Goal: Task Accomplishment & Management: Manage account settings

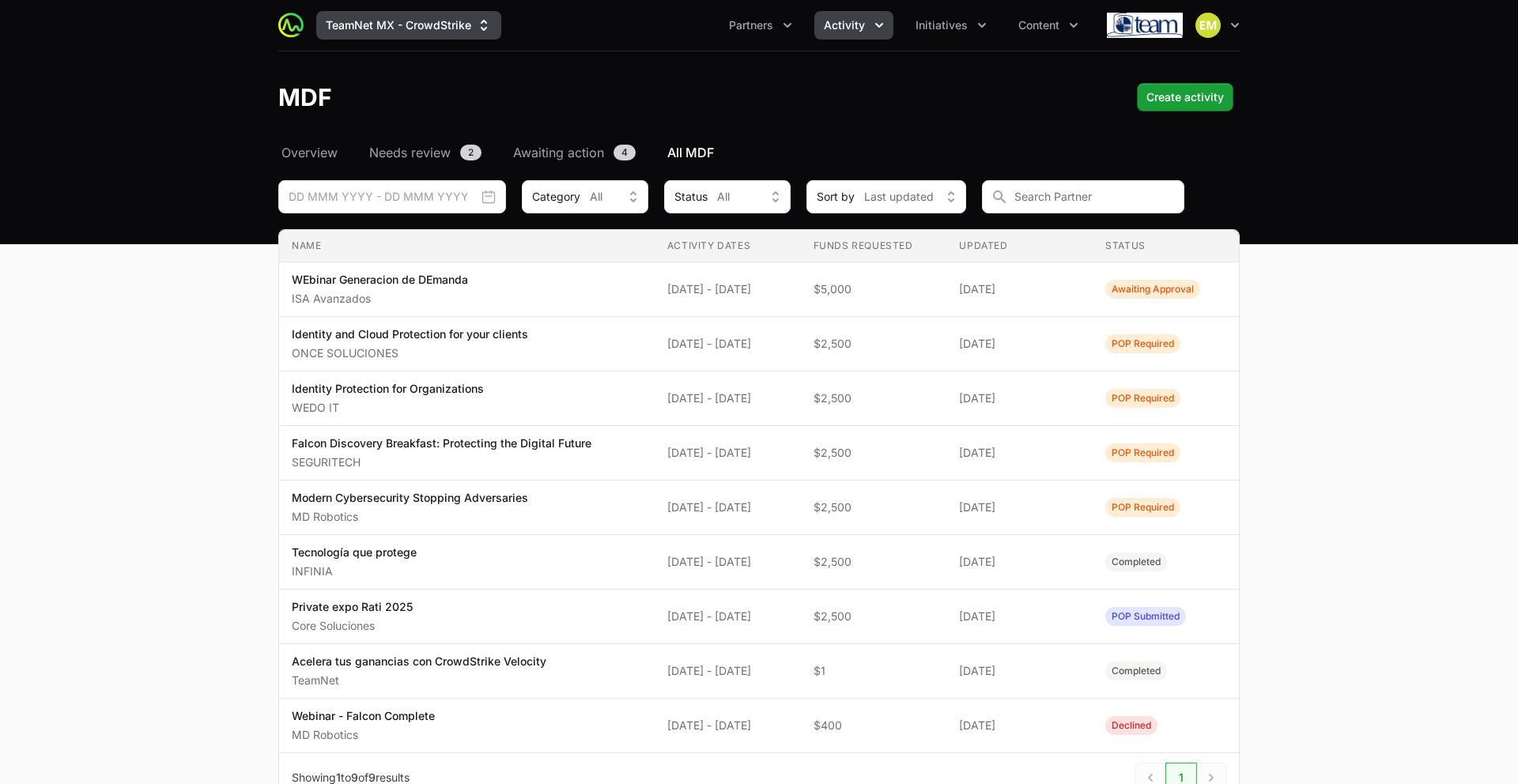
click at [364, 27] on button "TeamNet MX - CrowdStrike" at bounding box center [409, 25] width 185 height 28
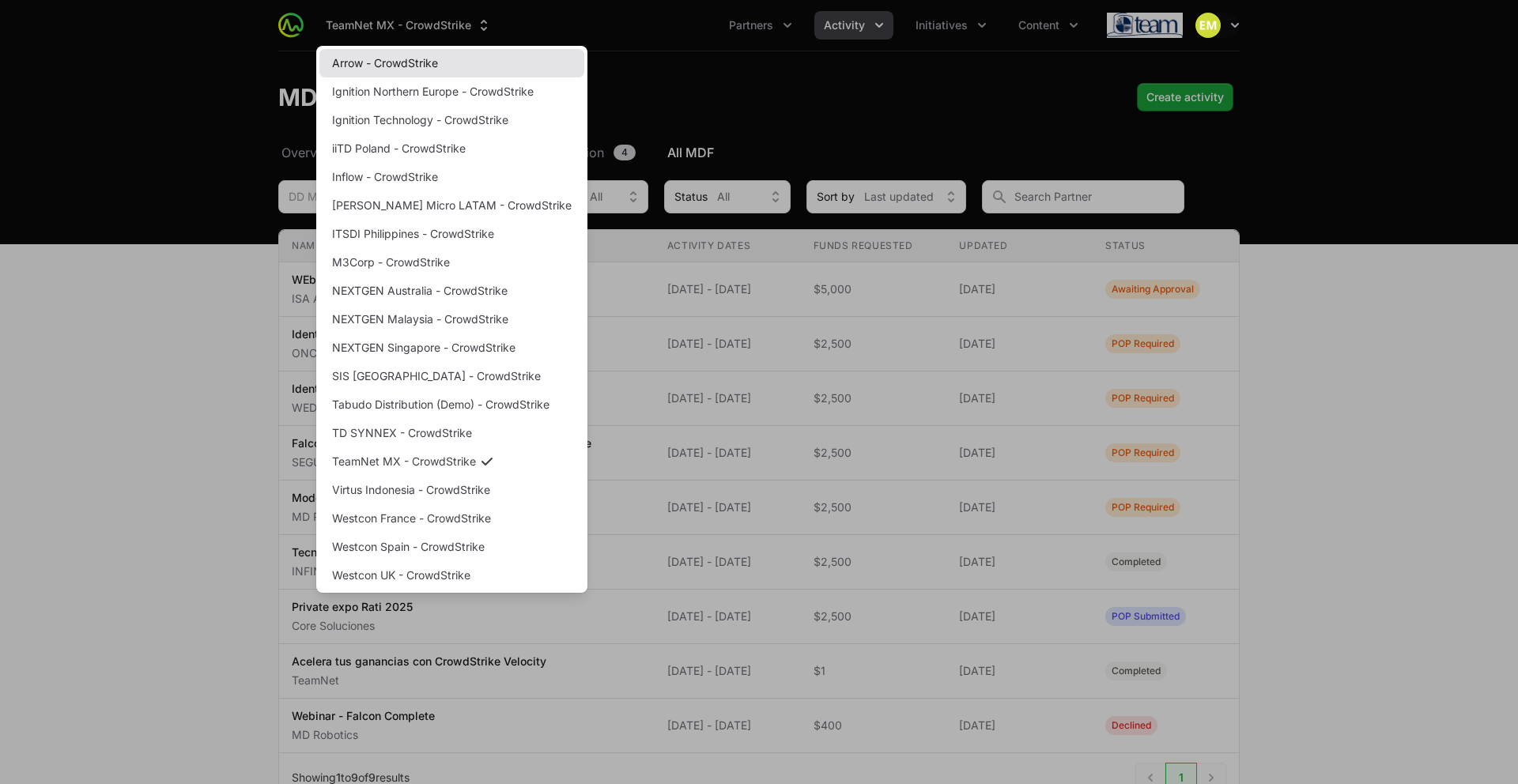
click at [357, 63] on link "Arrow - CrowdStrike" at bounding box center [451, 63] width 265 height 28
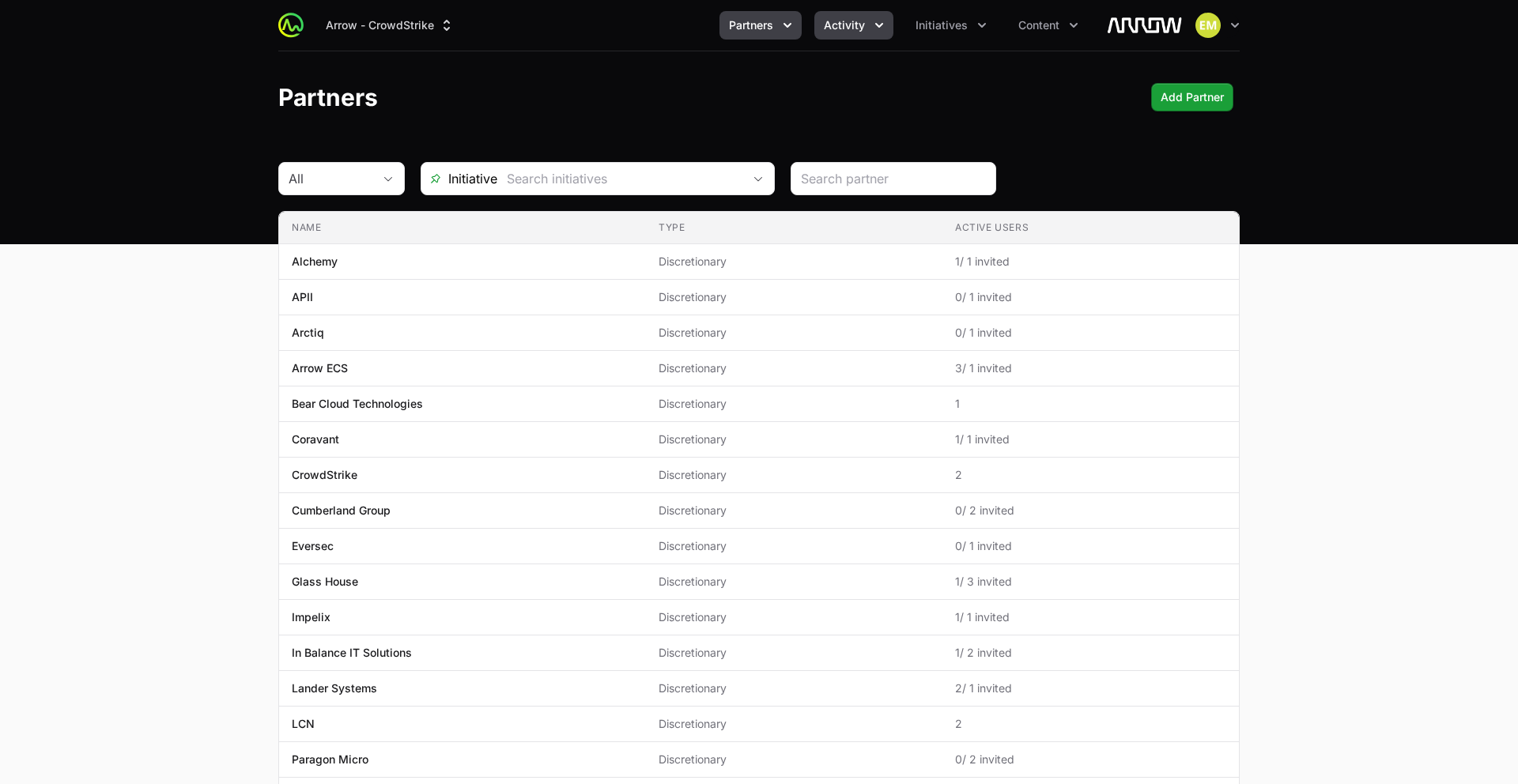
click at [824, 21] on button "Activity" at bounding box center [854, 25] width 79 height 28
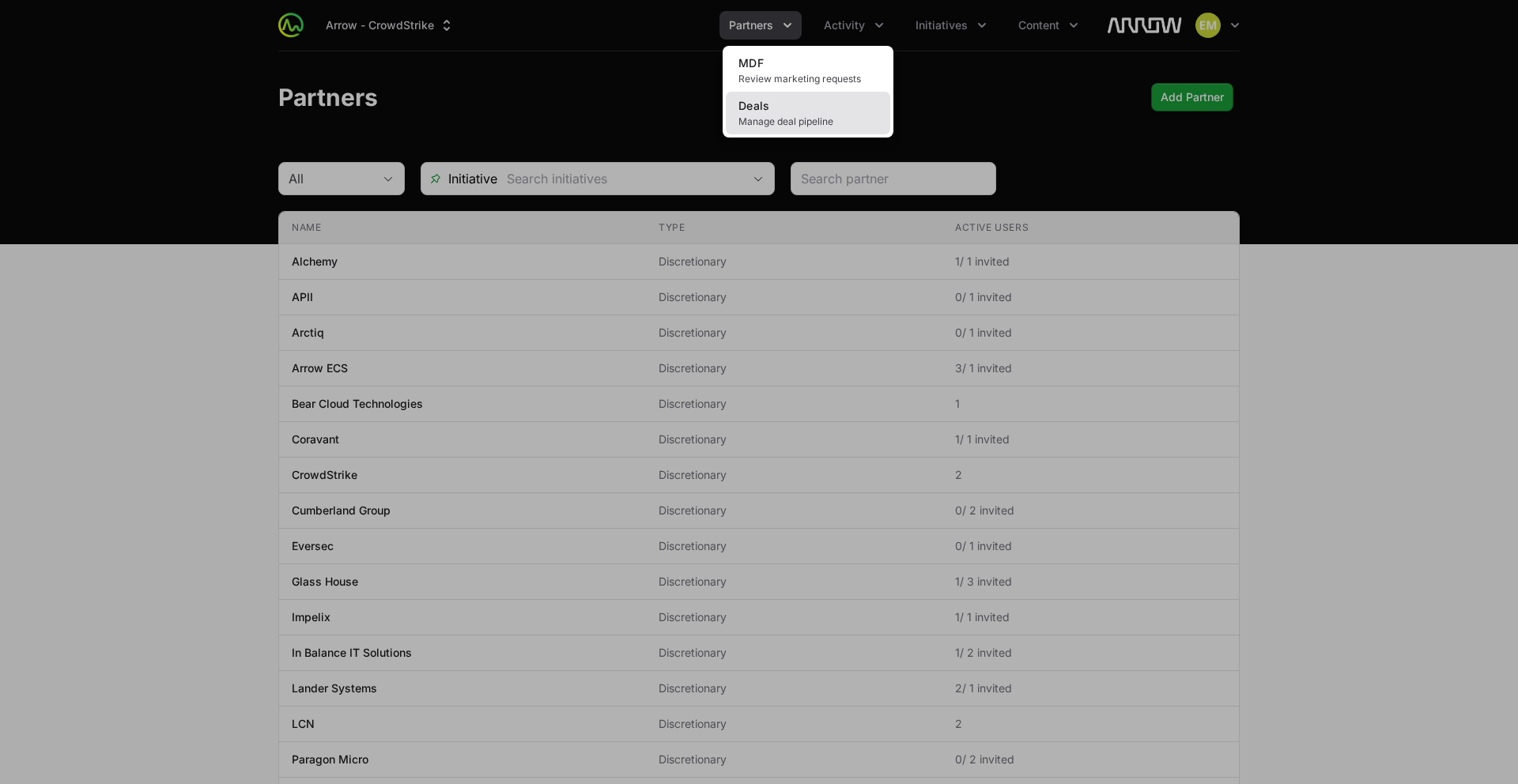
click at [793, 99] on link "Deals Manage deal pipeline" at bounding box center [808, 113] width 165 height 43
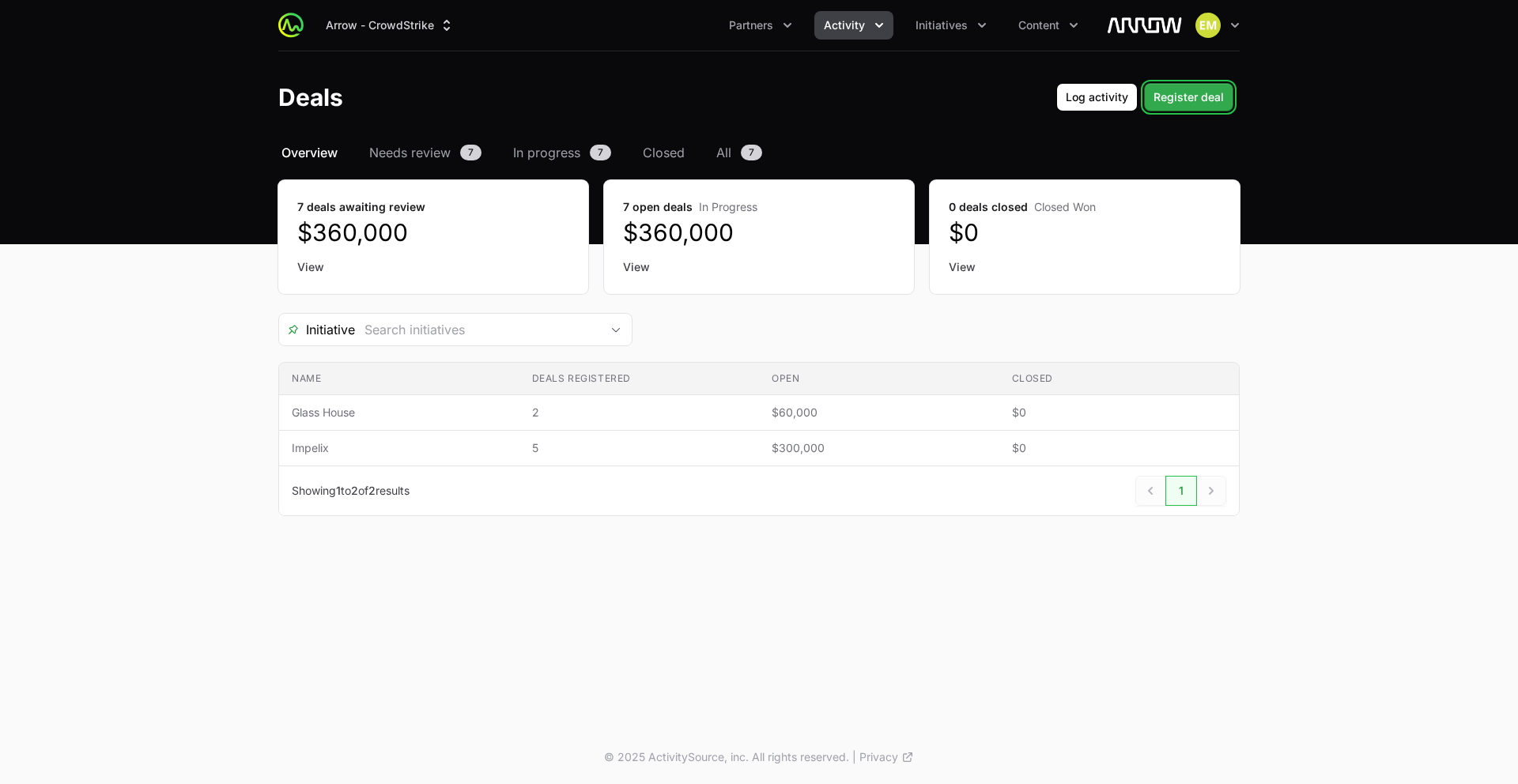
click at [1174, 92] on span "Register deal" at bounding box center [1189, 96] width 70 height 19
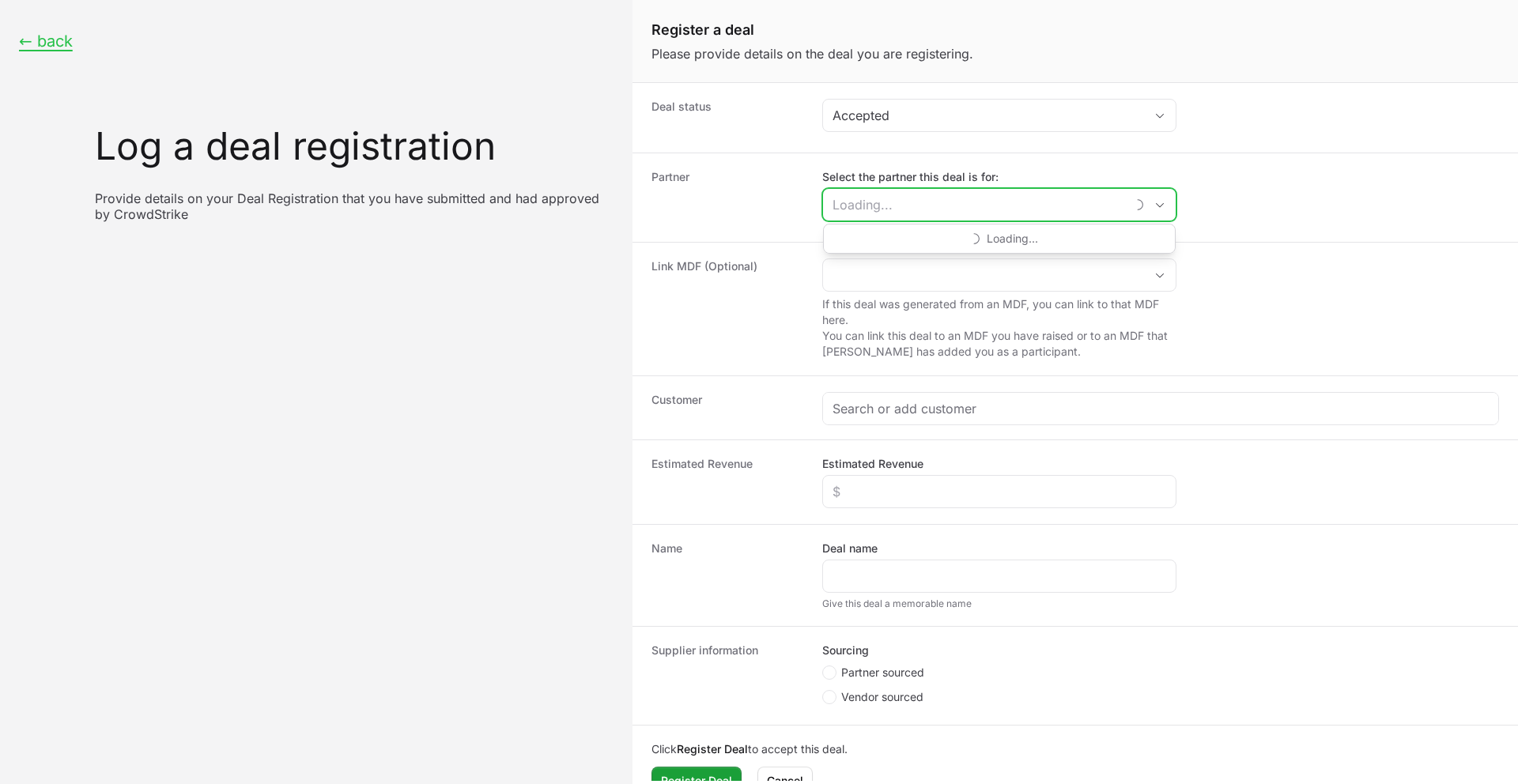
click at [868, 206] on input "Select the partner this deal is for:" at bounding box center [975, 205] width 302 height 32
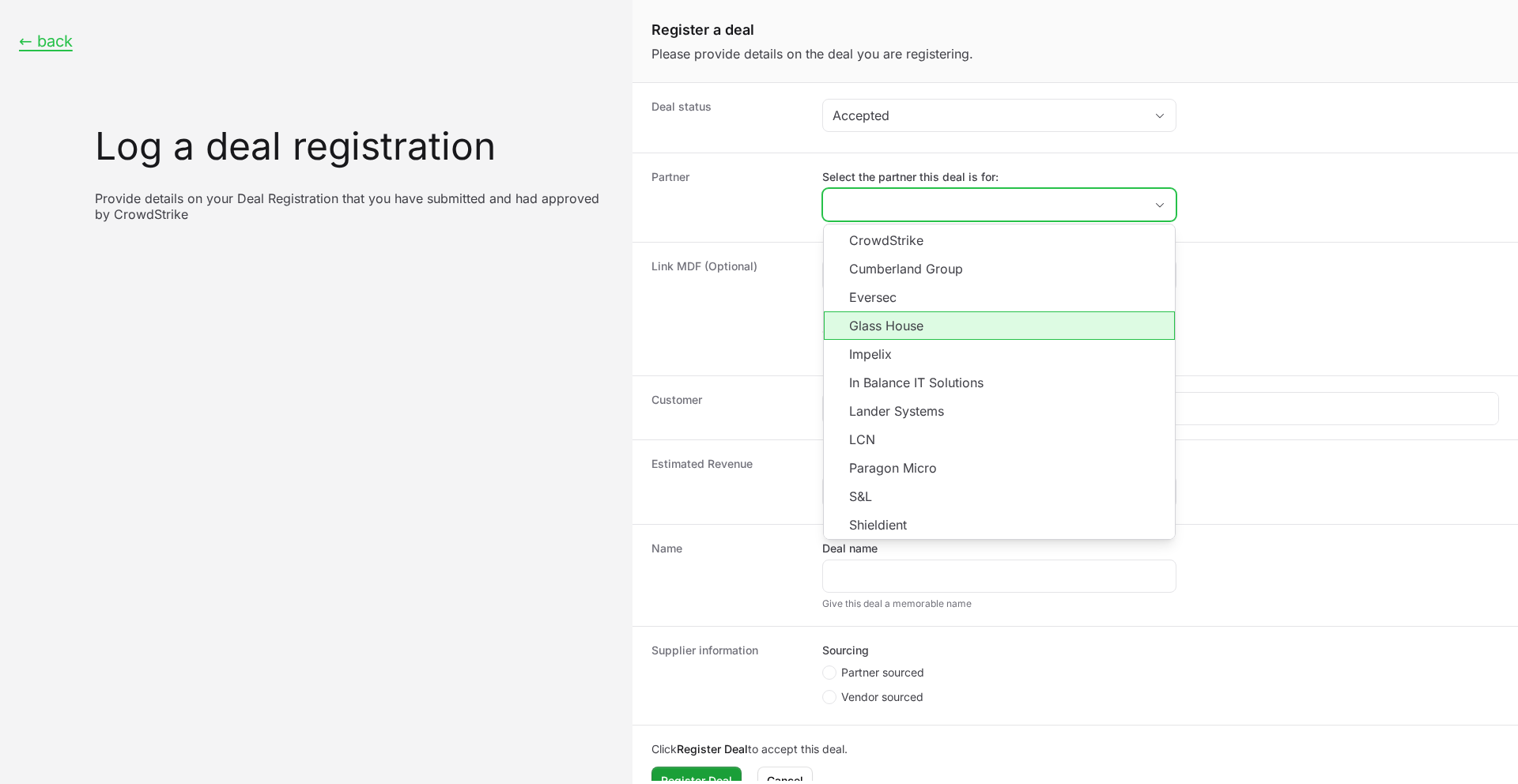
scroll to position [181, 0]
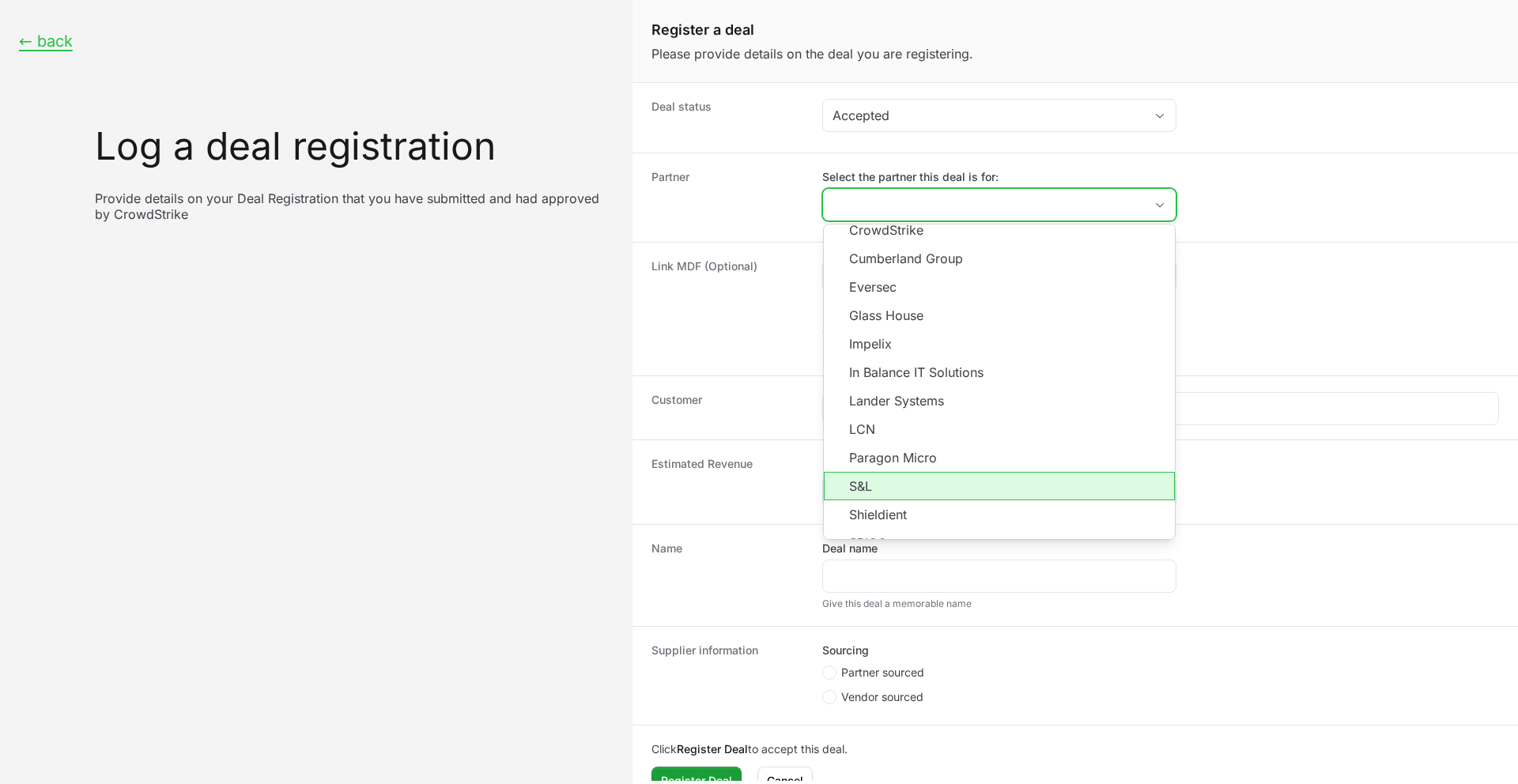
click at [872, 478] on li "S&L" at bounding box center [999, 486] width 351 height 28
type input "S&L"
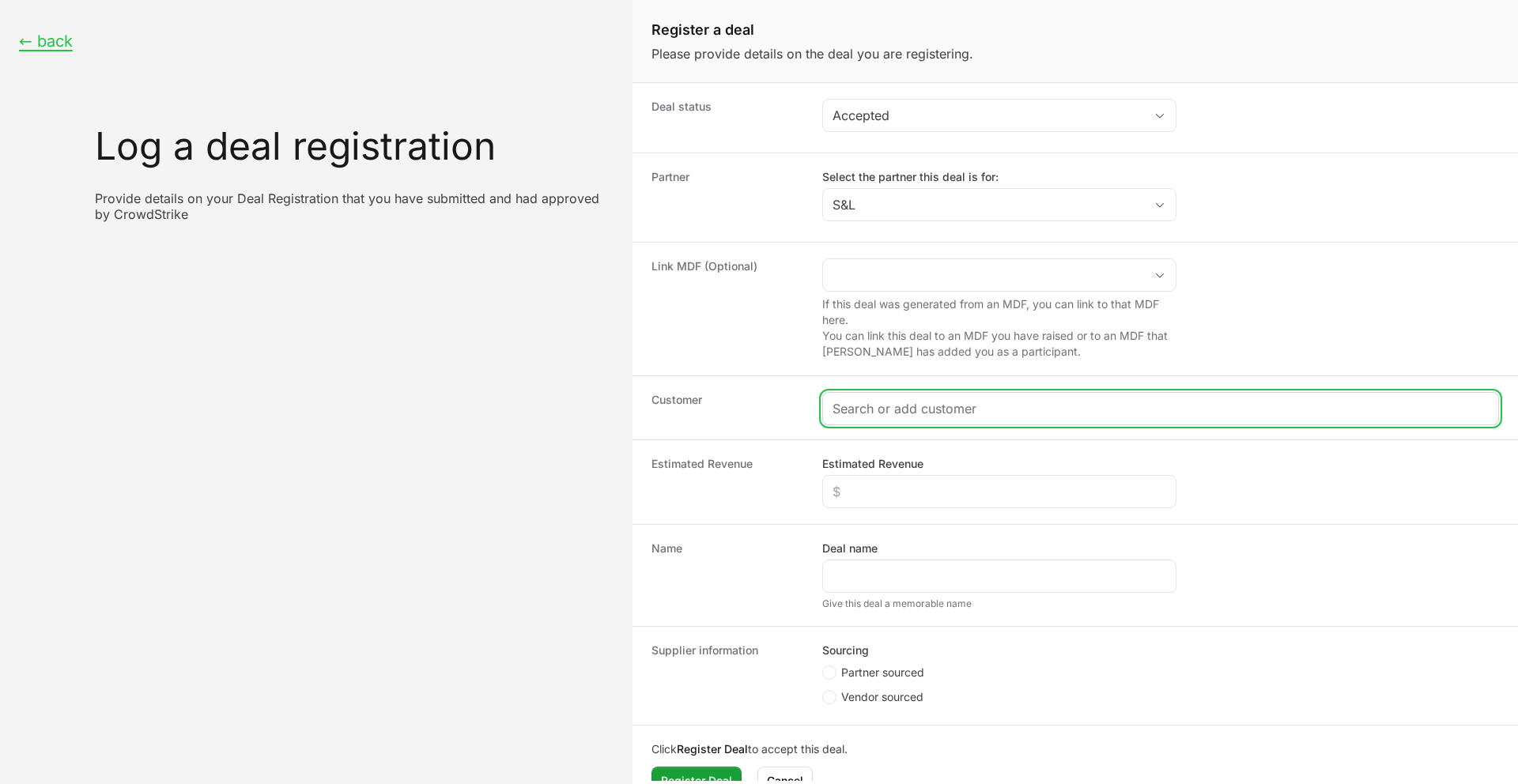
click at [852, 403] on input "Create activity form" at bounding box center [1160, 408] width 656 height 19
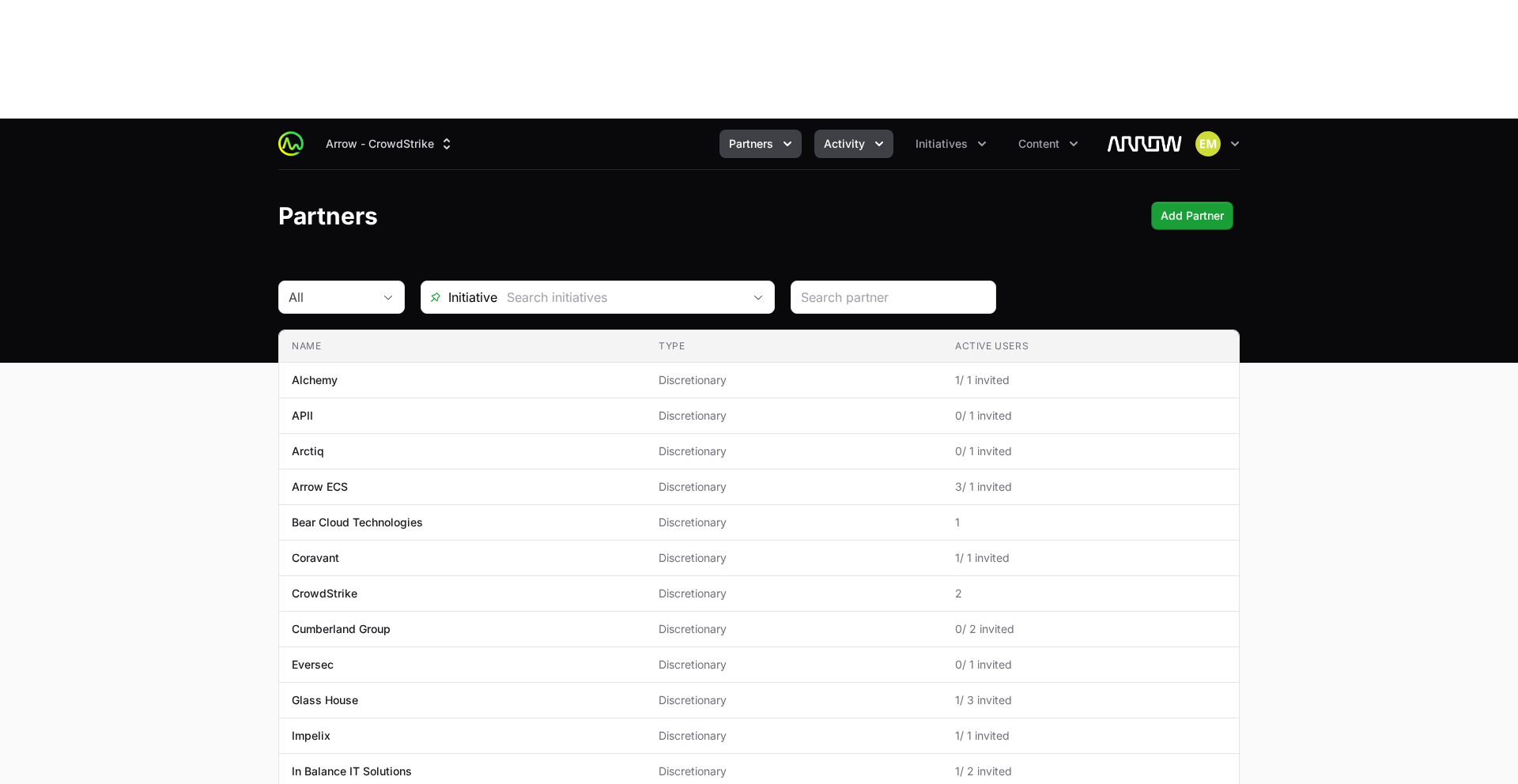
click at [836, 136] on span "Activity" at bounding box center [844, 143] width 41 height 15
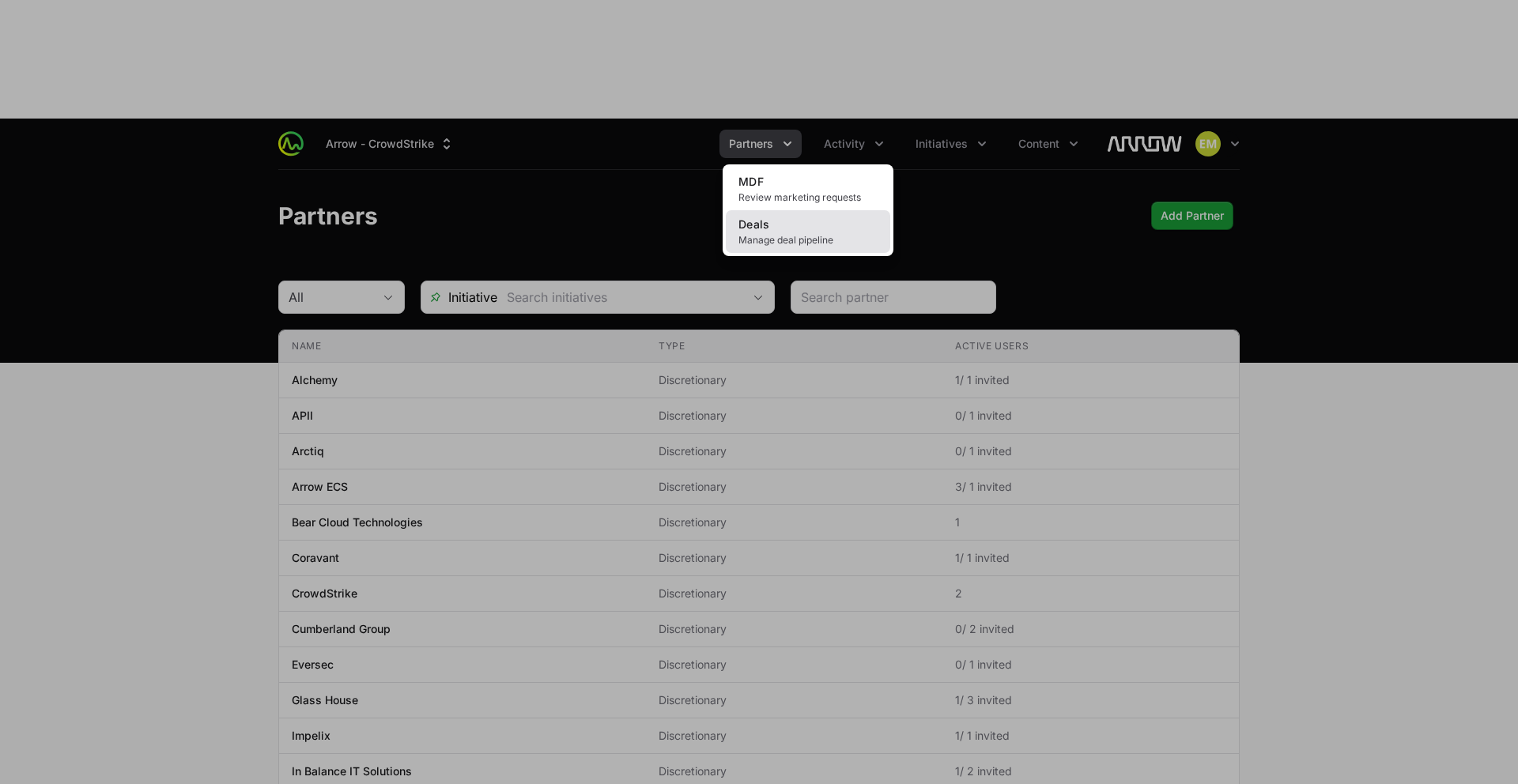
click at [786, 234] on span "Manage deal pipeline" at bounding box center [808, 240] width 139 height 13
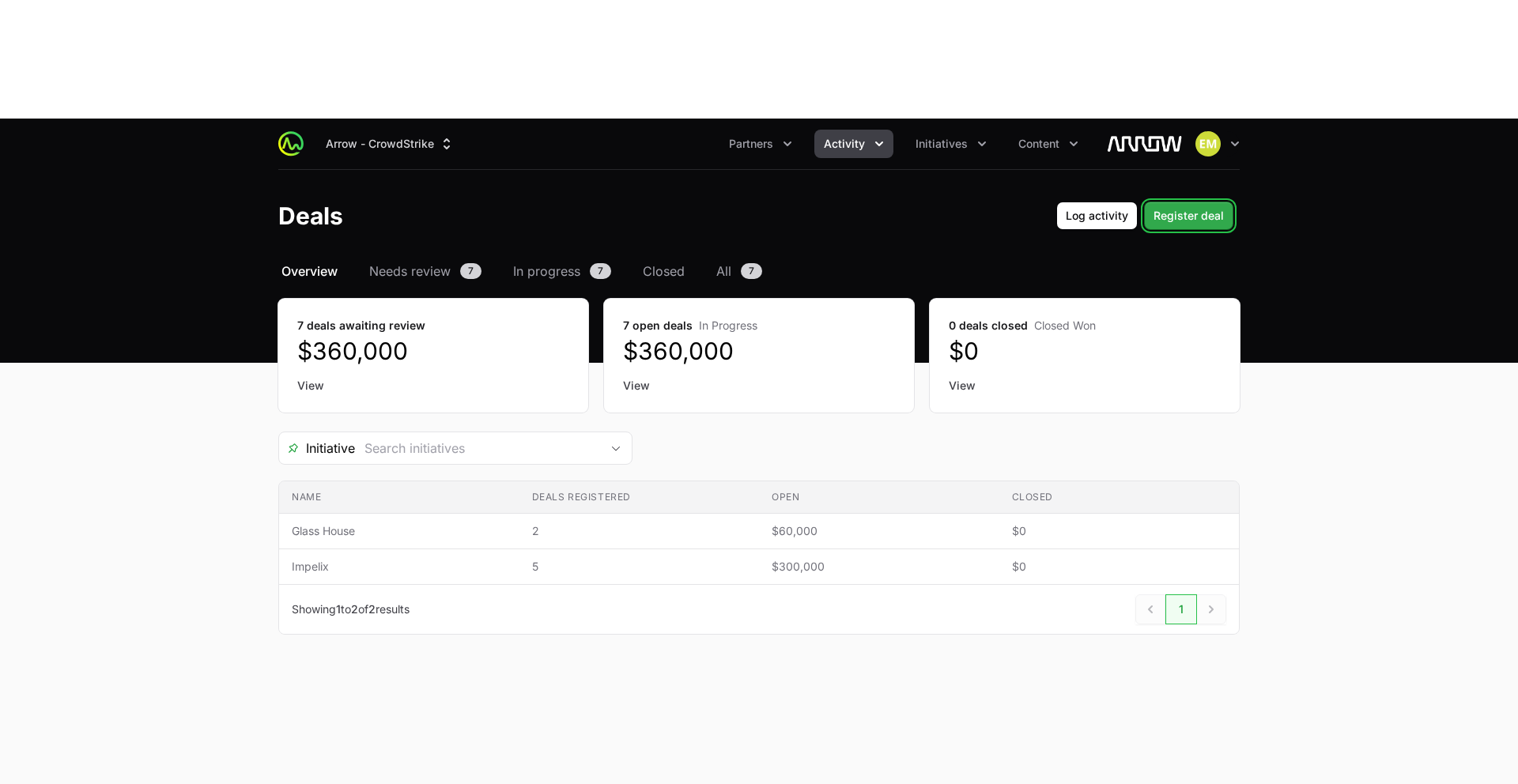
click at [1179, 206] on span "Register deal" at bounding box center [1189, 216] width 70 height 19
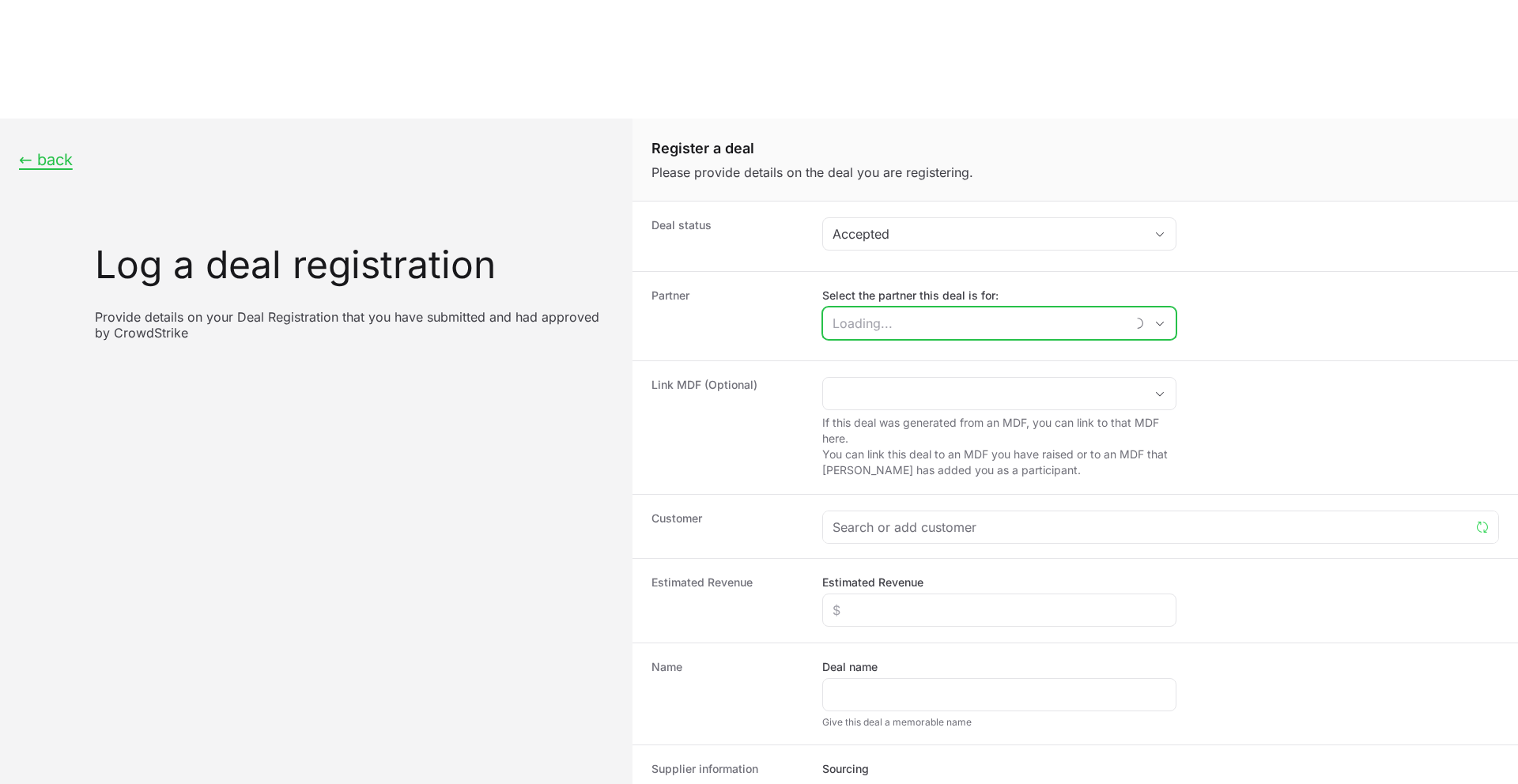
click at [875, 307] on input "Select the partner this deal is for:" at bounding box center [975, 323] width 302 height 32
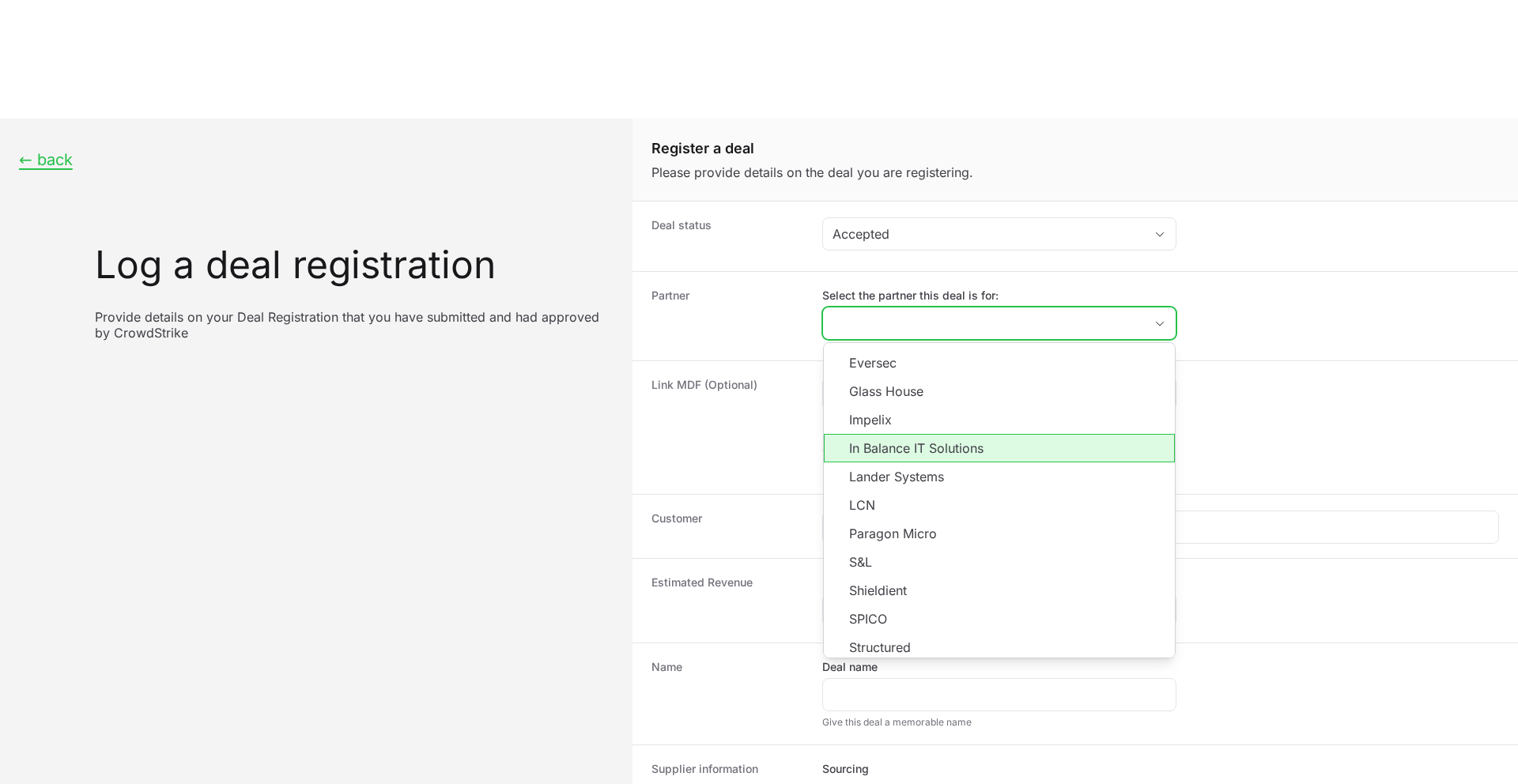
scroll to position [225, 0]
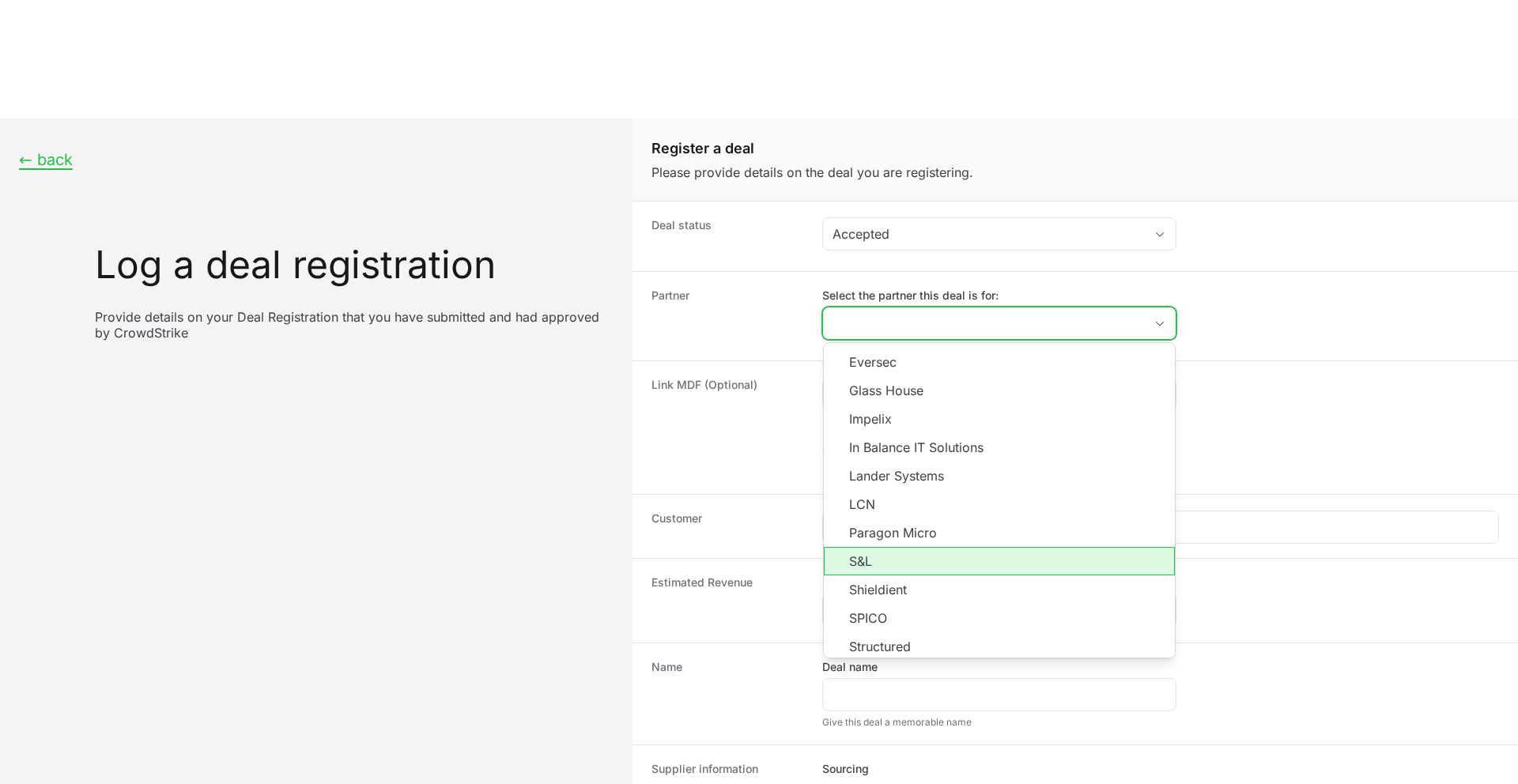
click at [903, 547] on li "S&L" at bounding box center [999, 560] width 351 height 28
type input "S&L"
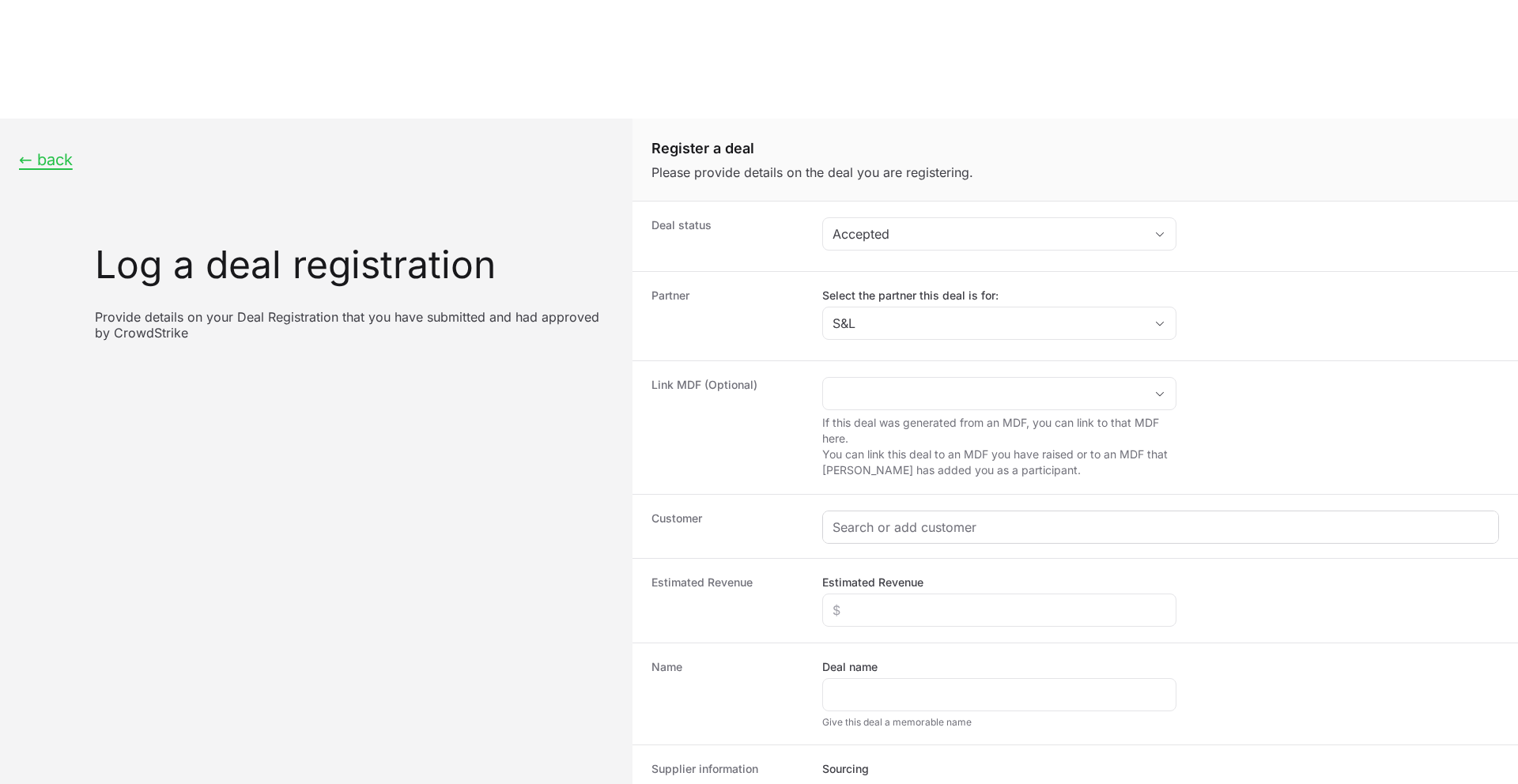
click at [887, 511] on div "Create activity form" at bounding box center [1161, 527] width 675 height 32
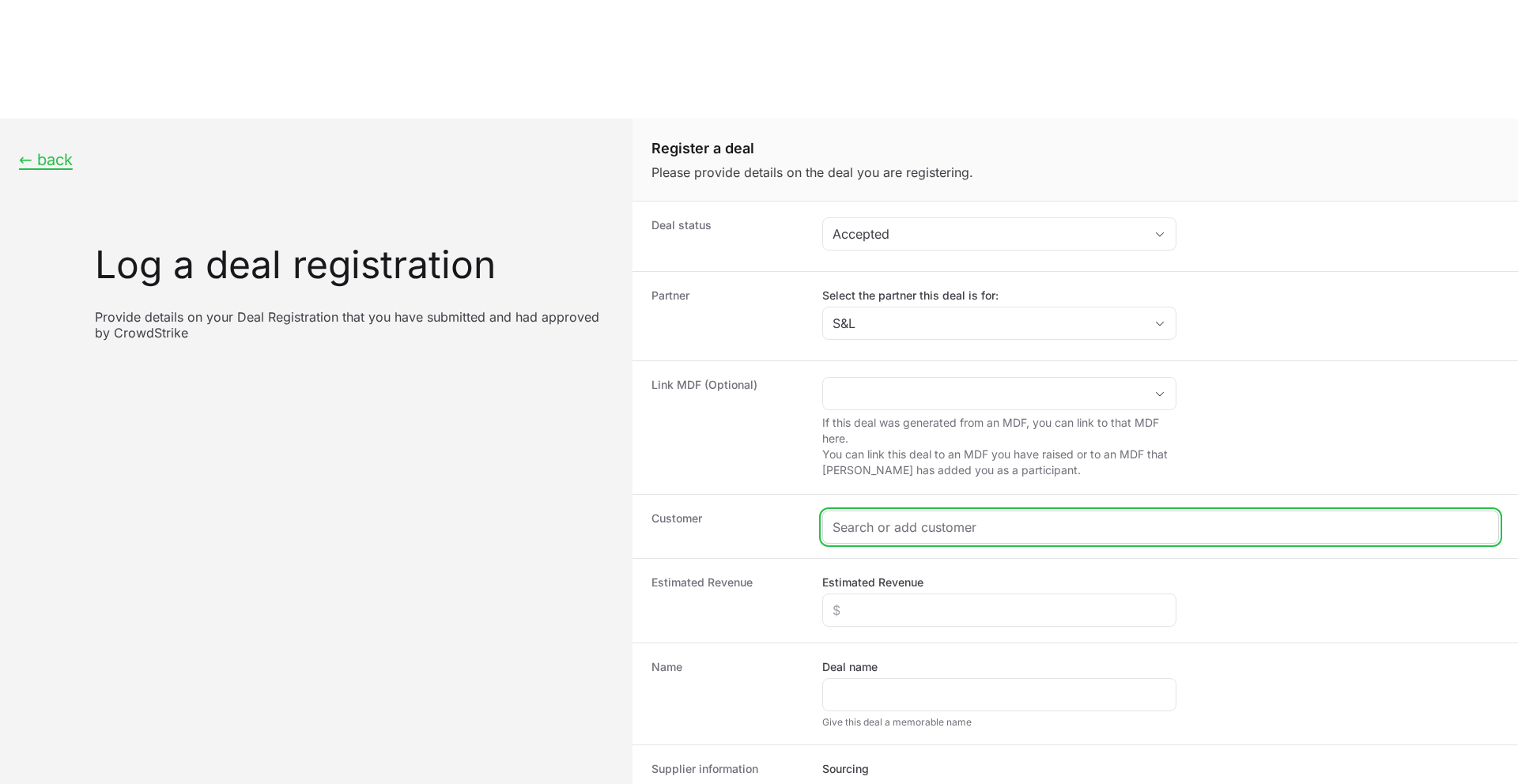
click at [890, 518] on input "Create activity form" at bounding box center [1160, 527] width 656 height 19
paste input "Carpenters Southwest Administrative Corporation"
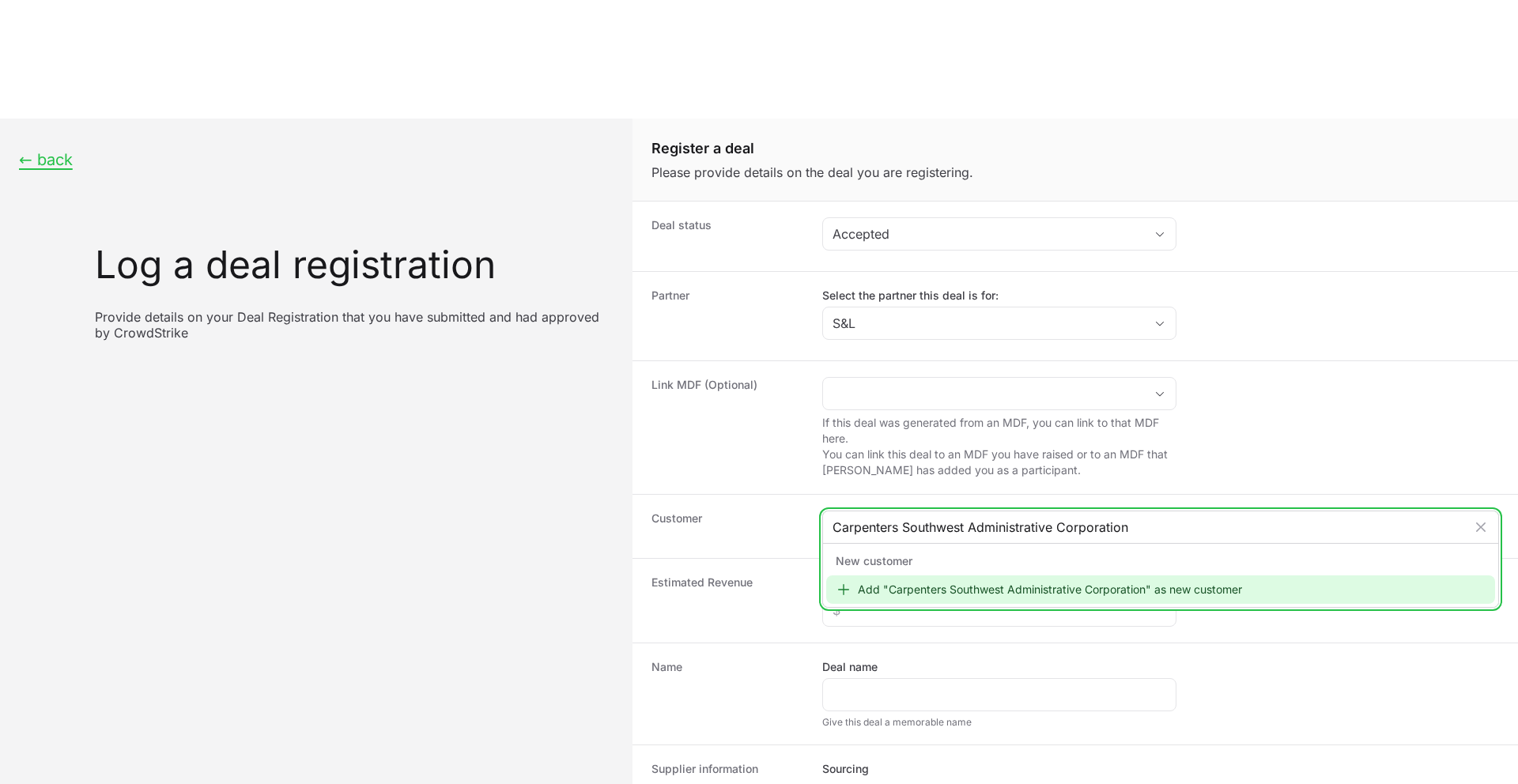
type input "Carpenters Southwest Administrative Corporation"
click at [962, 576] on div "Add "Carpenters Southwest Administrative Corporation" as new customer" at bounding box center [1160, 589] width 669 height 28
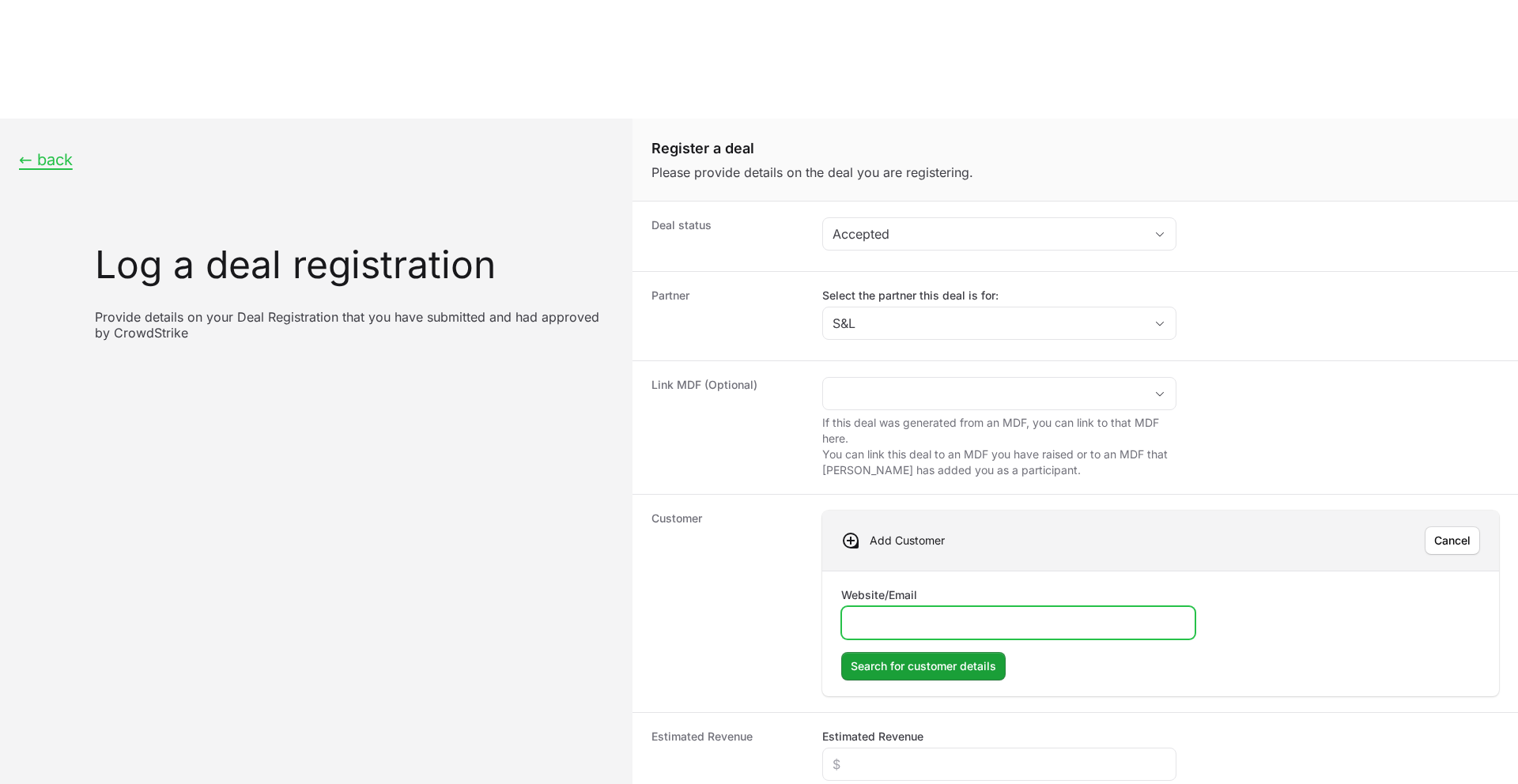
paste input "[DOMAIN_NAME]"
type input "[DOMAIN_NAME]"
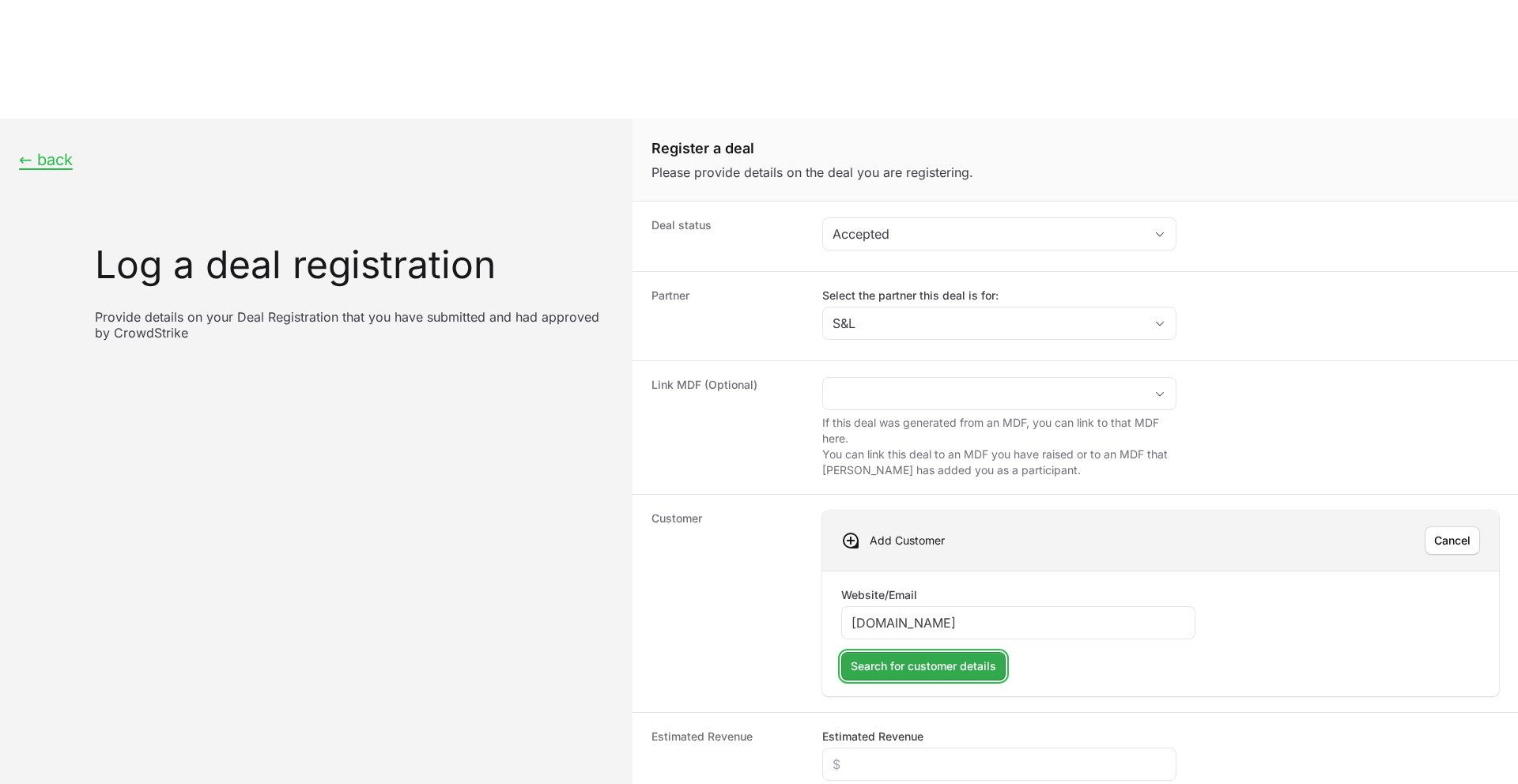
click at [946, 657] on span "Search for customer details" at bounding box center [924, 666] width 146 height 19
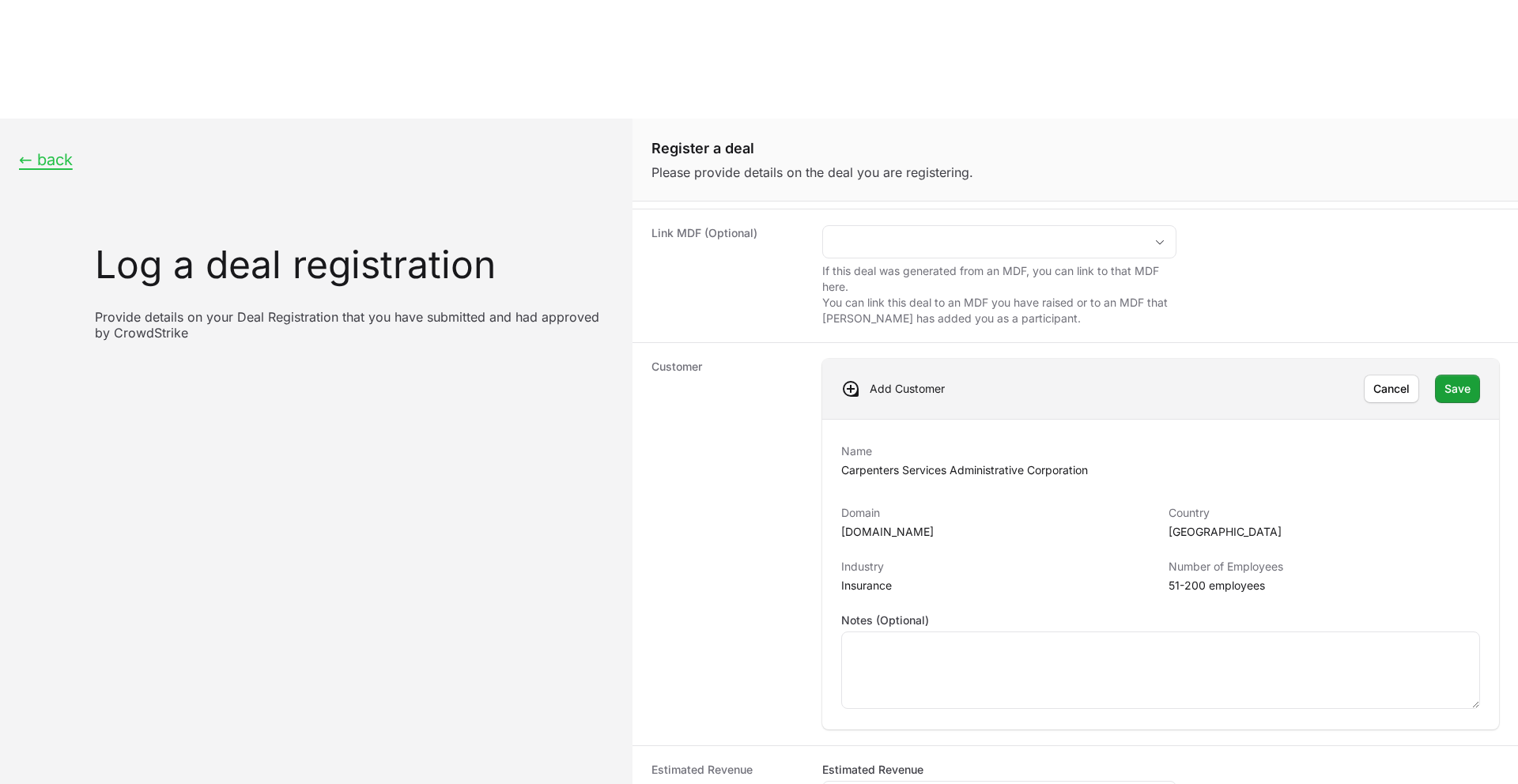
scroll to position [162, 0]
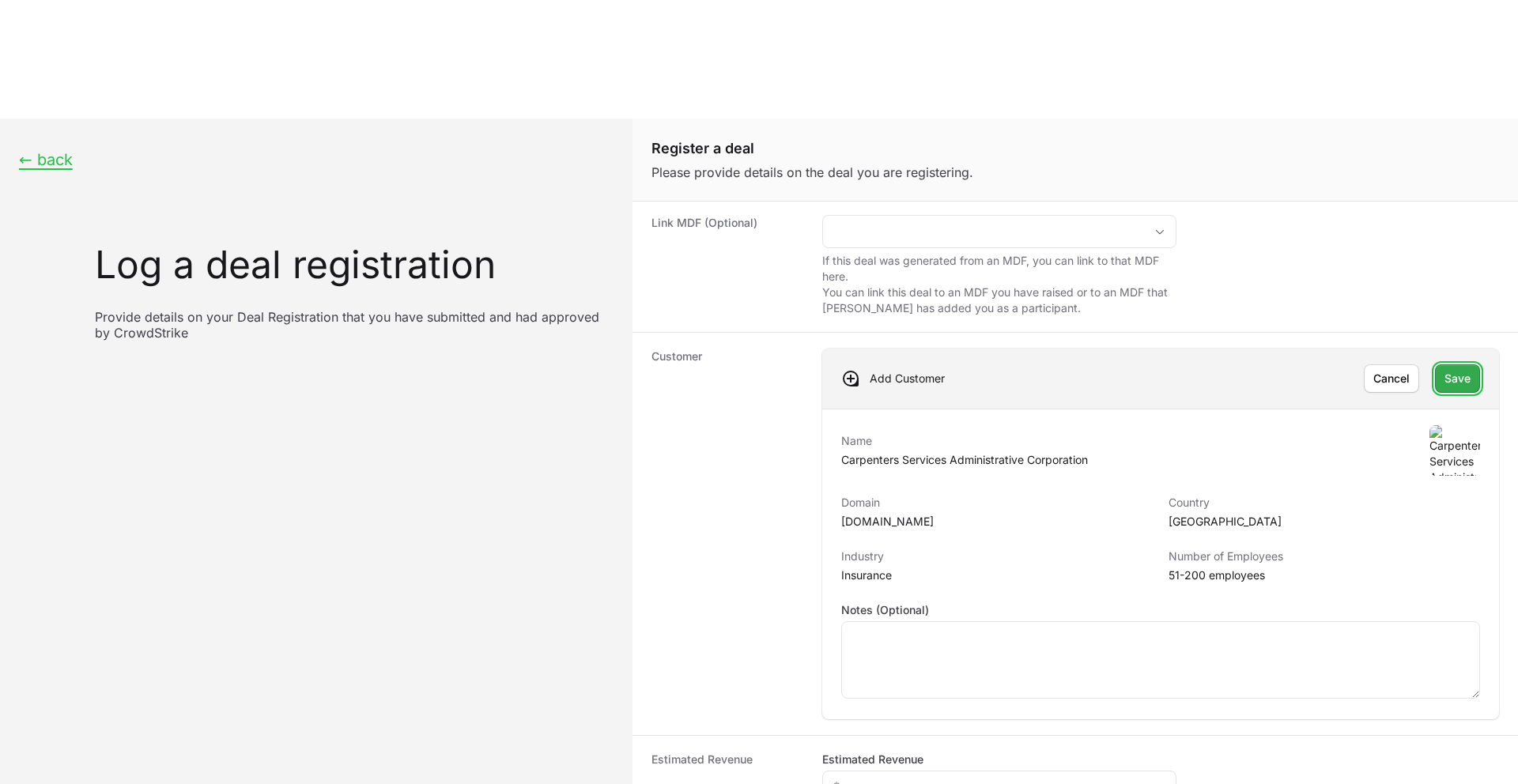
click at [1454, 369] on span "Save" at bounding box center [1458, 378] width 26 height 19
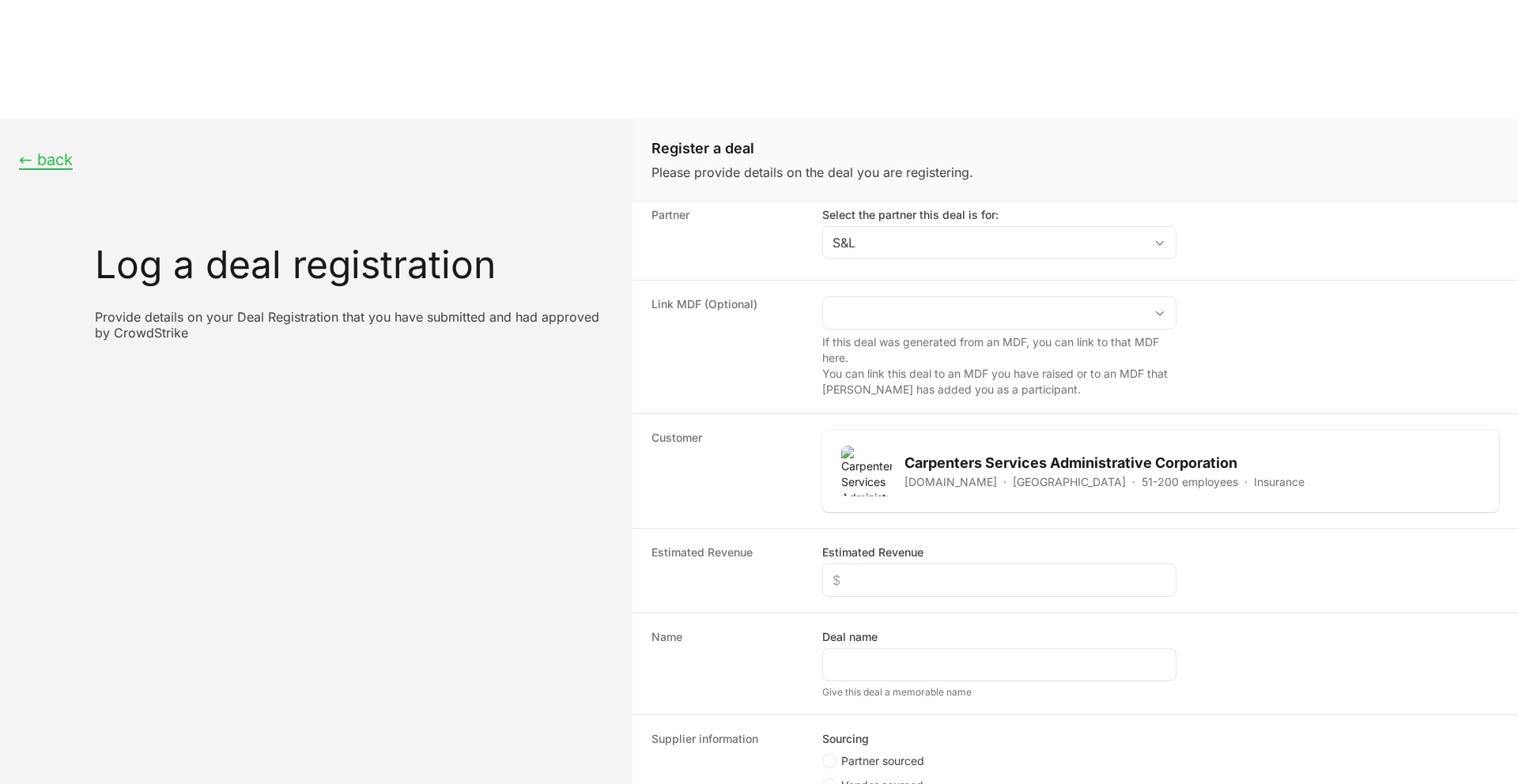
scroll to position [81, 0]
click at [976, 570] on input "Estimated Revenue" at bounding box center [999, 579] width 334 height 19
type input "$10,000"
click at [936, 655] on input "Deal name" at bounding box center [999, 664] width 334 height 19
paste input "Carpenters Southwest Administrative Corporation- S & L International ! Falcon I…"
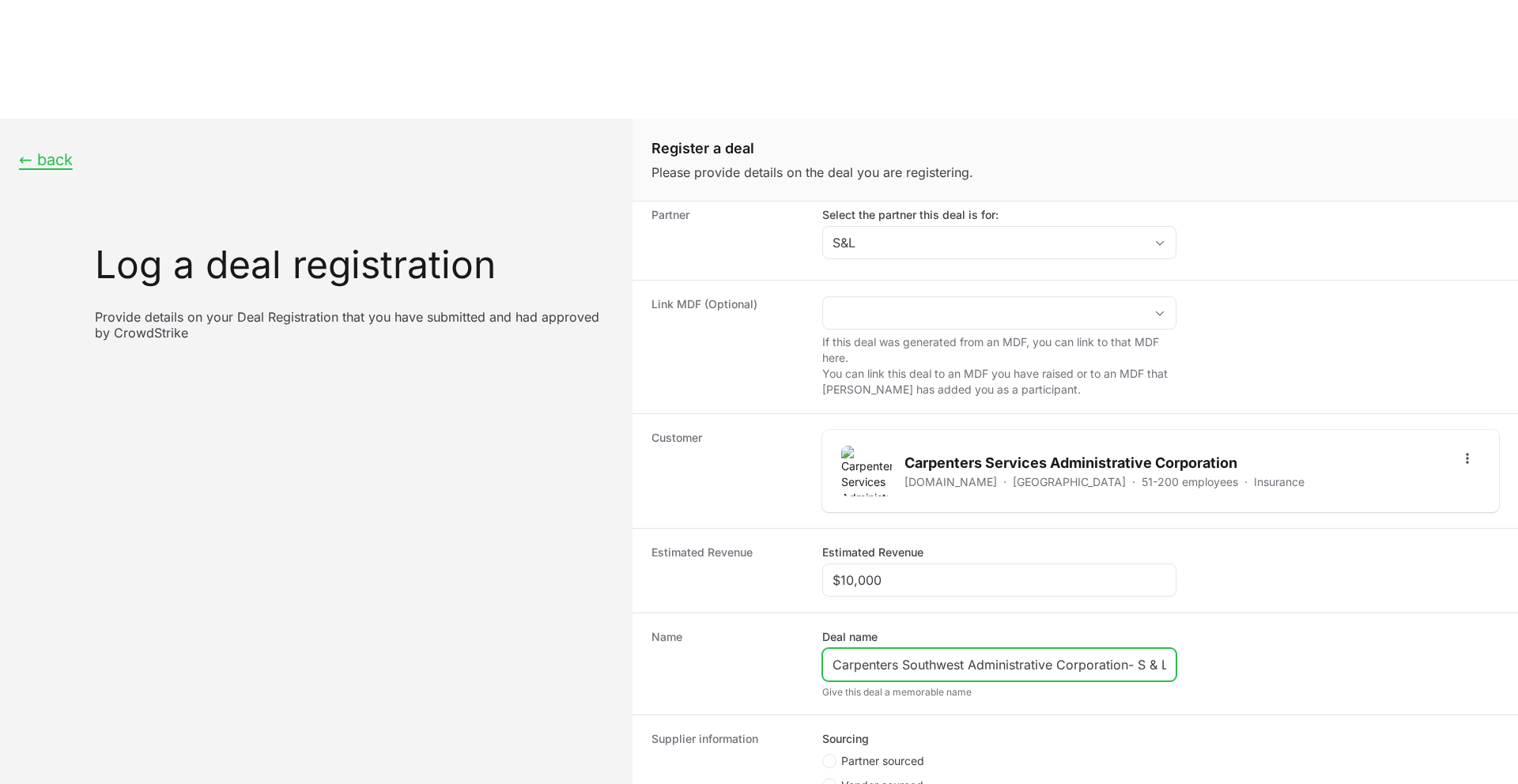
scroll to position [0, 245]
type input "Carpenters Southwest Administrative Corporation- S & L International ! Falcon I…"
click at [830, 758] on circle "Create activity form" at bounding box center [829, 760] width 6 height 6
radio input "true"
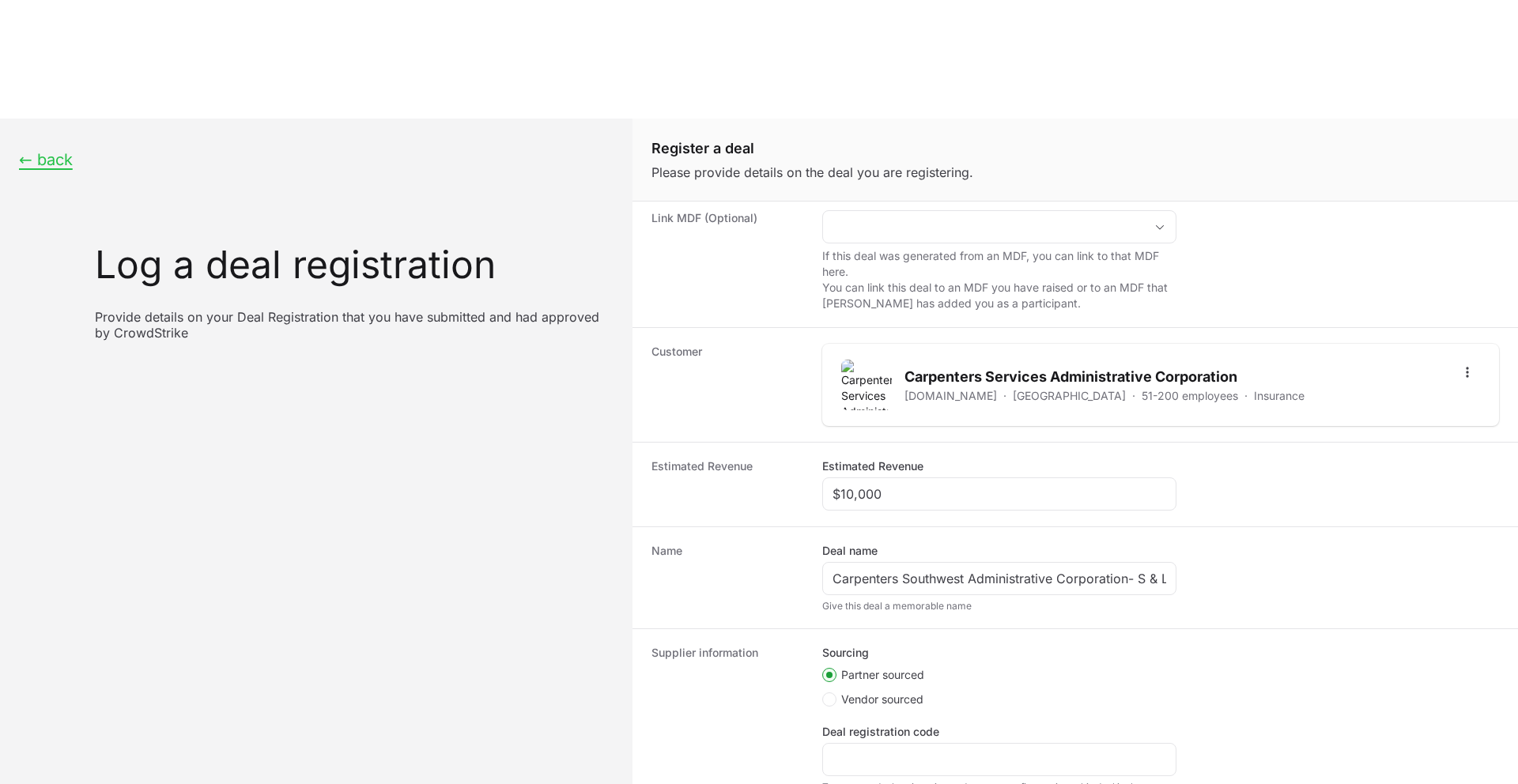
scroll to position [176, 0]
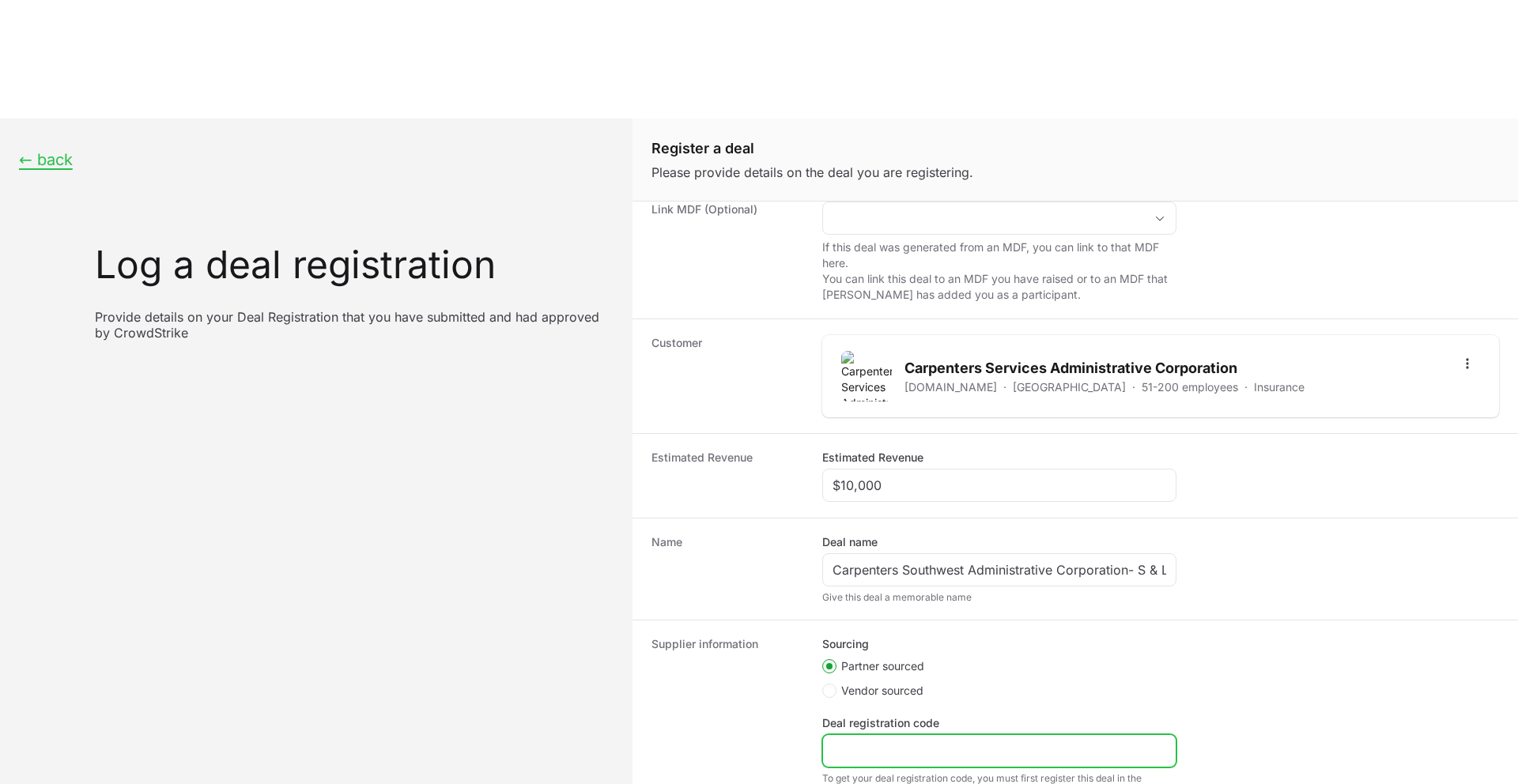
click at [855, 741] on input "Deal registration code" at bounding box center [999, 750] width 334 height 19
click at [855, 741] on input "DR" at bounding box center [999, 750] width 334 height 19
click at [855, 741] on input "DR" at bounding box center [999, 750] width 334 height 19
paste input "-7d818852"
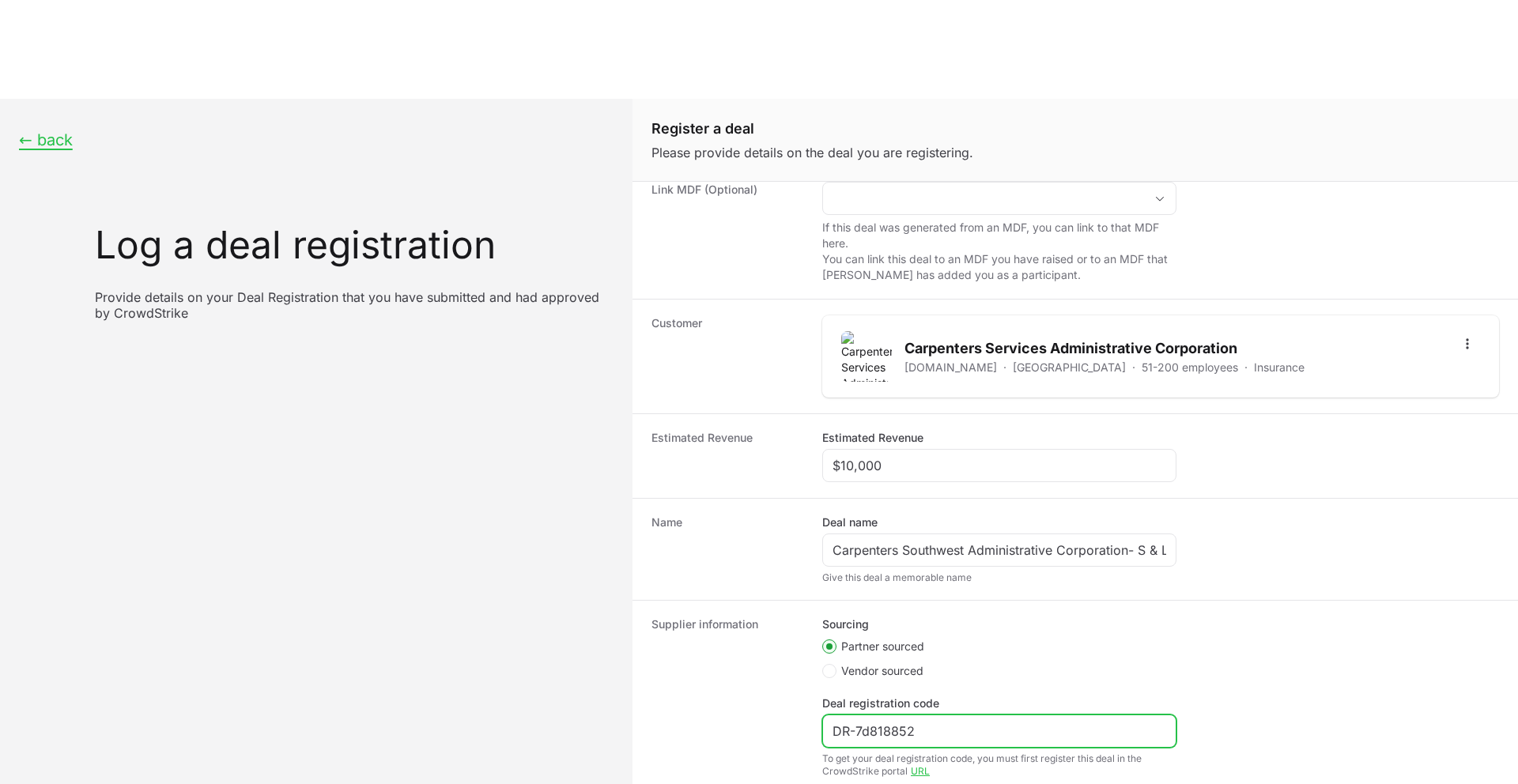
type input "DR-7d818852"
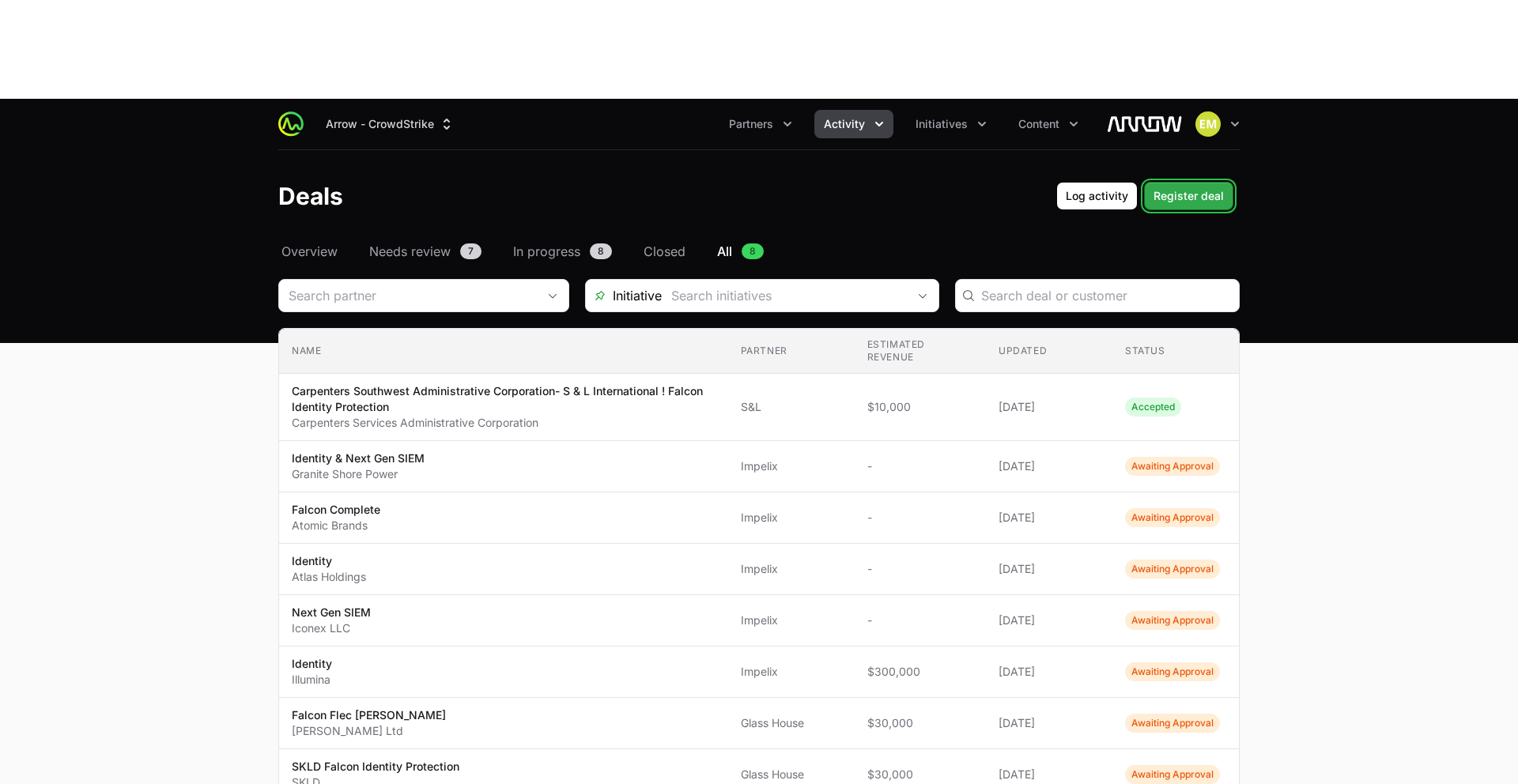
click at [1198, 186] on span "Register deal" at bounding box center [1189, 196] width 70 height 19
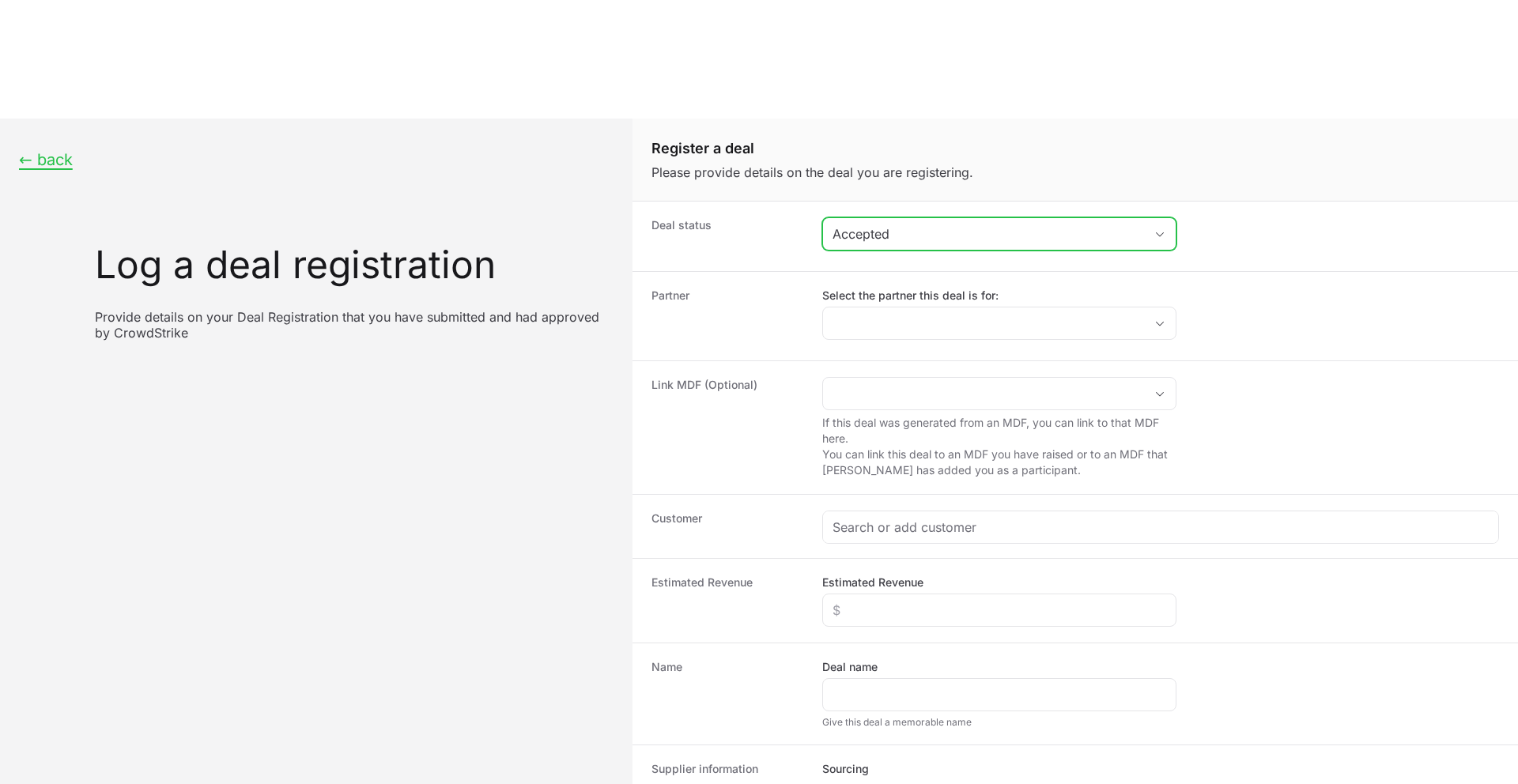
click at [874, 225] on div "Accepted" at bounding box center [988, 234] width 311 height 19
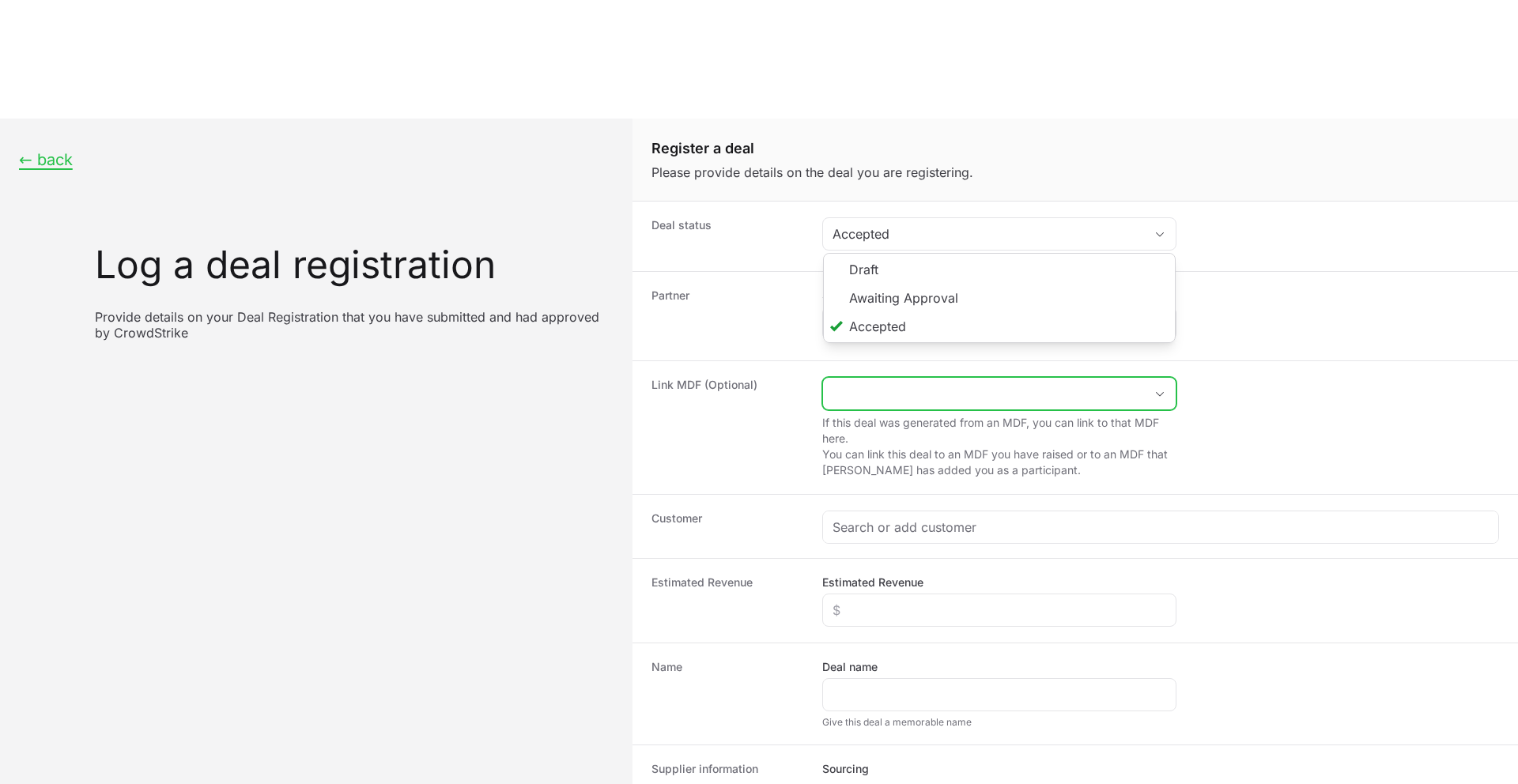
click at [866, 377] on input "Create activity form" at bounding box center [984, 393] width 321 height 32
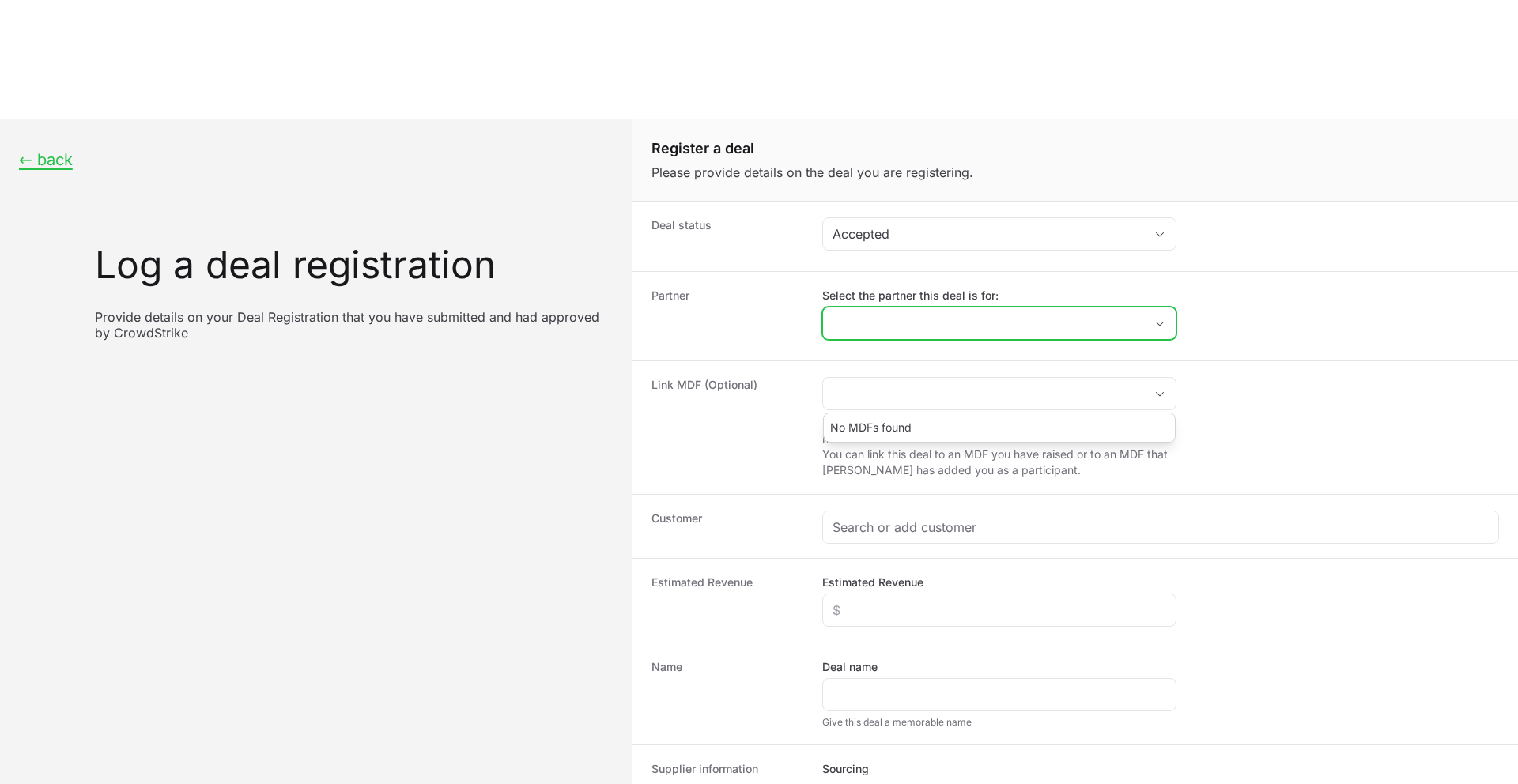
click at [861, 307] on input "Select the partner this deal is for:" at bounding box center [984, 323] width 321 height 32
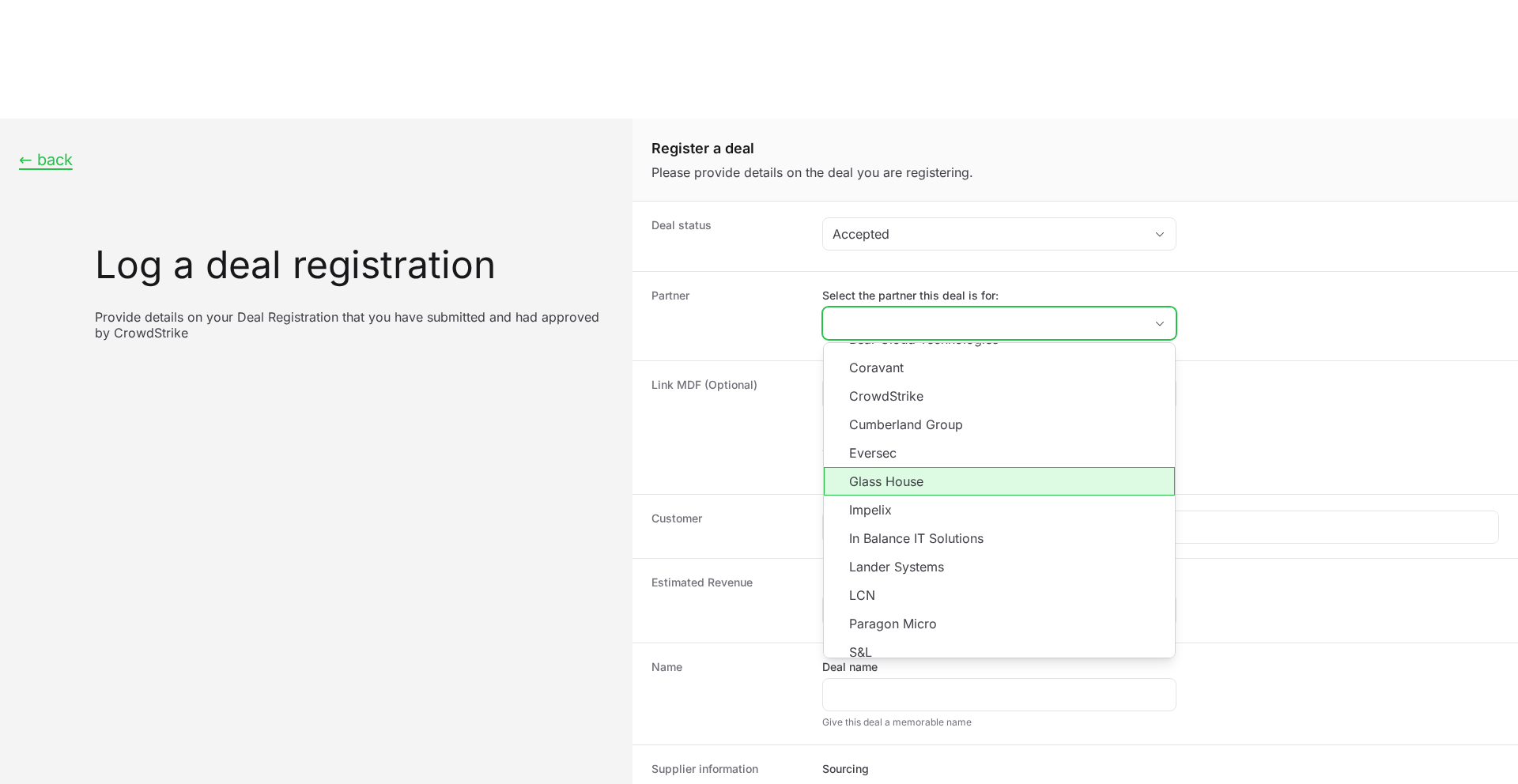
scroll to position [257, 0]
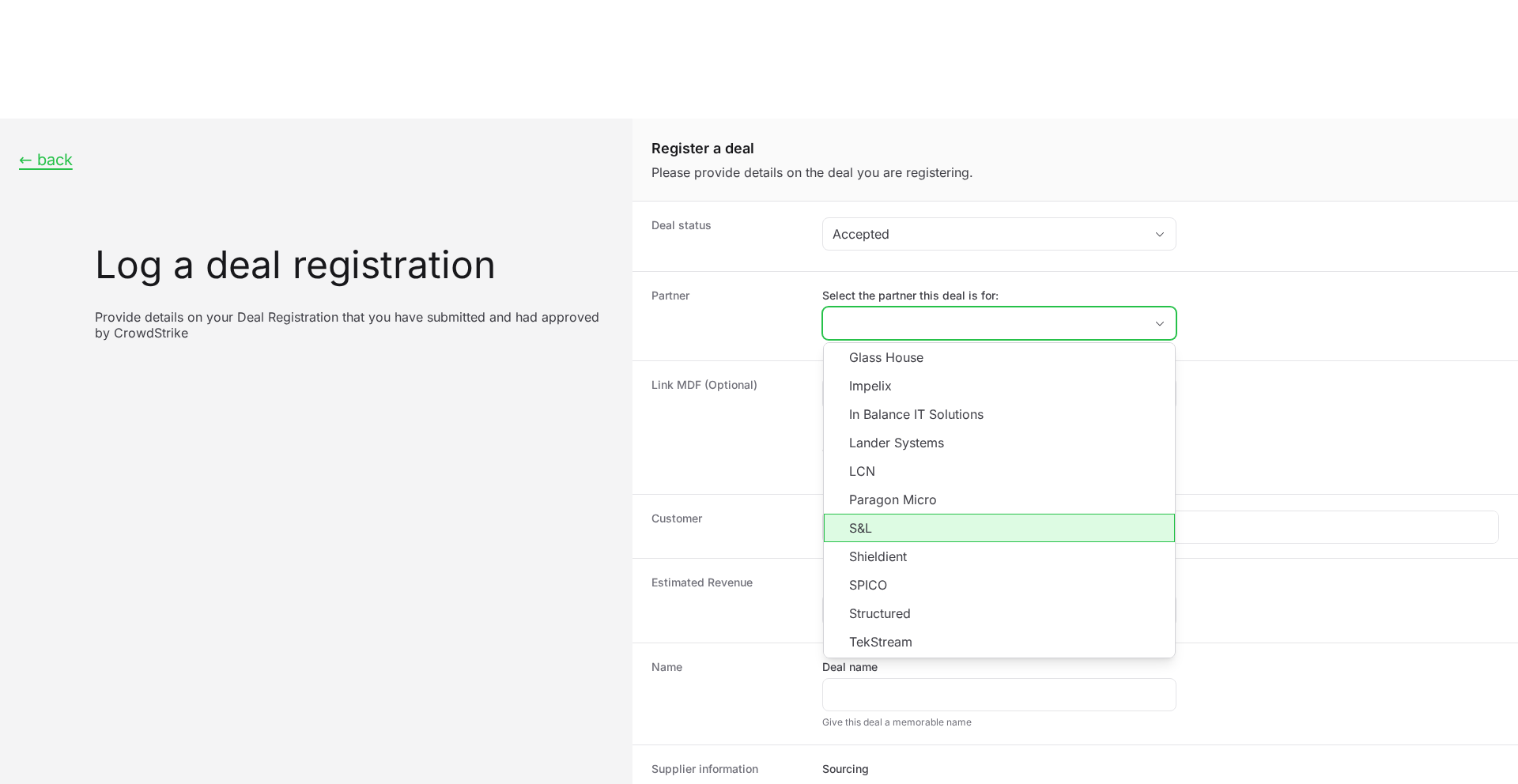
click at [867, 514] on li "S&L" at bounding box center [999, 528] width 351 height 28
type input "S&L"
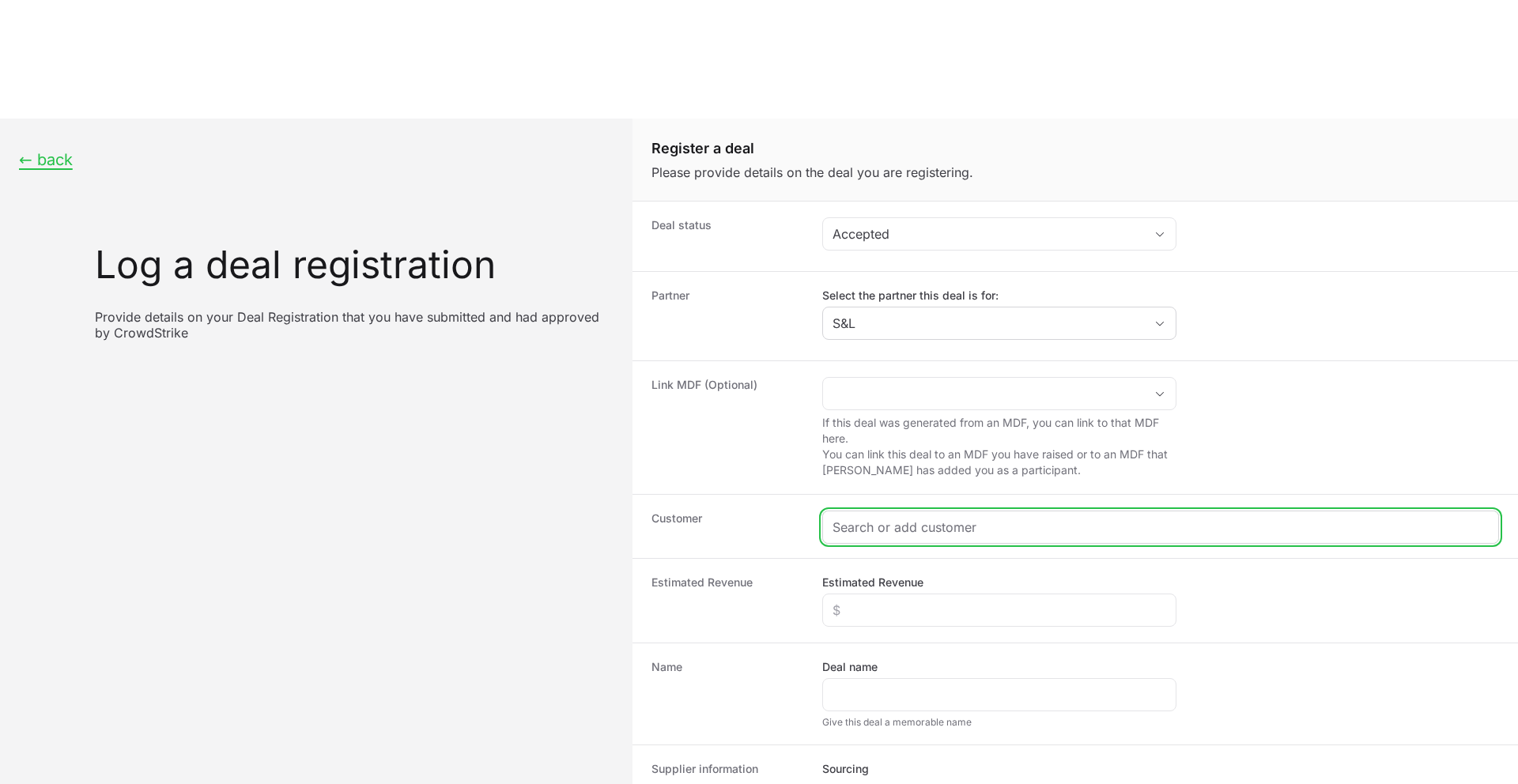
click at [850, 518] on input "Create activity form" at bounding box center [1160, 527] width 656 height 19
paste input "DR-18164d75"
type input "DR-18164d75"
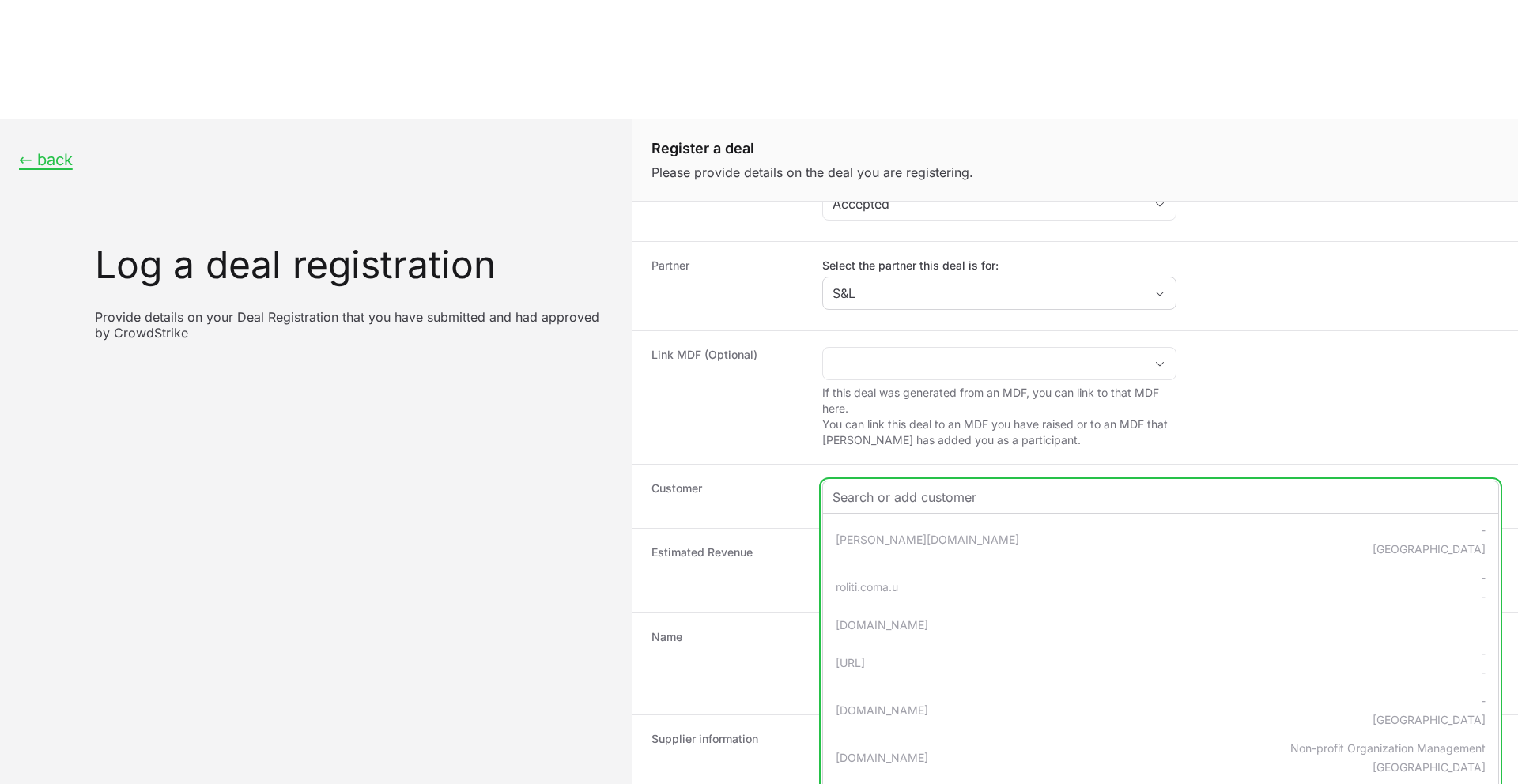
scroll to position [20, 0]
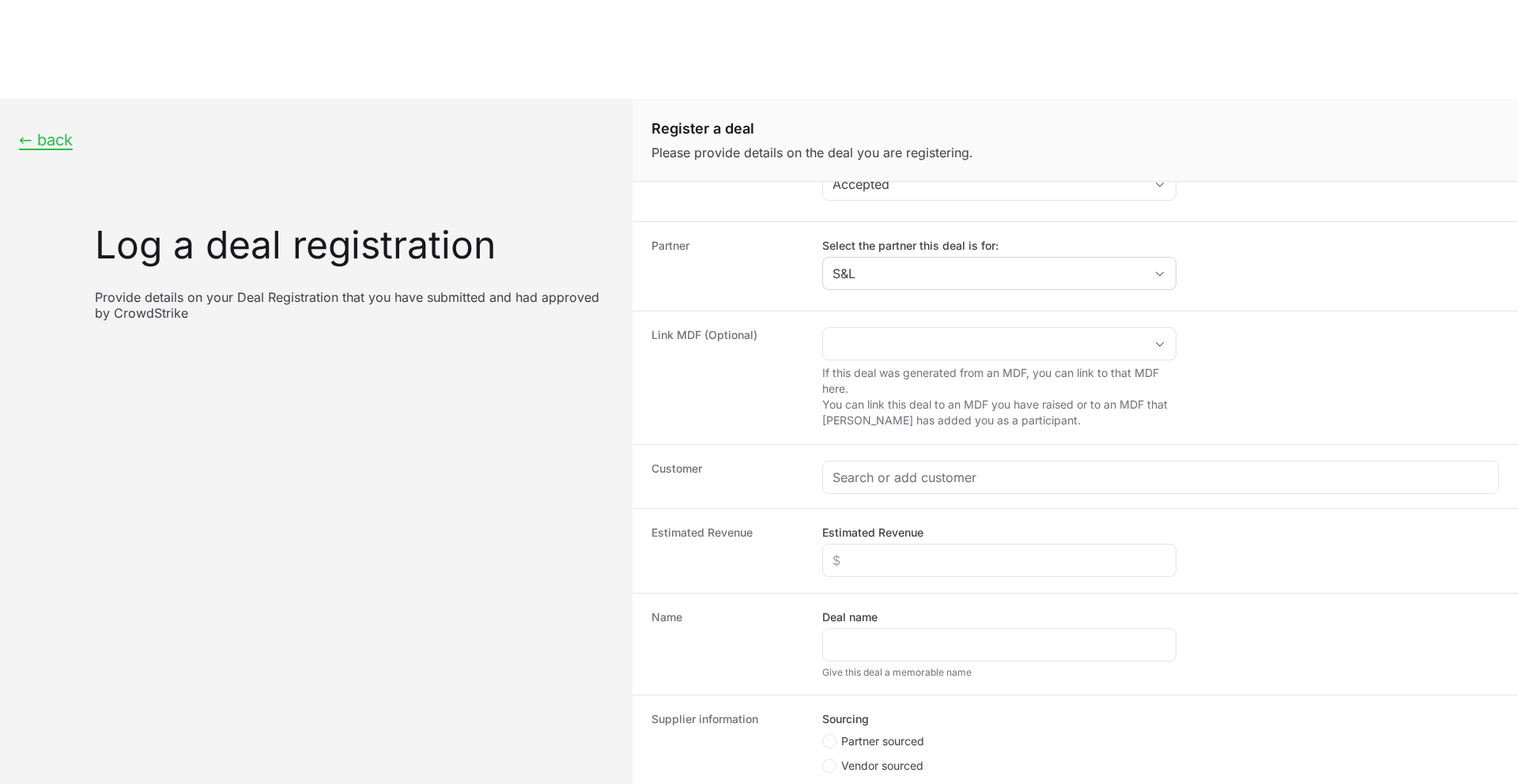
click at [754, 609] on dt "Name" at bounding box center [727, 644] width 152 height 69
click at [833, 733] on li "Partner sourced" at bounding box center [999, 743] width 354 height 20
click at [830, 739] on circle "Create activity form" at bounding box center [829, 741] width 6 height 6
click at [824, 764] on input "Partner sourced" at bounding box center [824, 765] width 2 height 2
radio input "true"
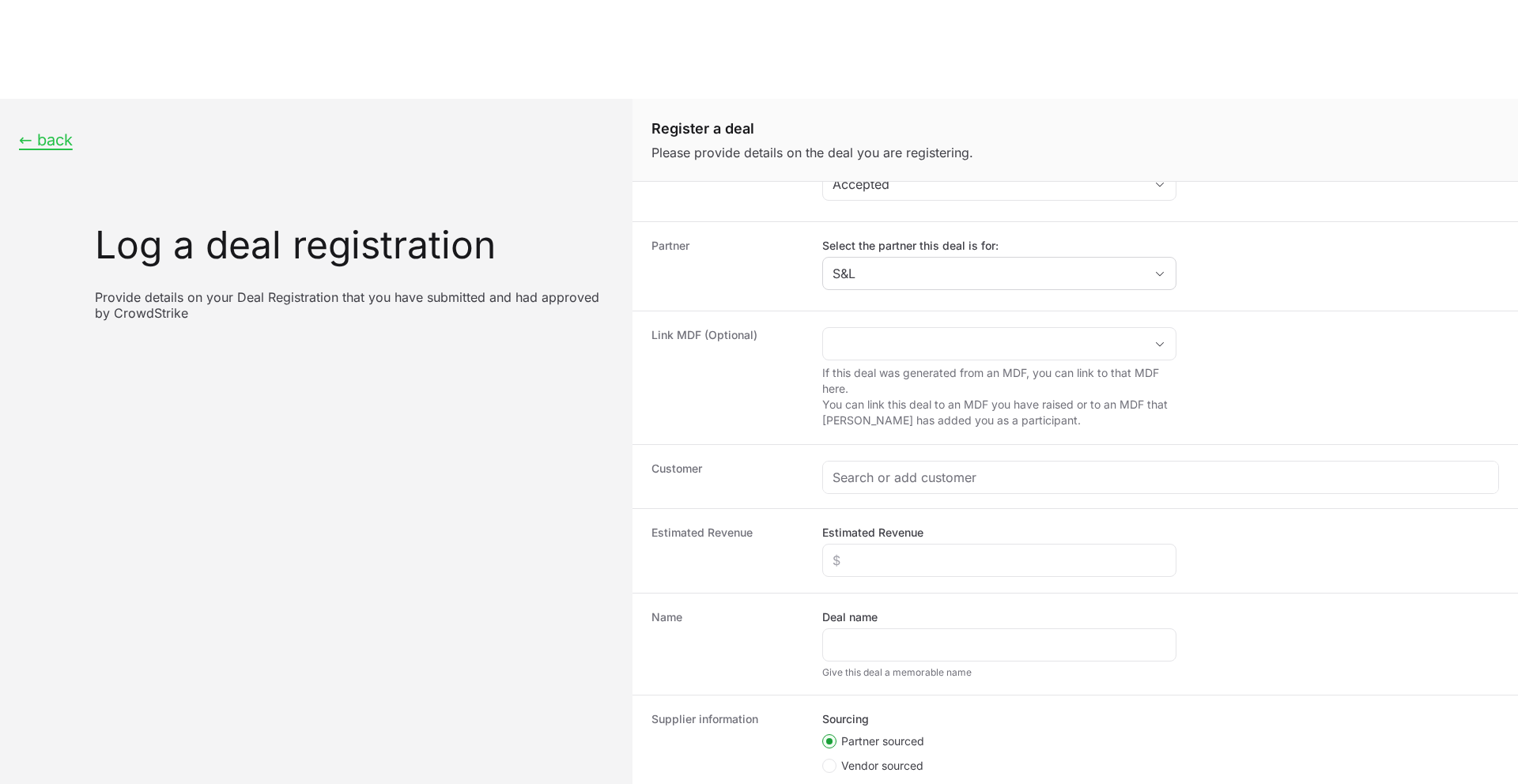
paste input "DR-18164d75"
type input "DR-18164d75"
click at [860, 636] on input "Deal name" at bounding box center [999, 645] width 334 height 19
paste input "[PERSON_NAME] Legacy Foundation | S & L International | Falcon Identity Protect…"
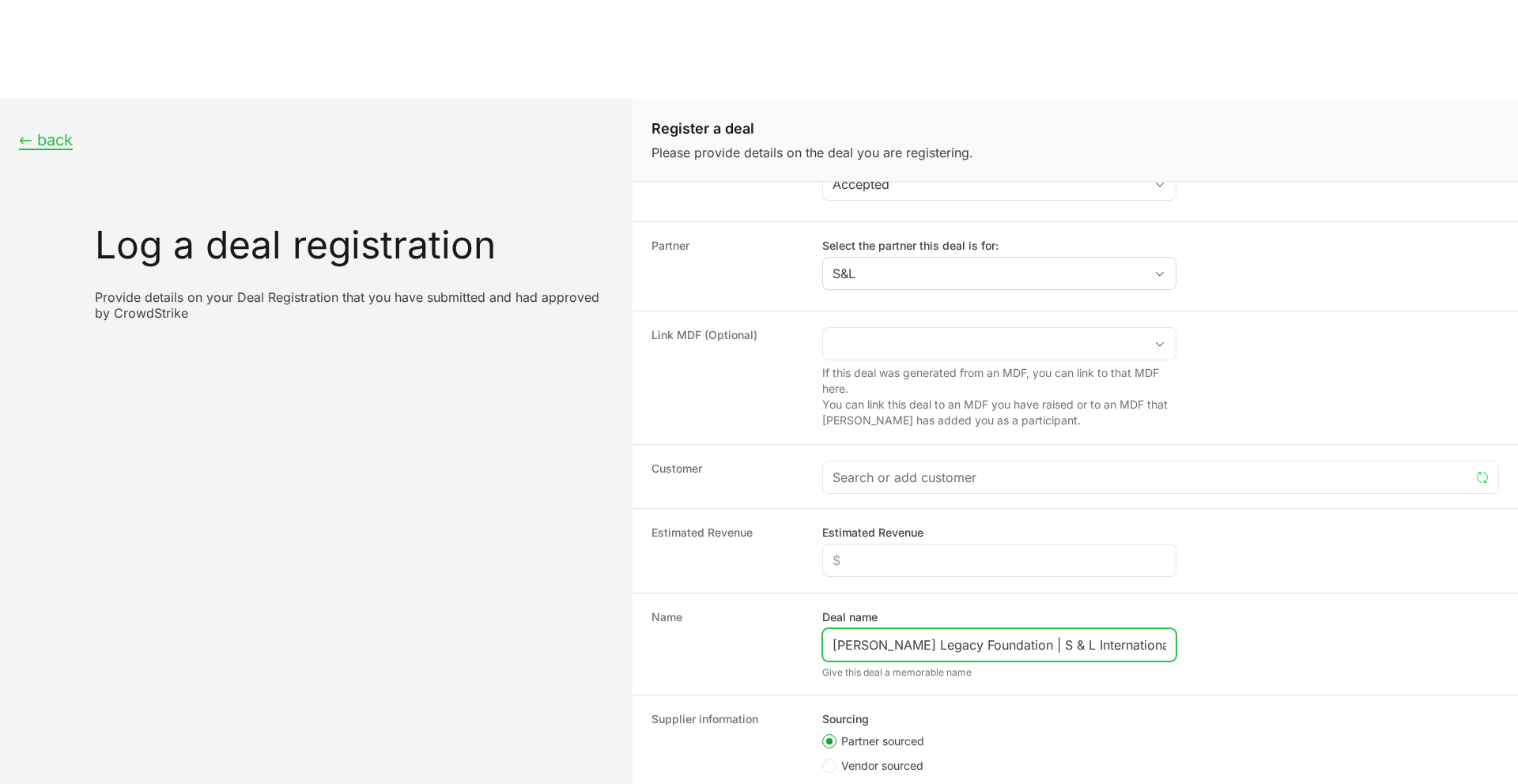
scroll to position [0, 171]
type input "[PERSON_NAME] Legacy Foundation | S & L International | Falcon Identity Protect…"
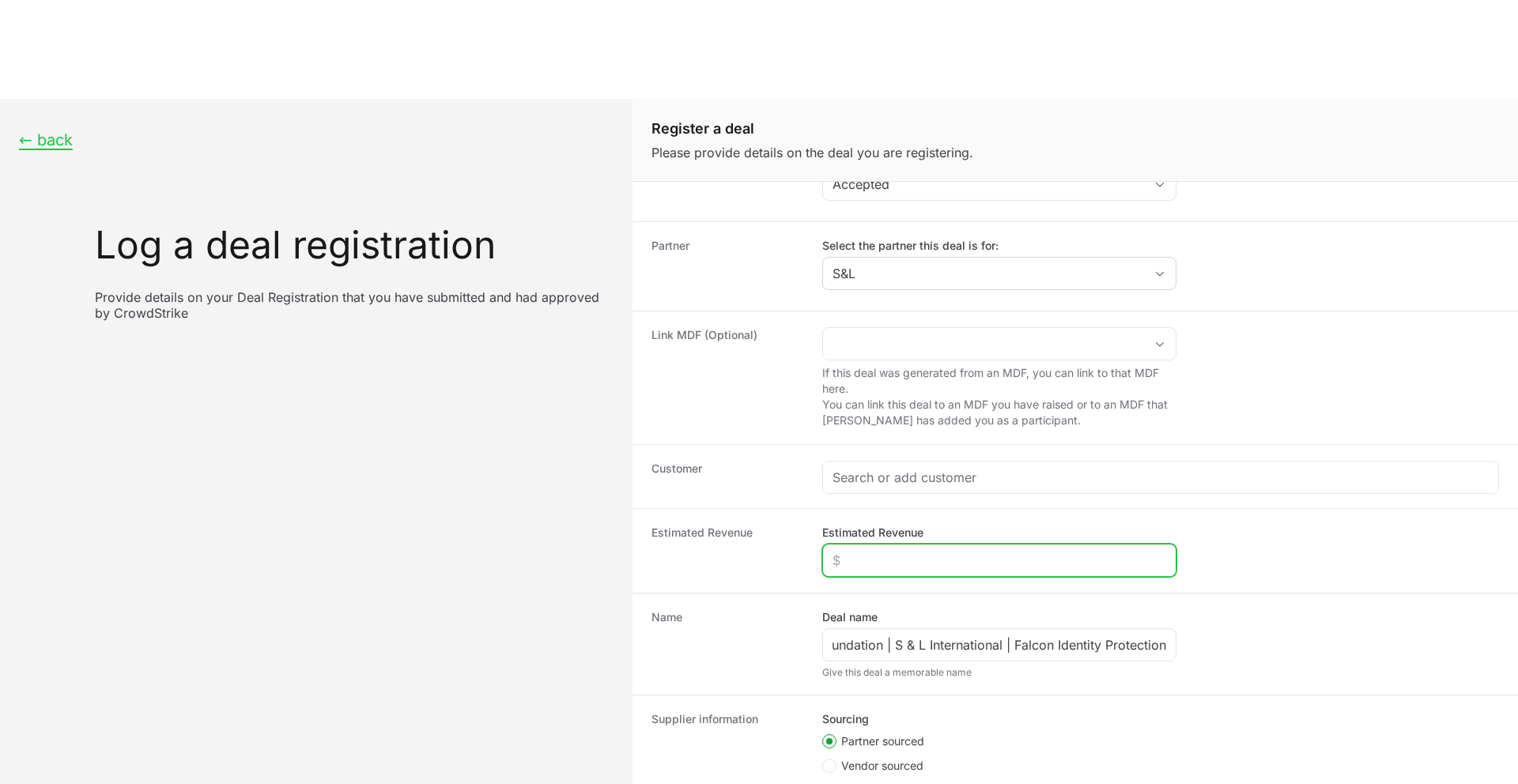
click at [863, 551] on input "Estimated Revenue" at bounding box center [999, 560] width 334 height 19
type input "$10,000"
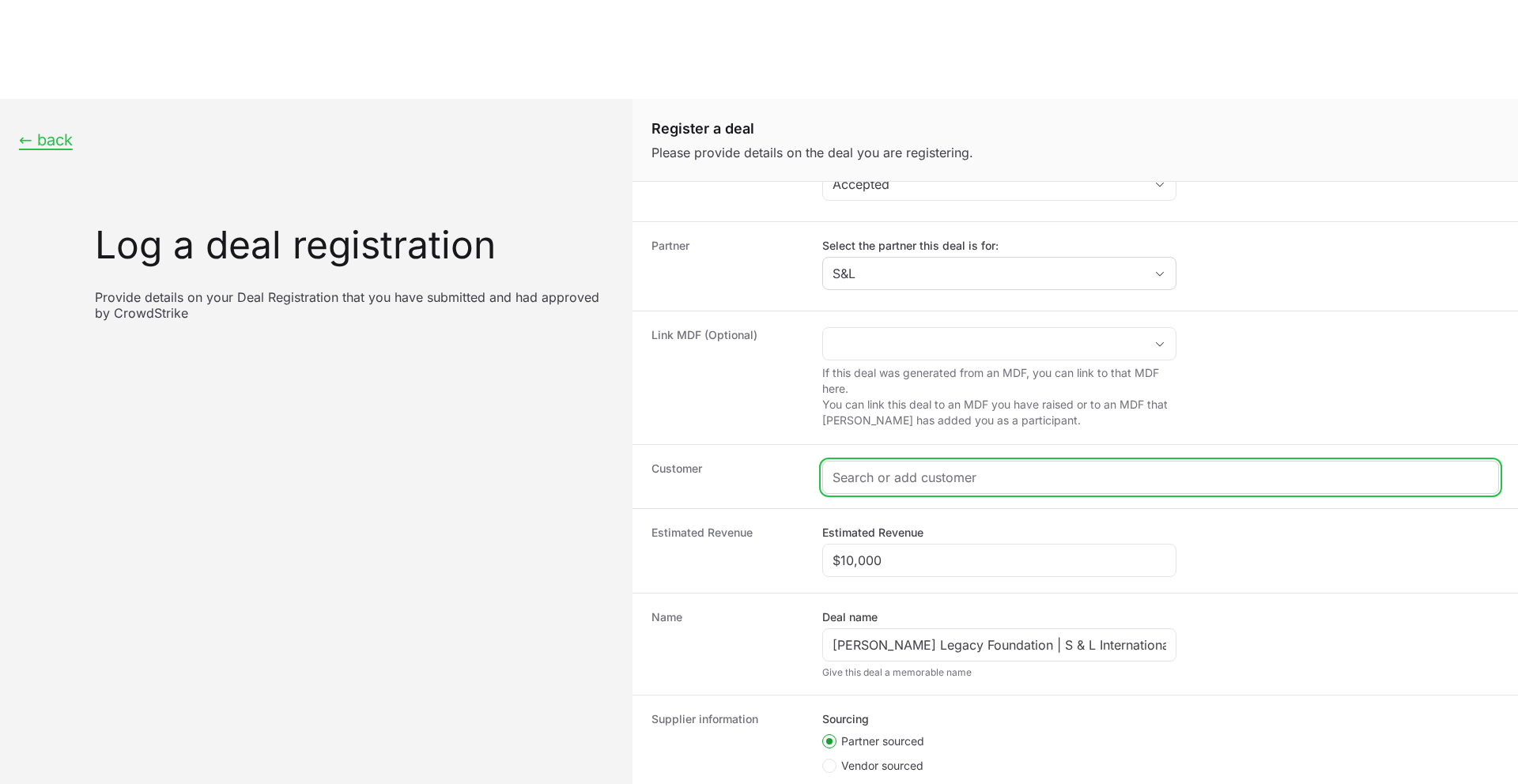
click at [876, 467] on input "Create activity form" at bounding box center [1160, 477] width 656 height 19
paste input "[PERSON_NAME] Legacy Foundation"
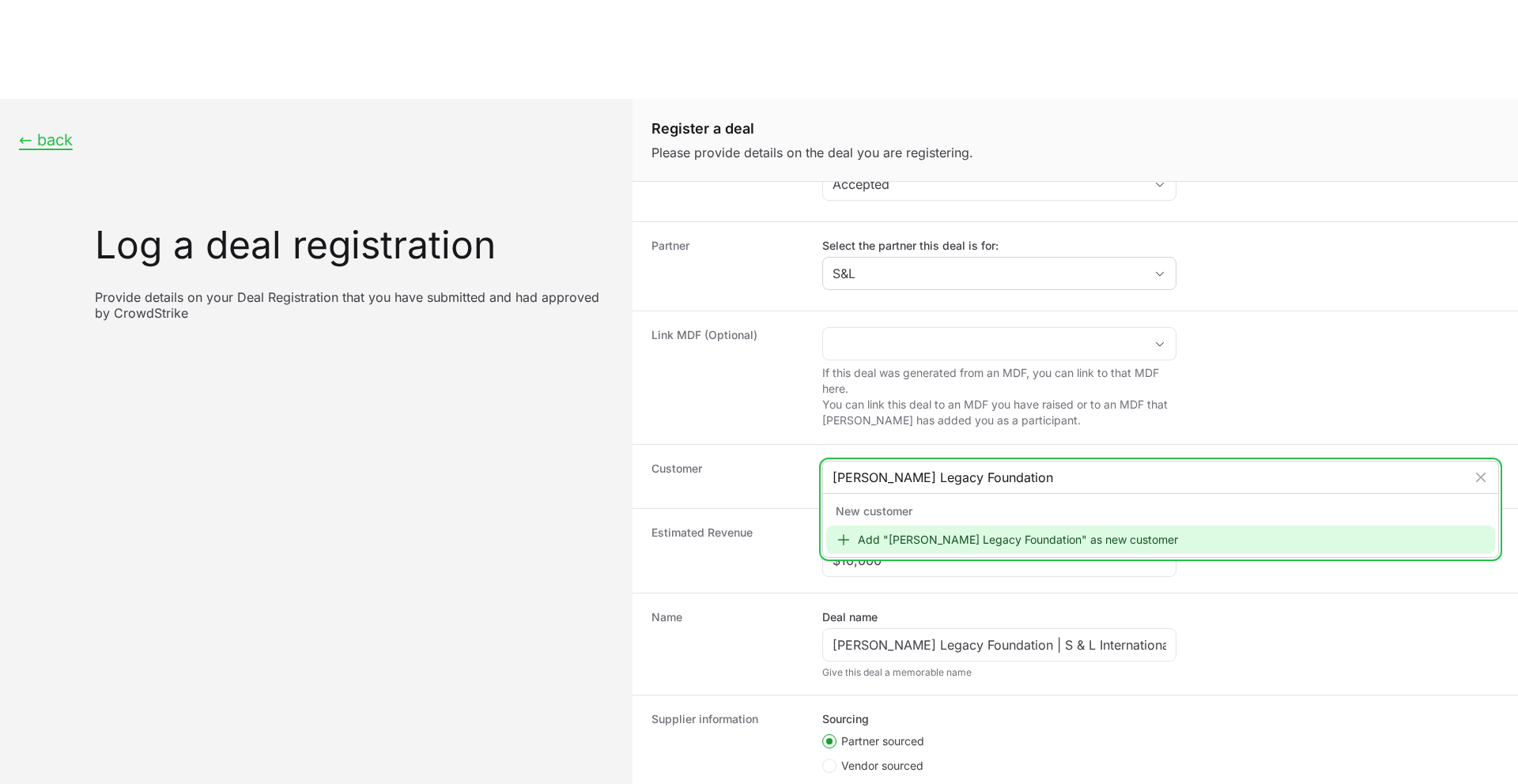
type input "[PERSON_NAME] Legacy Foundation"
click at [911, 526] on div "Add "[PERSON_NAME] Legacy Foundation" as new customer" at bounding box center [1160, 539] width 669 height 28
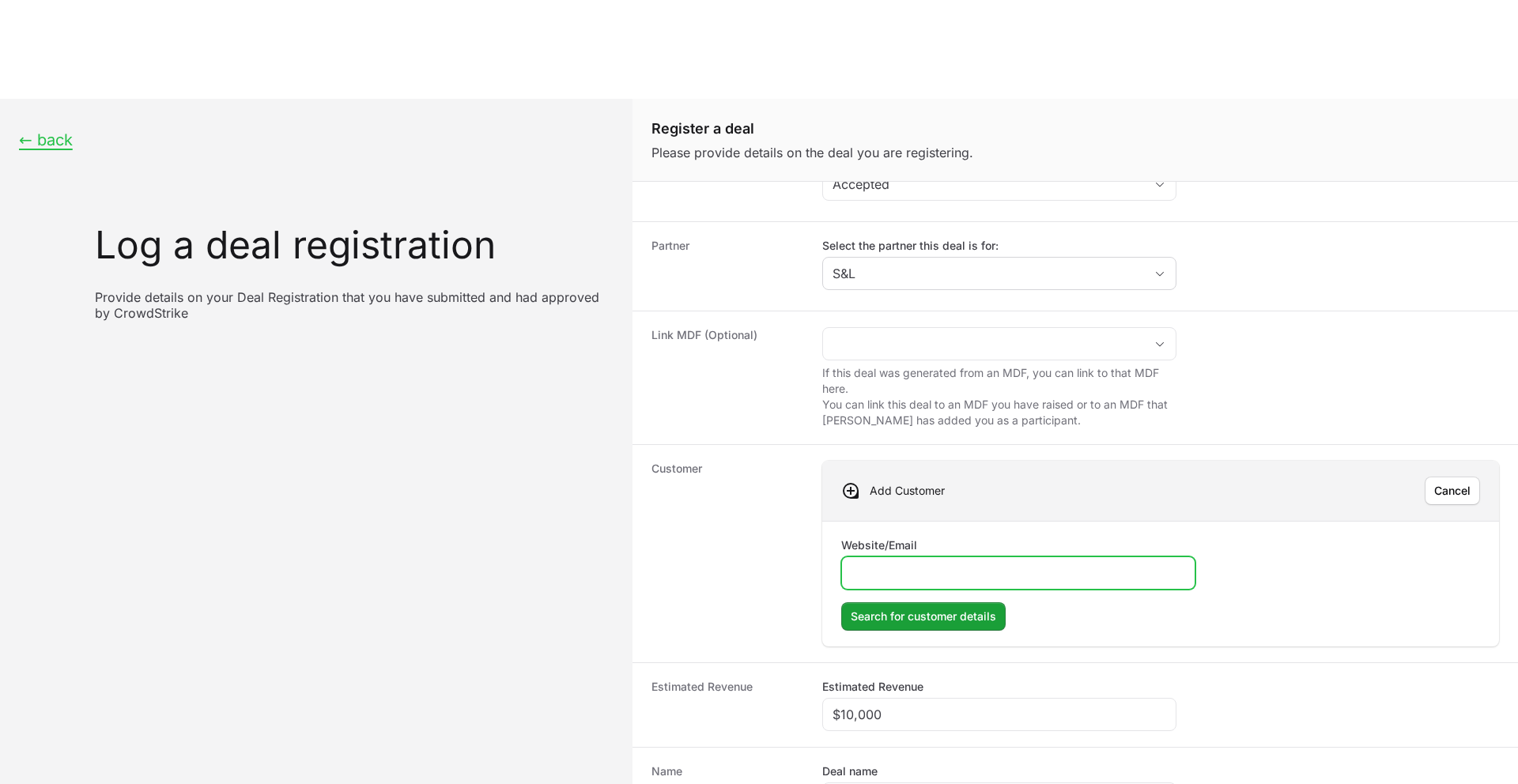
click at [907, 564] on input "Website/Email" at bounding box center [1018, 573] width 334 height 19
paste input "[DOMAIN_NAME]"
type input "[DOMAIN_NAME]"
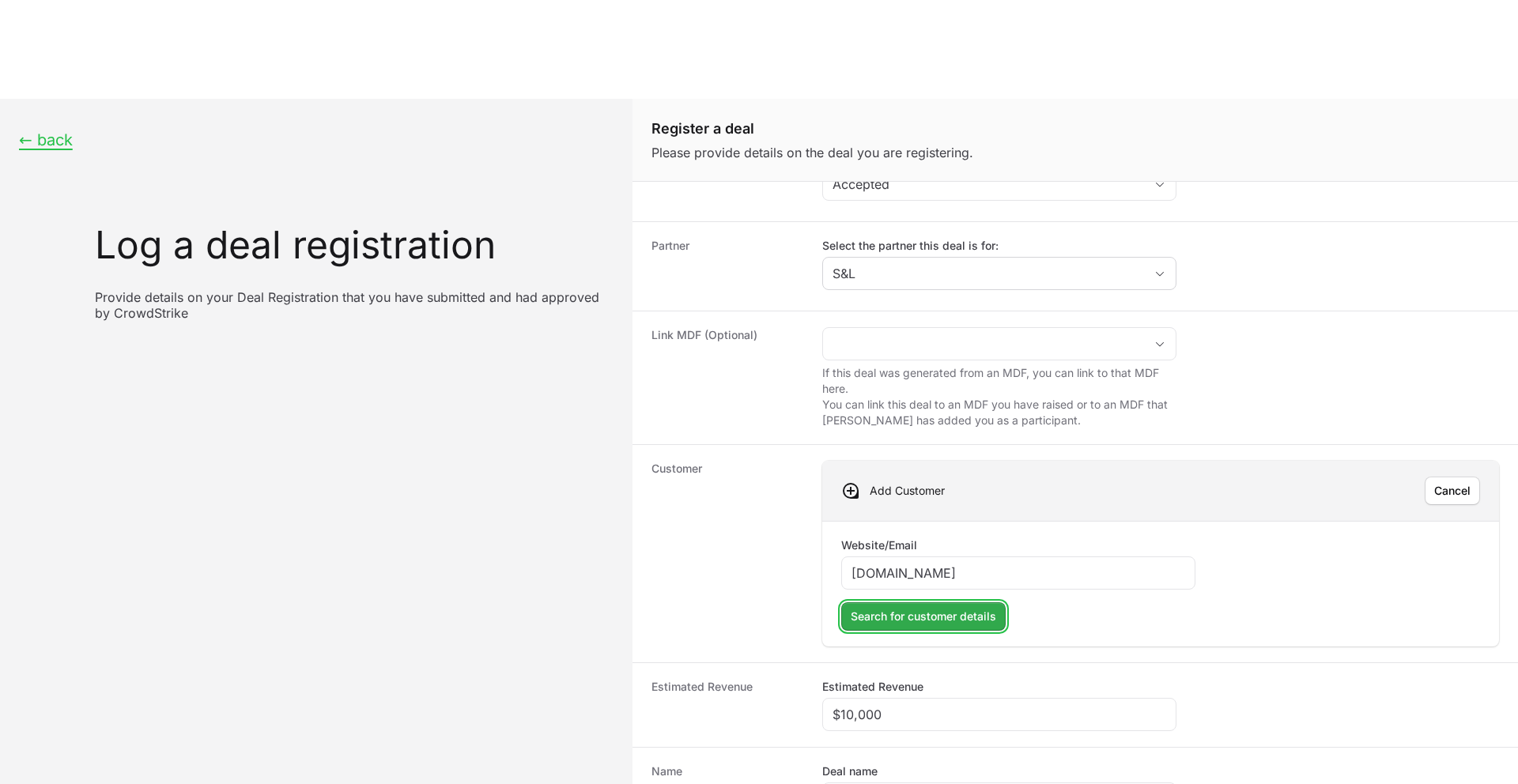
click at [902, 607] on span "Search for customer details" at bounding box center [924, 616] width 146 height 19
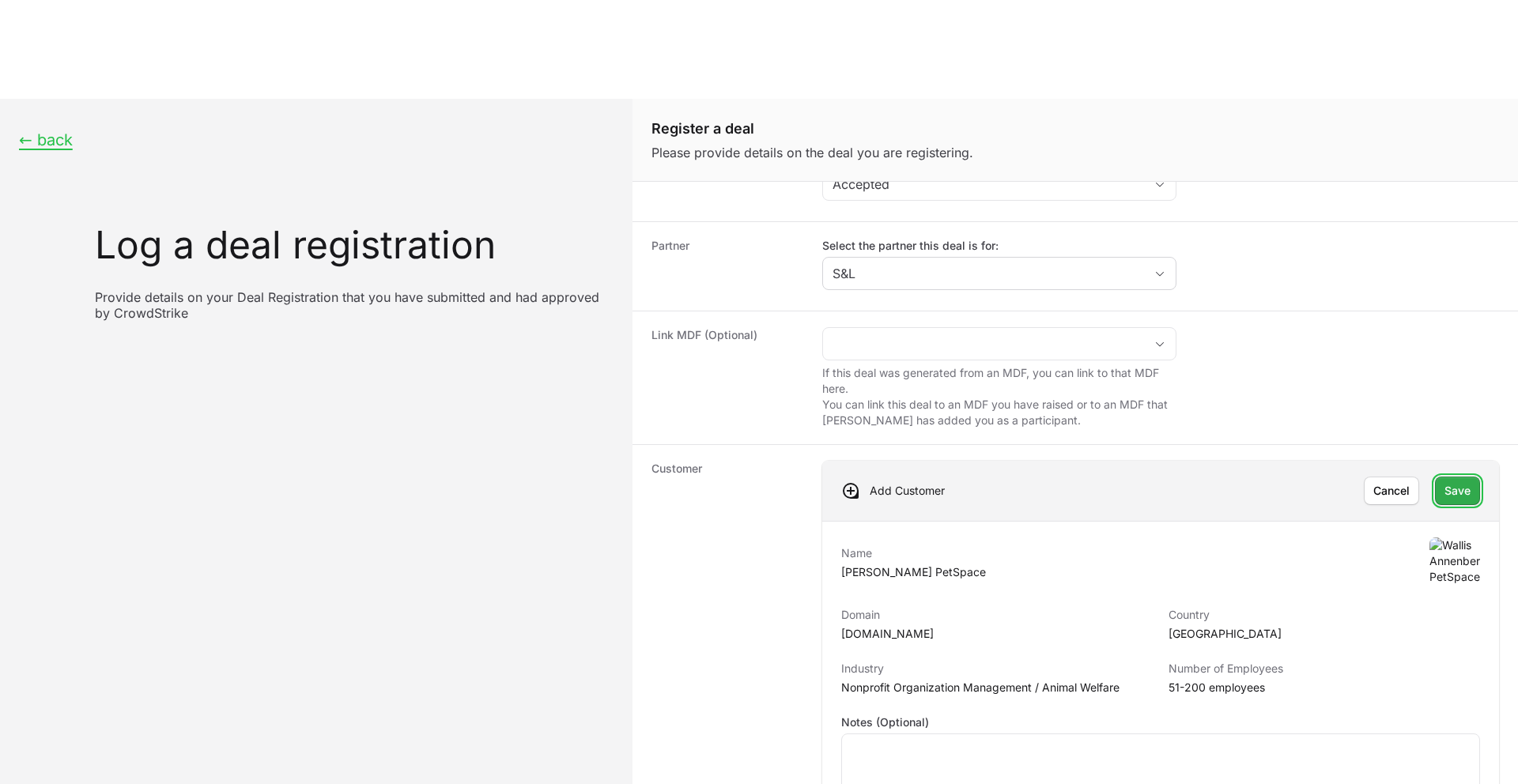
click at [1468, 481] on span "Save" at bounding box center [1458, 490] width 26 height 19
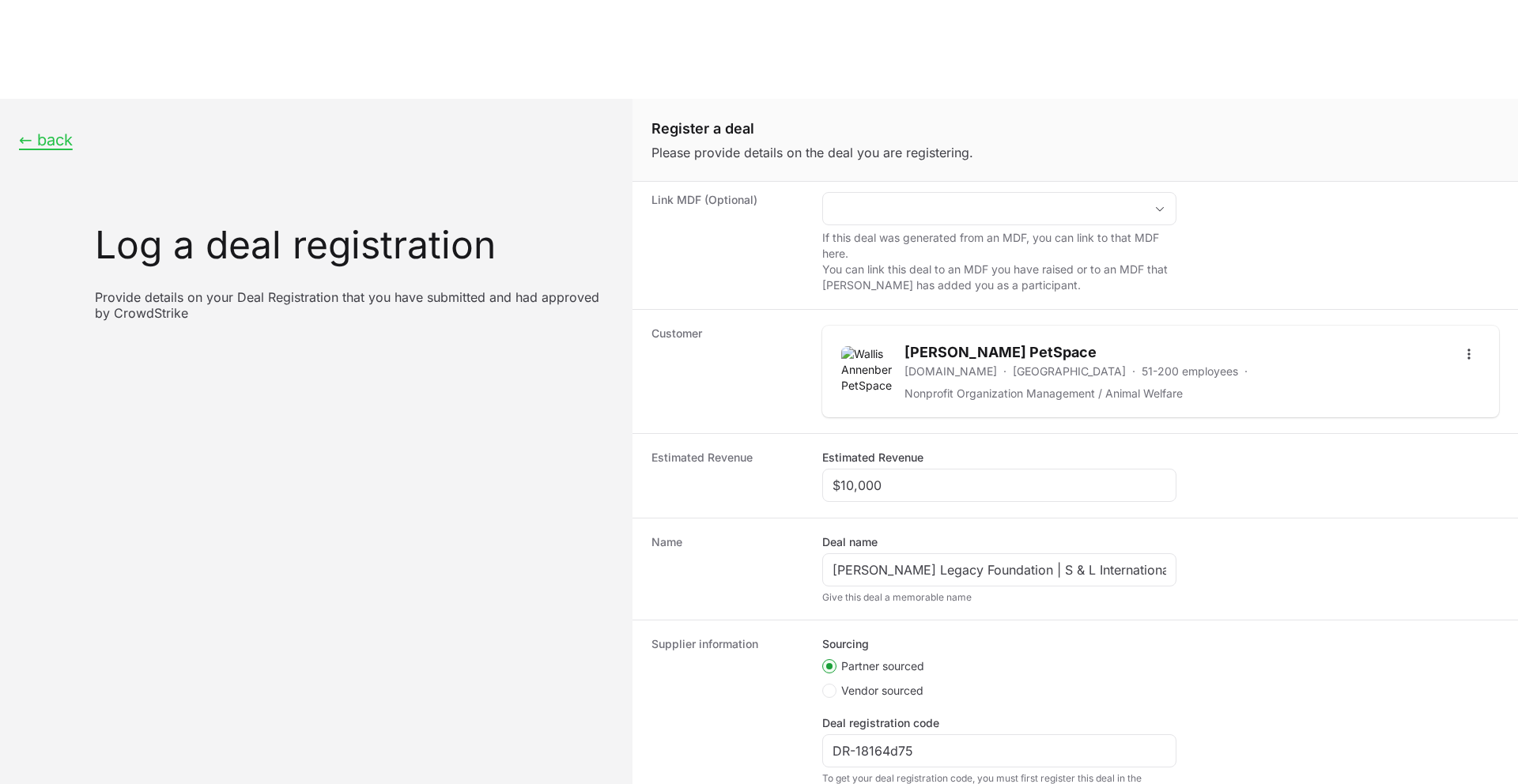
scroll to position [185, 0]
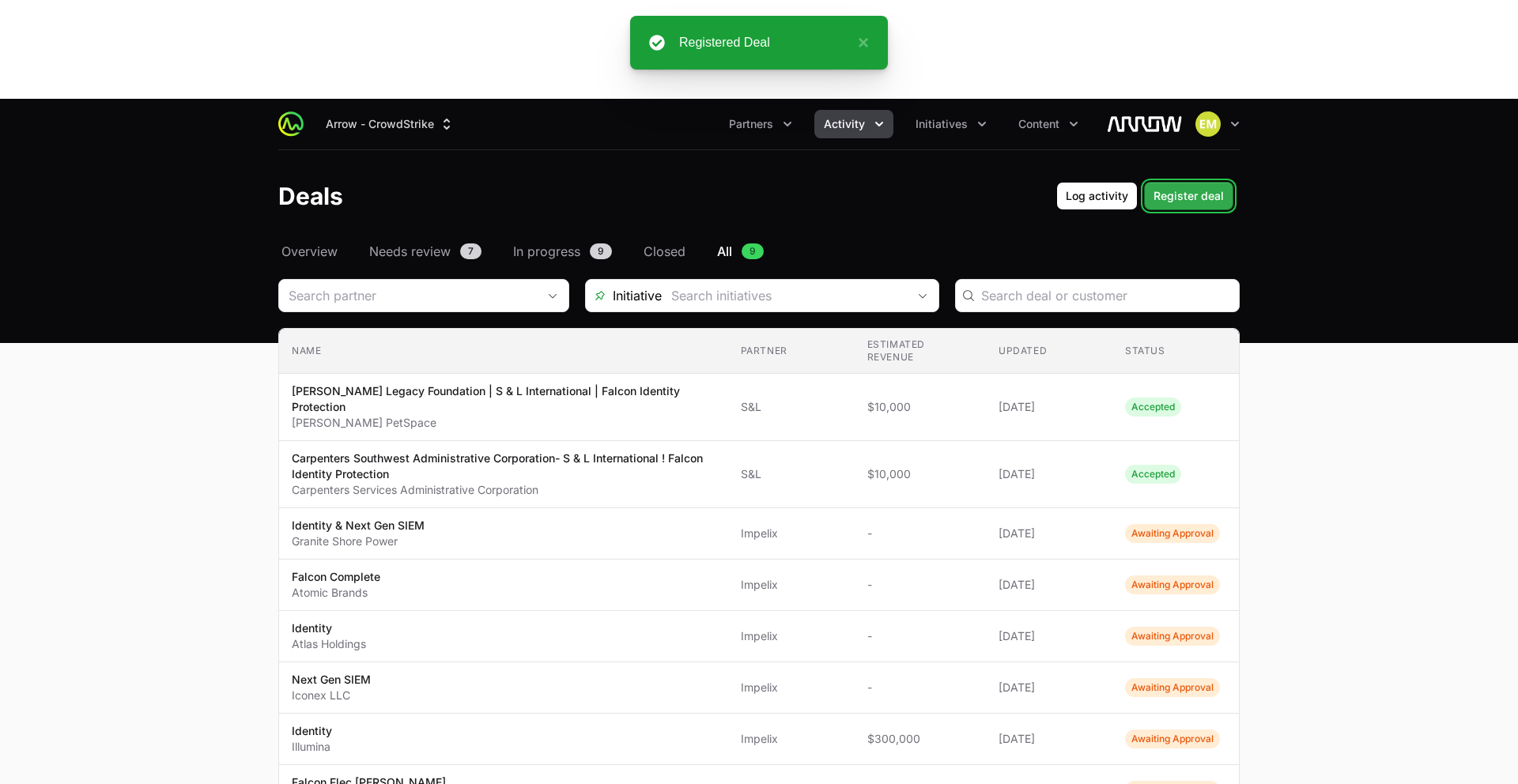
click at [1200, 186] on span "Register deal" at bounding box center [1189, 196] width 70 height 19
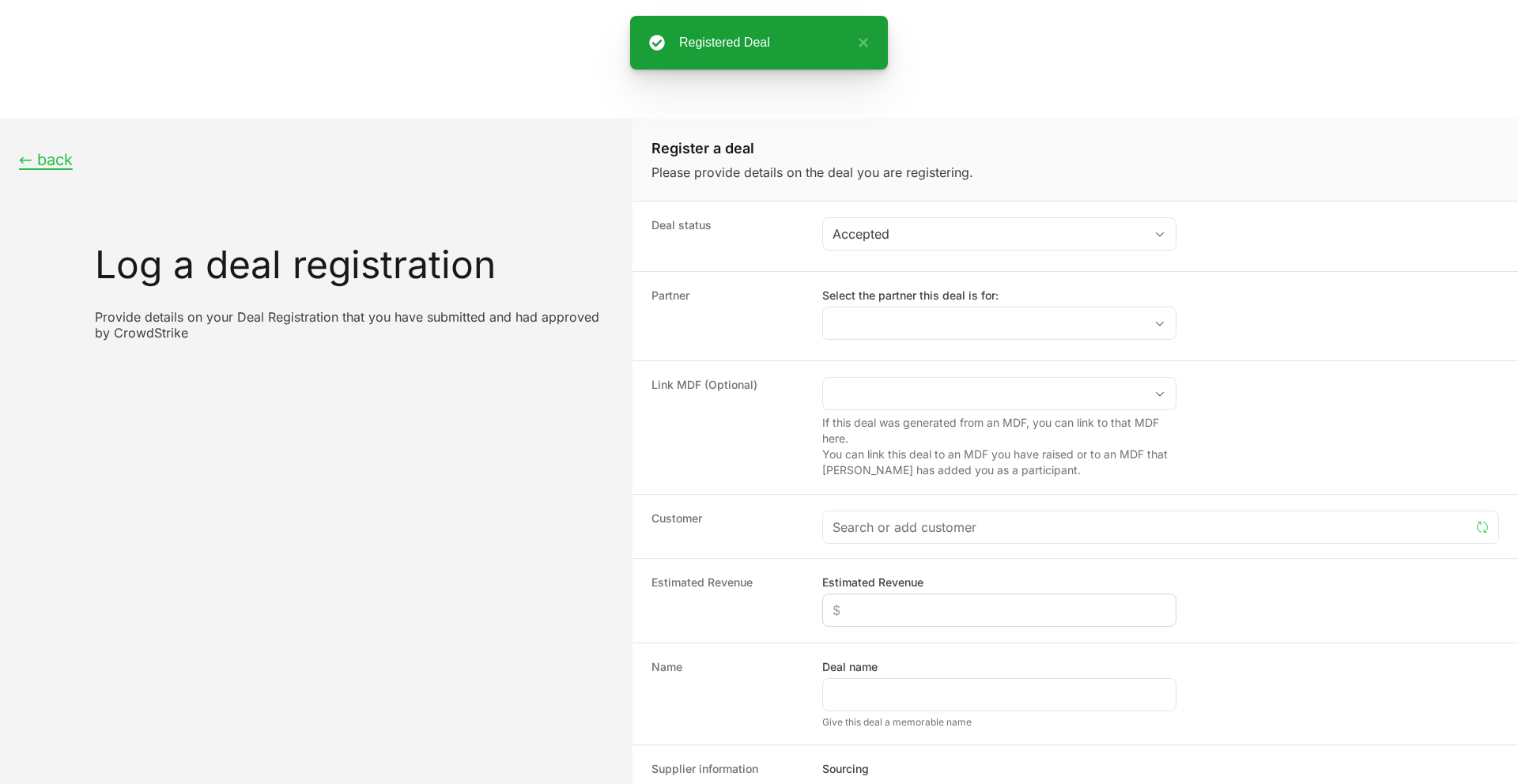
scroll to position [30, 0]
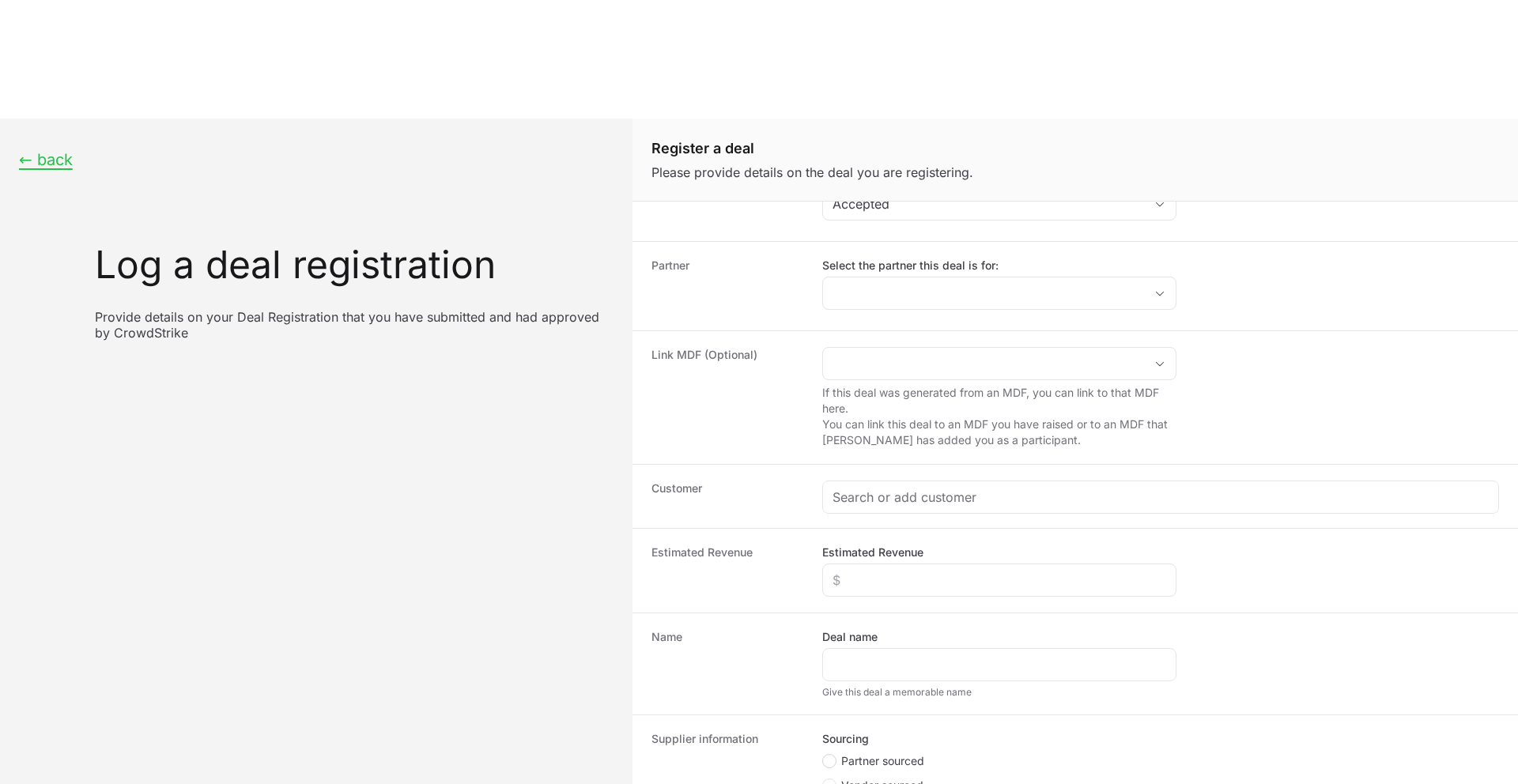
click at [830, 758] on circle "Create activity form" at bounding box center [829, 760] width 6 height 6
click at [824, 783] on input "Partner sourced" at bounding box center [824, 785] width 2 height 2
radio input "true"
paste input "DR-632f7275"
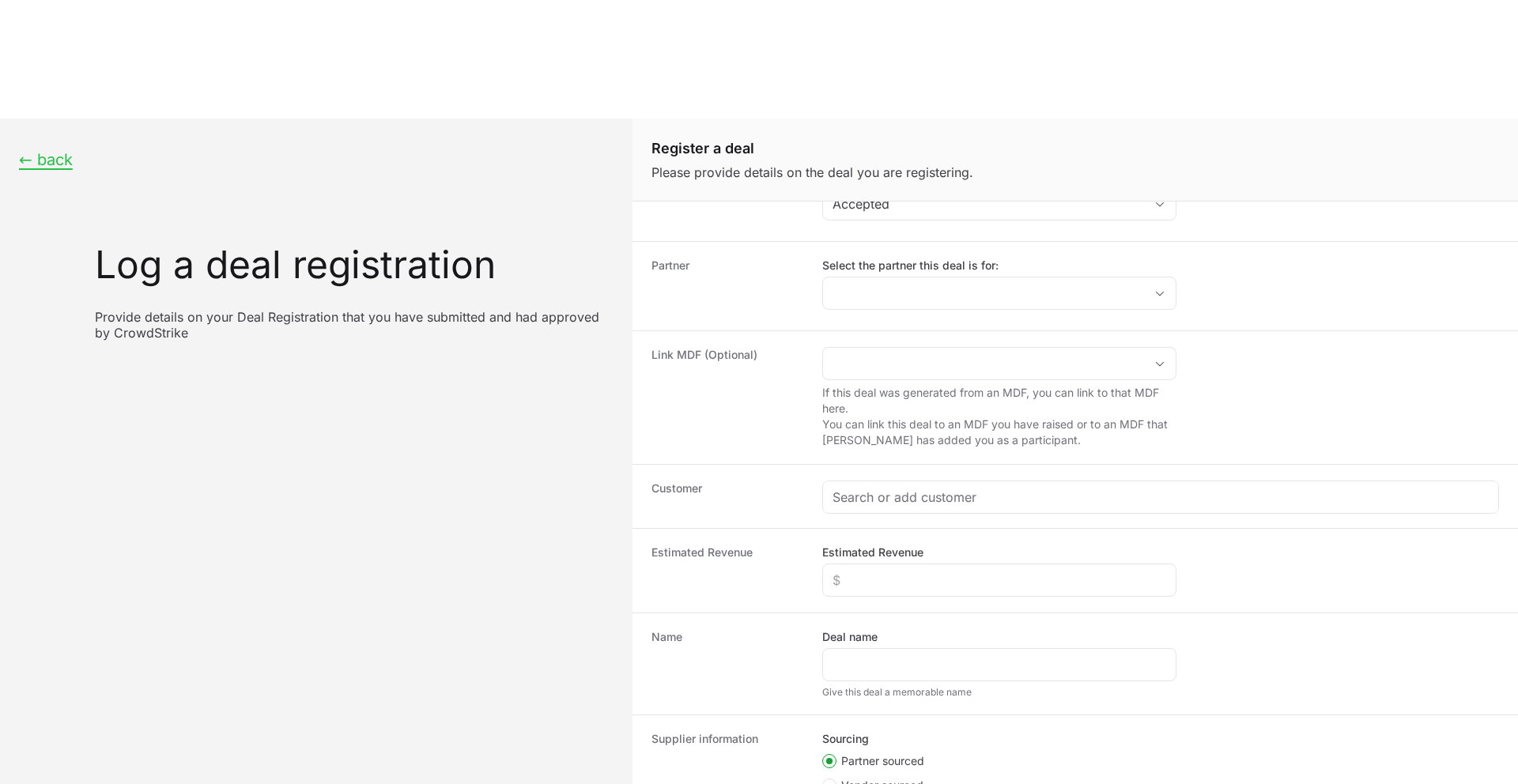
type input "DR-632f7275"
click at [847, 655] on input "Deal name" at bounding box center [999, 664] width 334 height 19
paste input "[PERSON_NAME] Company | Ent 135 | Synnex/ S & L International | 2025 | Renewal"
type input "[PERSON_NAME] Company | Ent 135 | Synnex/ S & L International | 2025 | Renewal"
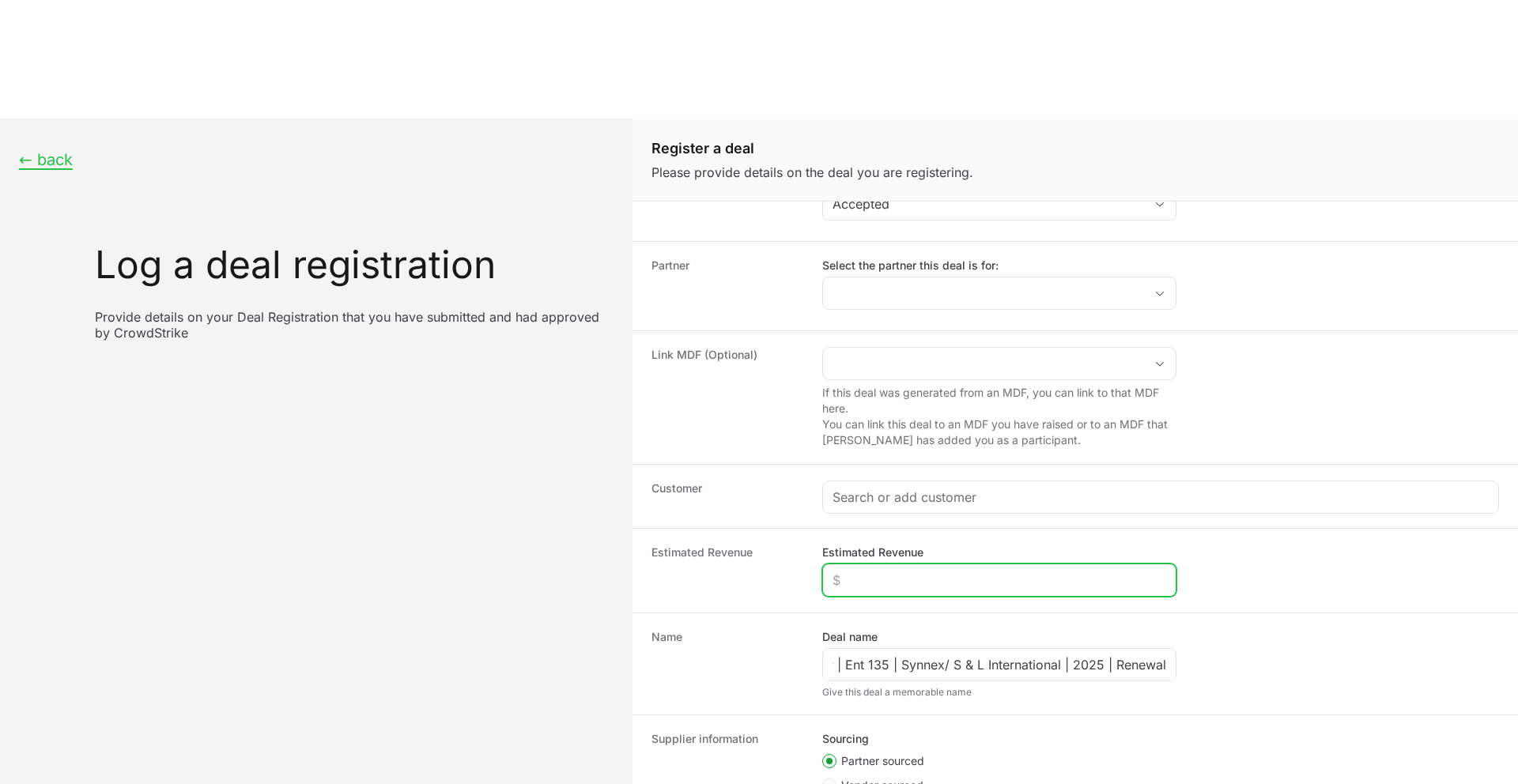
click at [886, 570] on input "Estimated Revenue" at bounding box center [999, 579] width 334 height 19
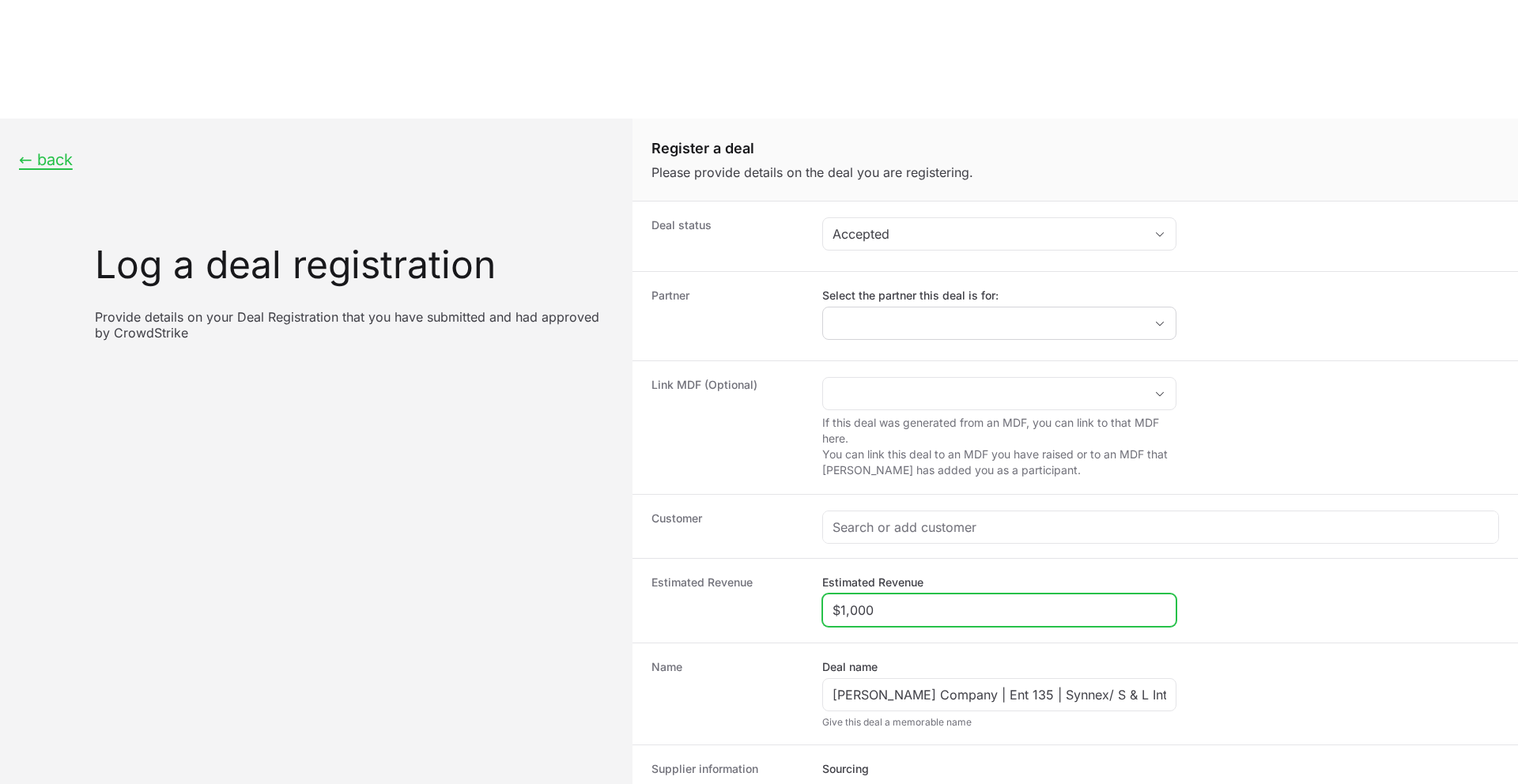
type input "$1,000"
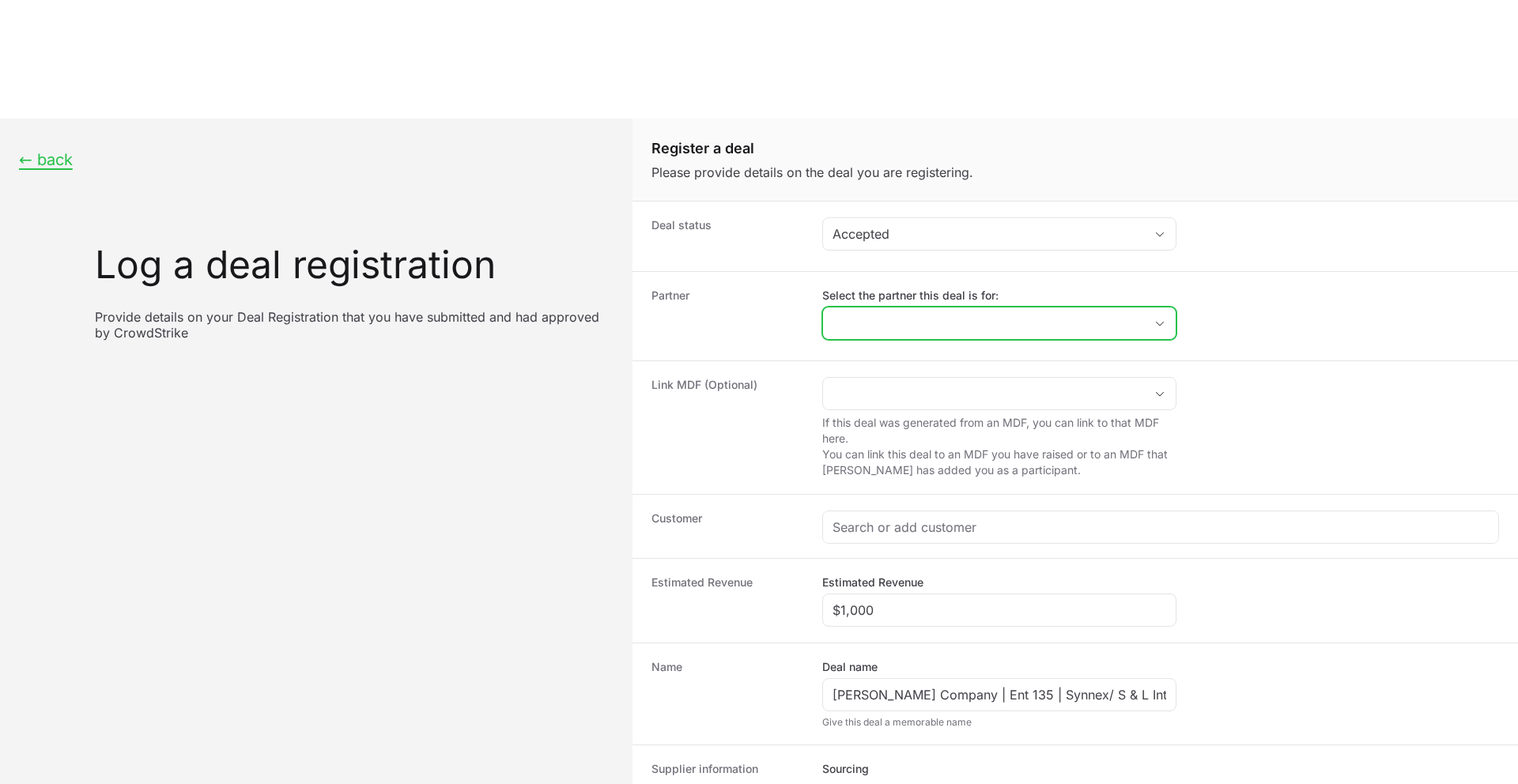
click at [885, 307] on input "Select the partner this deal is for:" at bounding box center [984, 323] width 321 height 32
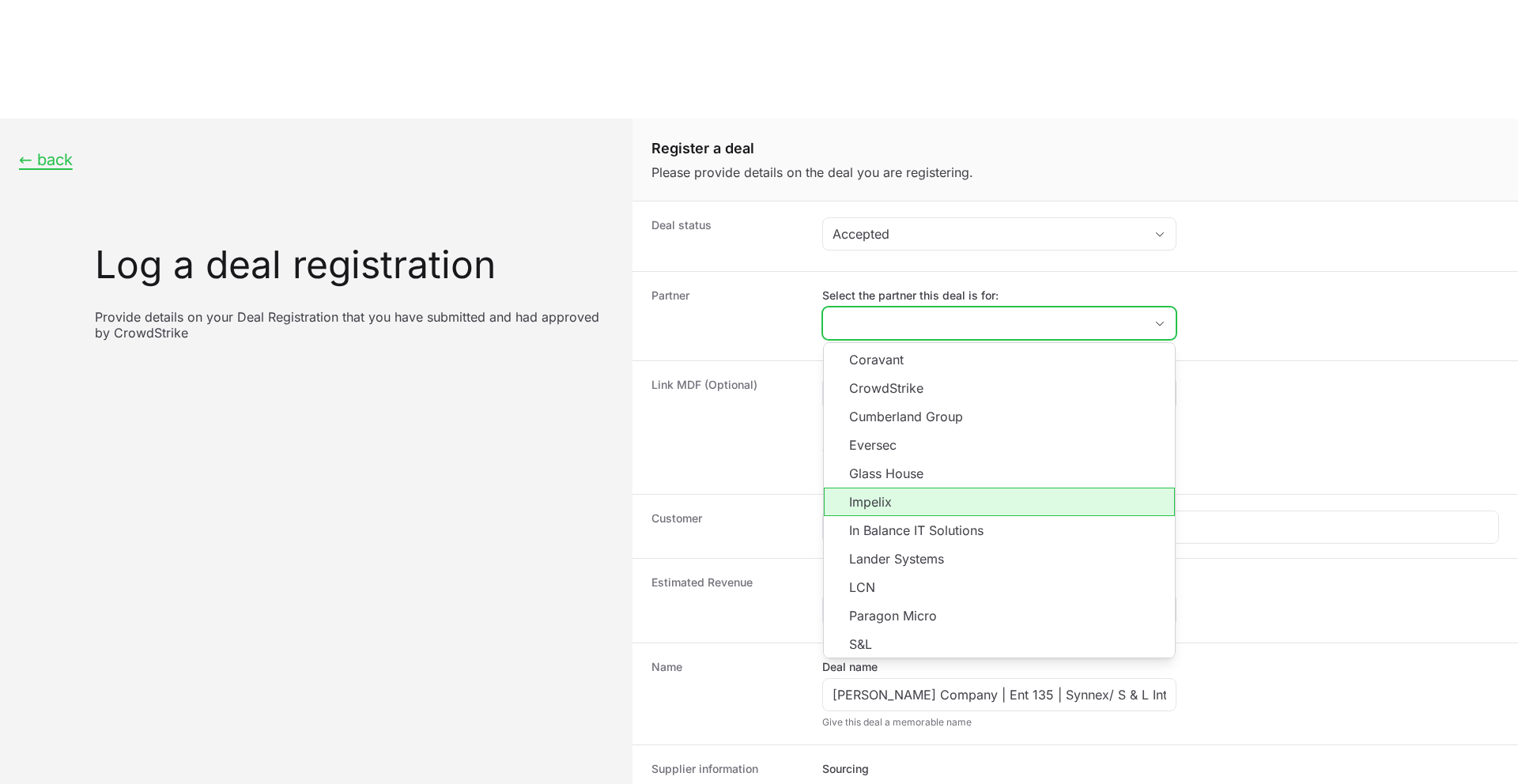
scroll to position [257, 0]
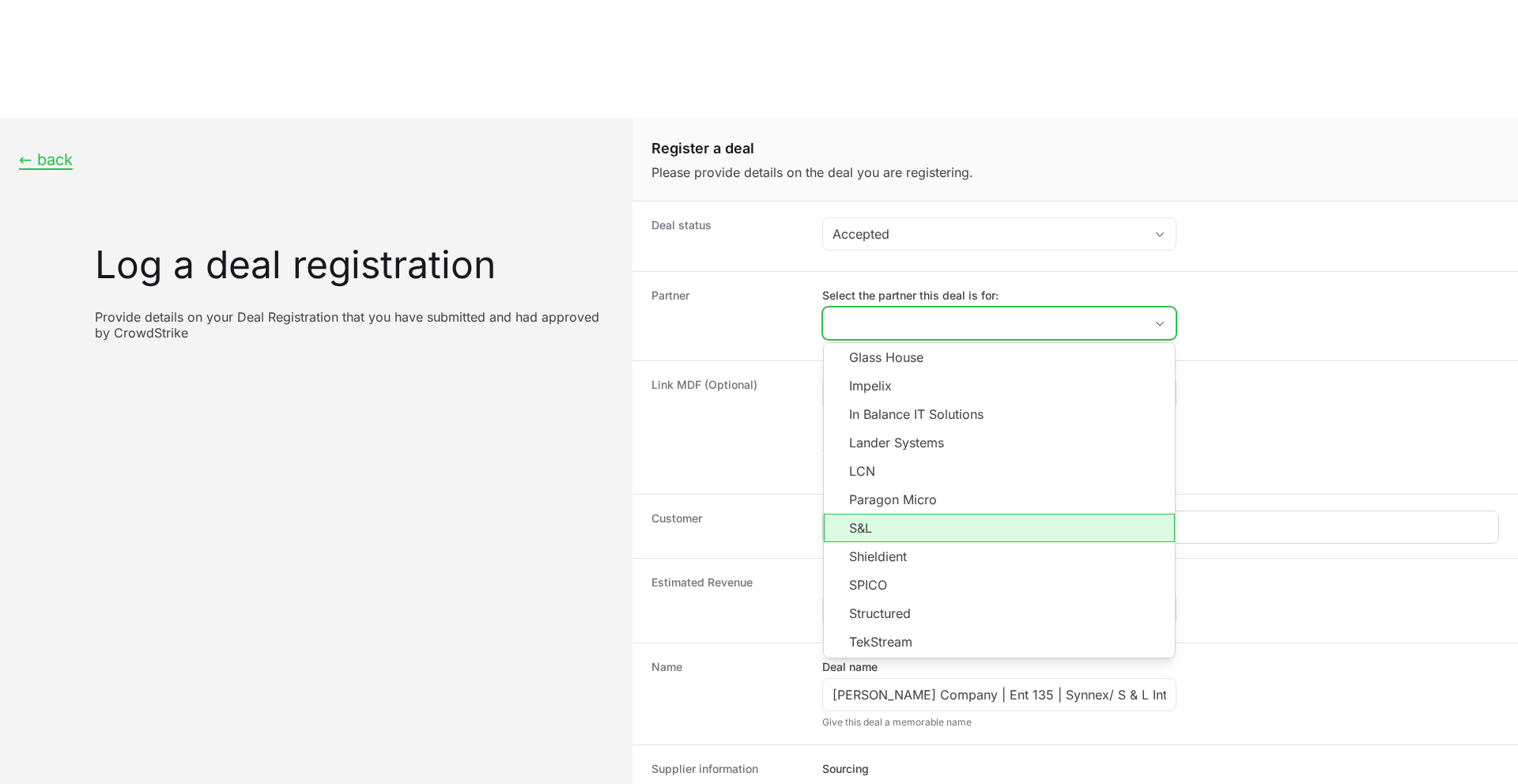
click at [878, 514] on li "S&L" at bounding box center [999, 528] width 351 height 28
type input "S&L"
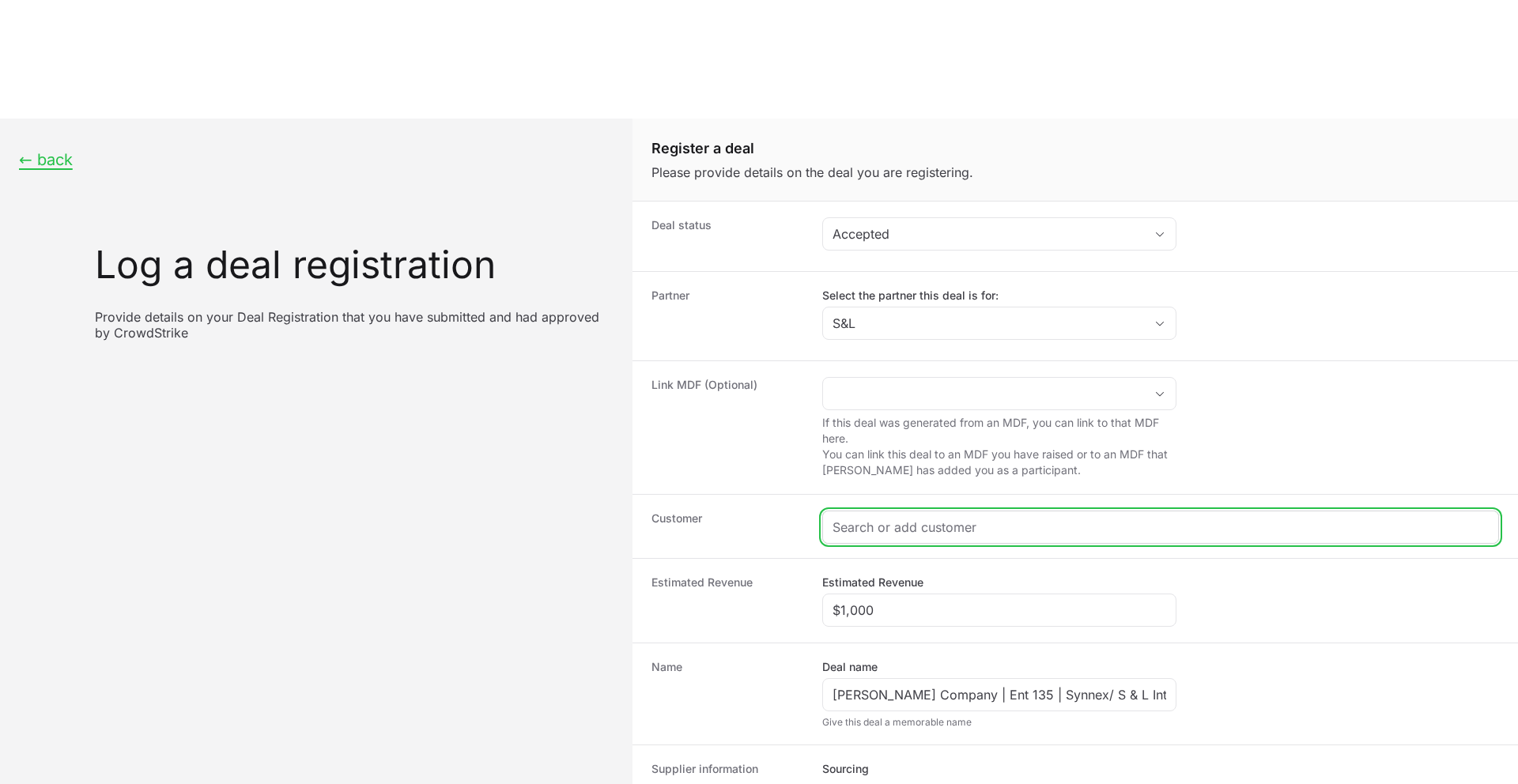
click at [885, 518] on input "Create activity form" at bounding box center [1160, 527] width 656 height 19
click at [855, 518] on input "Create activity form" at bounding box center [1151, 527] width 637 height 19
paste input "[PERSON_NAME] Company"
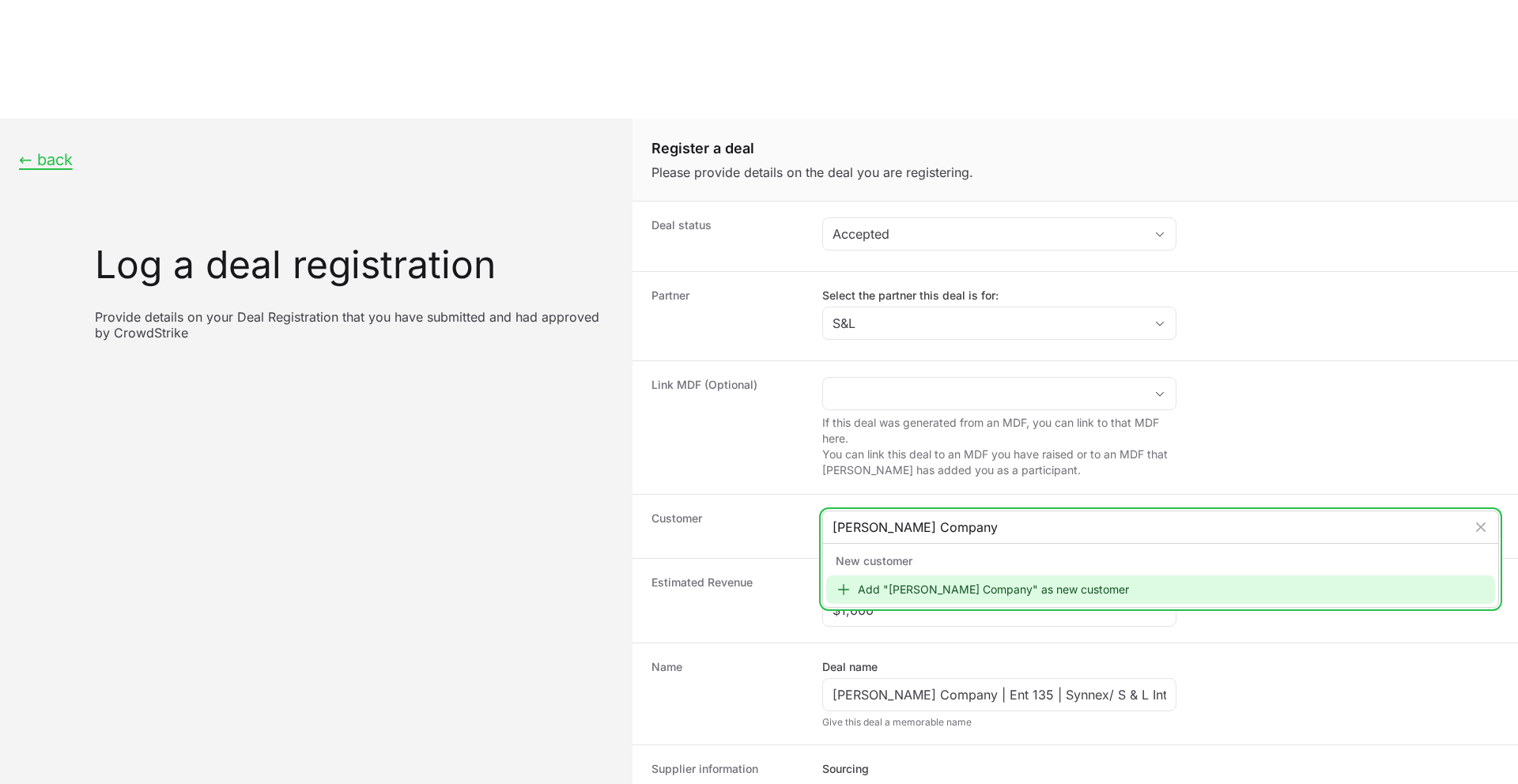
type input "[PERSON_NAME] Company"
click at [899, 576] on div "Add "[PERSON_NAME] Company" as new customer" at bounding box center [1160, 589] width 669 height 28
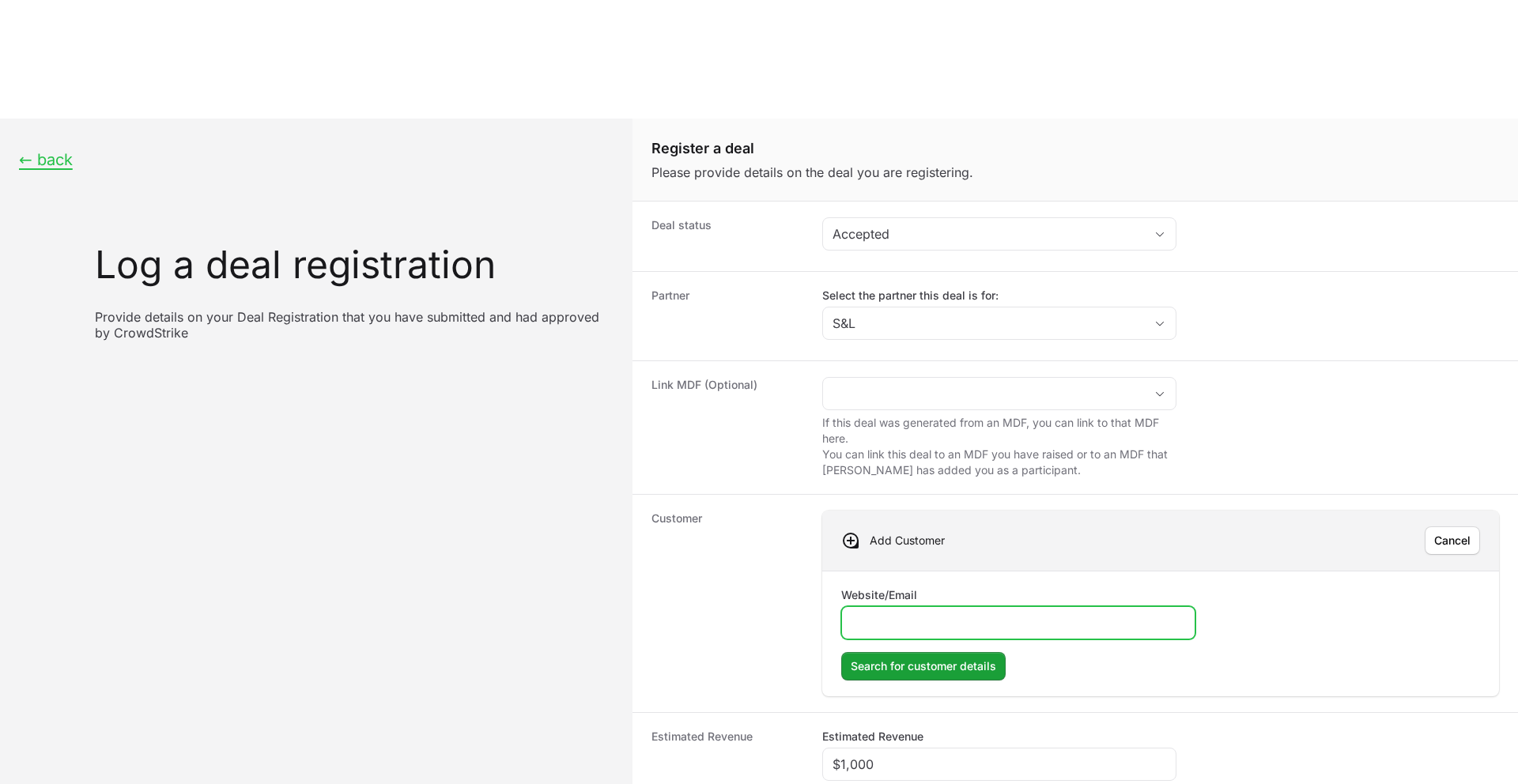
click at [896, 613] on input "Website/Email" at bounding box center [1018, 622] width 334 height 19
paste input "[DOMAIN_NAME]"
type input "[DOMAIN_NAME]"
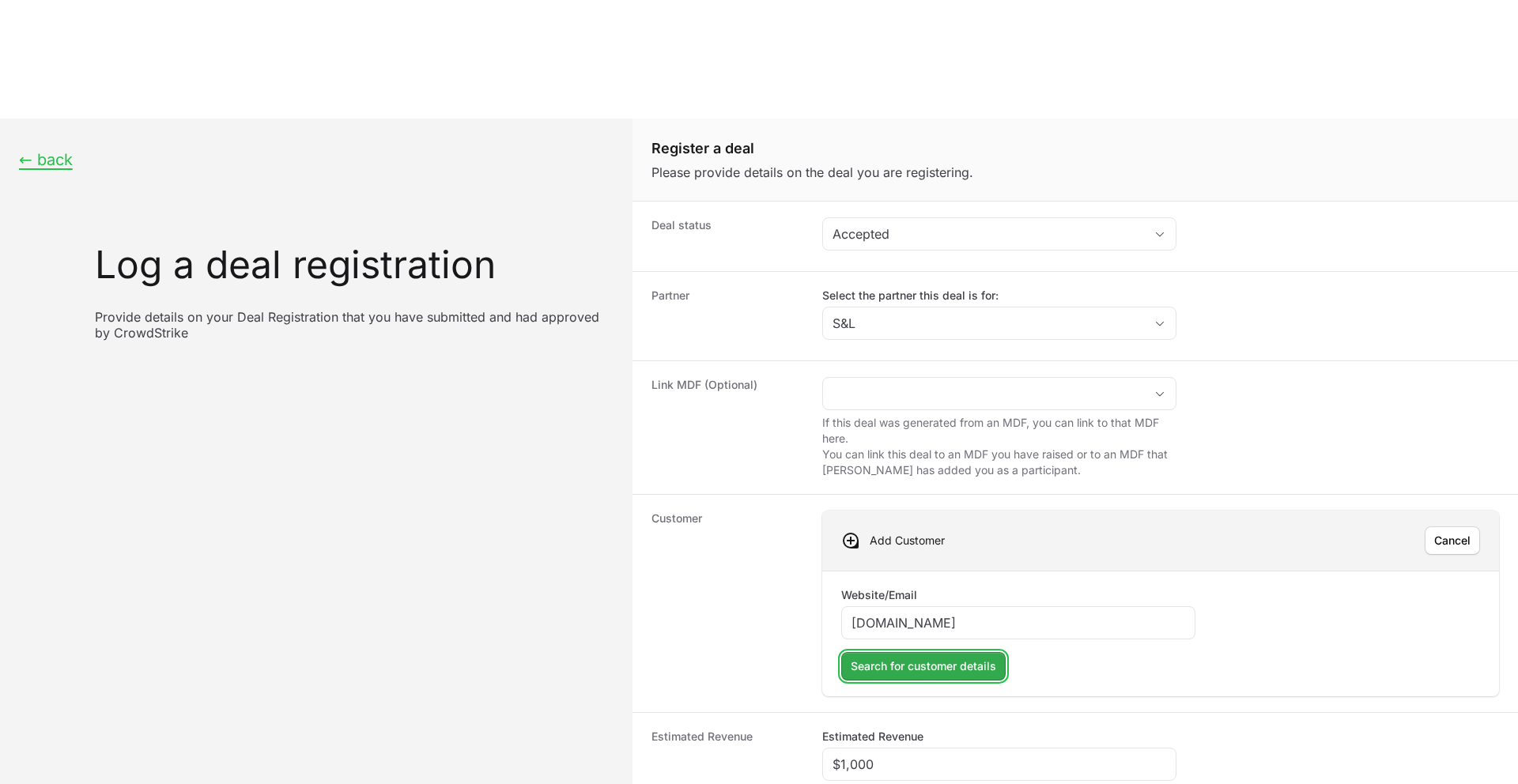
click at [939, 657] on span "Search for customer details" at bounding box center [924, 666] width 146 height 19
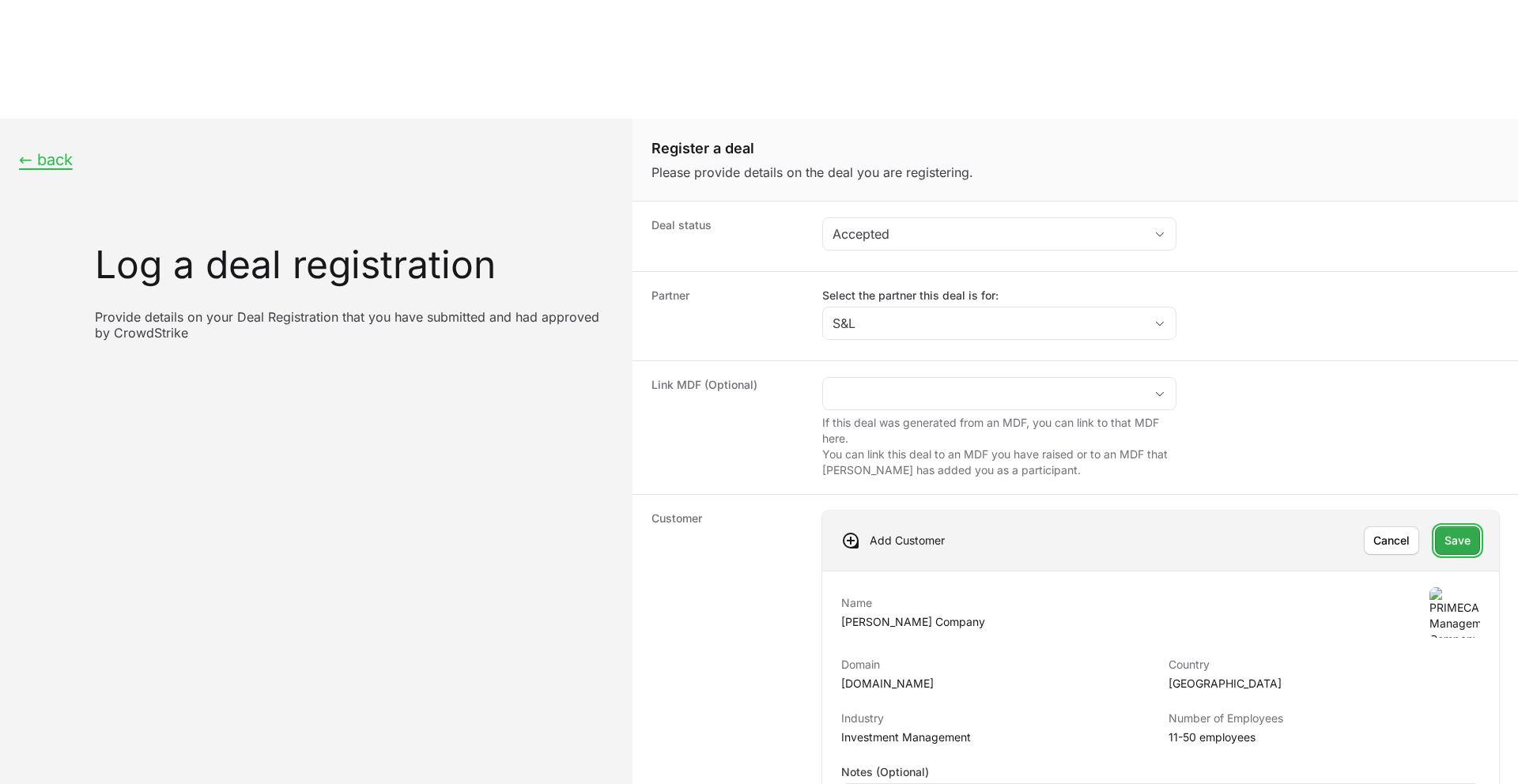
click at [1467, 531] on span "Save" at bounding box center [1458, 540] width 26 height 19
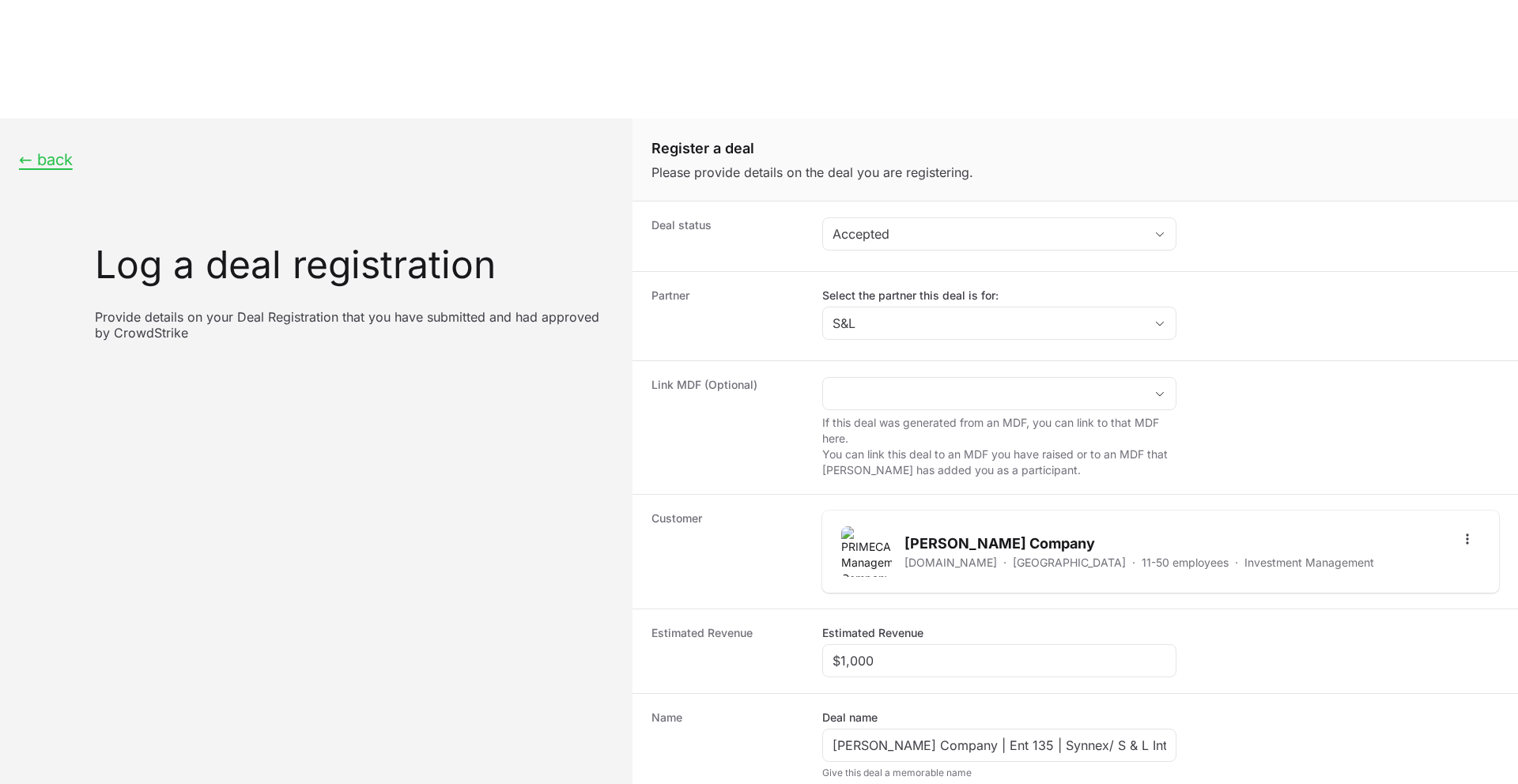
scroll to position [176, 0]
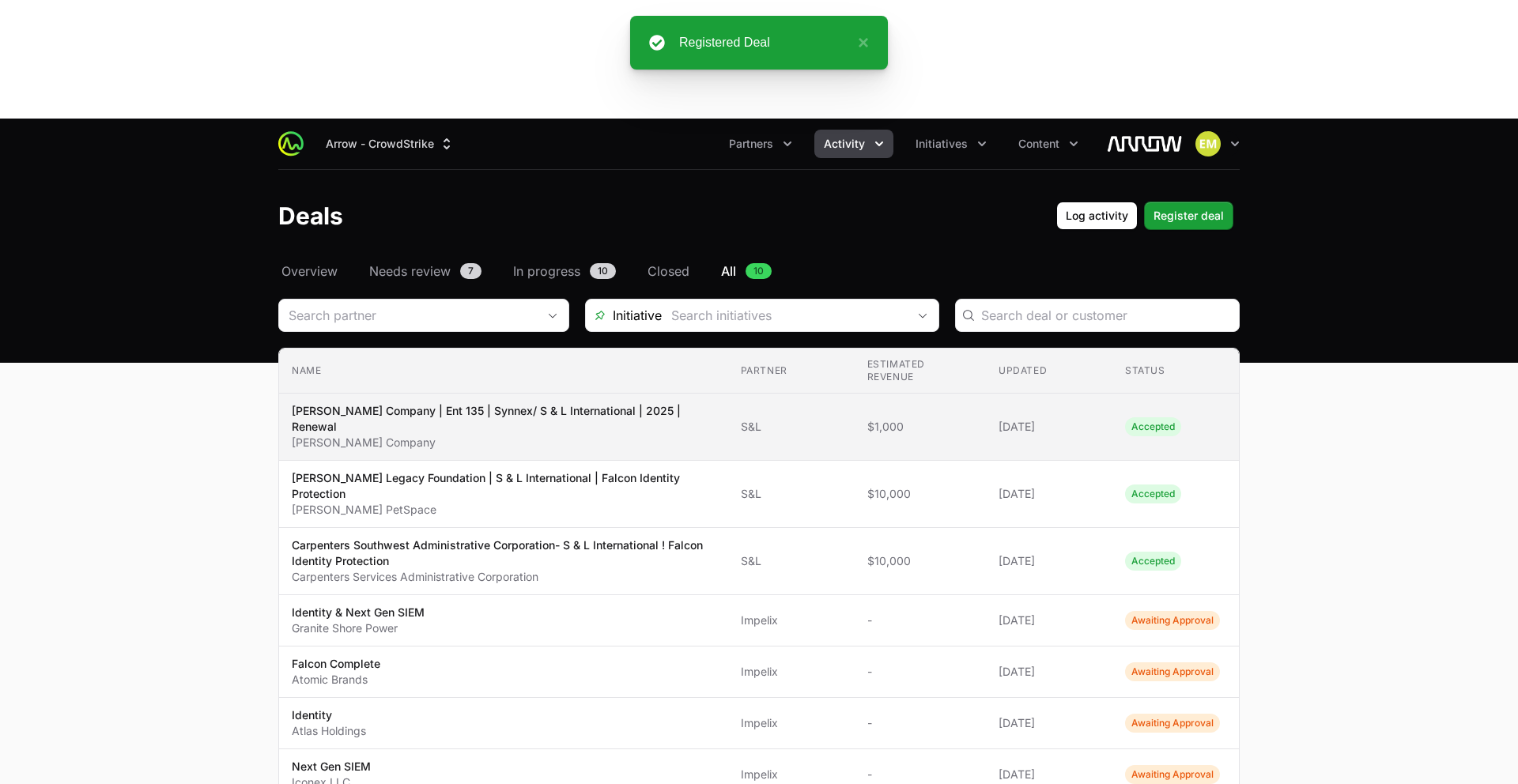
click at [600, 403] on p "[PERSON_NAME] Company | Ent 135 | Synnex/ S & L International | 2025 | Renewal" at bounding box center [504, 418] width 424 height 32
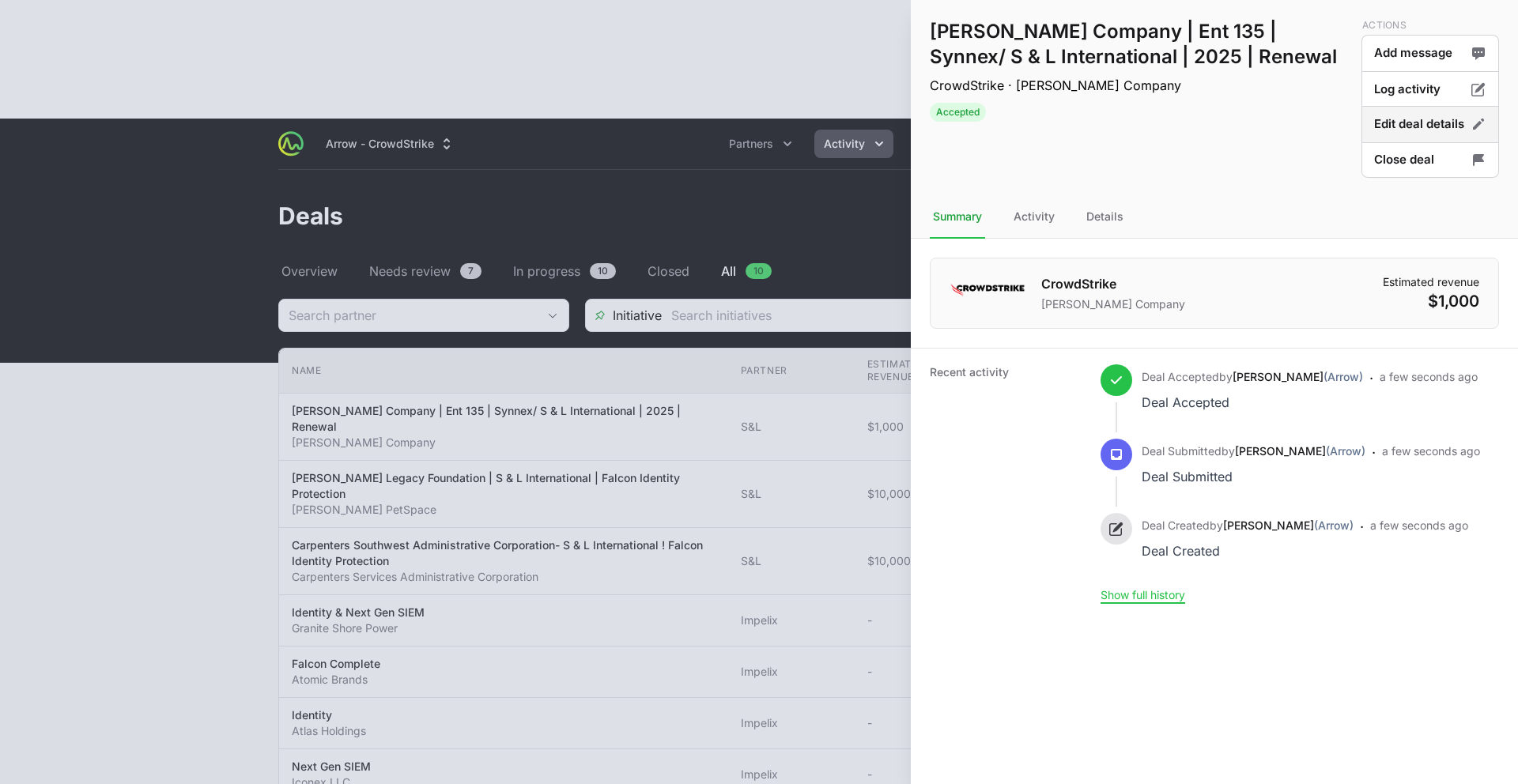
click at [1422, 142] on button "Edit deal details" at bounding box center [1430, 160] width 137 height 37
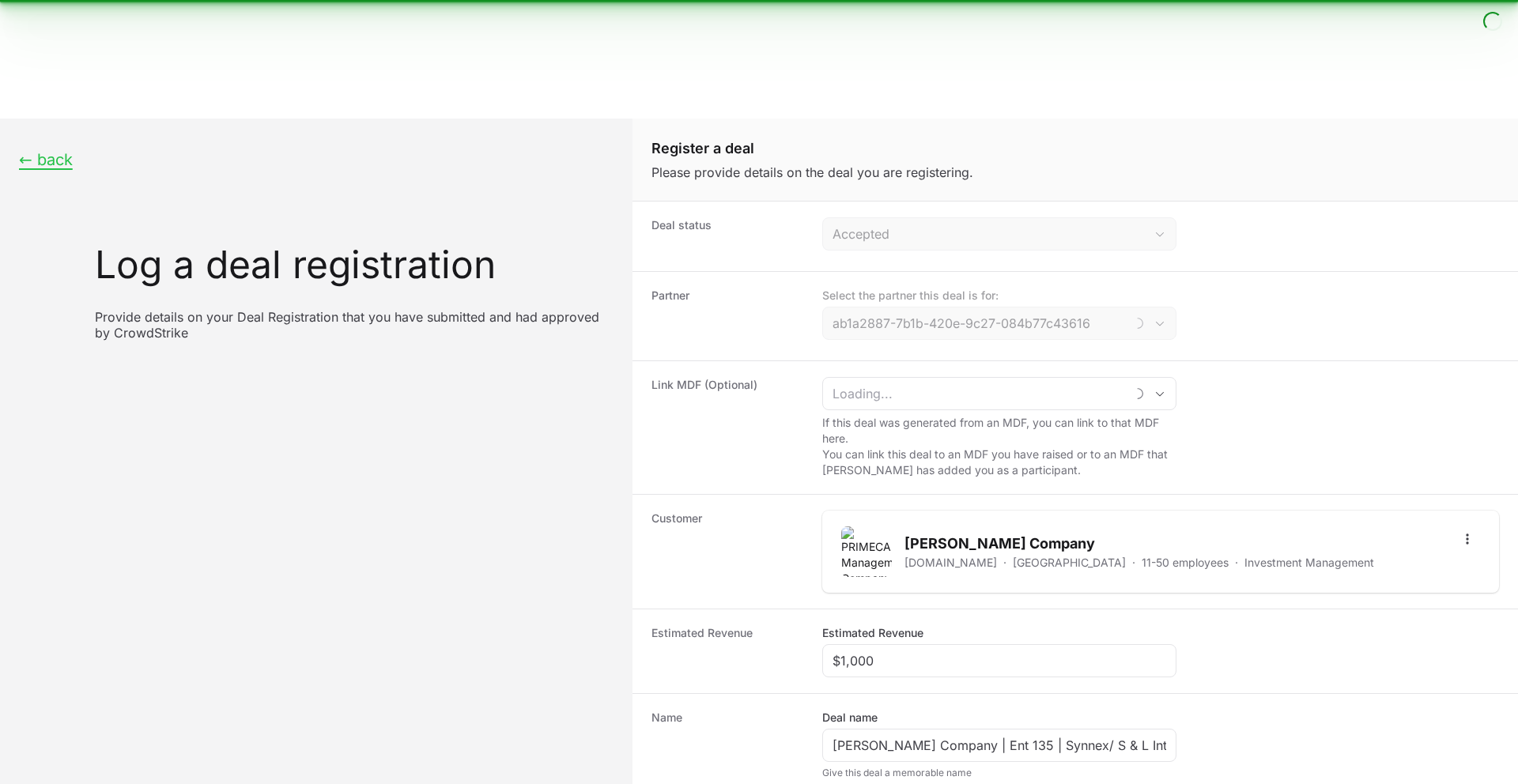
type input "S&L"
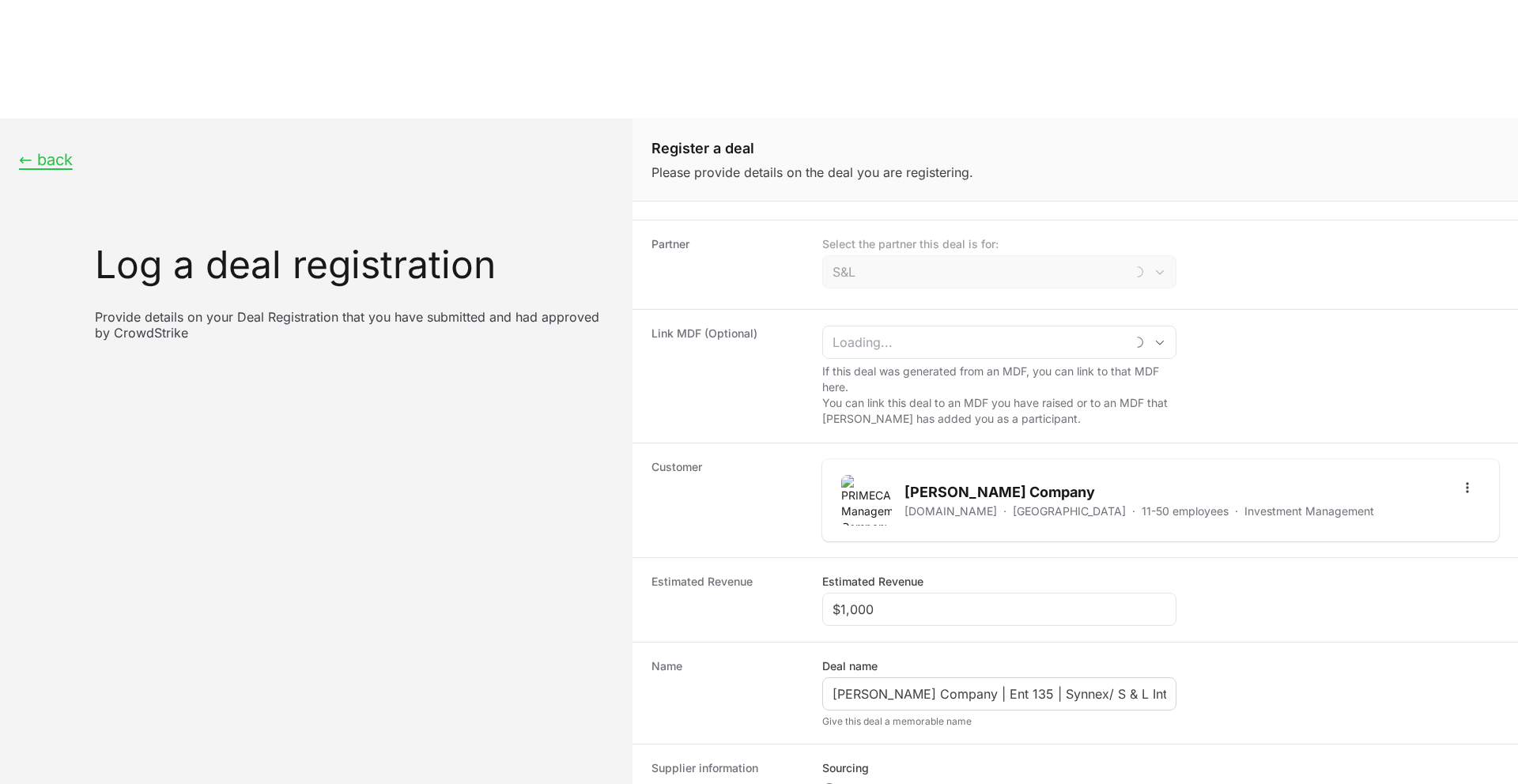
scroll to position [117, 0]
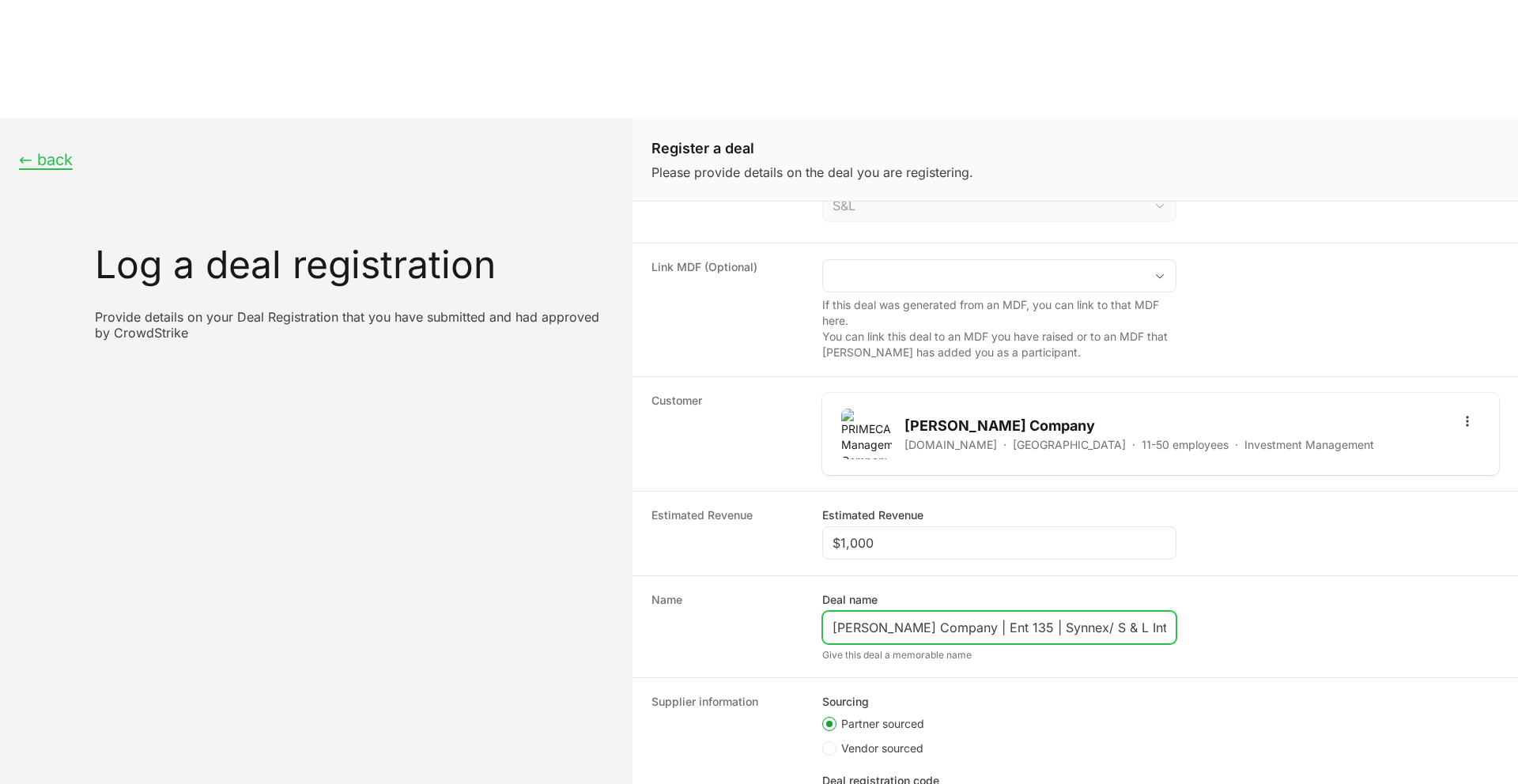
click at [1148, 618] on input "[PERSON_NAME] Company | Ent 135 | Synnex/ S & L International | 2025 | Renewal" at bounding box center [999, 628] width 334 height 19
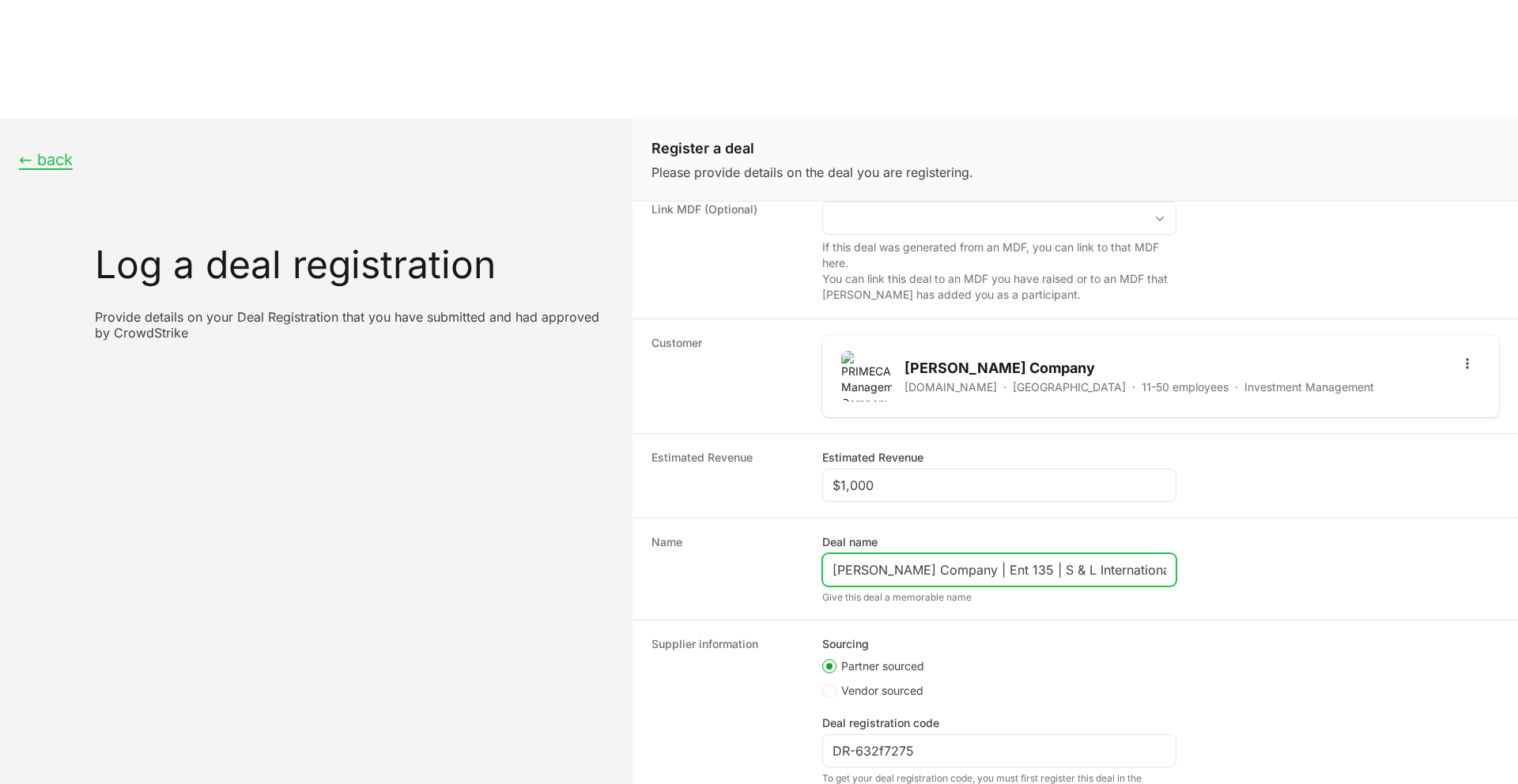
type input "[PERSON_NAME] Company | Ent 135 | S & L International | 2025 | Renewal"
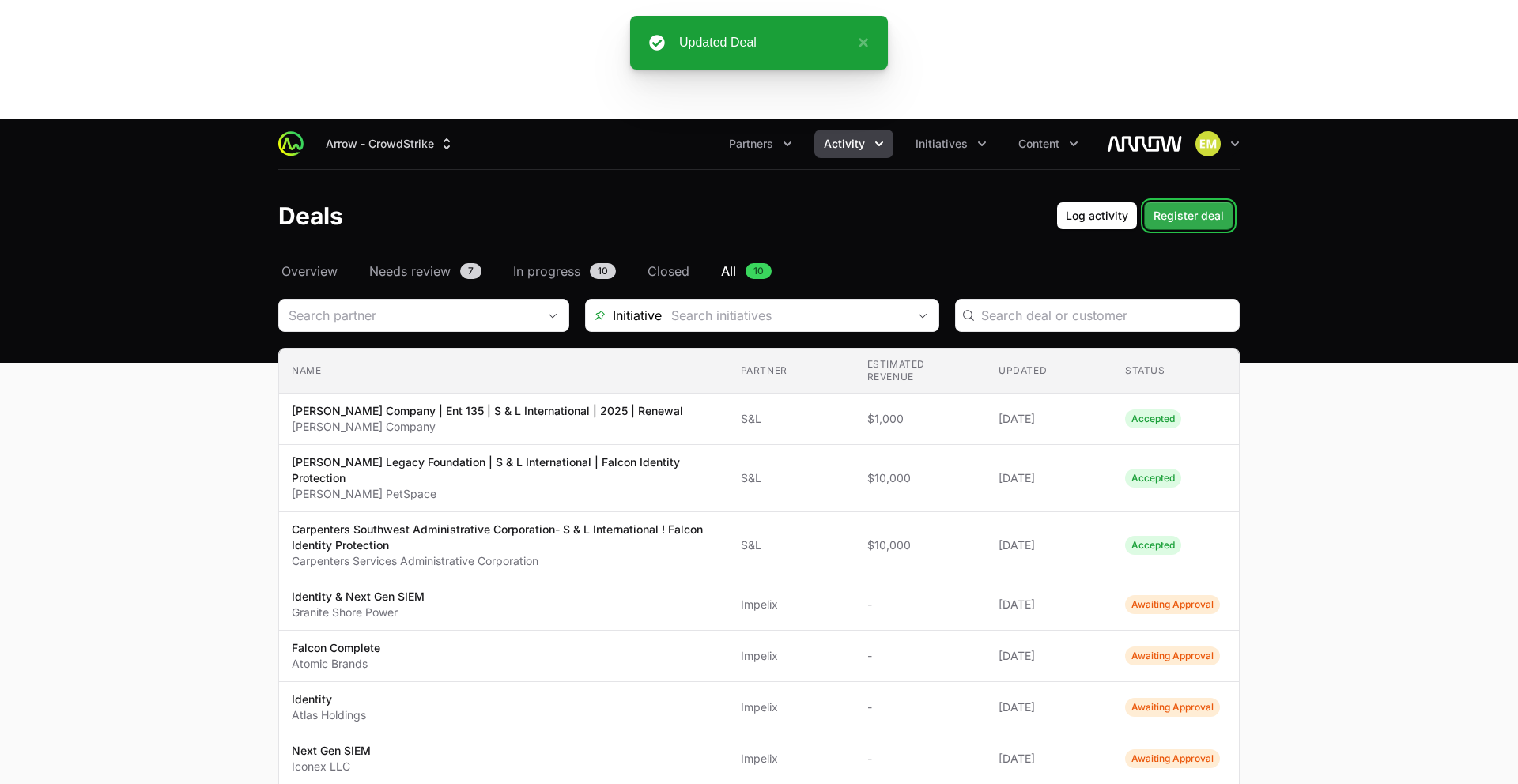
click at [1192, 206] on span "Register deal" at bounding box center [1189, 216] width 70 height 19
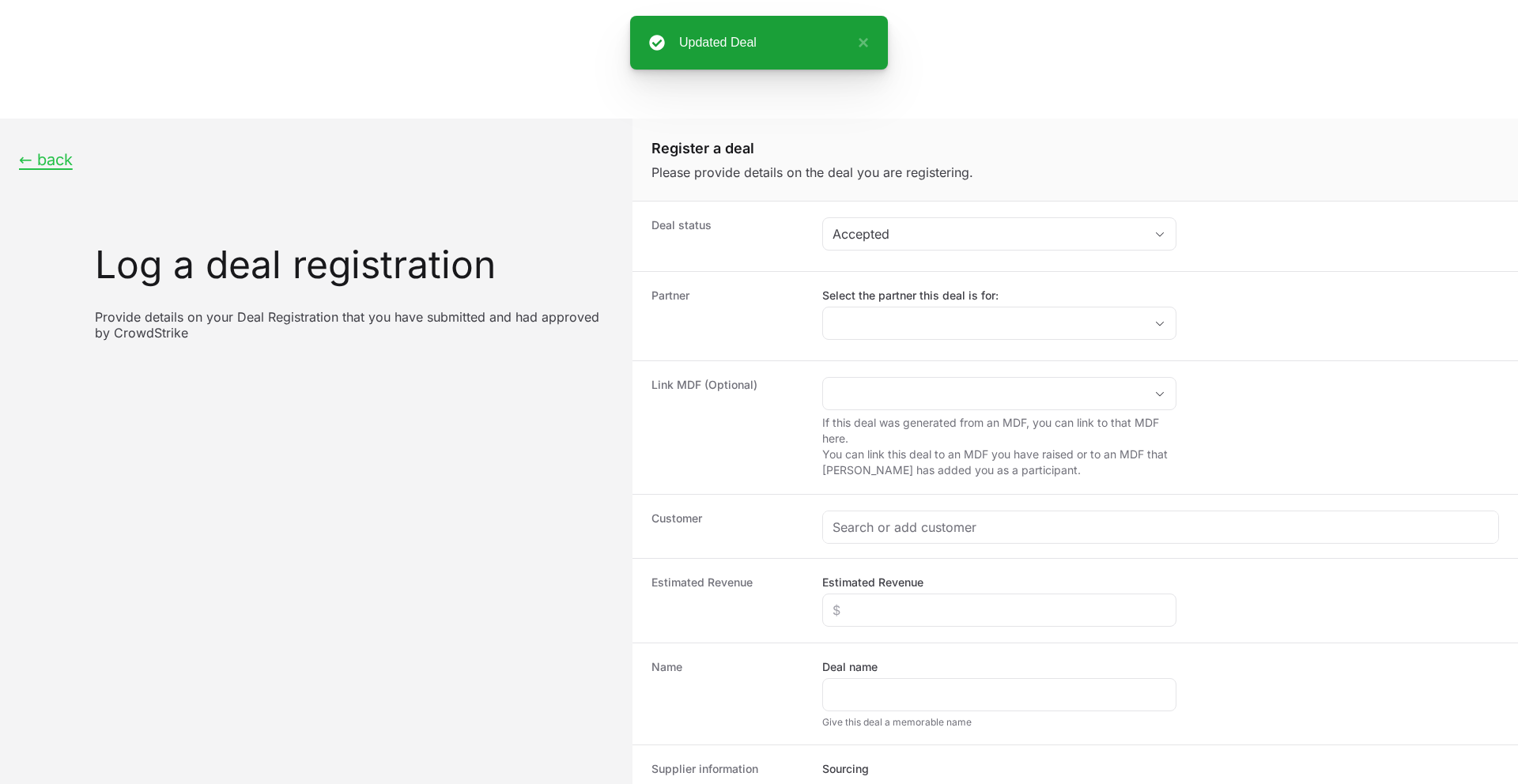
scroll to position [30, 0]
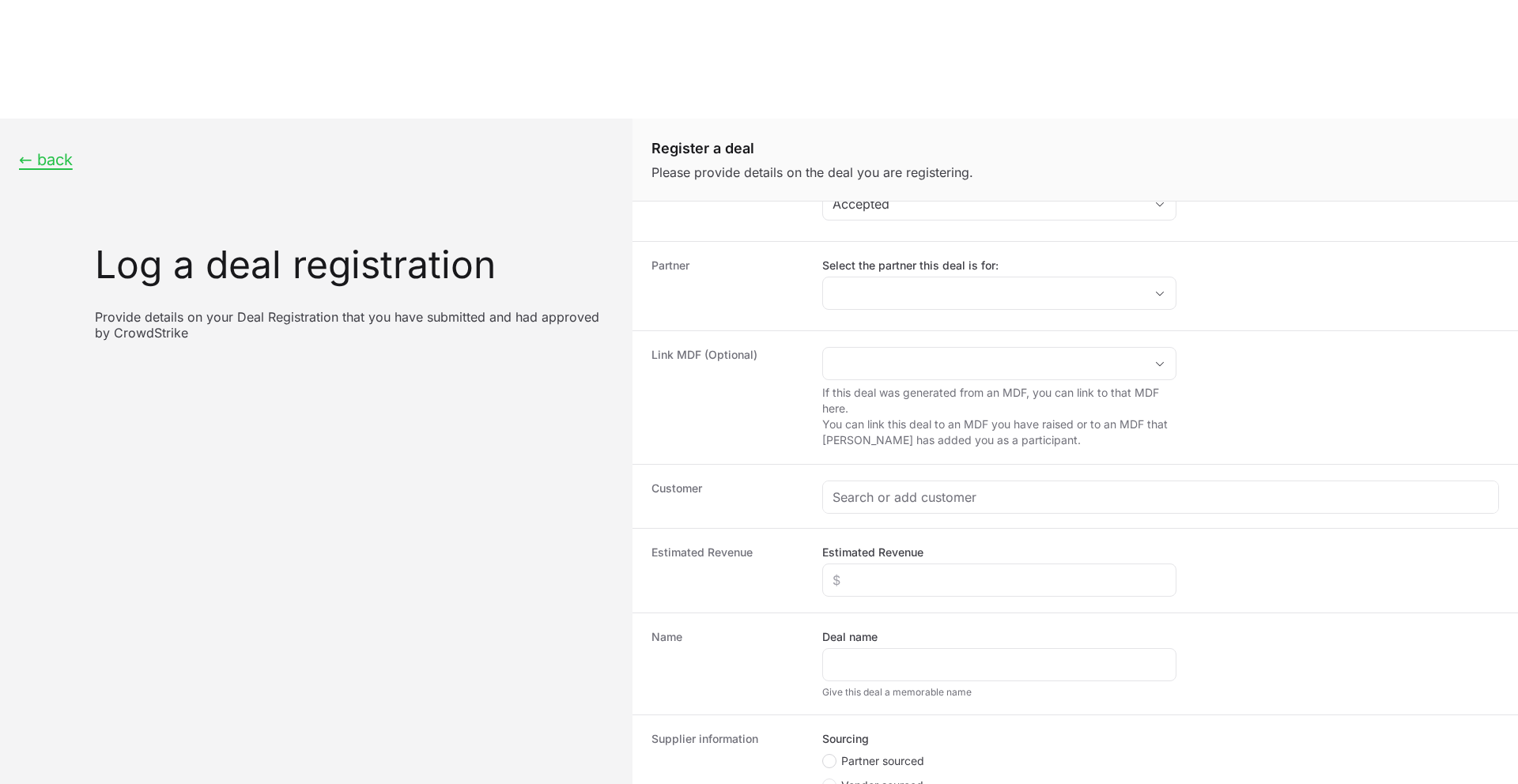
click at [831, 755] on icon "Create activity form" at bounding box center [829, 761] width 6 height 13
click at [824, 783] on input "Partner sourced" at bounding box center [824, 785] width 2 height 2
radio input "true"
paste input "DR-7d818852"
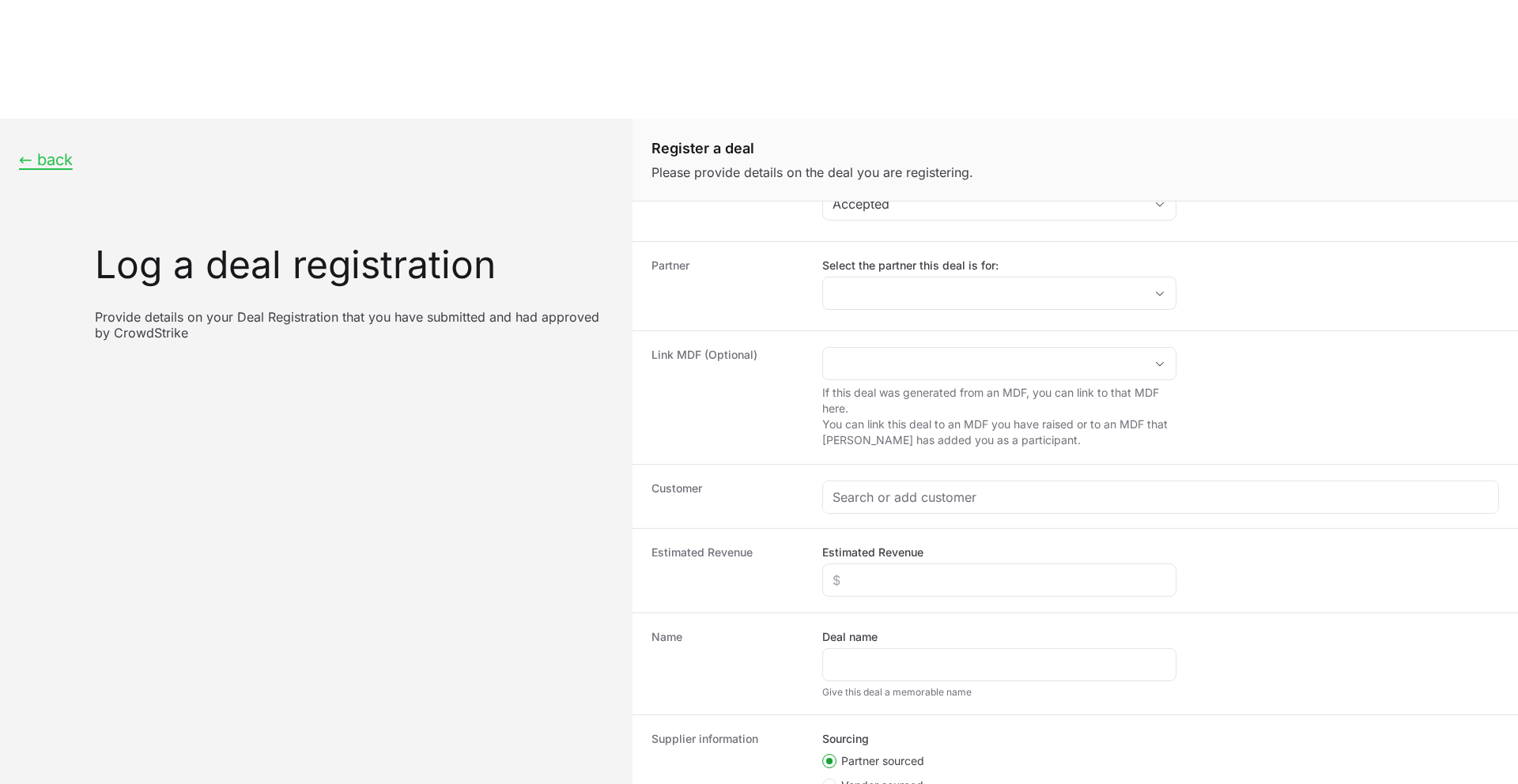
type input "DR-7d818852"
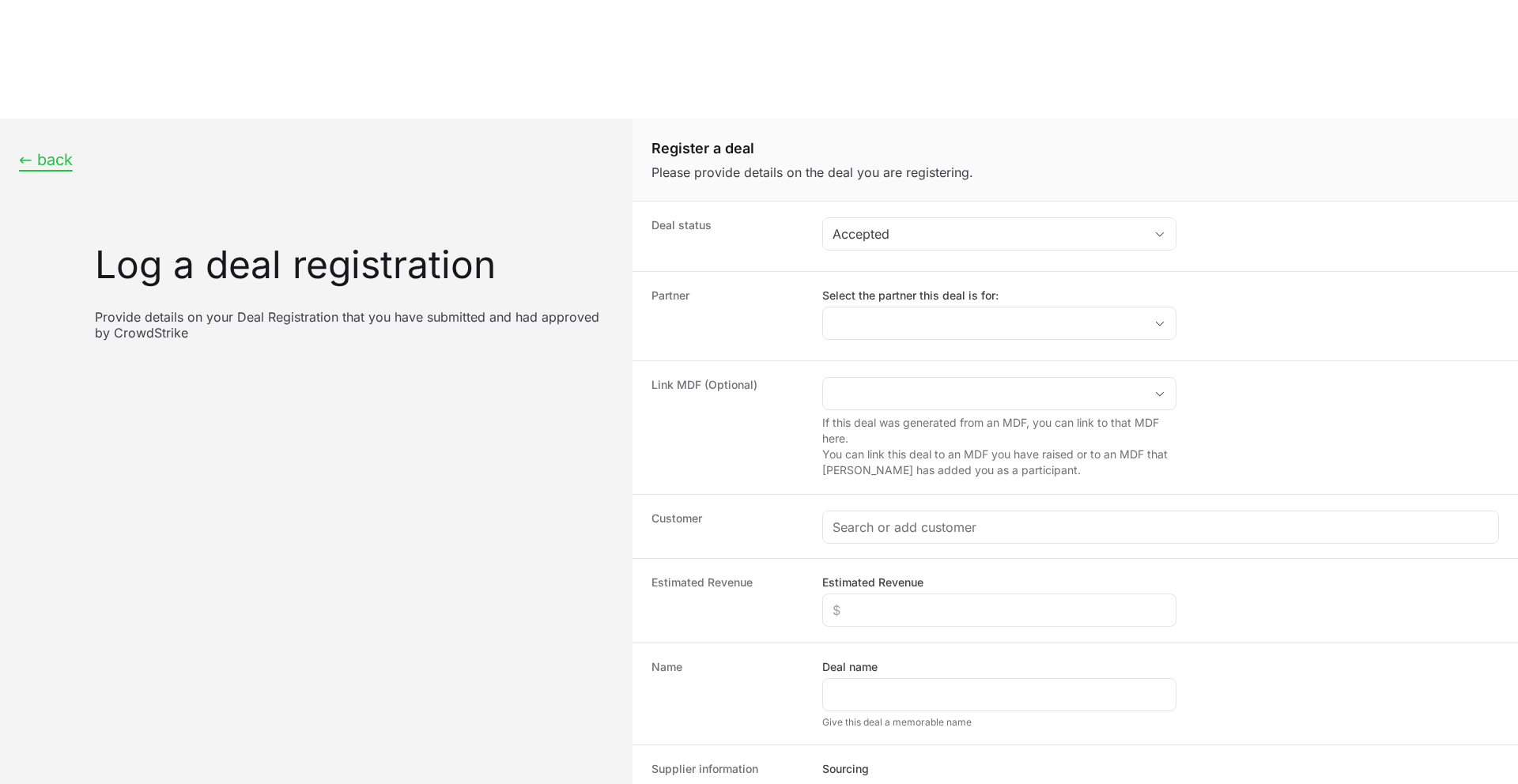
click at [46, 150] on button "← back" at bounding box center [46, 160] width 54 height 20
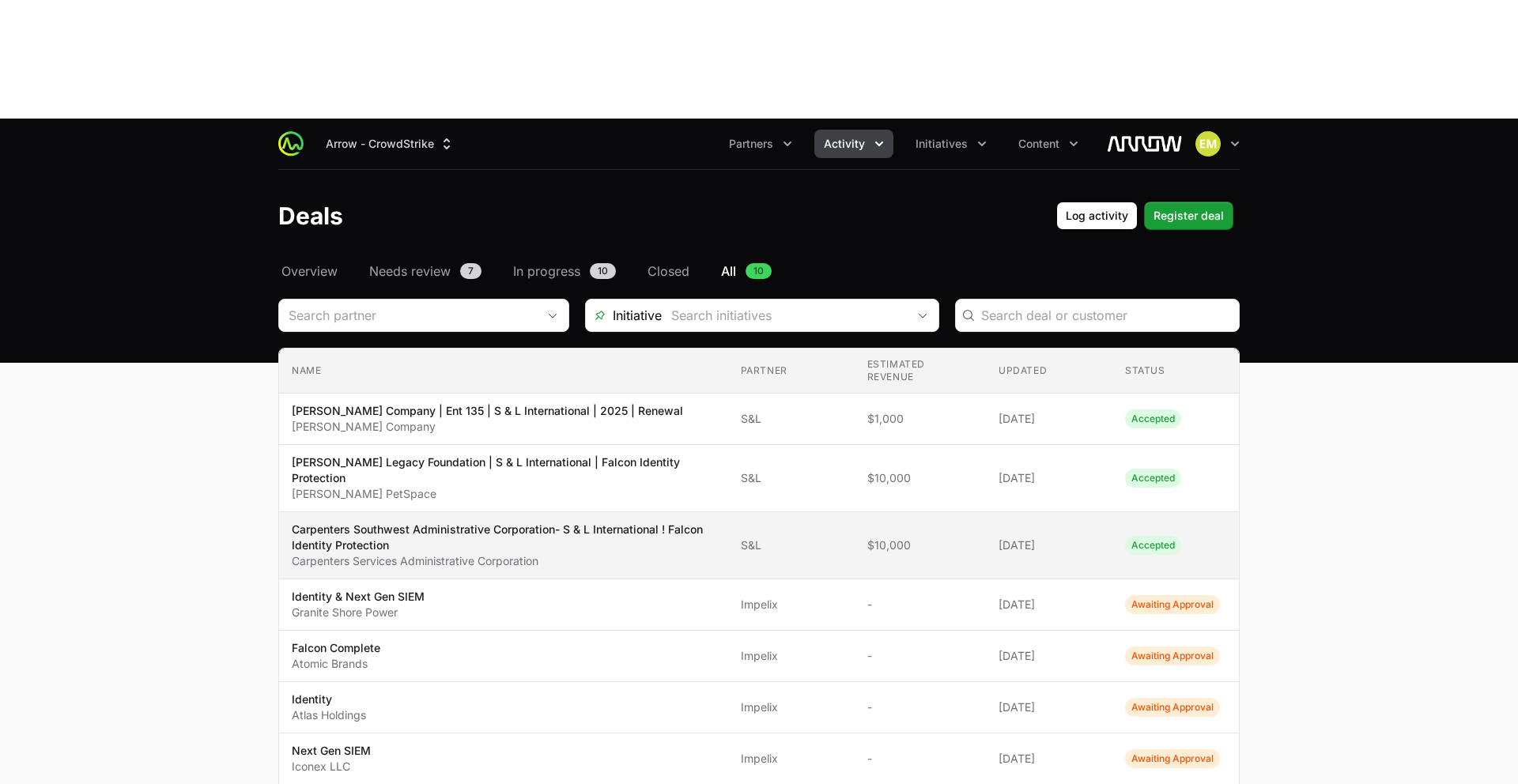
click at [604, 522] on p "Carpenters Southwest Administrative Corporation- S & L International ! Falcon I…" at bounding box center [504, 538] width 424 height 32
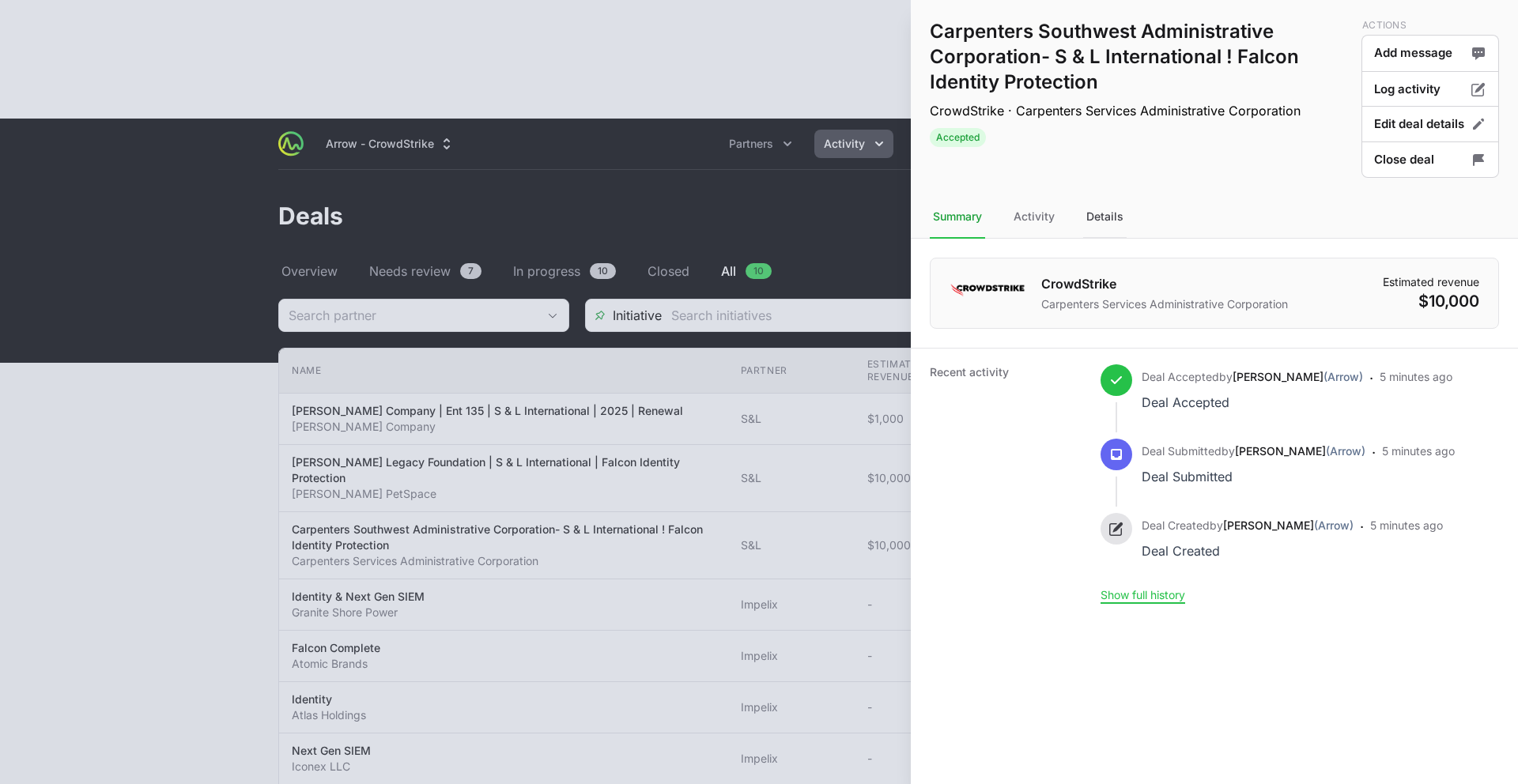
click at [1102, 215] on div "Details" at bounding box center [1106, 217] width 44 height 43
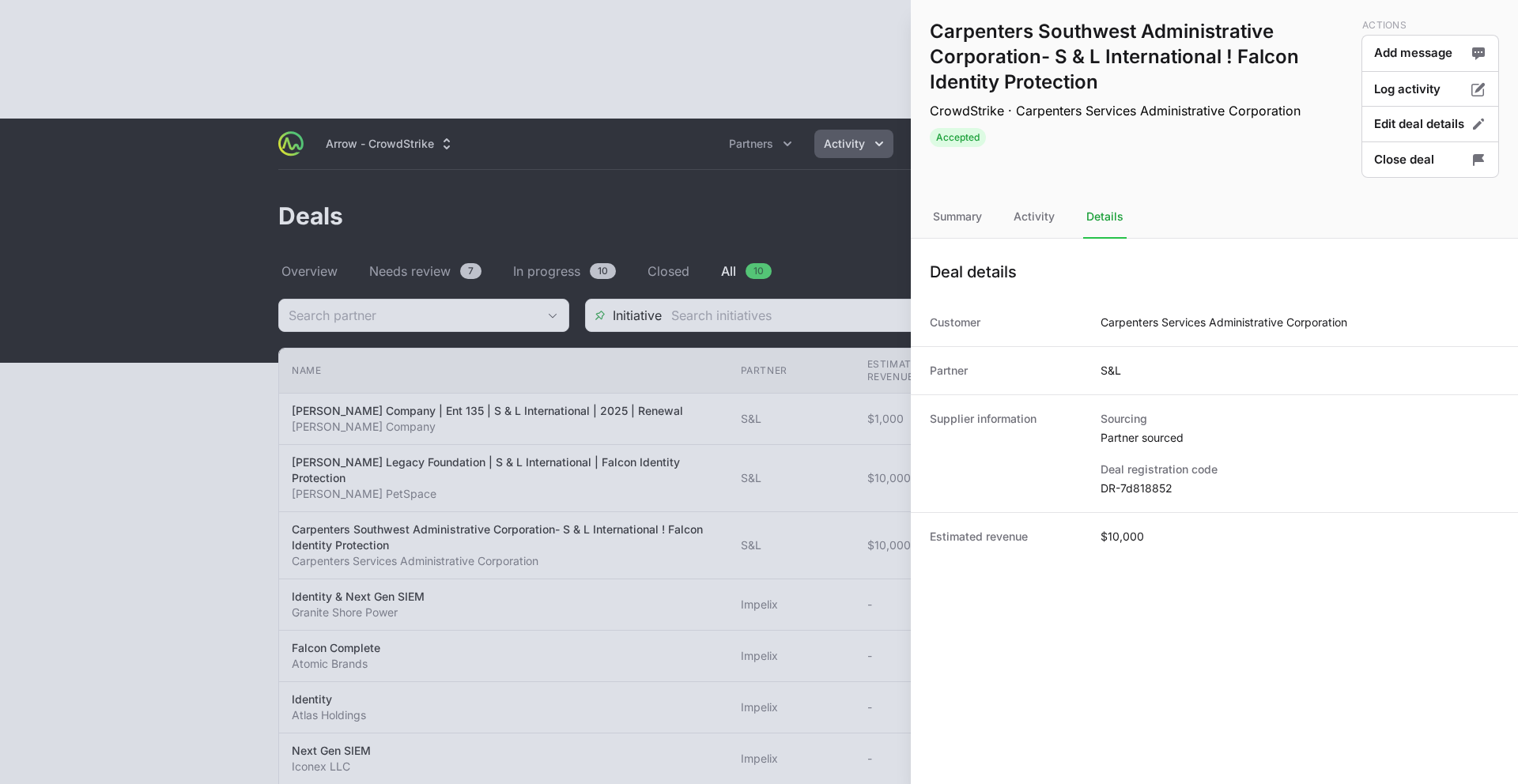
click at [247, 106] on div at bounding box center [759, 392] width 1518 height 784
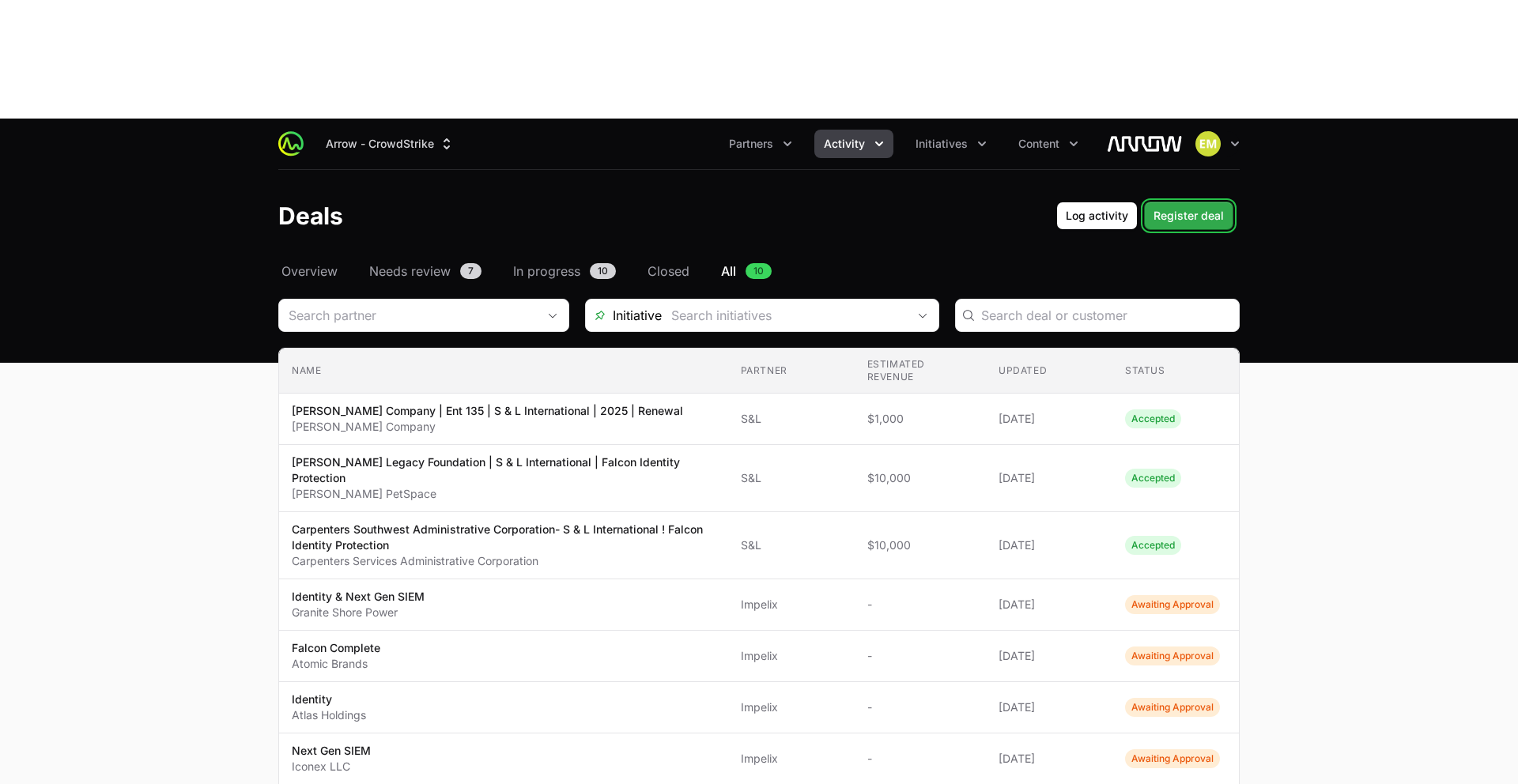
click at [1169, 202] on button "Register deal" at bounding box center [1189, 216] width 89 height 28
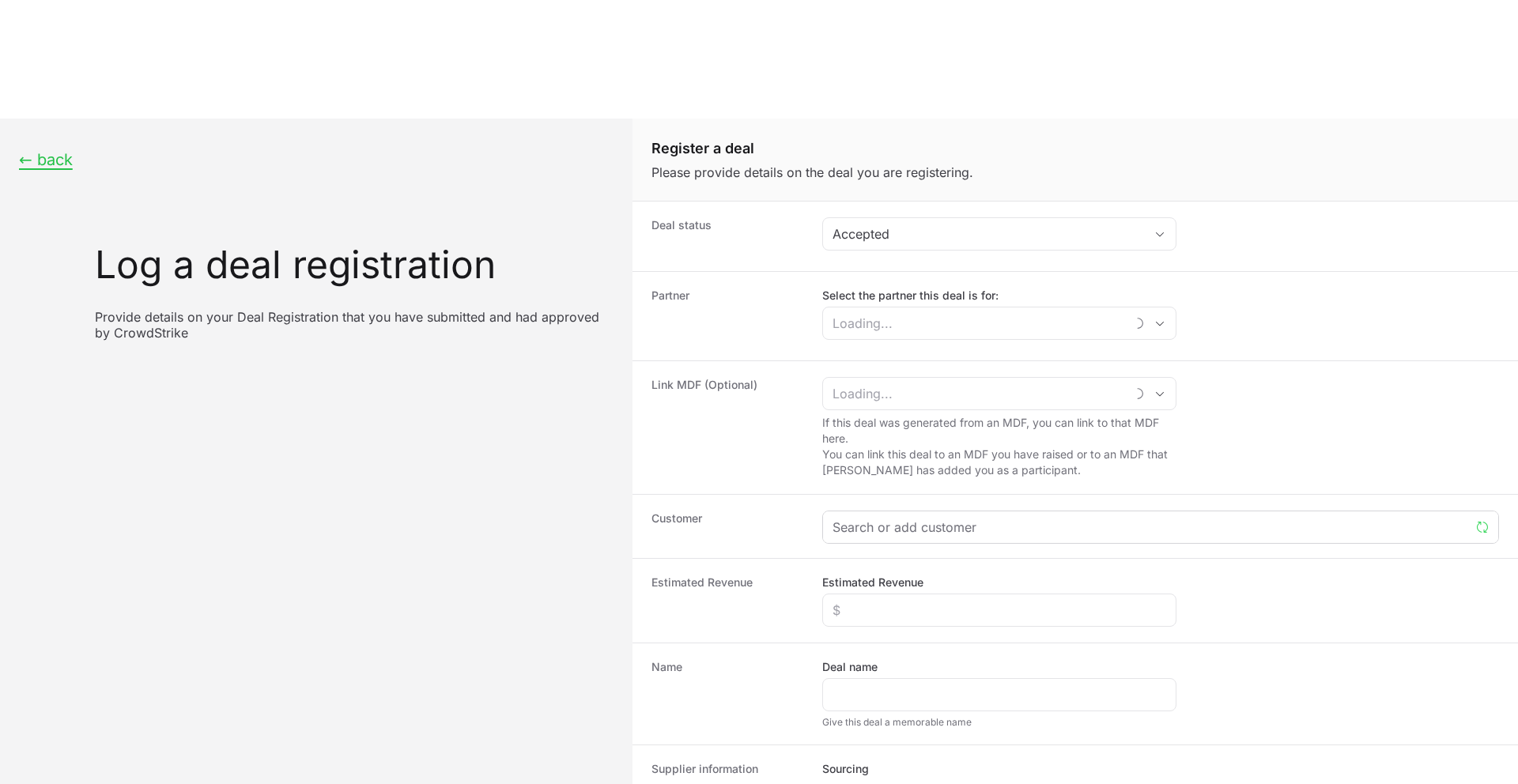
scroll to position [30, 0]
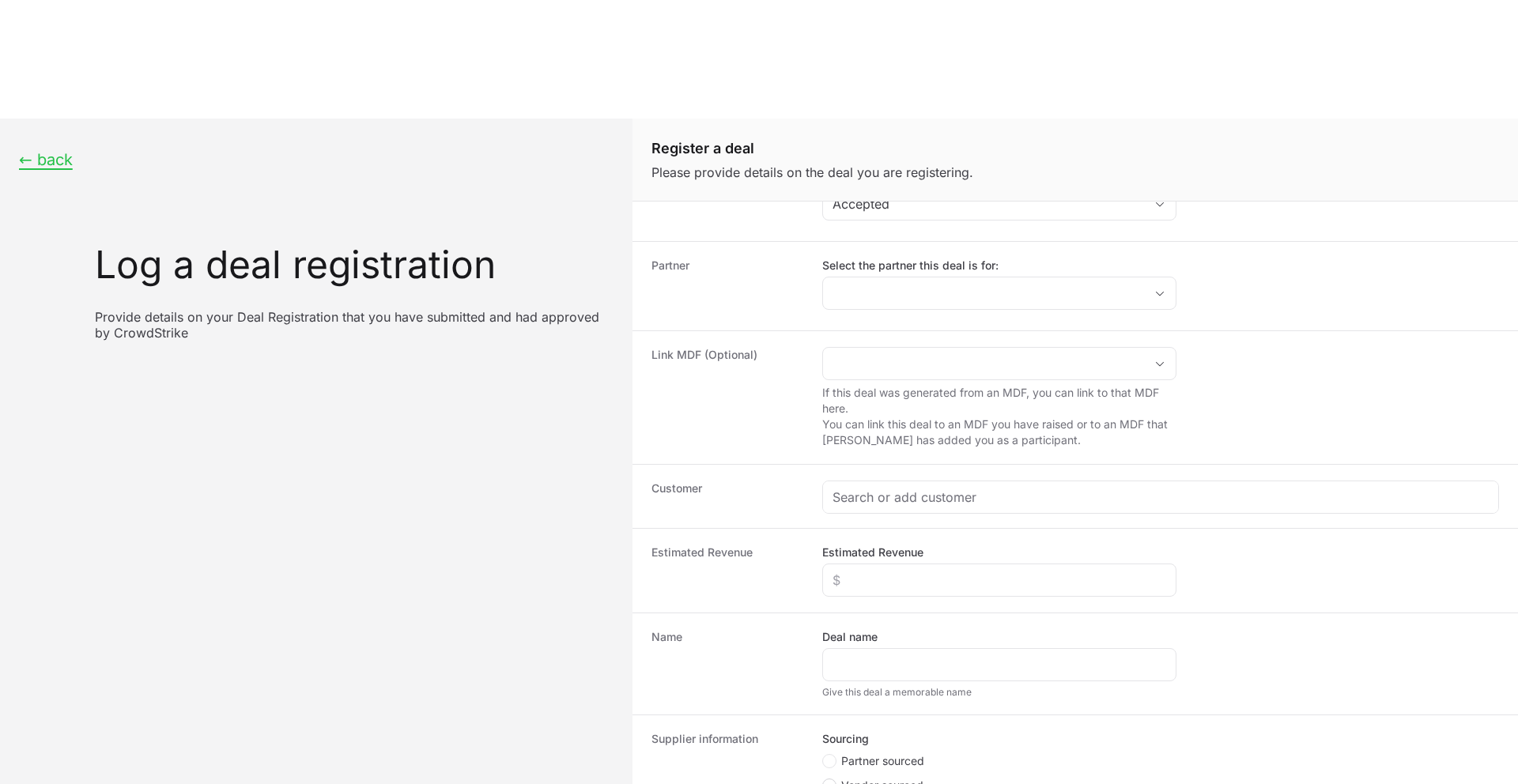
drag, startPoint x: 829, startPoint y: 645, endPoint x: 833, endPoint y: 663, distance: 18.4
click at [829, 758] on circle "Create activity form" at bounding box center [829, 760] width 6 height 6
click at [824, 783] on input "Partner sourced" at bounding box center [824, 785] width 2 height 2
radio input "true"
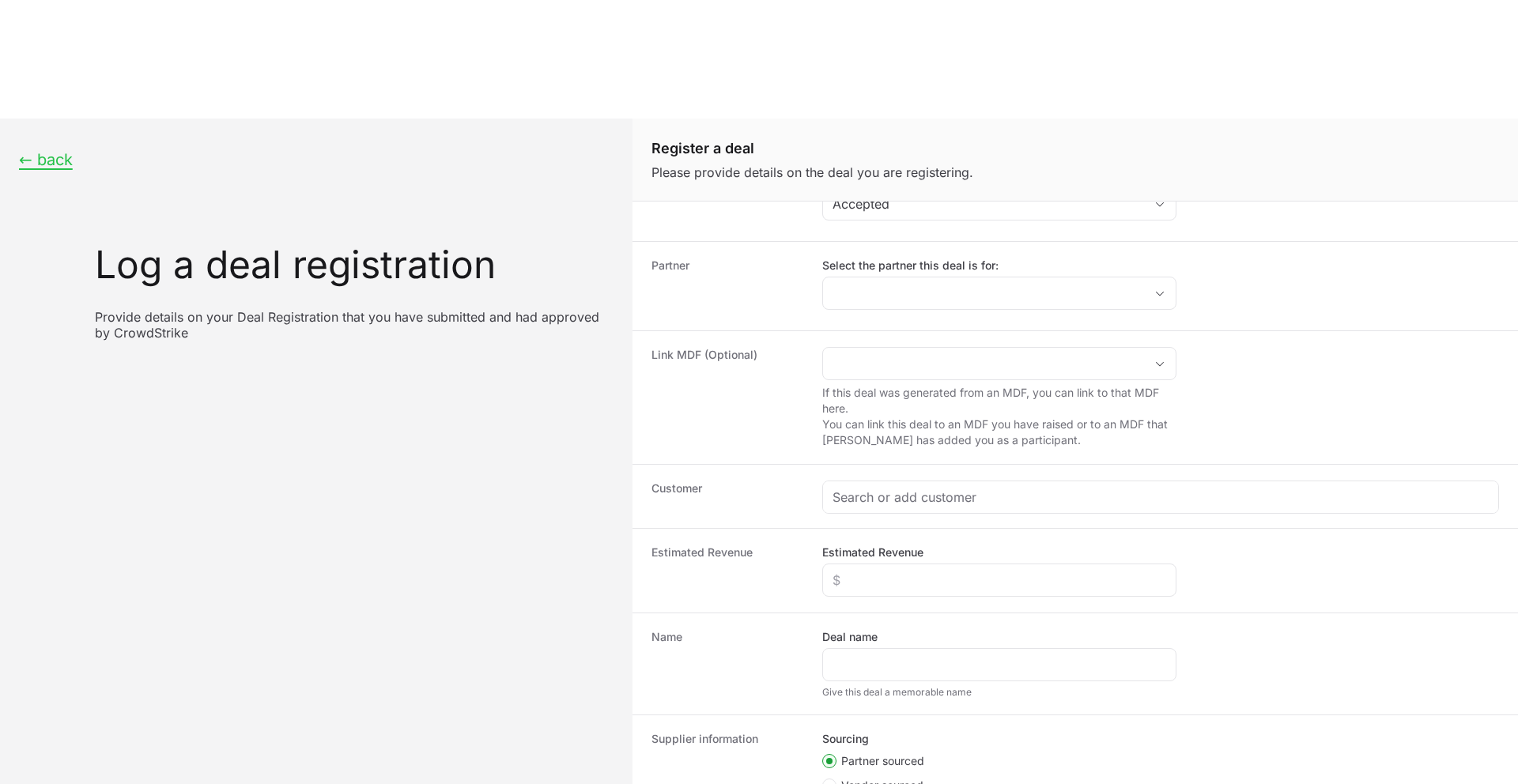
paste input "DR-1363128d"
type input "DR-1363128d"
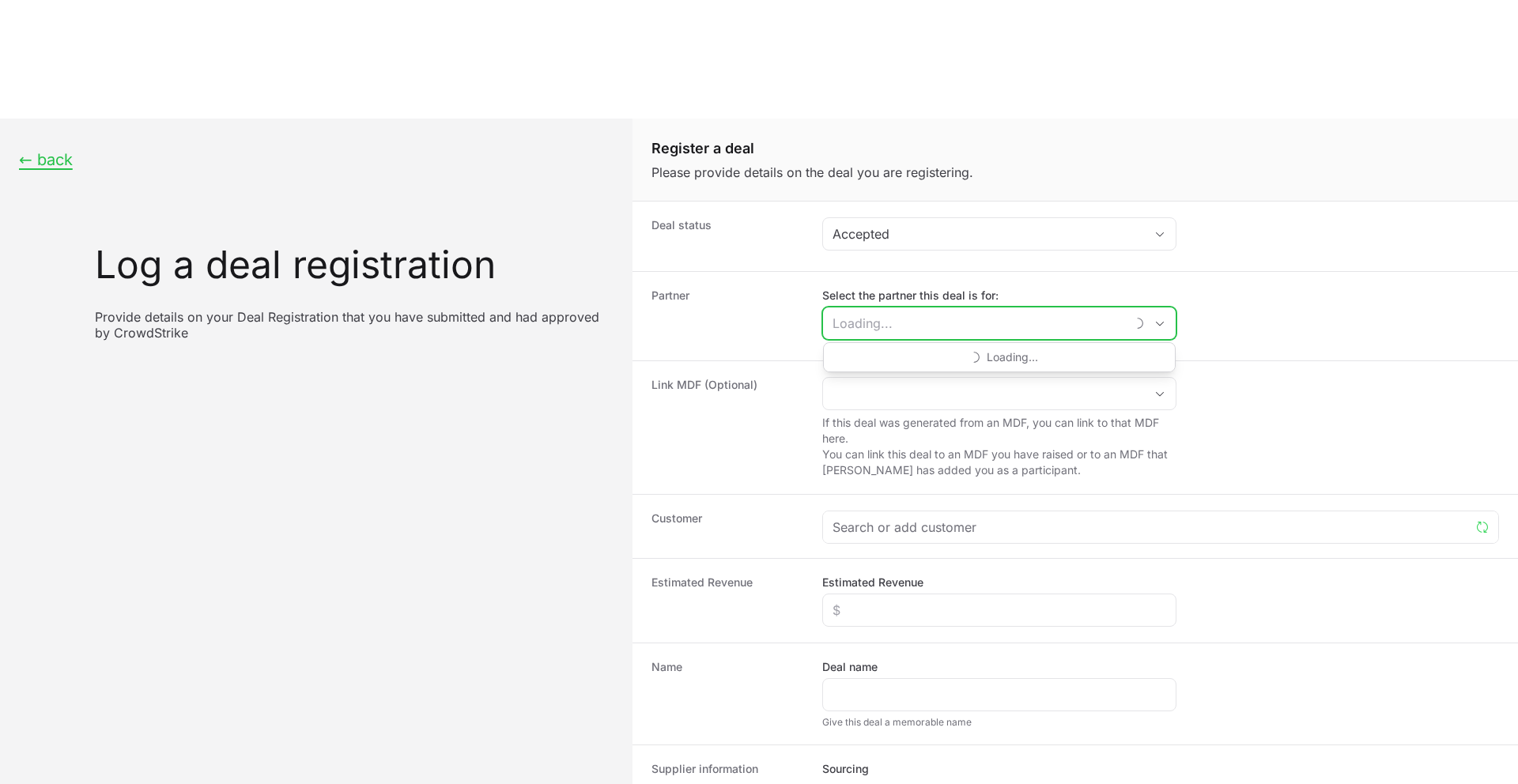
click at [869, 307] on input "Select the partner this deal is for:" at bounding box center [975, 323] width 302 height 32
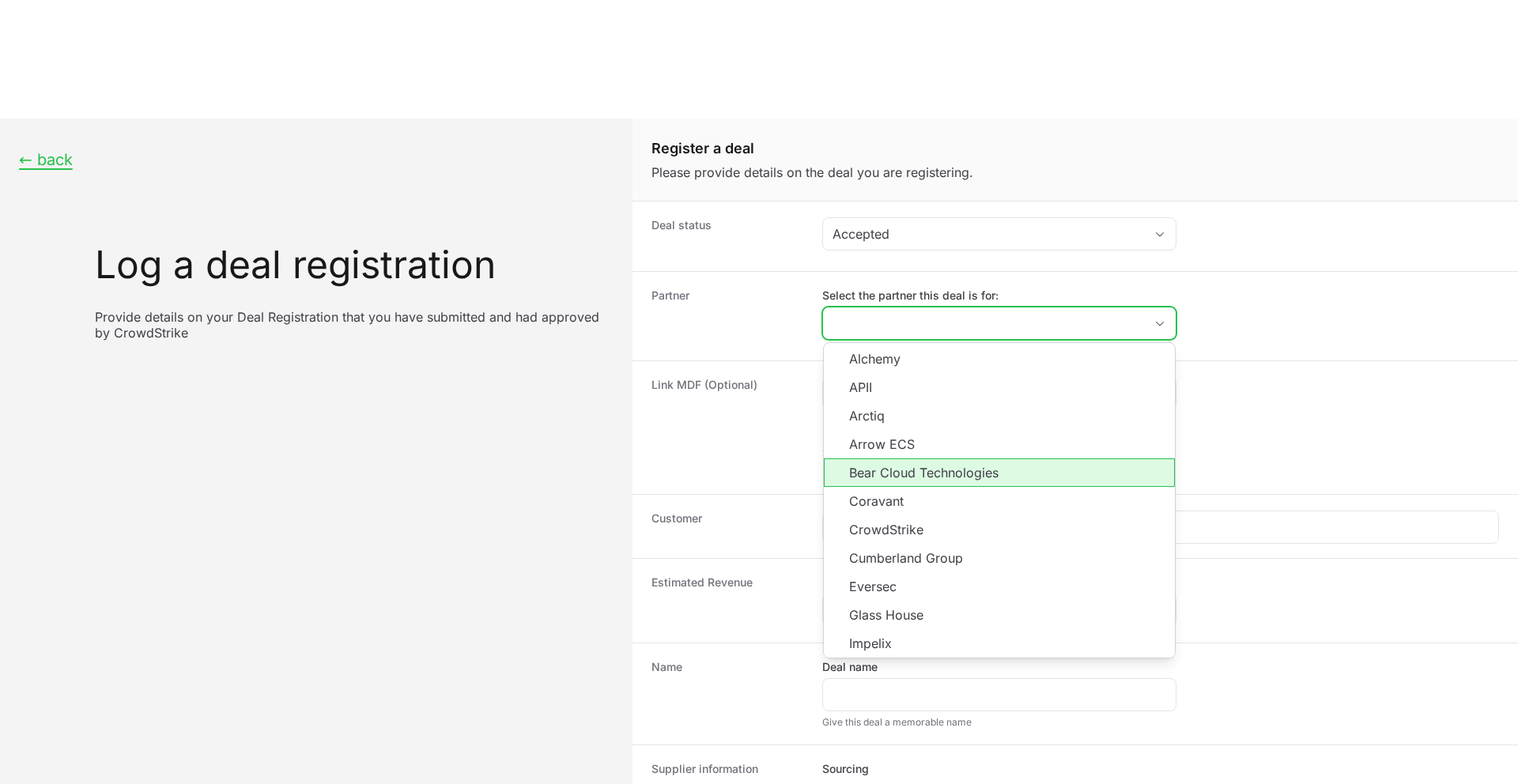
scroll to position [257, 0]
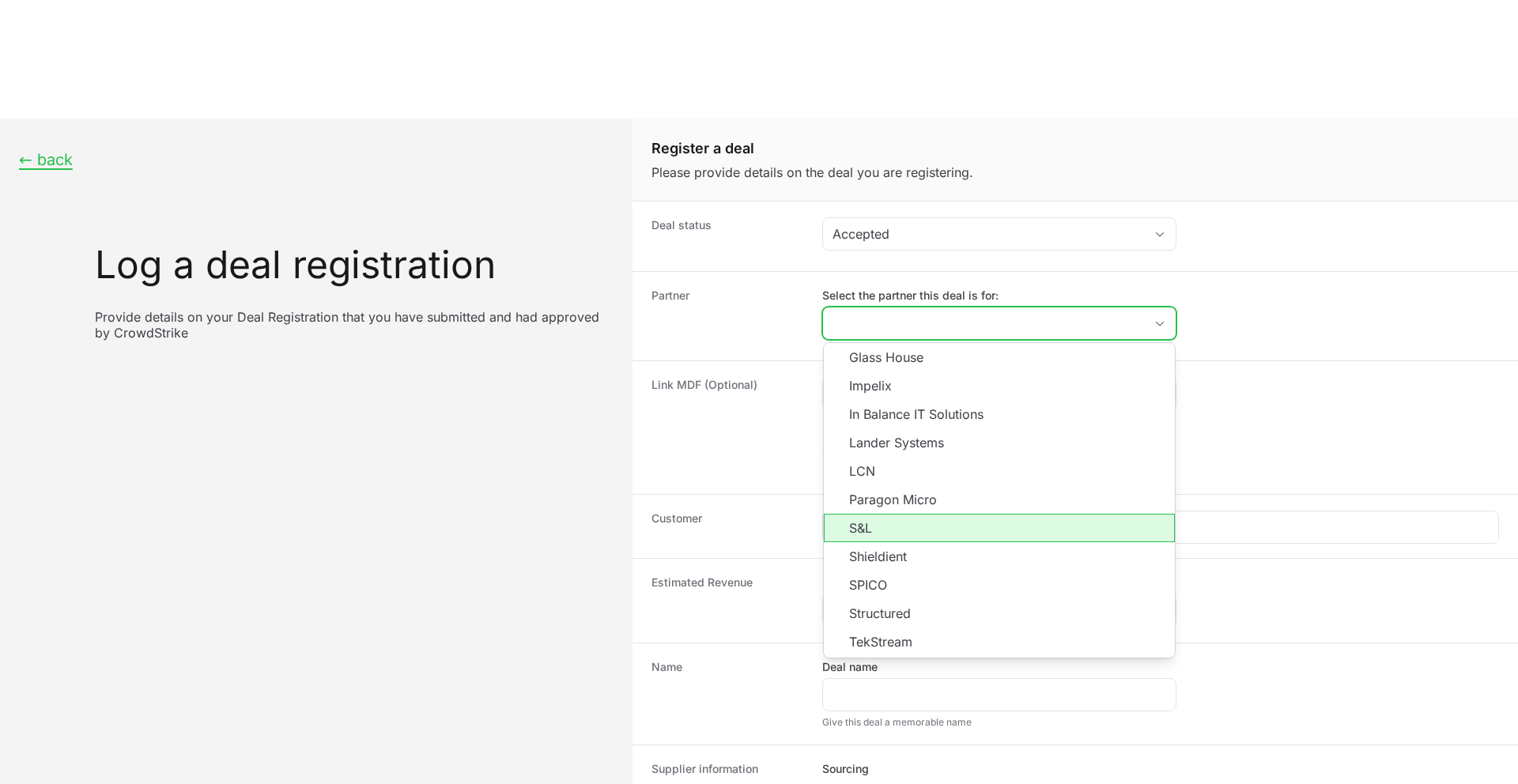
click at [875, 514] on li "S&L" at bounding box center [999, 528] width 351 height 28
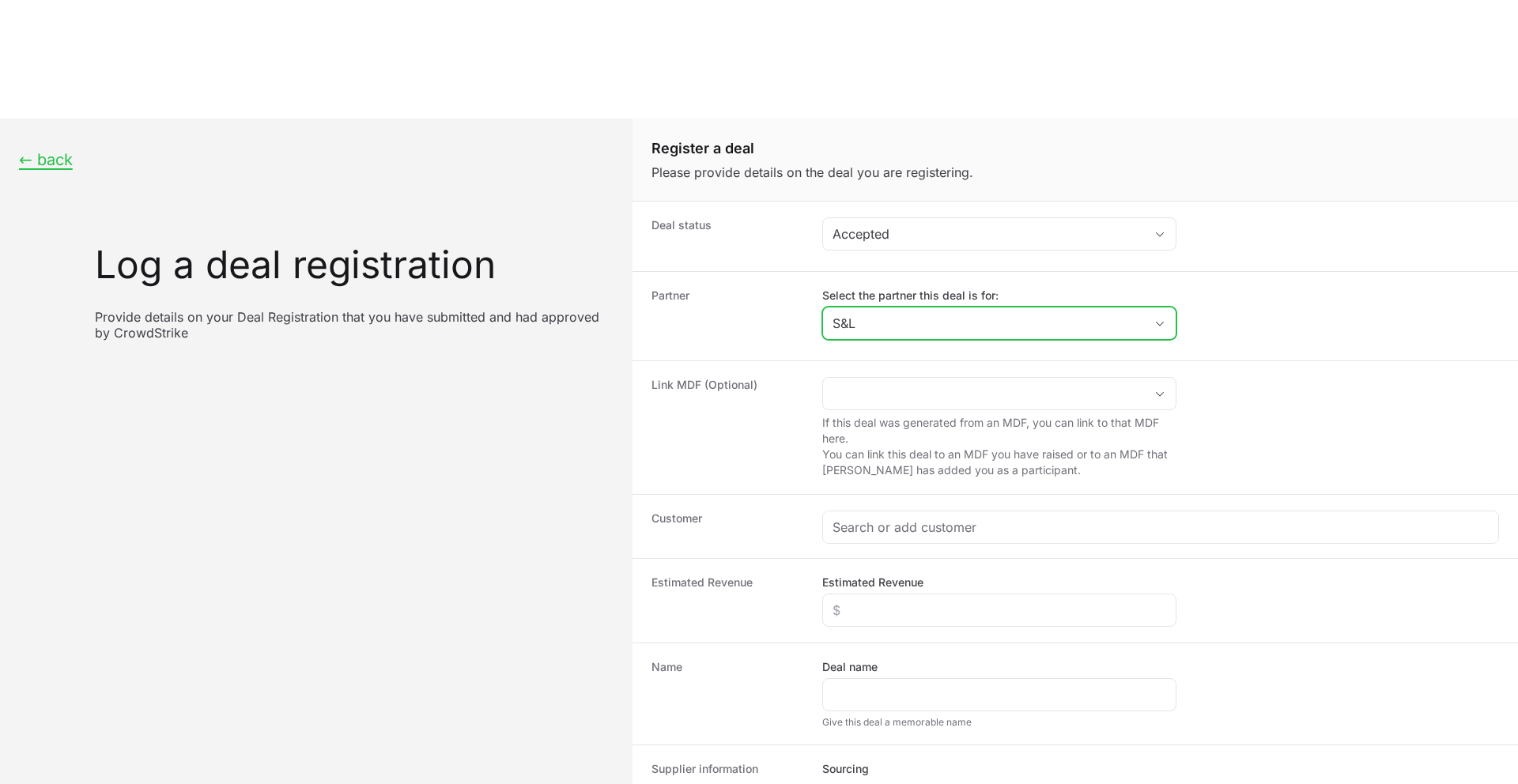
type input "S&L"
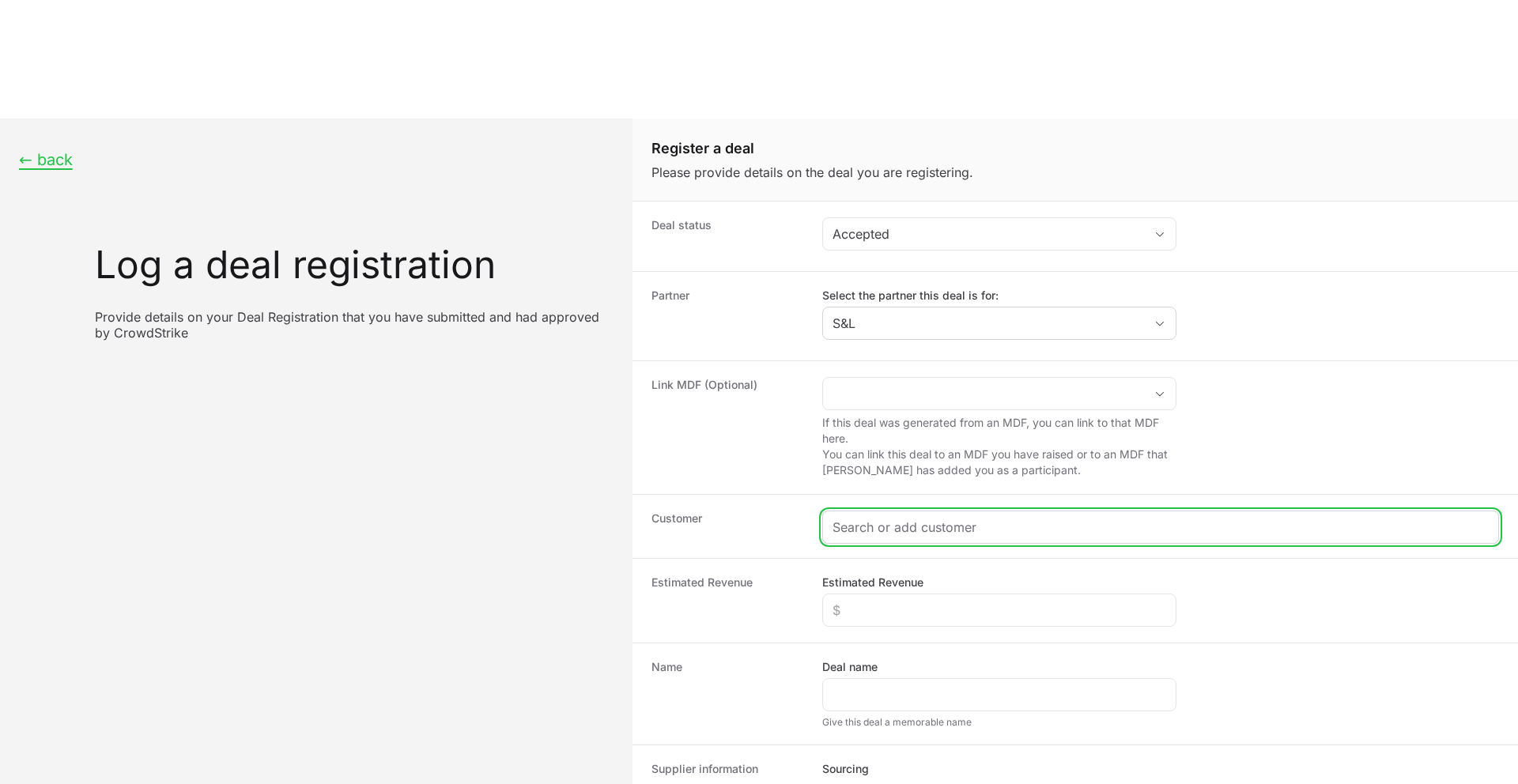
click at [848, 518] on input "Create activity form" at bounding box center [1160, 527] width 656 height 19
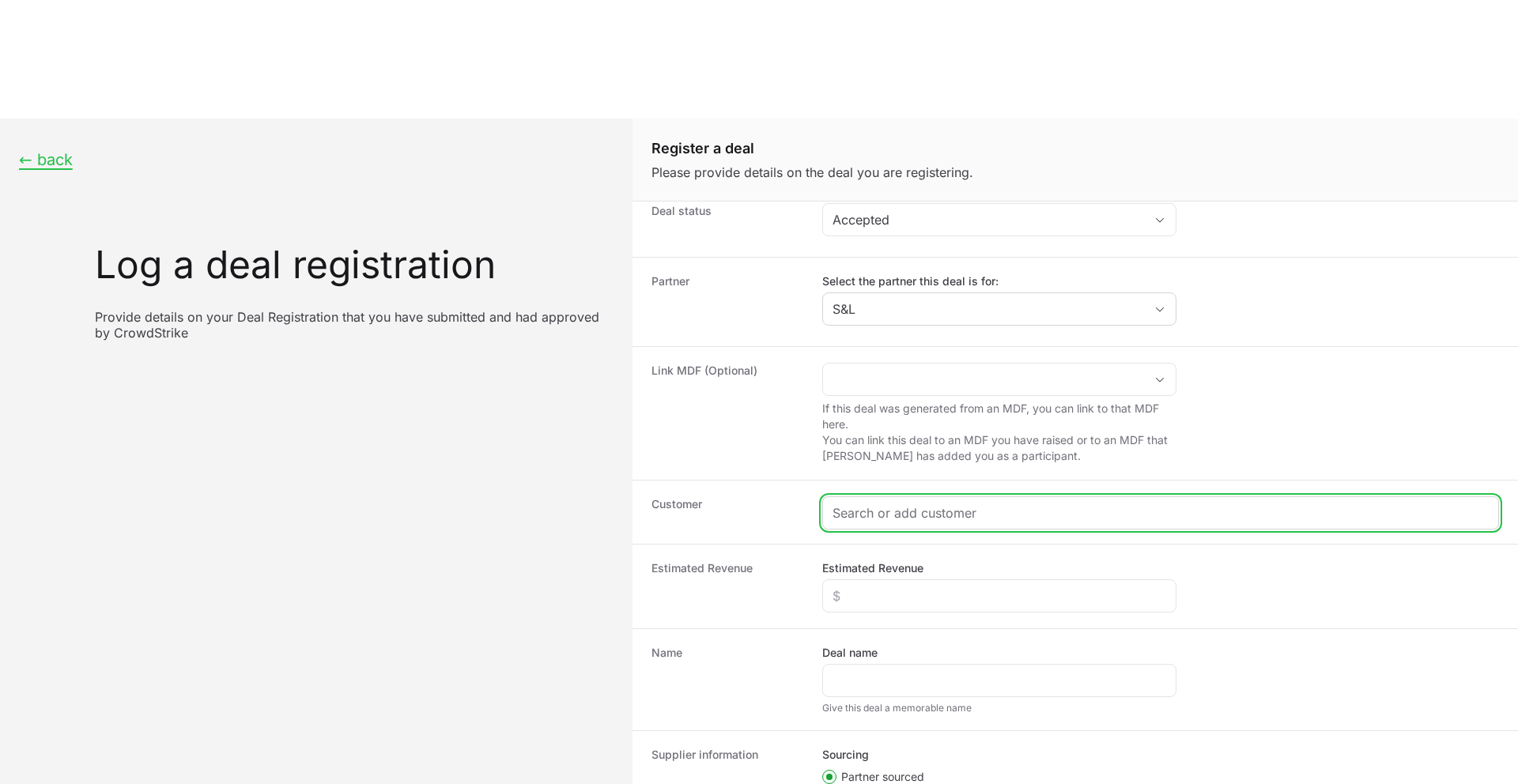
scroll to position [15, 0]
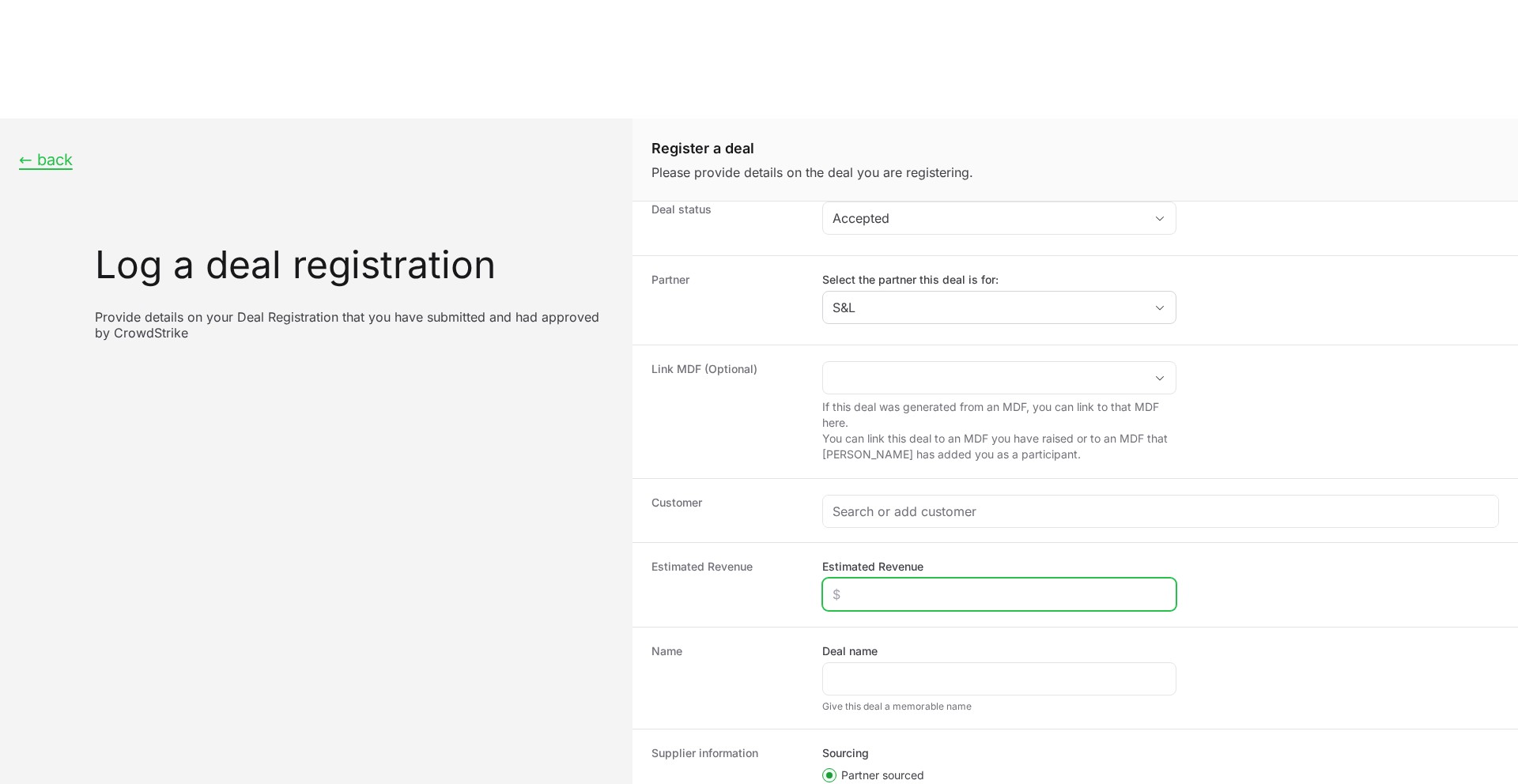
click at [882, 585] on input "Estimated Revenue" at bounding box center [999, 594] width 334 height 19
type input "$10,000"
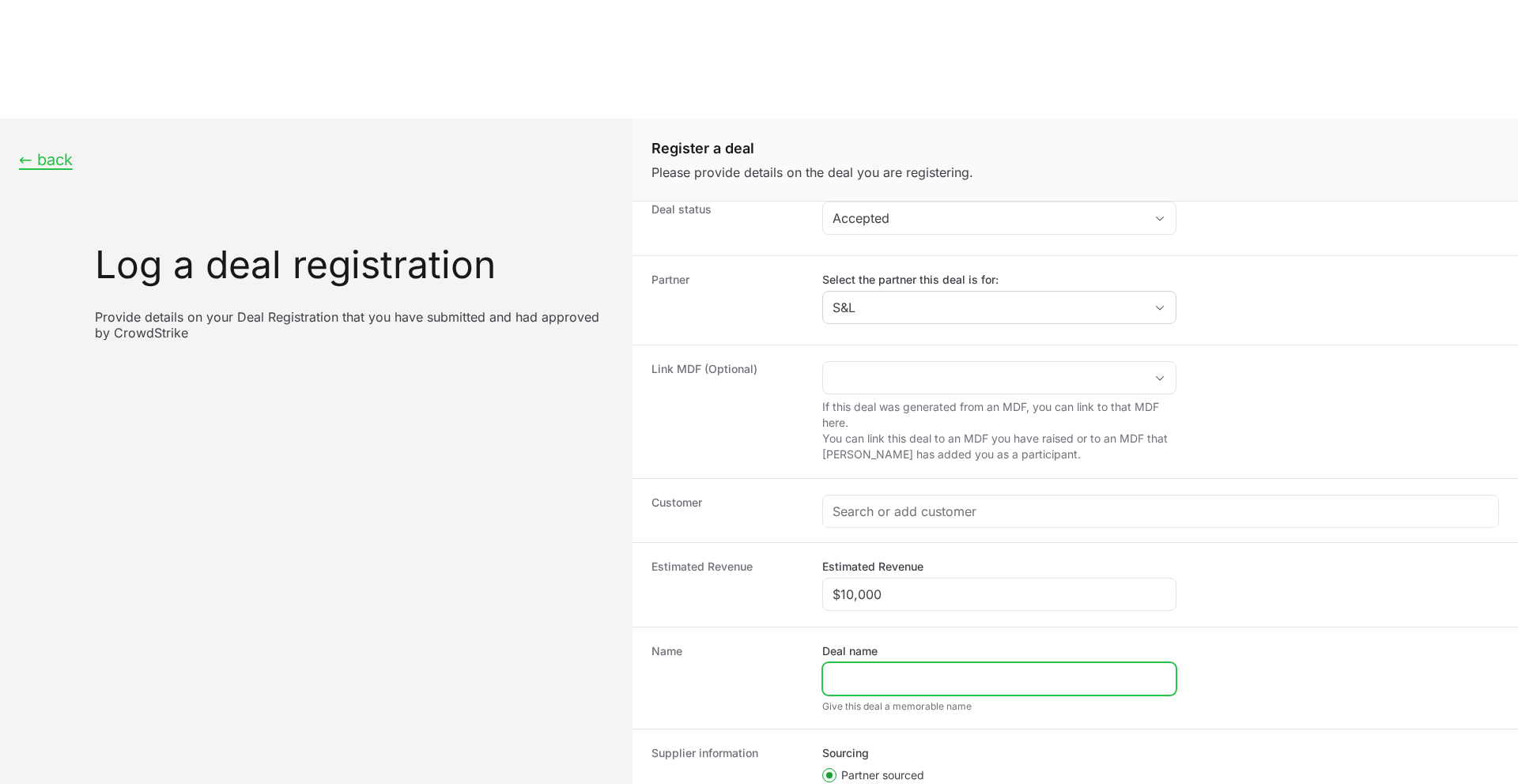
click at [901, 669] on input "Deal name" at bounding box center [999, 678] width 334 height 19
paste input "Trapac | S & L International | Falcon Next-Gen SIEM"
type input "Trapac | S & L International | Falcon Next-Gen SIEM"
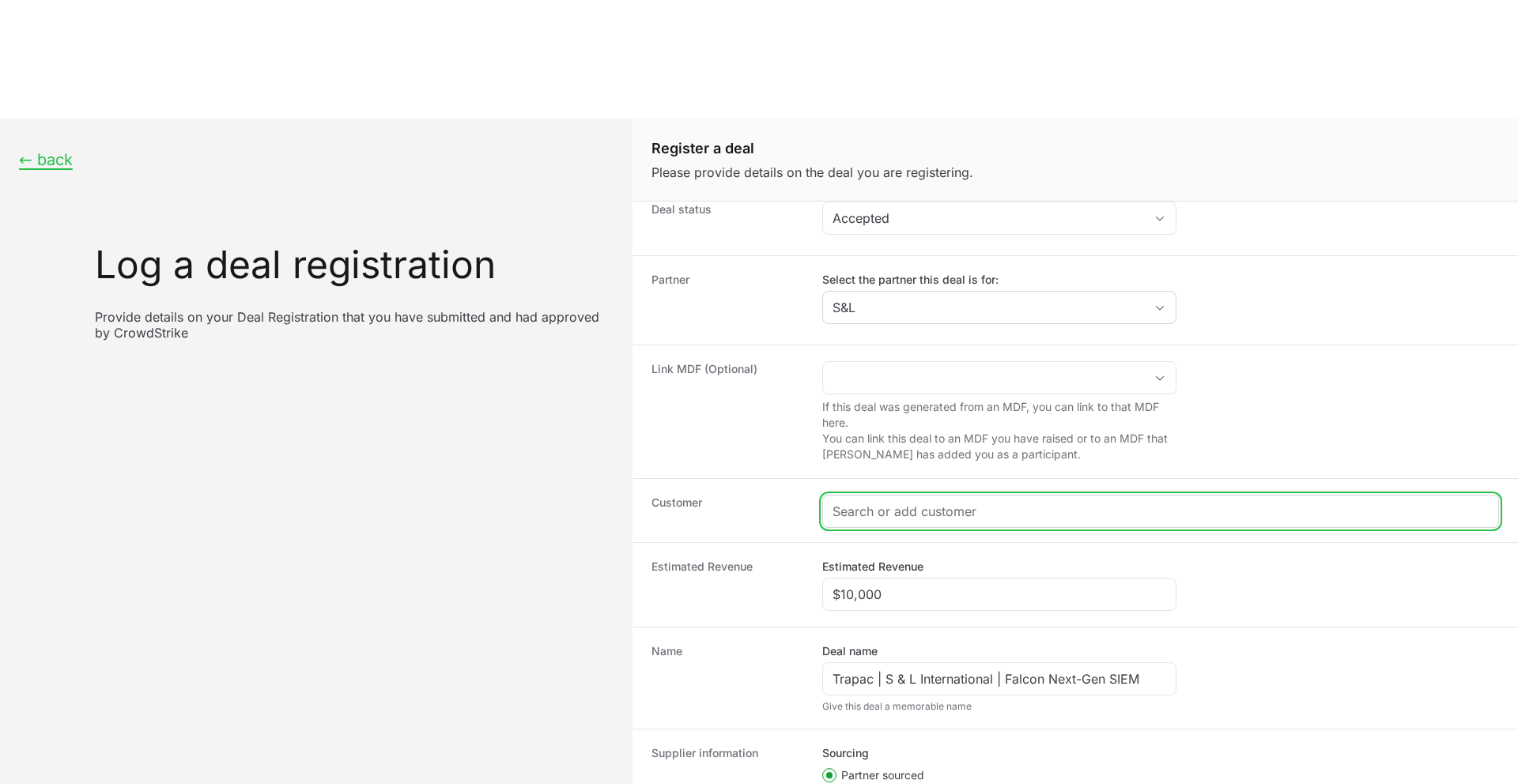
drag, startPoint x: 898, startPoint y: 397, endPoint x: 891, endPoint y: 393, distance: 8.1
click at [897, 502] on input "Create activity form" at bounding box center [1160, 511] width 656 height 19
paste input "[DOMAIN_NAME]"
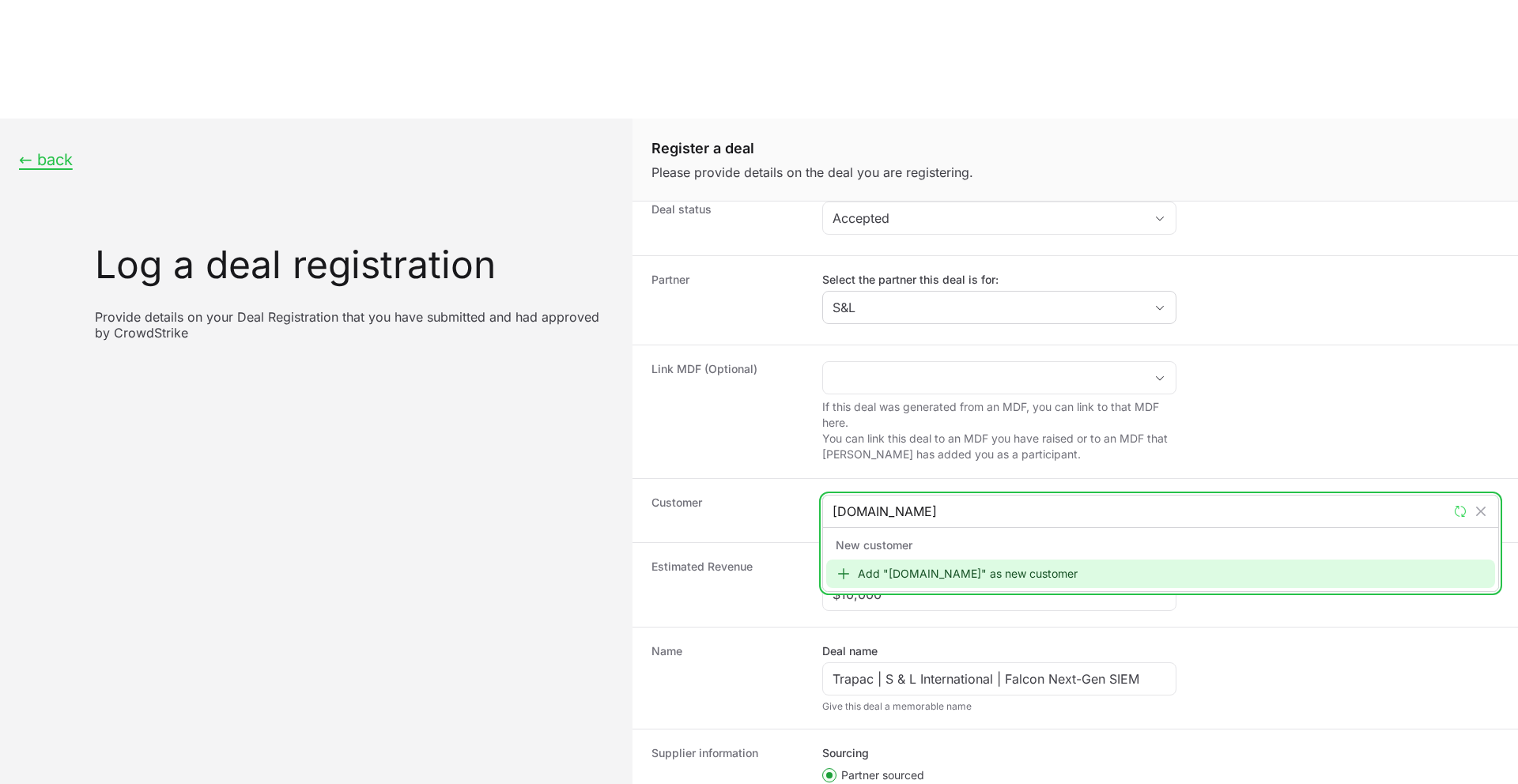
type input "[DOMAIN_NAME]"
click at [933, 559] on div "Add "[DOMAIN_NAME]" as new customer" at bounding box center [1160, 573] width 669 height 28
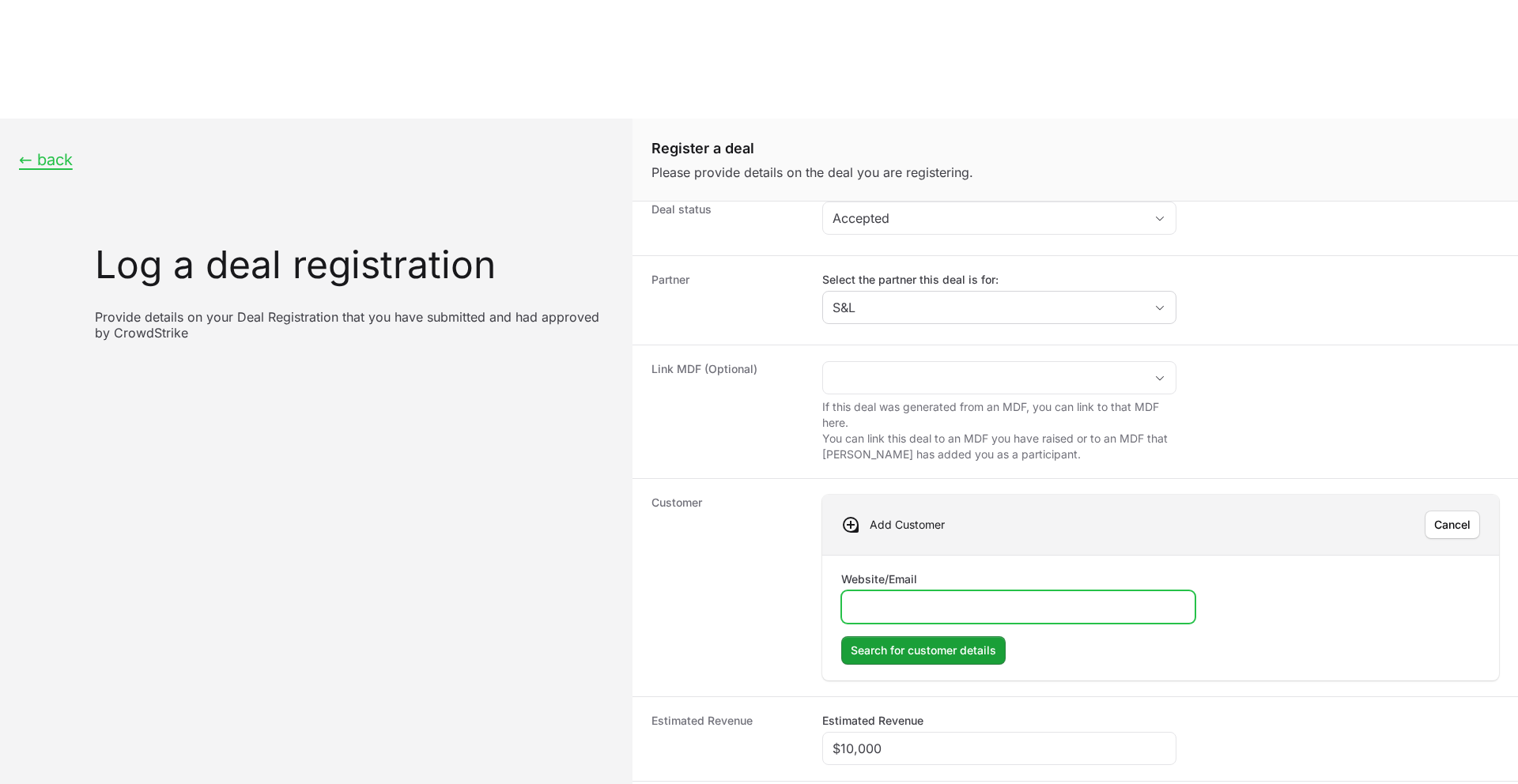
click at [918, 598] on input "Website/Email" at bounding box center [1018, 607] width 334 height 19
paste input "[DOMAIN_NAME]"
type input "[DOMAIN_NAME]"
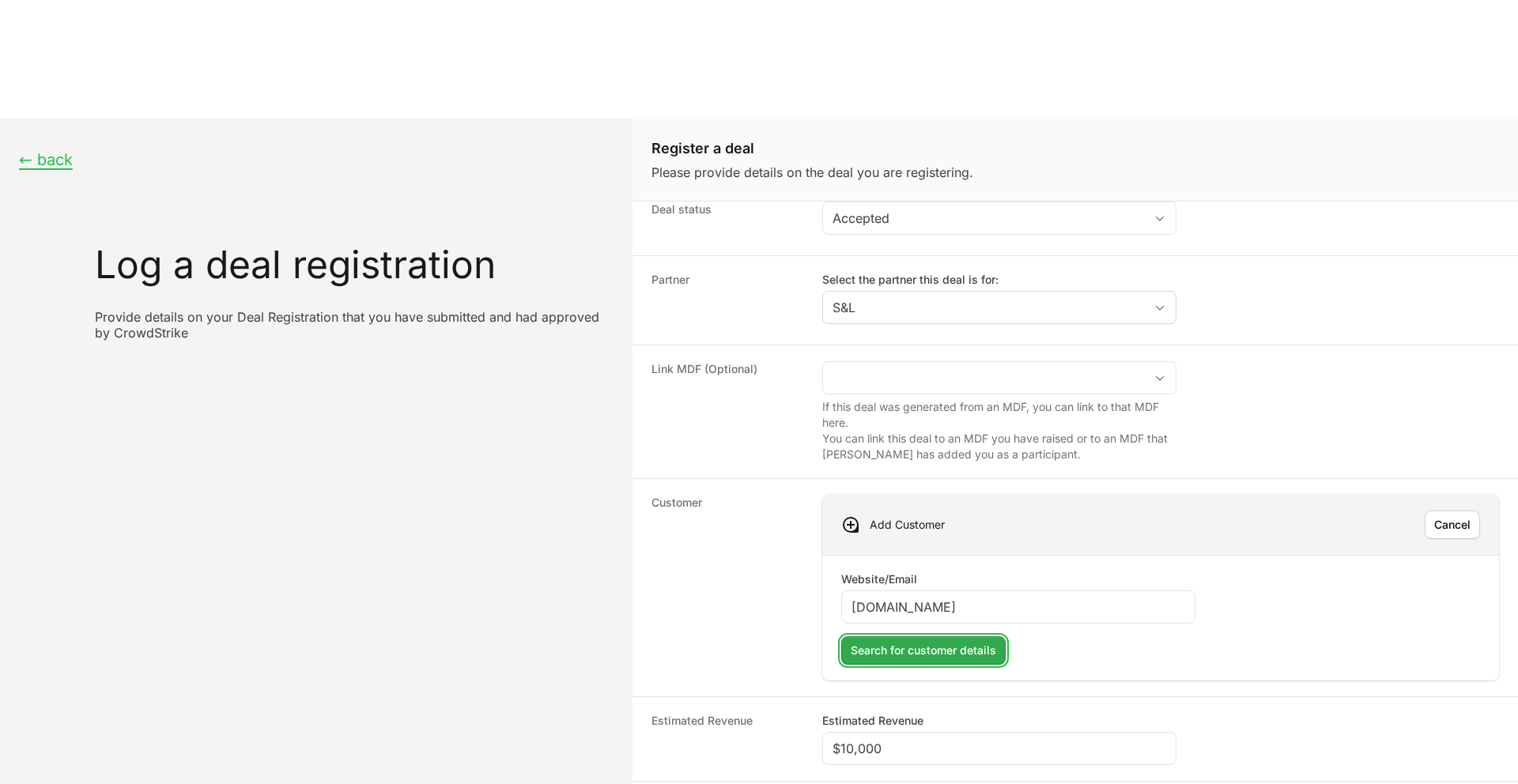
click at [909, 641] on span "Search for customer details" at bounding box center [924, 650] width 146 height 19
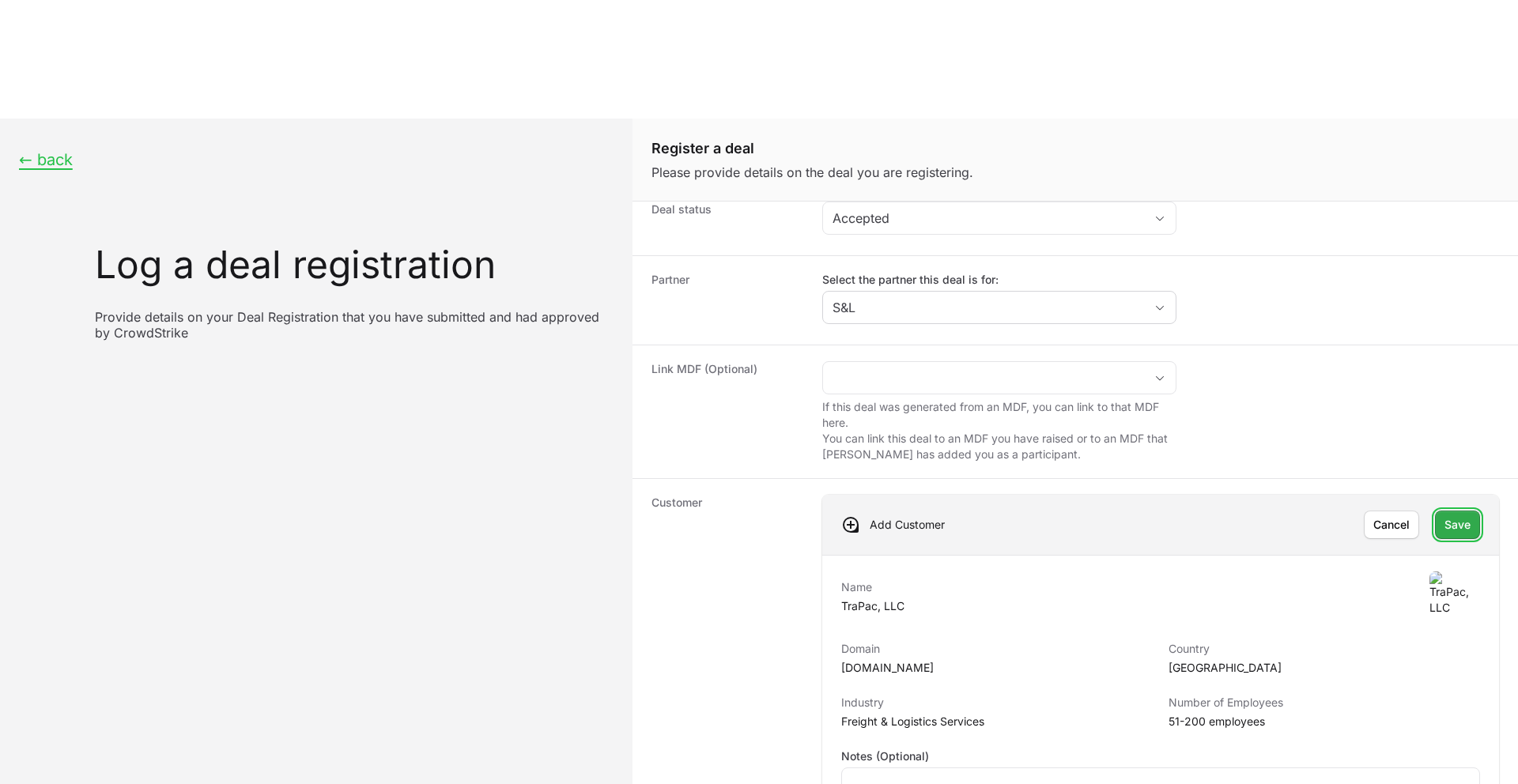
click at [1452, 516] on span "Save" at bounding box center [1458, 525] width 26 height 19
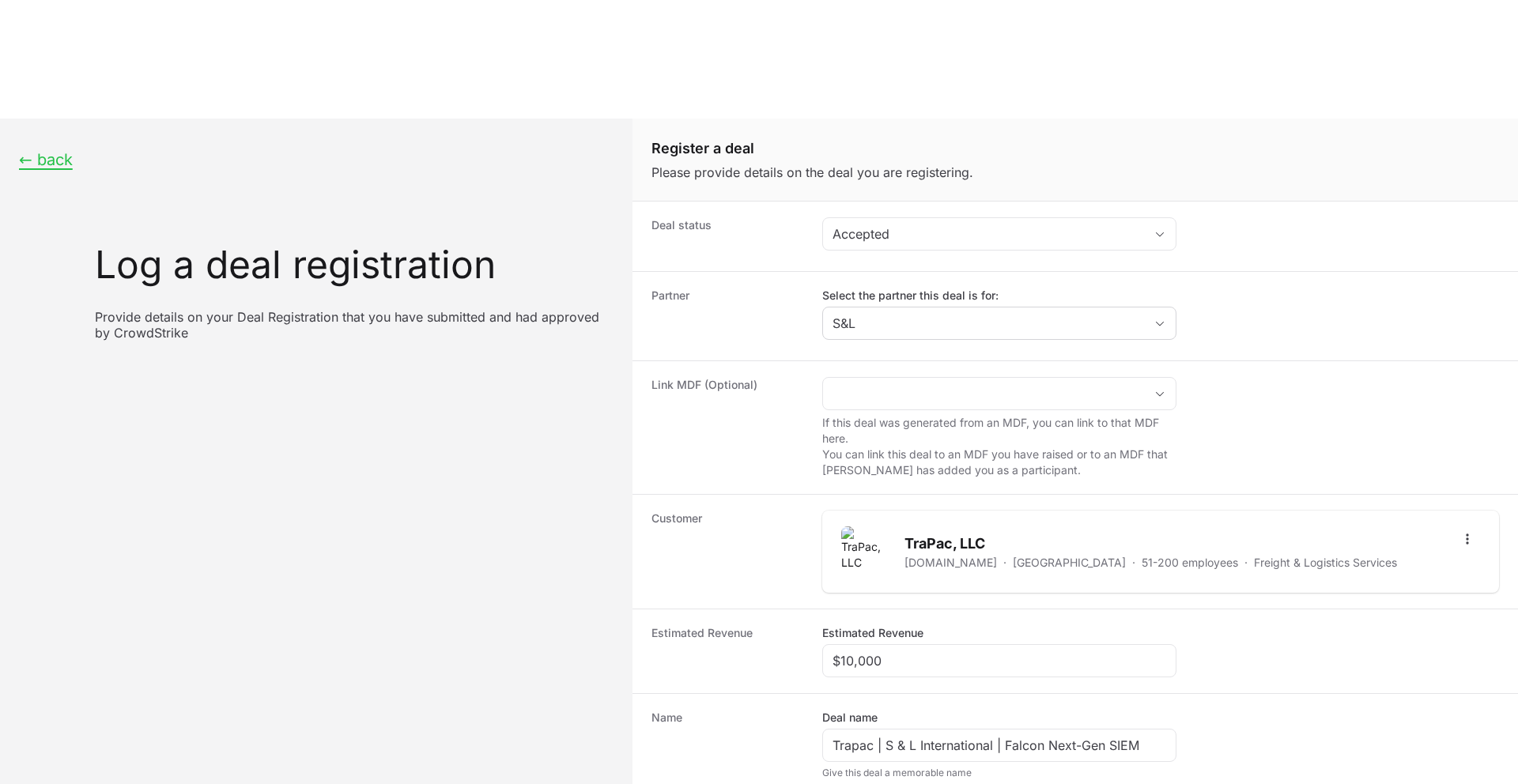
scroll to position [176, 0]
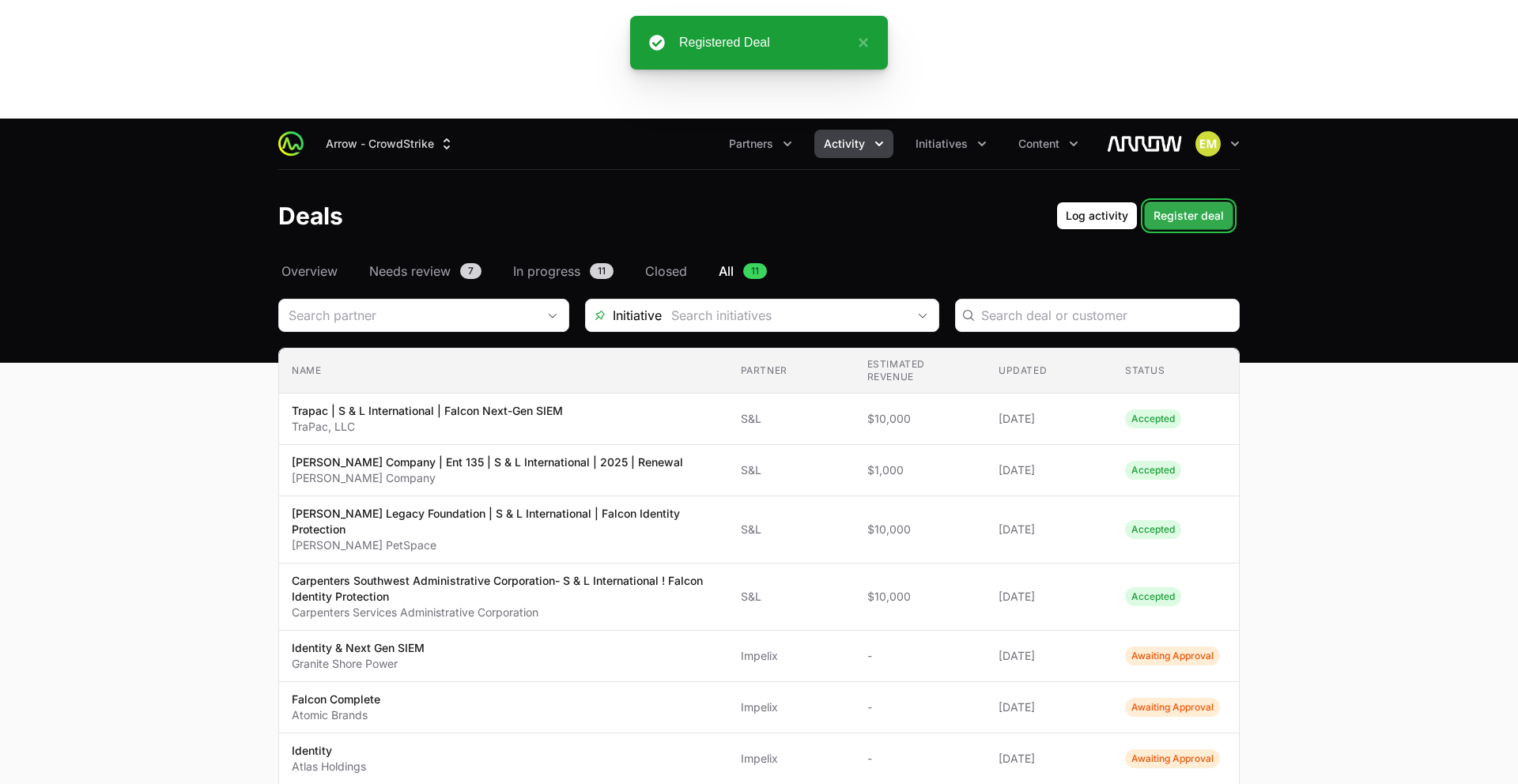
click at [1197, 206] on span "Register deal" at bounding box center [1189, 216] width 70 height 19
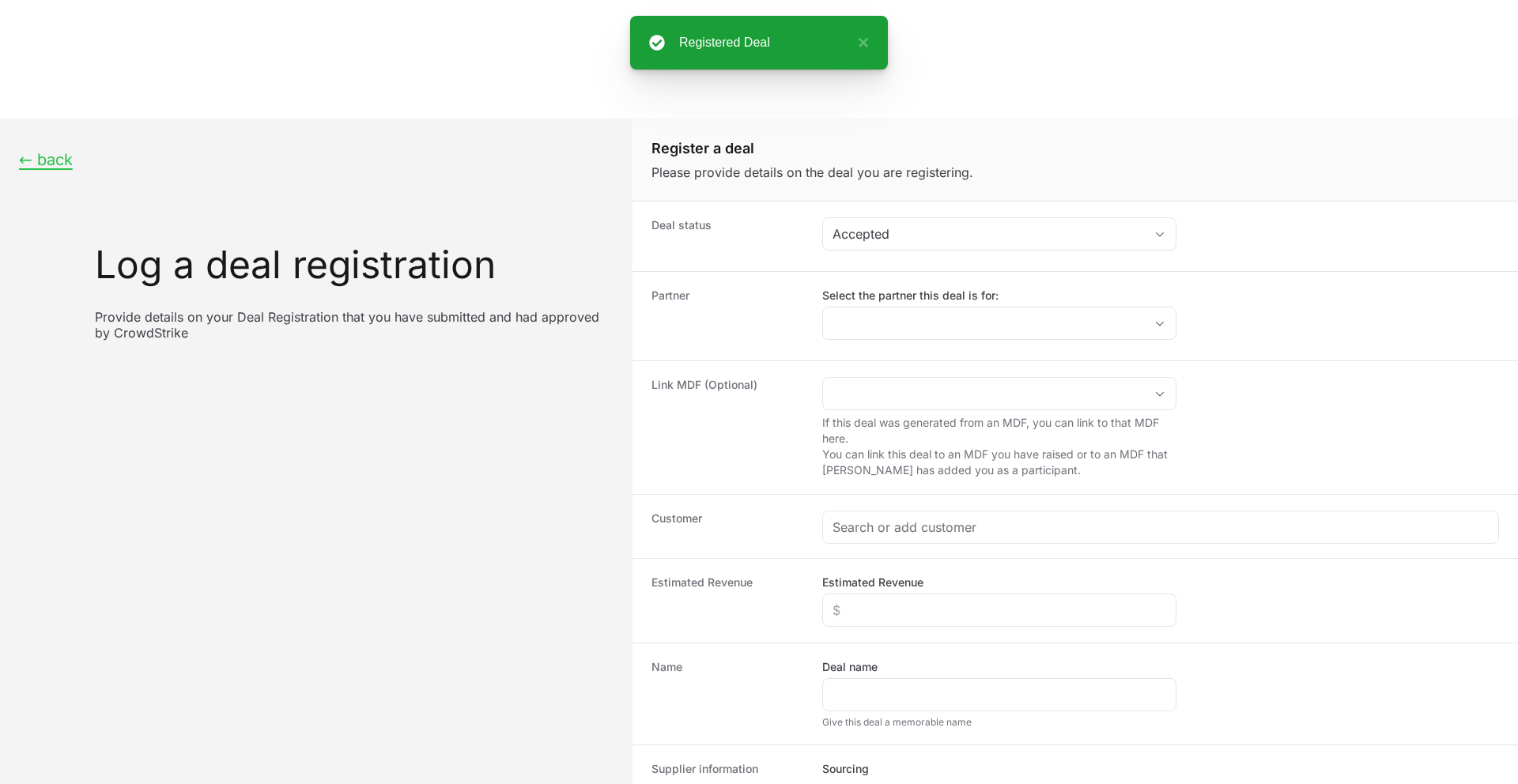
scroll to position [30, 0]
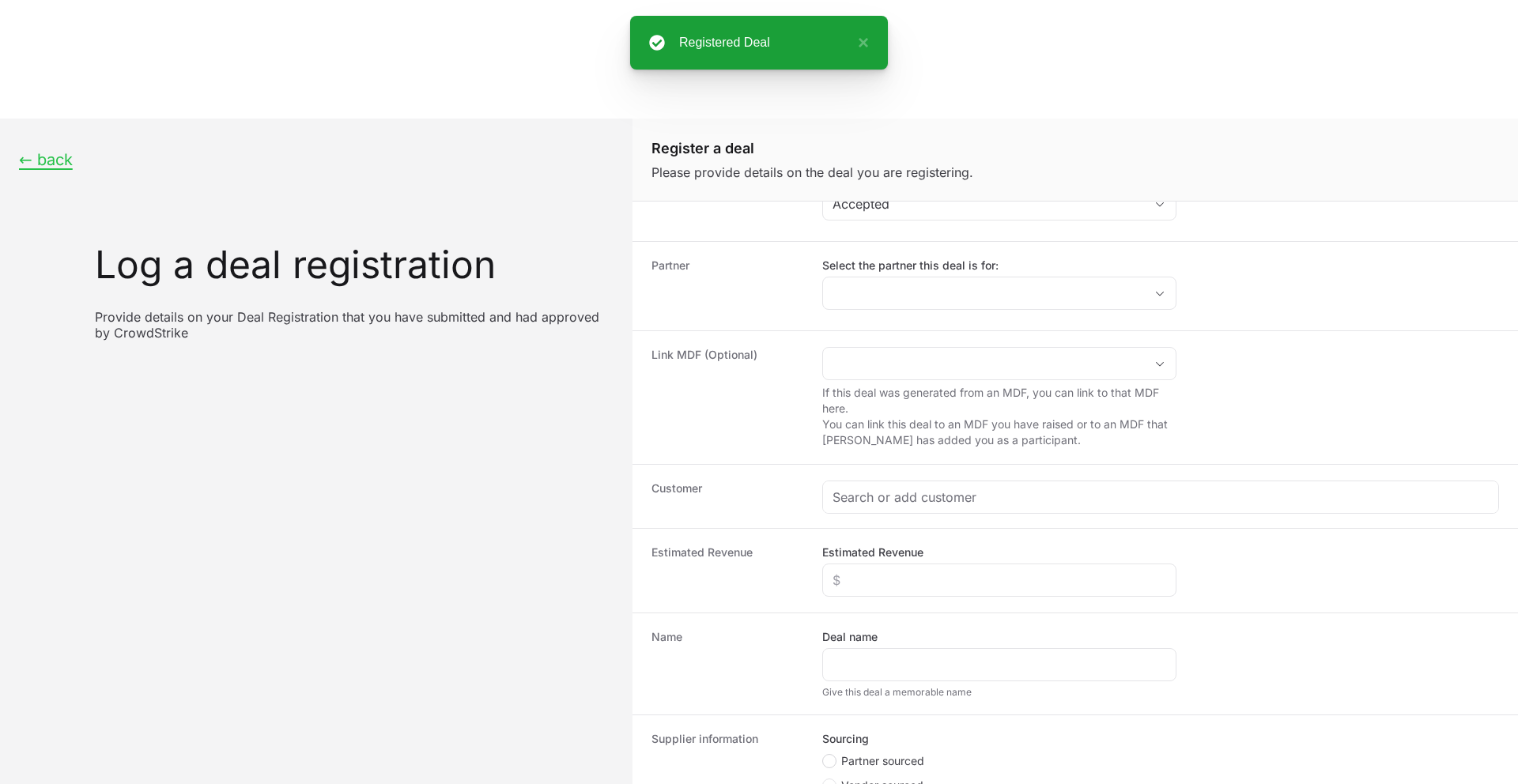
click at [830, 758] on circle "Create activity form" at bounding box center [829, 760] width 6 height 6
click at [824, 783] on input "Partner sourced" at bounding box center [824, 785] width 2 height 2
radio input "true"
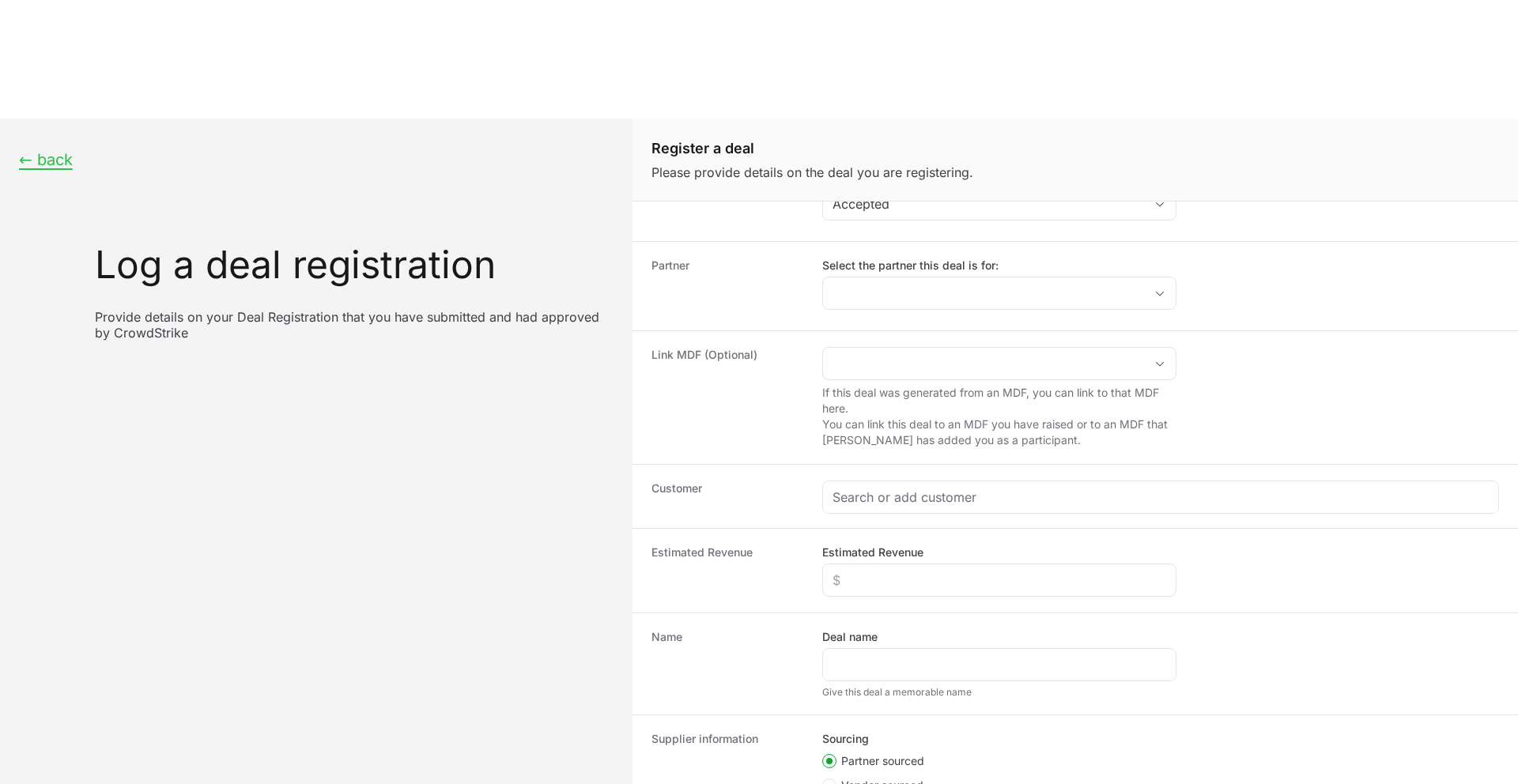
paste input "DR-c60cbbd3"
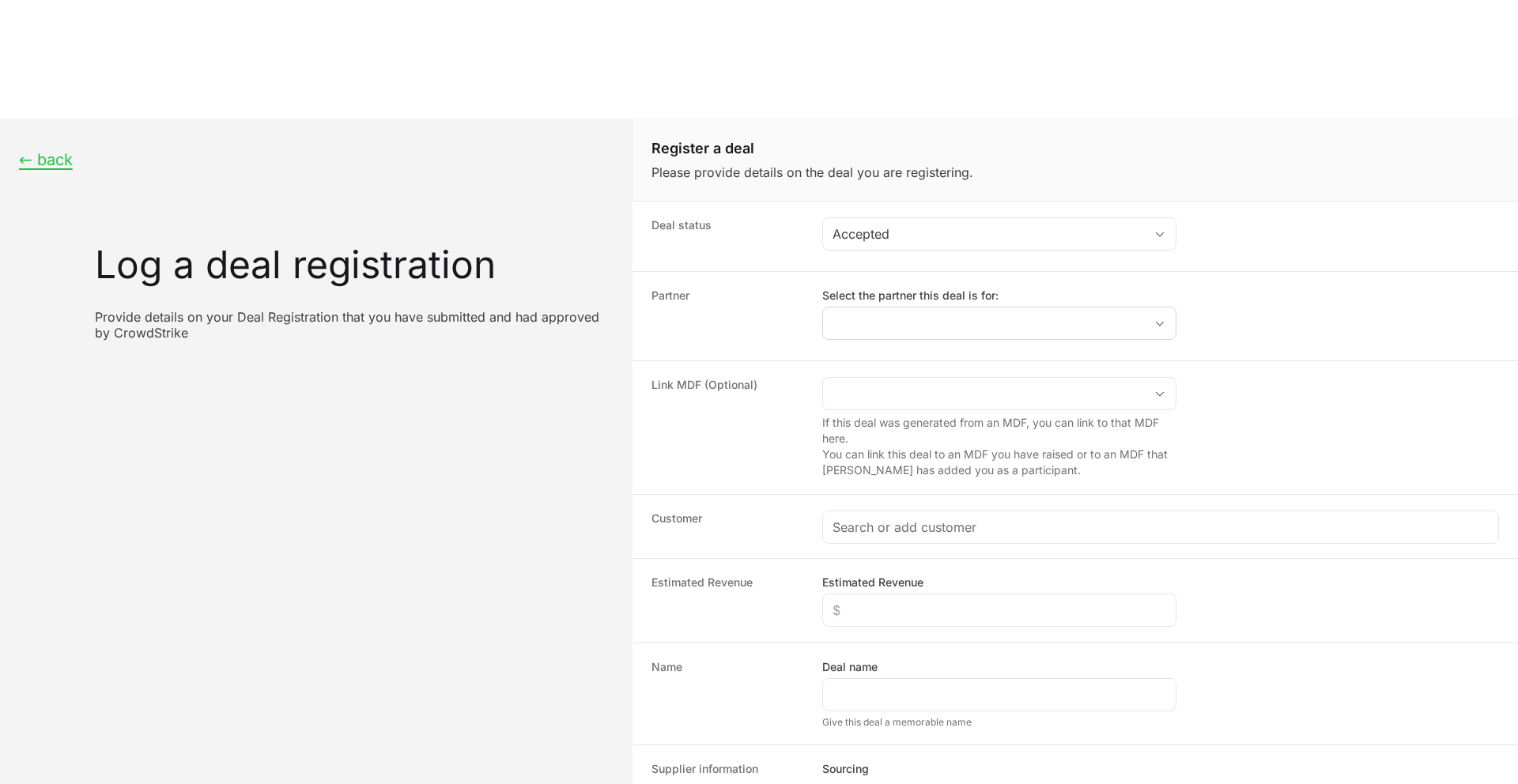
type input "DR-c60cbbd3"
click at [860, 307] on input "Select the partner this deal is for:" at bounding box center [975, 323] width 302 height 32
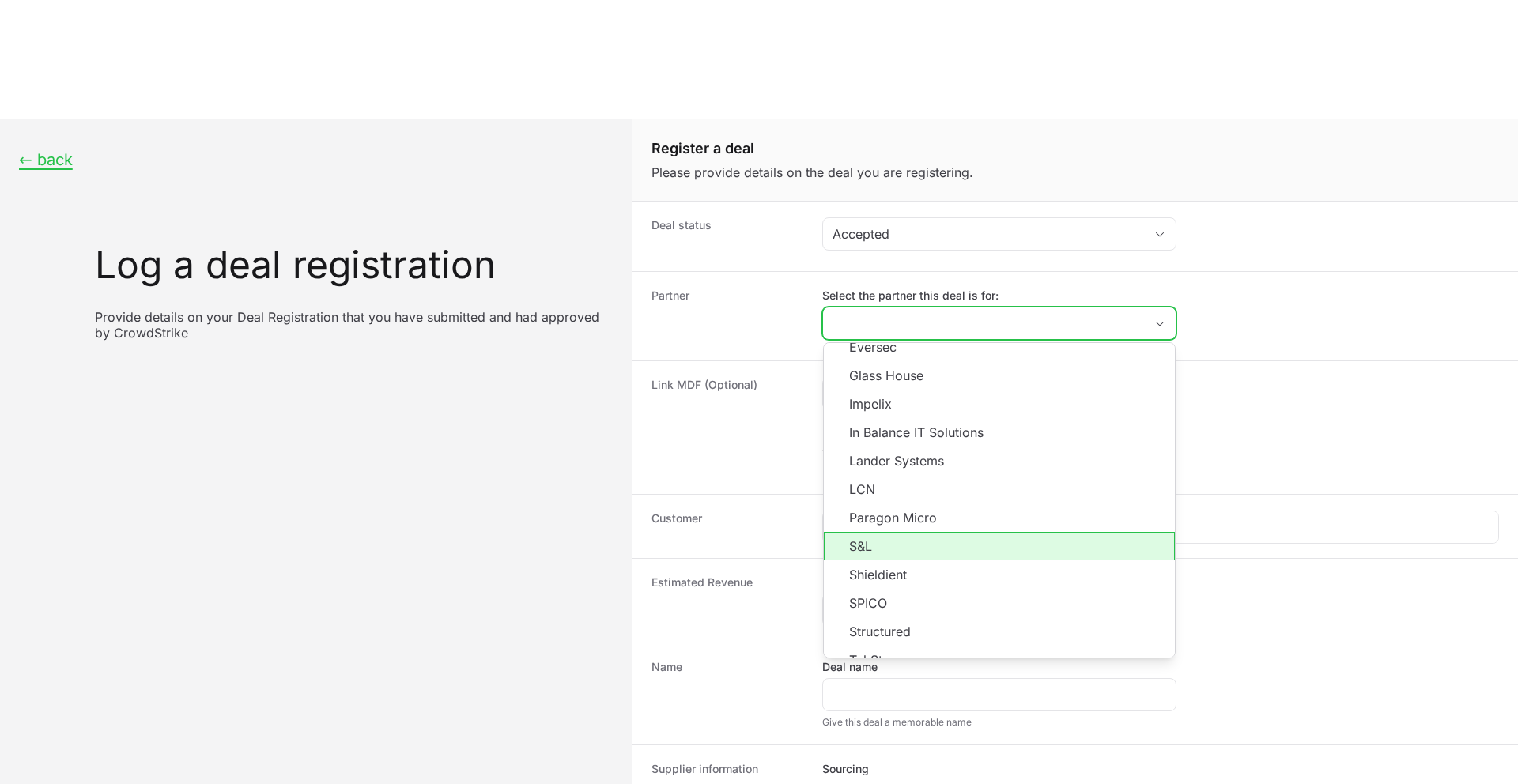
scroll to position [257, 0]
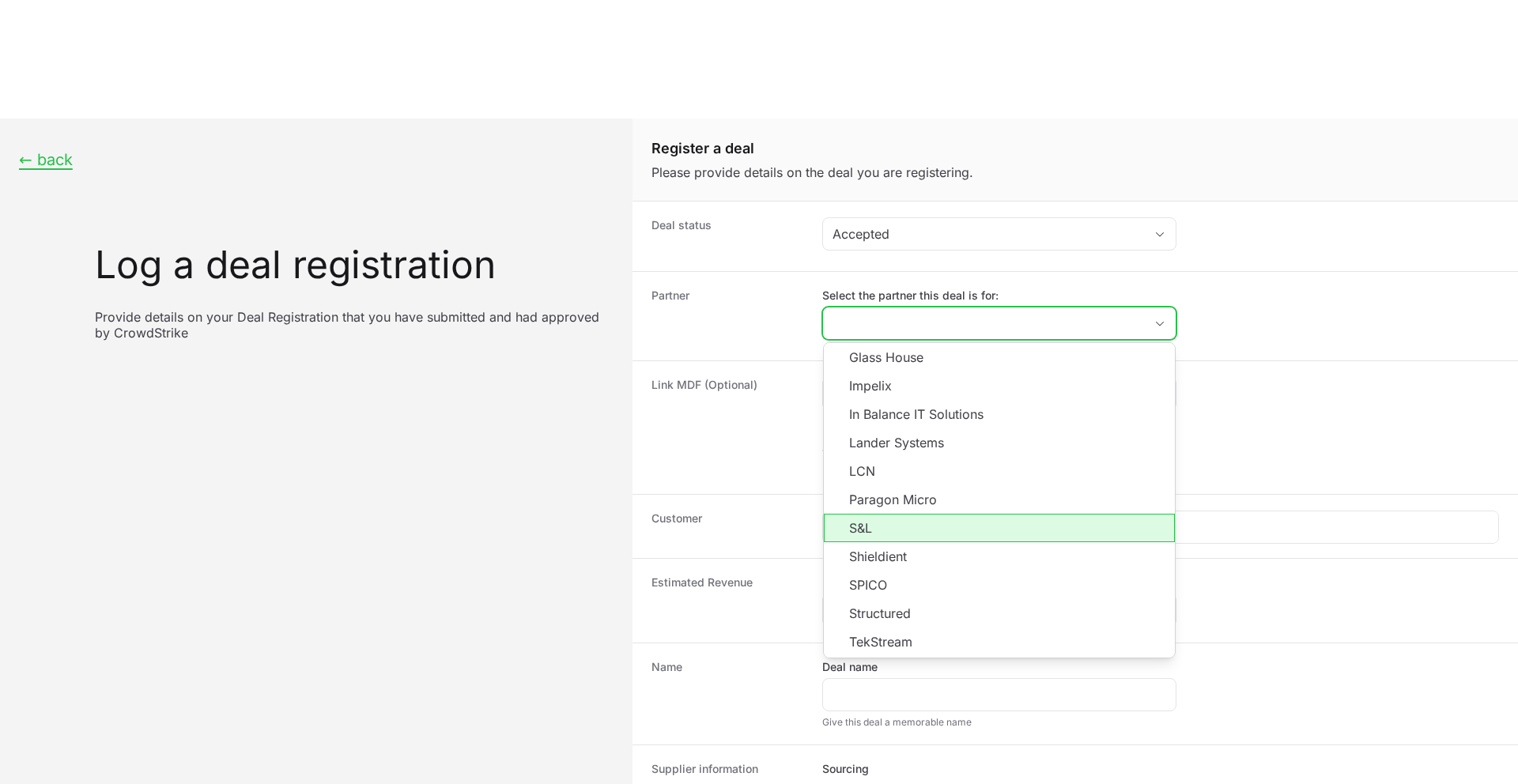
click at [862, 514] on li "S&L" at bounding box center [999, 528] width 351 height 28
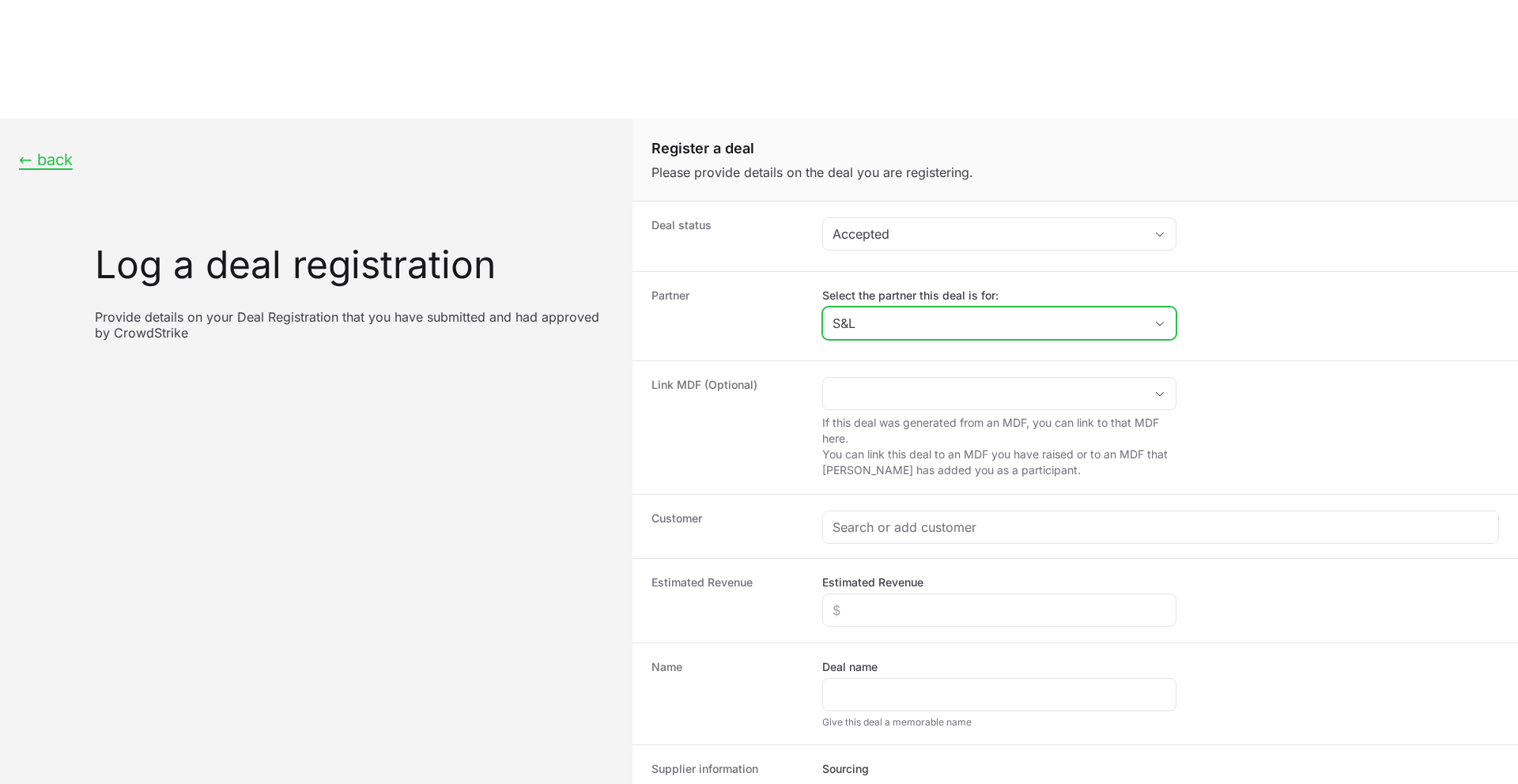
type input "S&L"
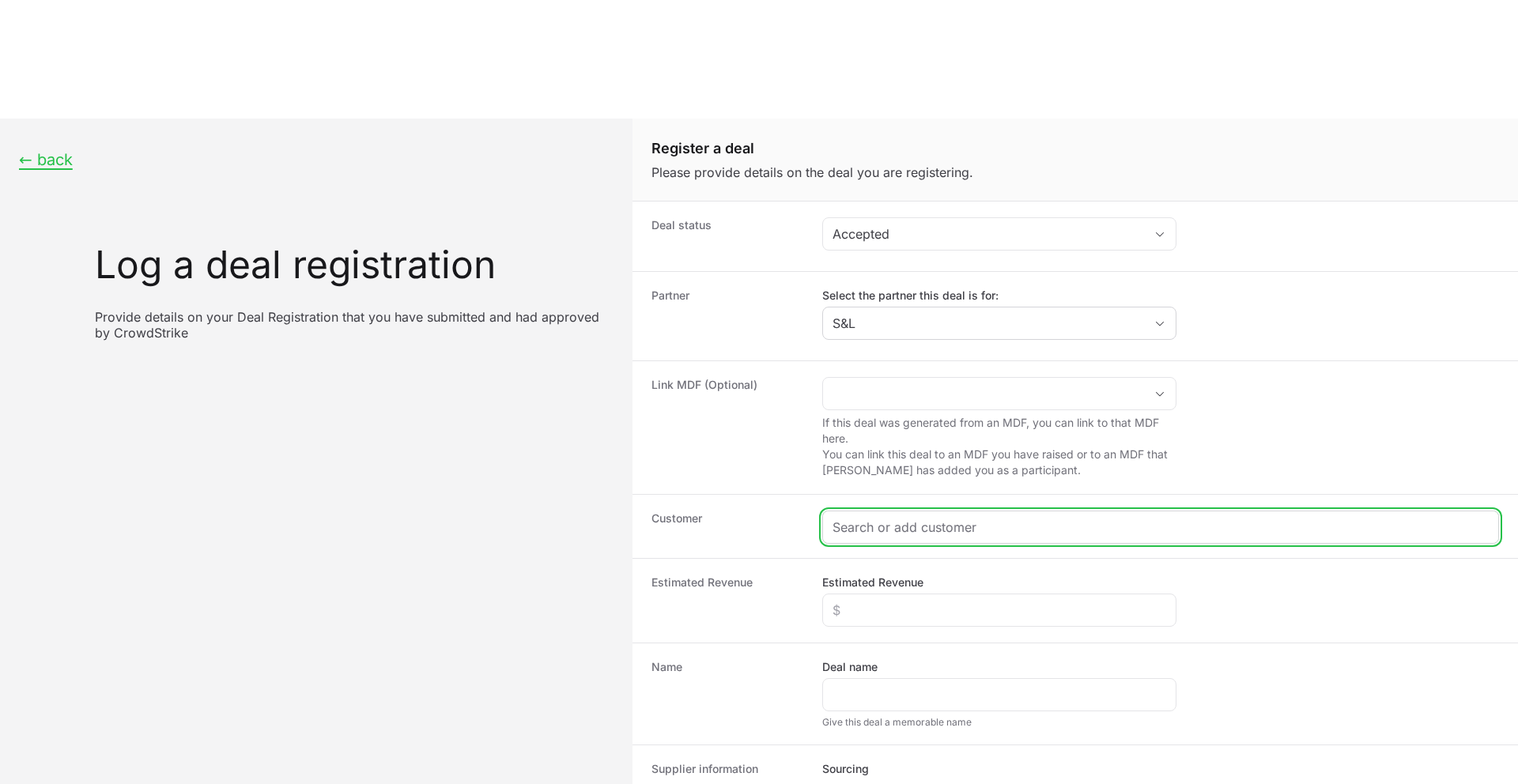
click at [860, 518] on input "Create activity form" at bounding box center [1160, 527] width 656 height 19
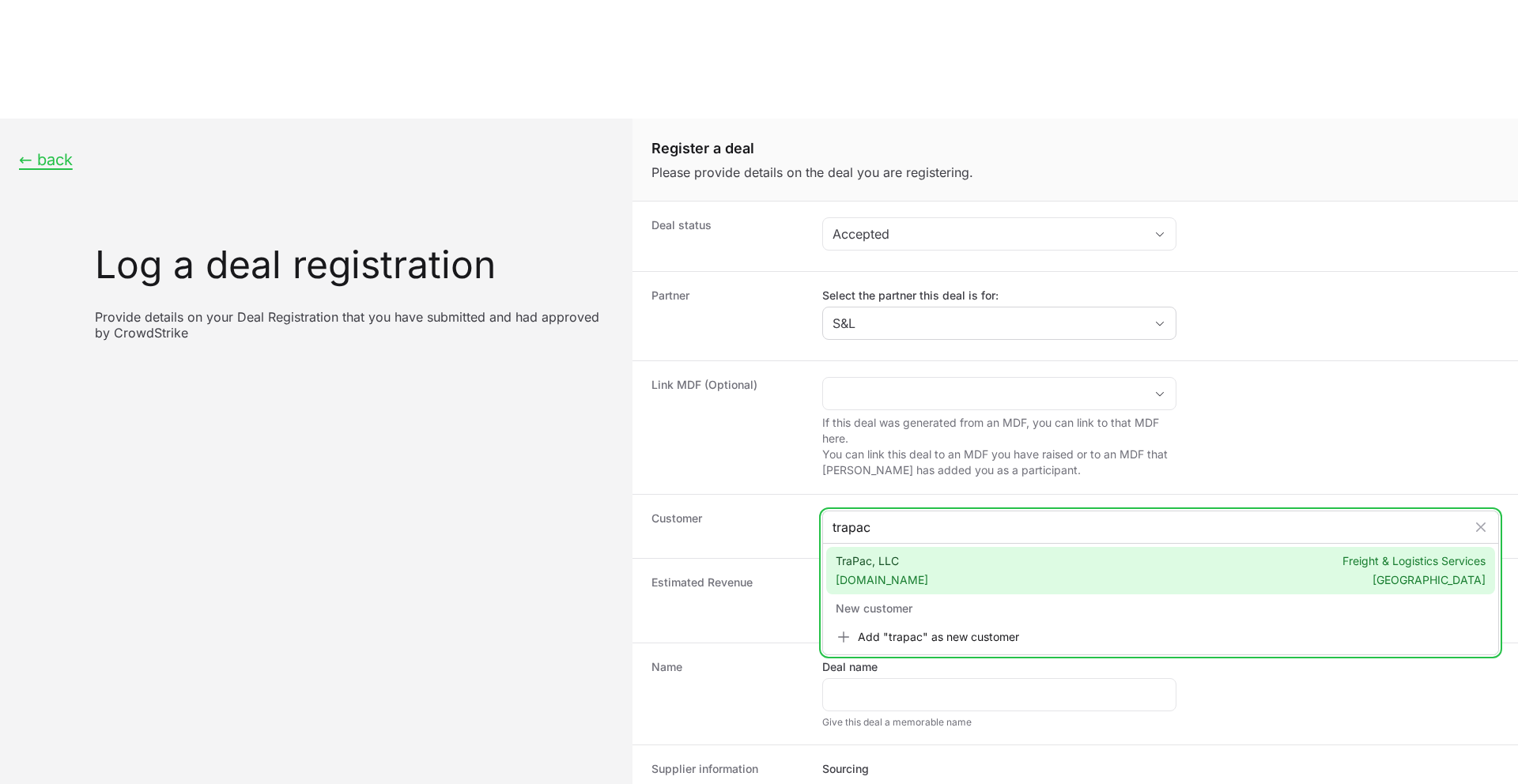
type input "trapac"
click at [865, 572] on span "[DOMAIN_NAME]" at bounding box center [883, 579] width 93 height 15
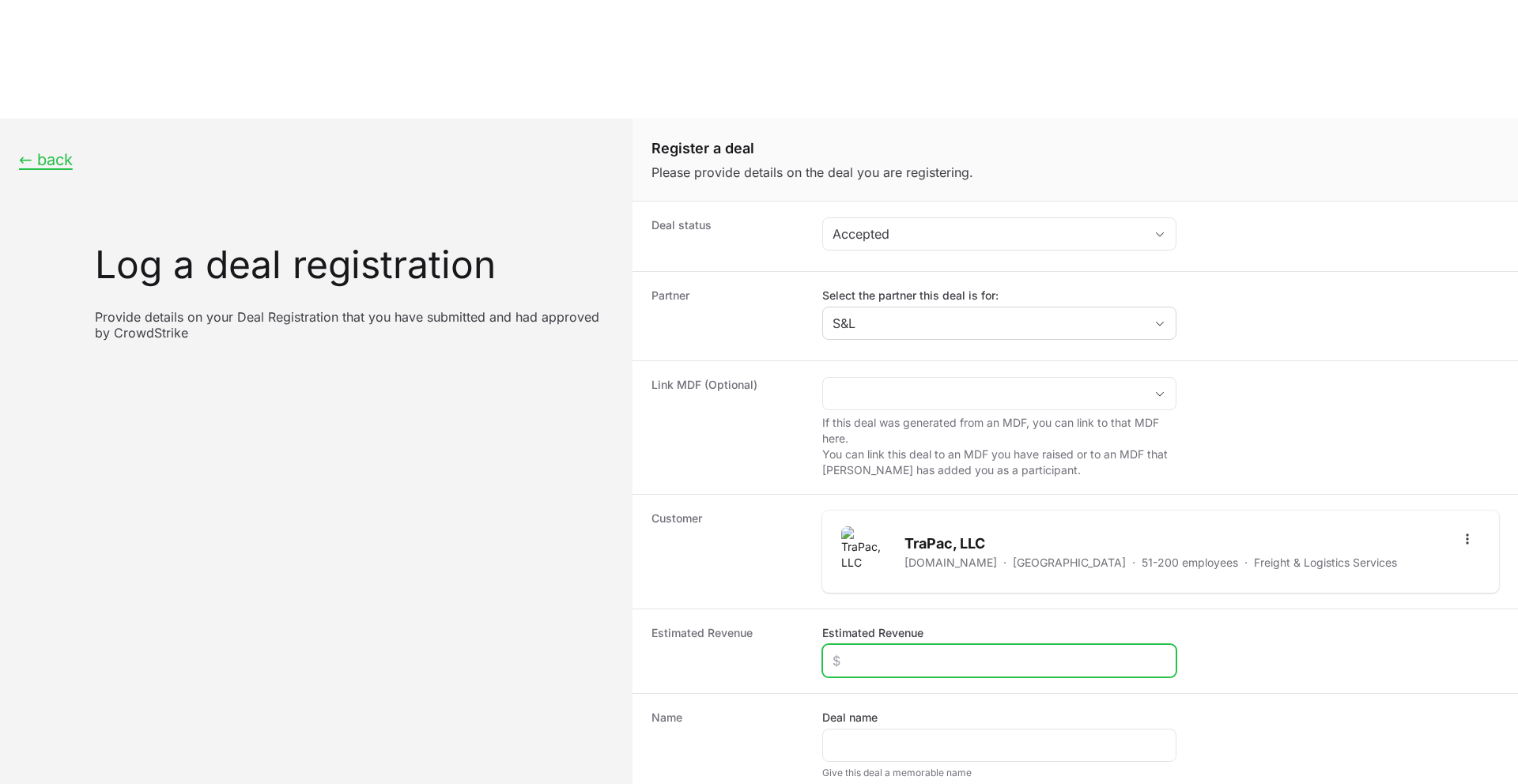
click at [860, 651] on input "Estimated Revenue" at bounding box center [999, 660] width 334 height 19
type input "$10,000"
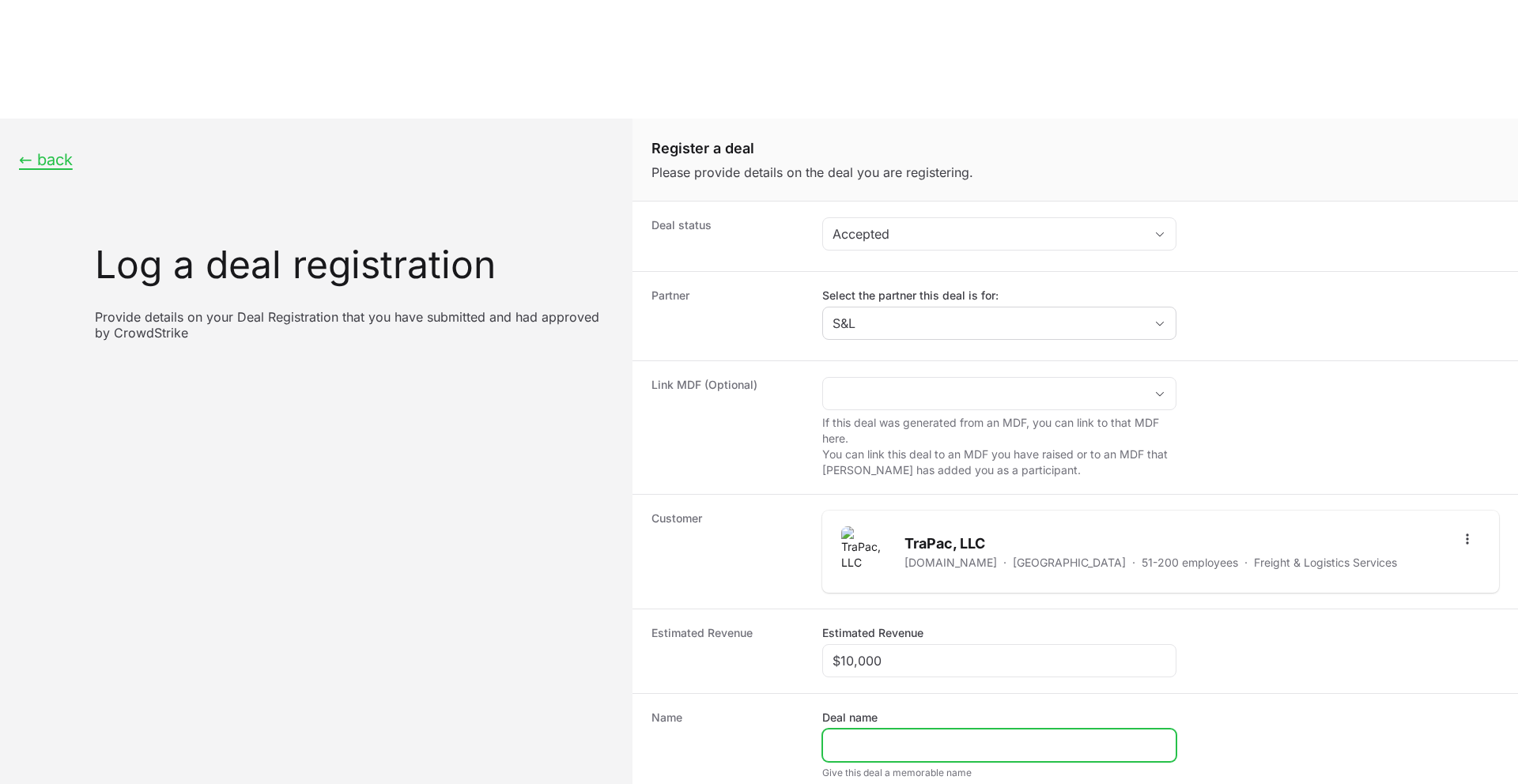
click at [872, 736] on input "Deal name" at bounding box center [999, 745] width 334 height 19
paste input "Trapac | S & L International | Falcon SecOps"
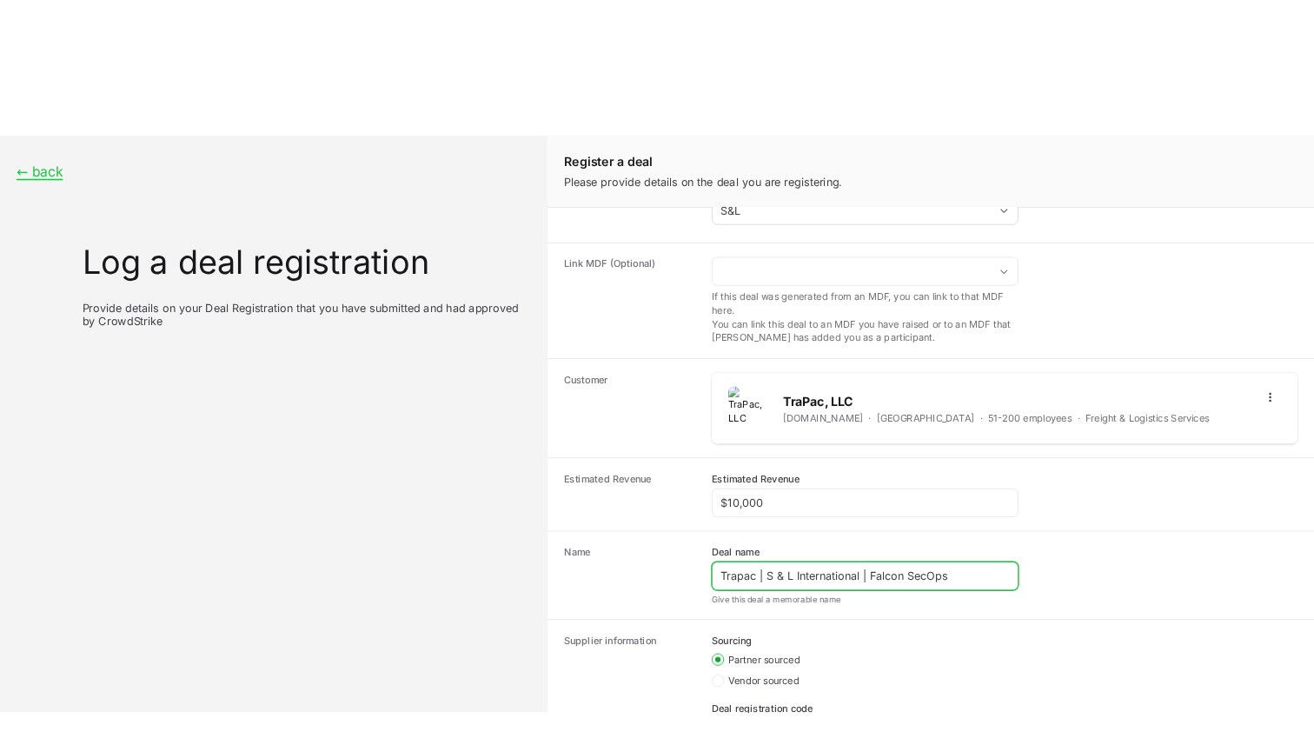
scroll to position [193, 0]
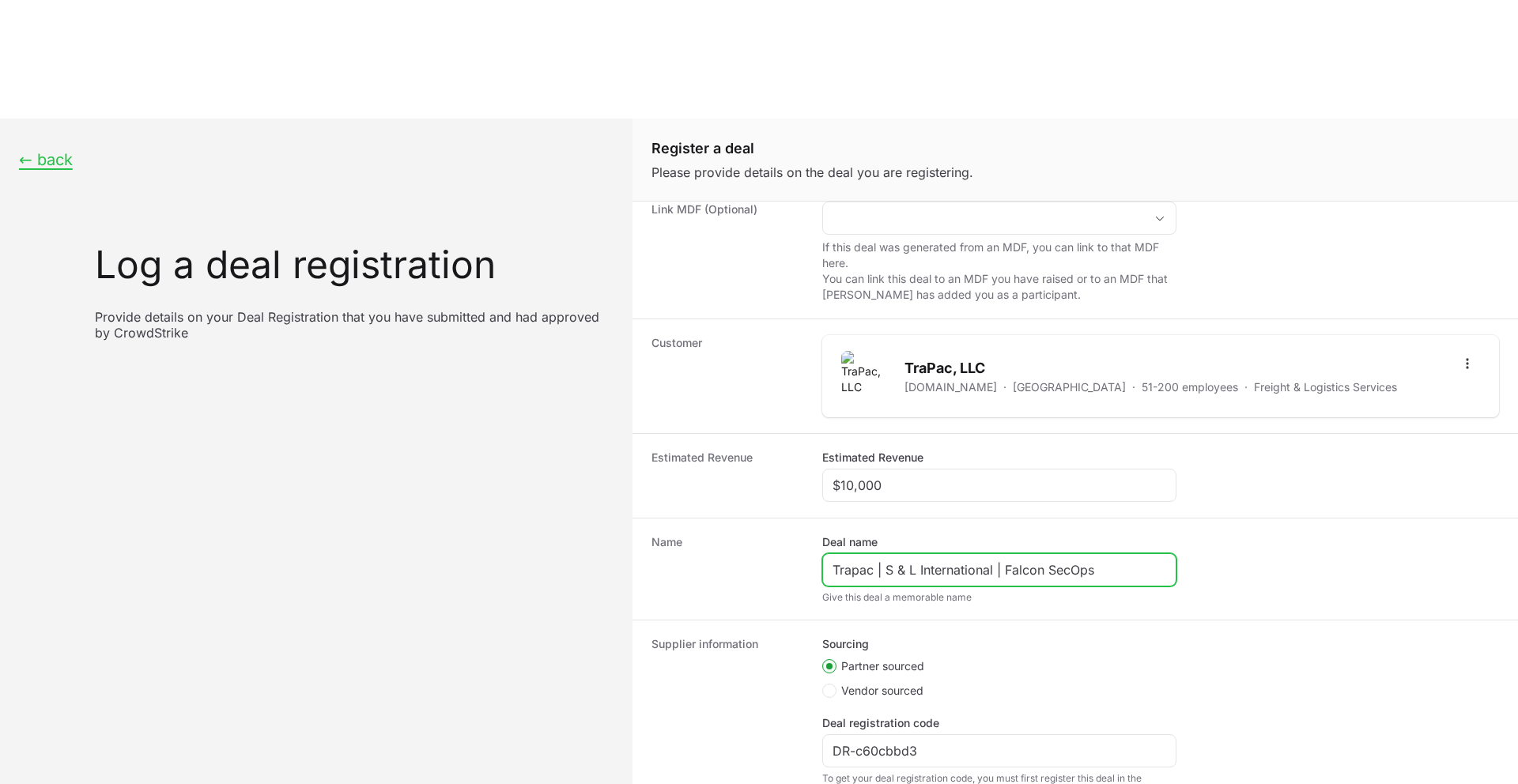
type input "Trapac | S & L International | Falcon SecOps"
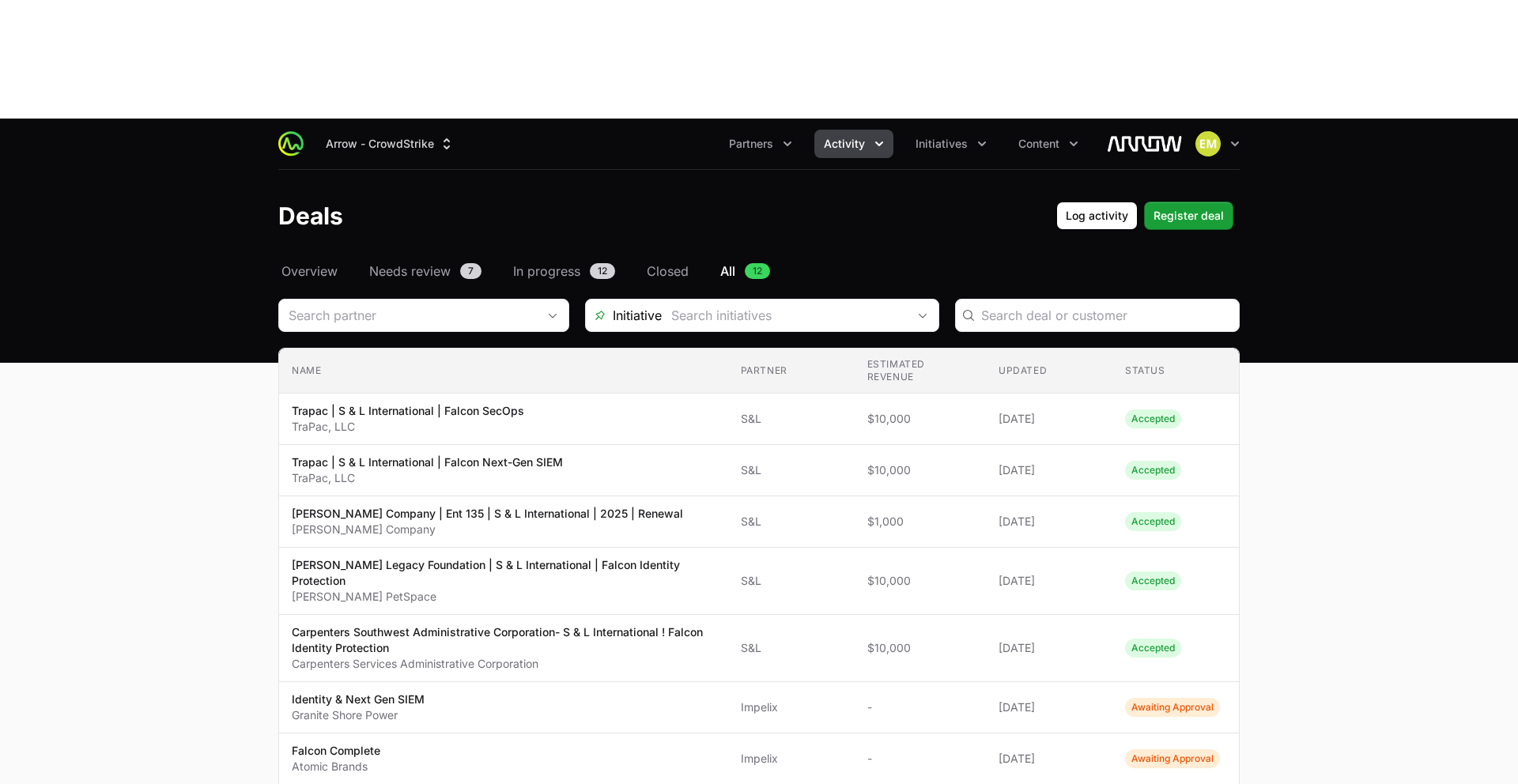
click at [852, 136] on span "Activity" at bounding box center [844, 143] width 41 height 15
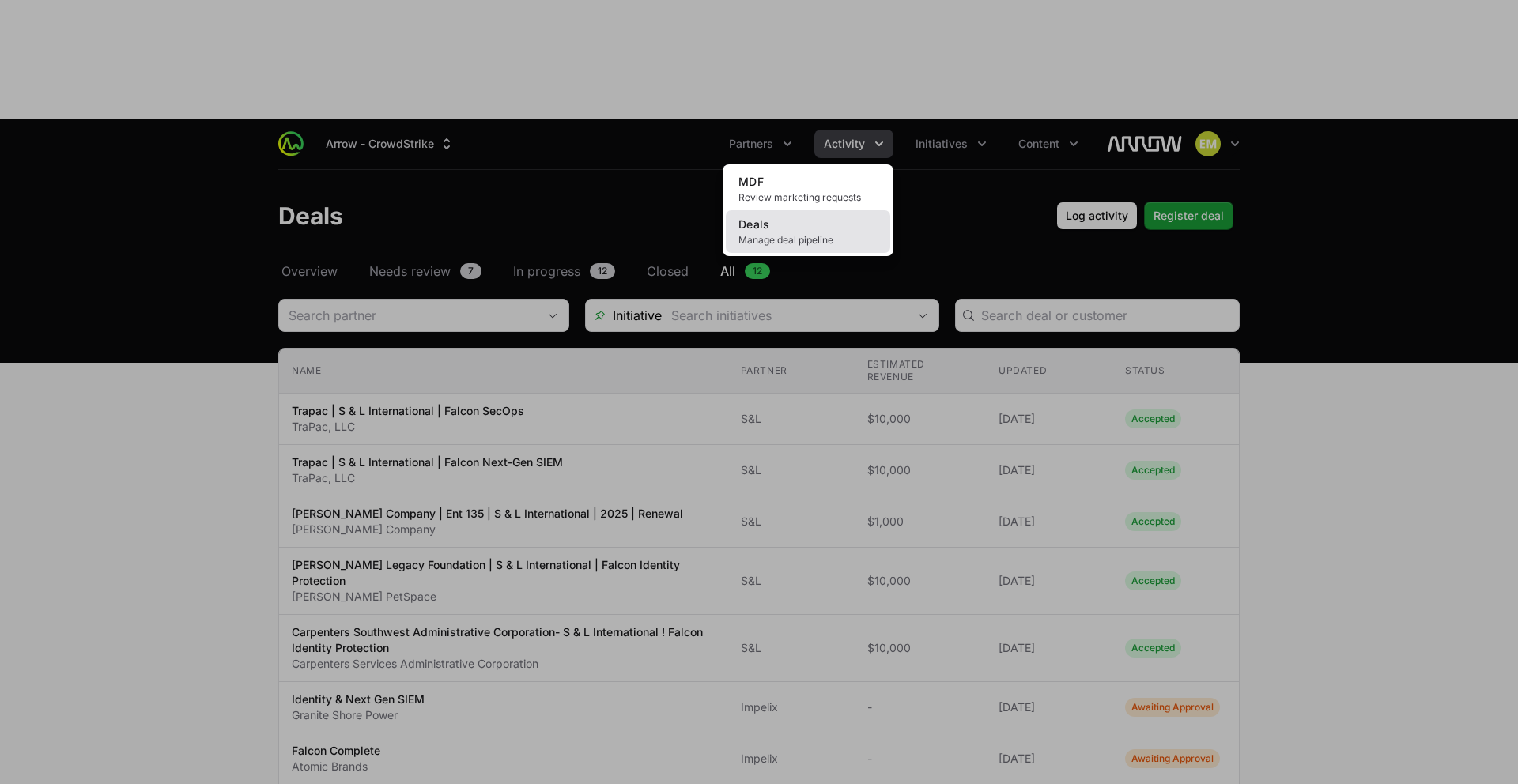
click at [824, 234] on span "Manage deal pipeline" at bounding box center [808, 240] width 139 height 13
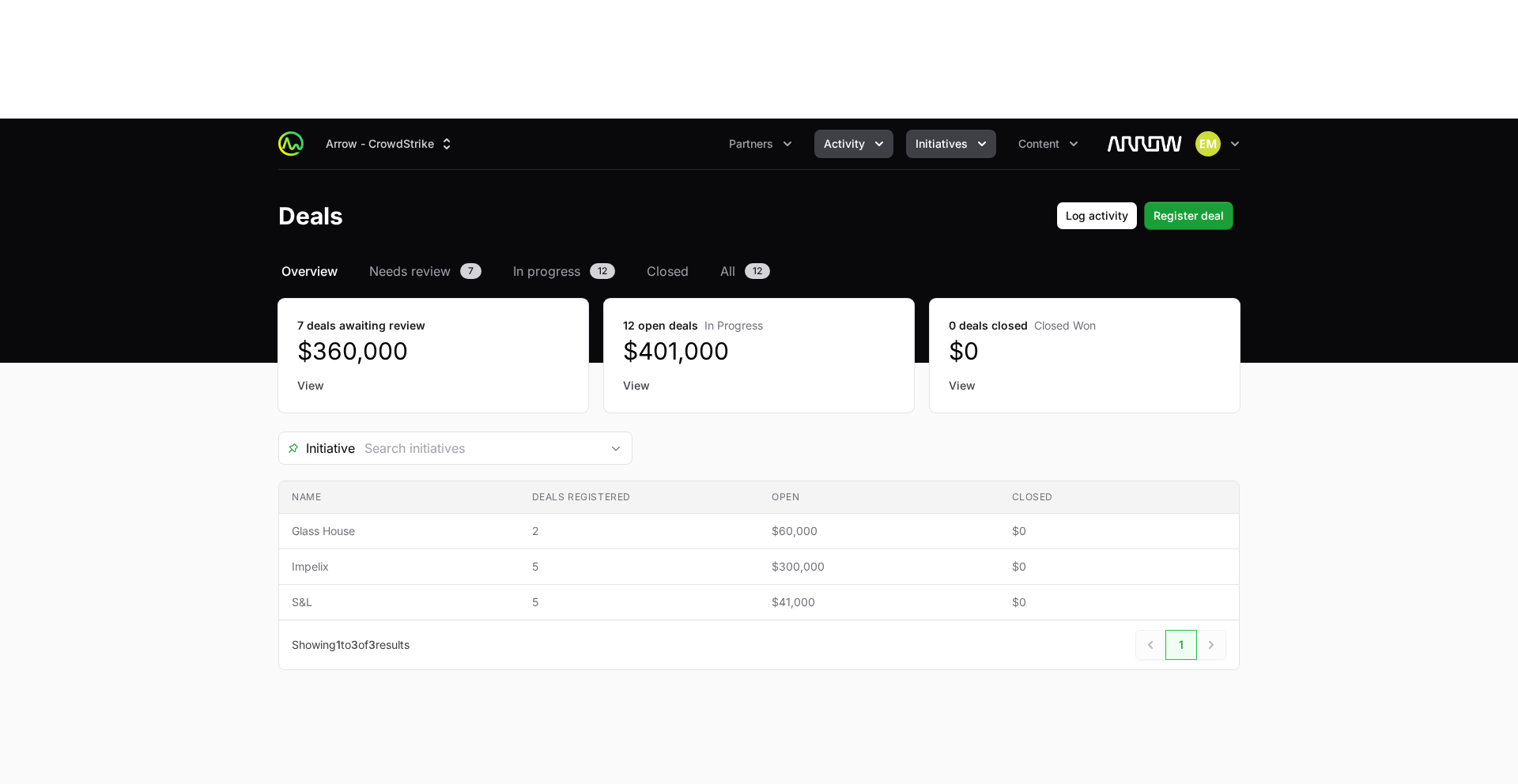
click at [939, 136] on span "Initiatives" at bounding box center [941, 143] width 52 height 15
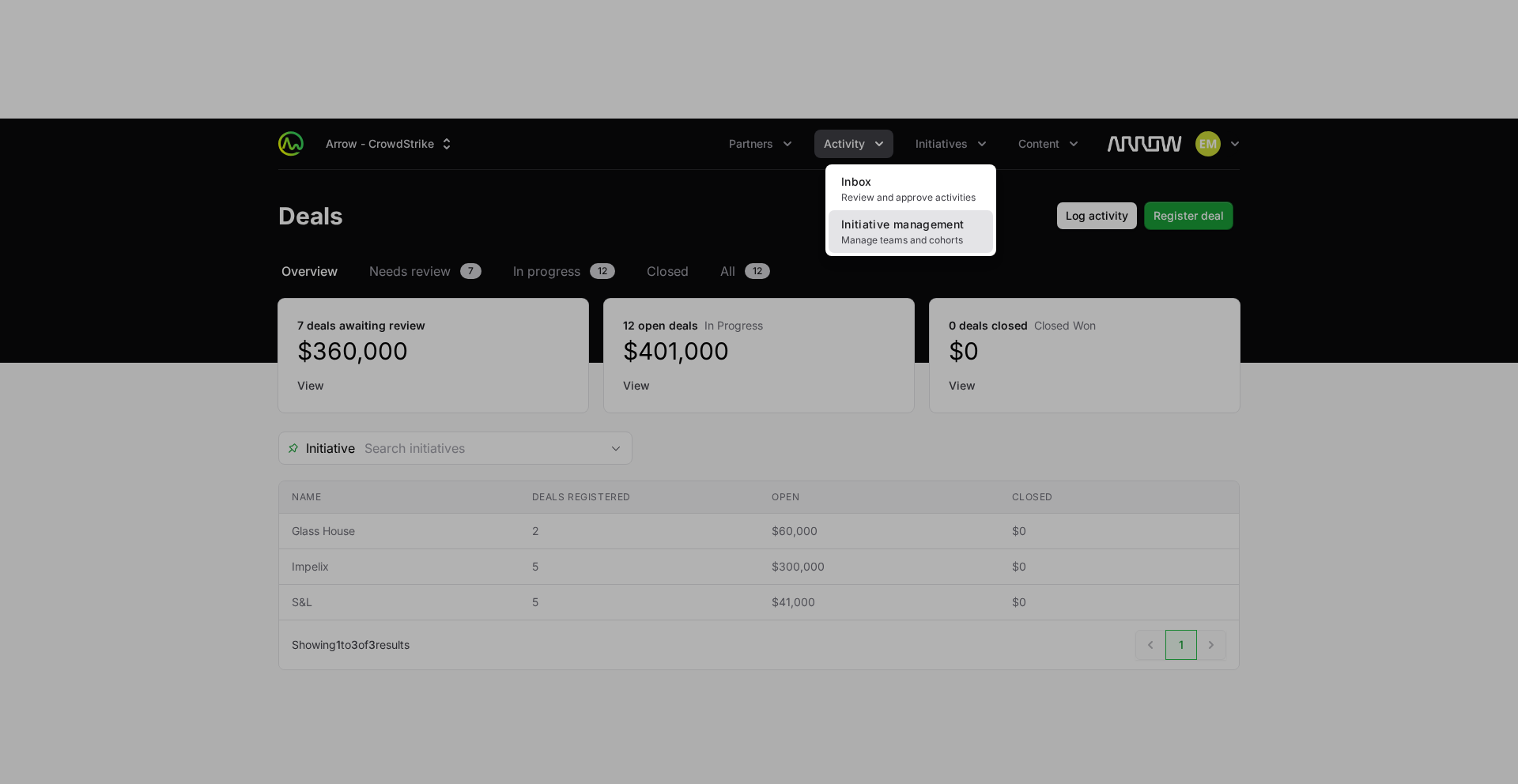
click at [922, 217] on span "Initiative management" at bounding box center [903, 224] width 123 height 14
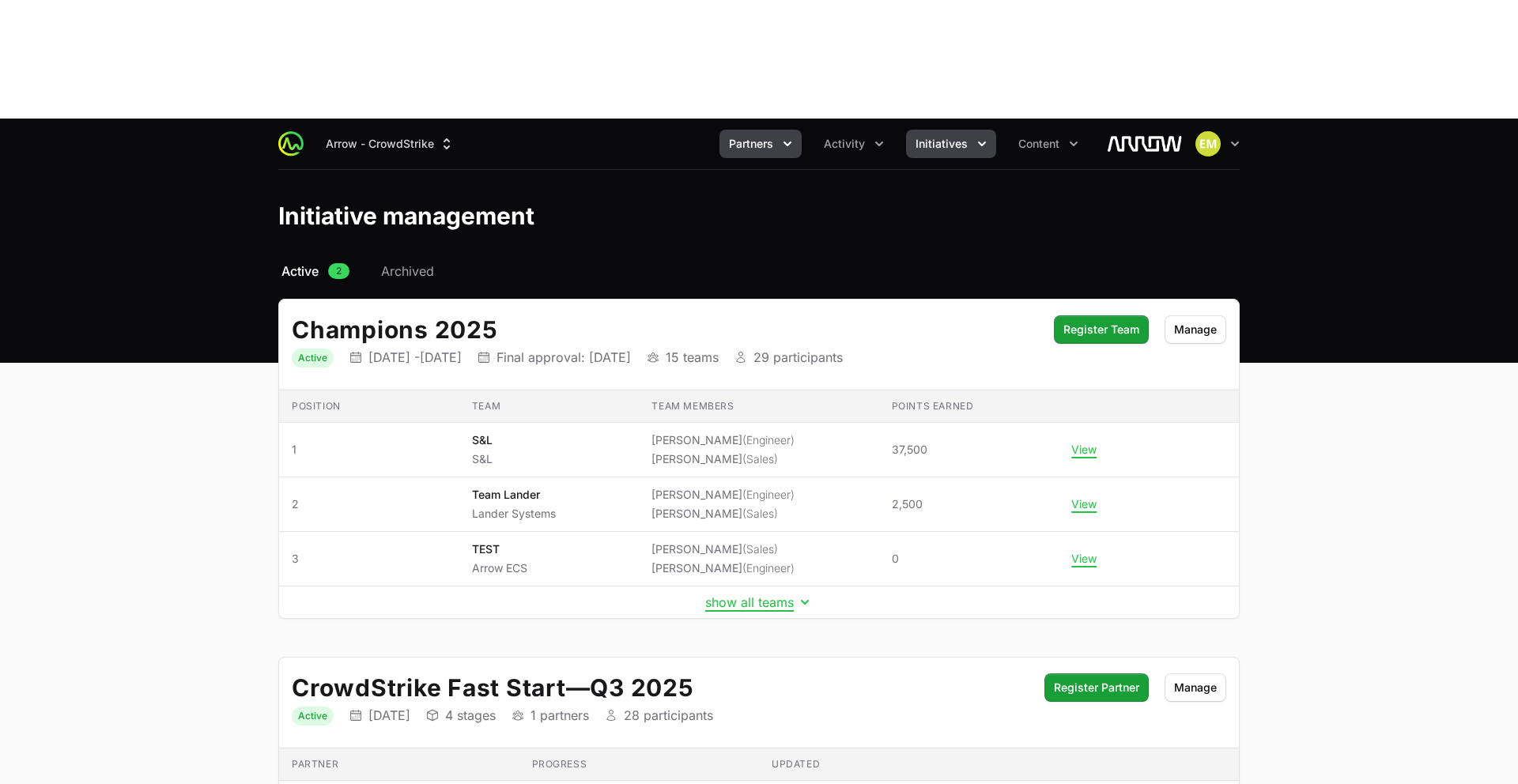
click at [778, 130] on button "Partners" at bounding box center [761, 144] width 82 height 28
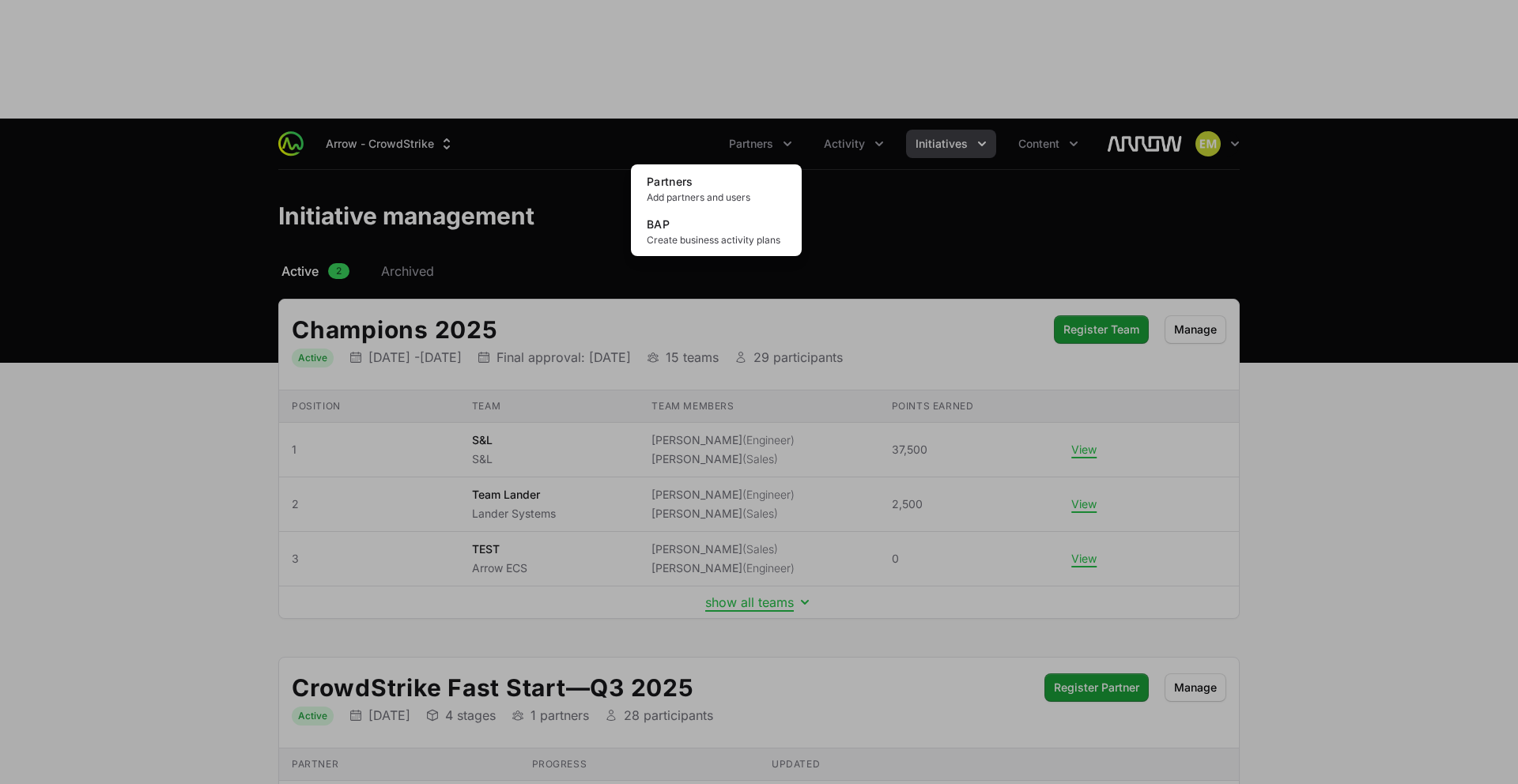
click at [935, 30] on div "Partners menu" at bounding box center [759, 392] width 1518 height 784
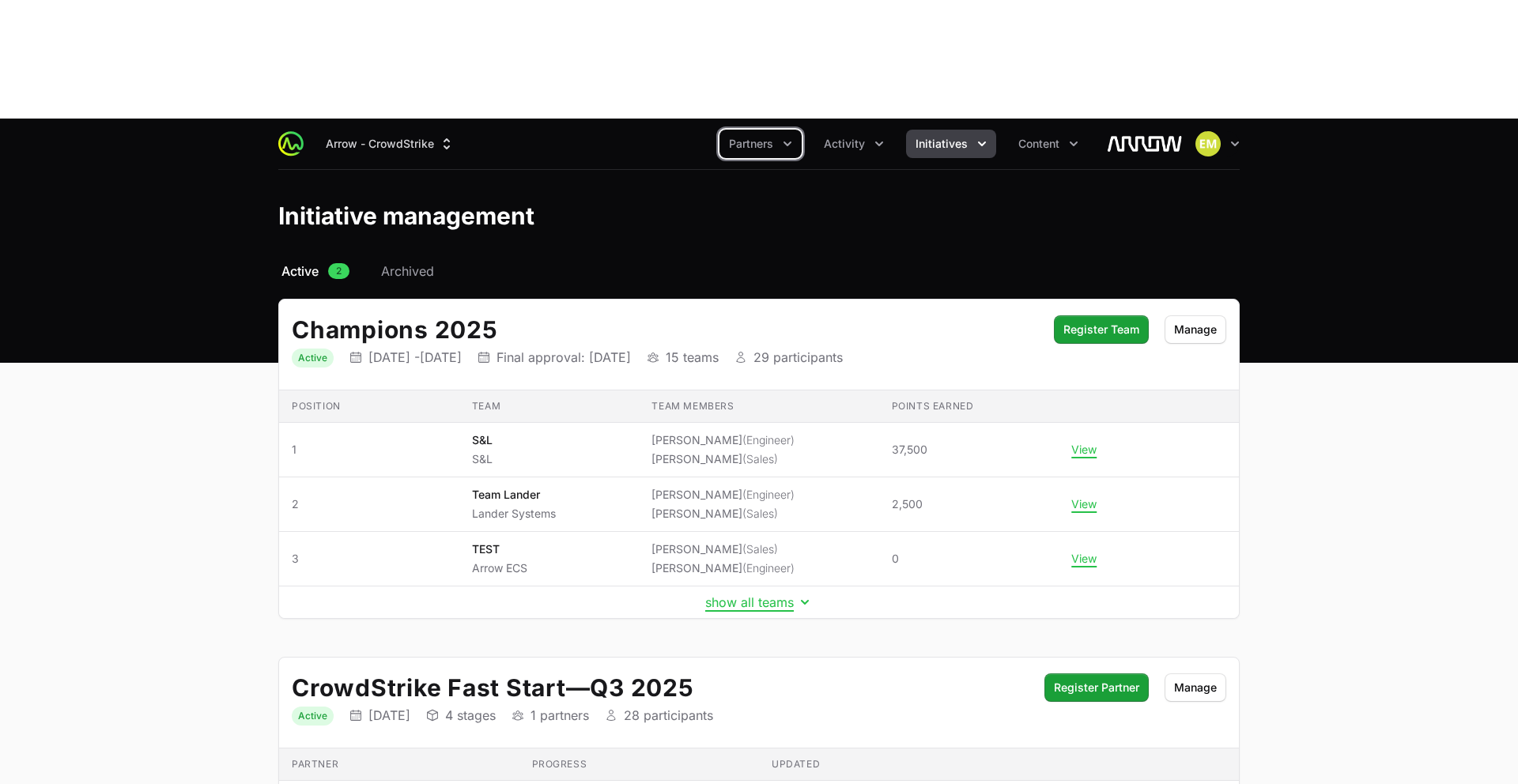
click at [935, 136] on span "Initiatives" at bounding box center [941, 143] width 52 height 15
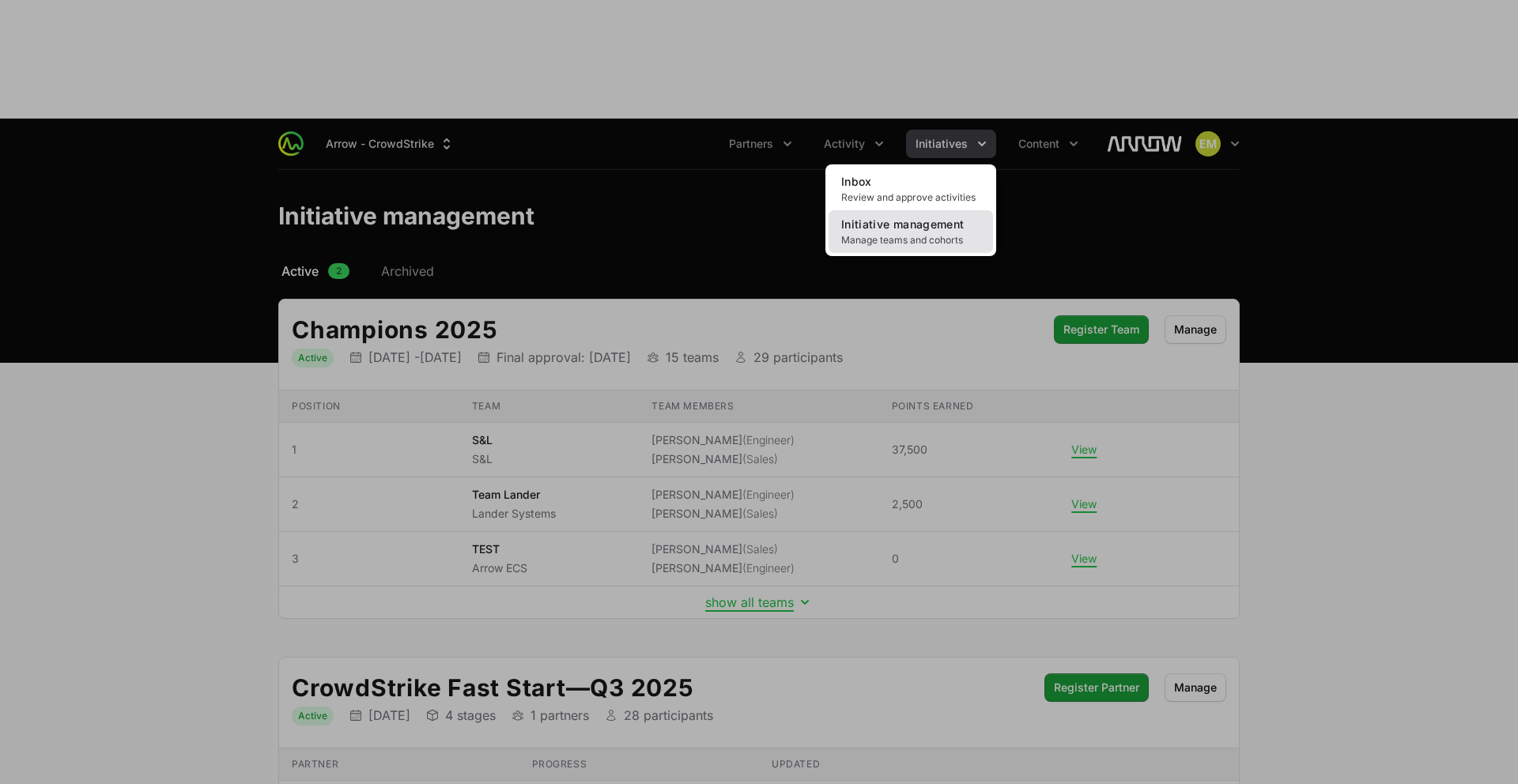
click at [916, 234] on span "Manage teams and cohorts" at bounding box center [911, 240] width 139 height 13
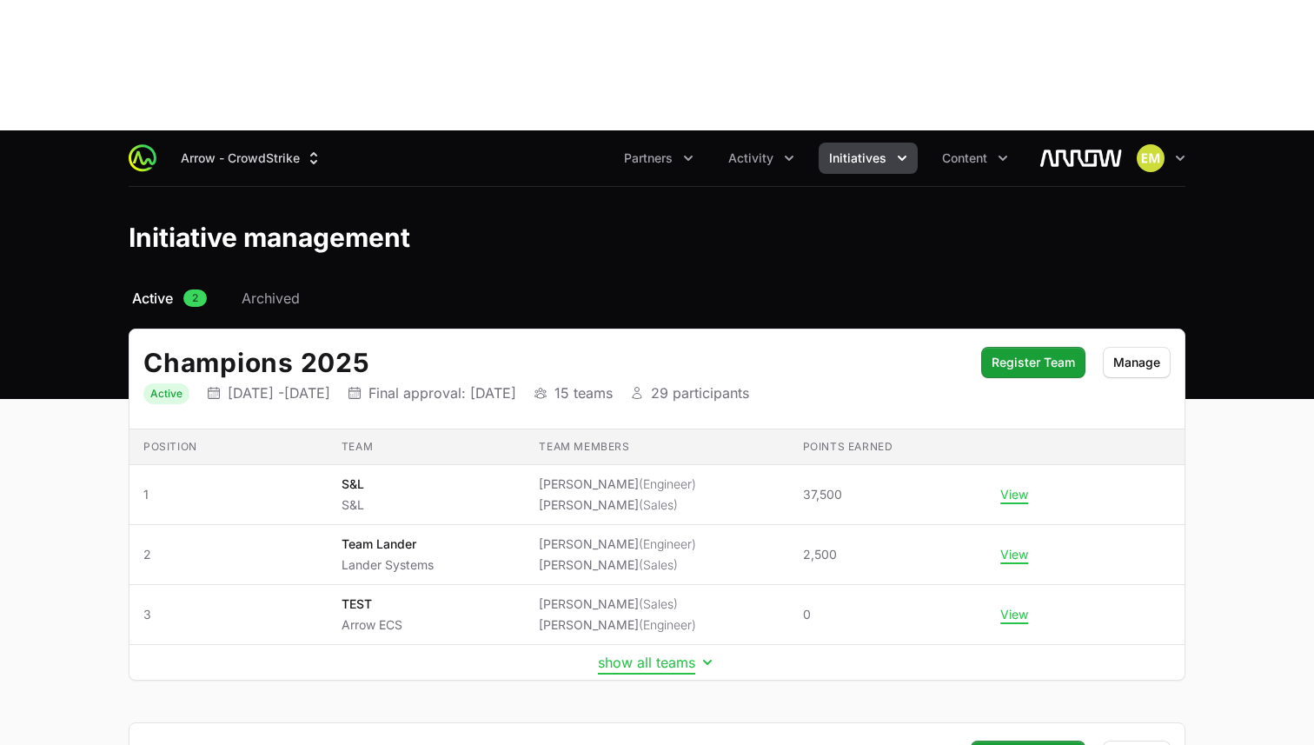
click at [657, 653] on button "show all teams" at bounding box center [657, 661] width 118 height 17
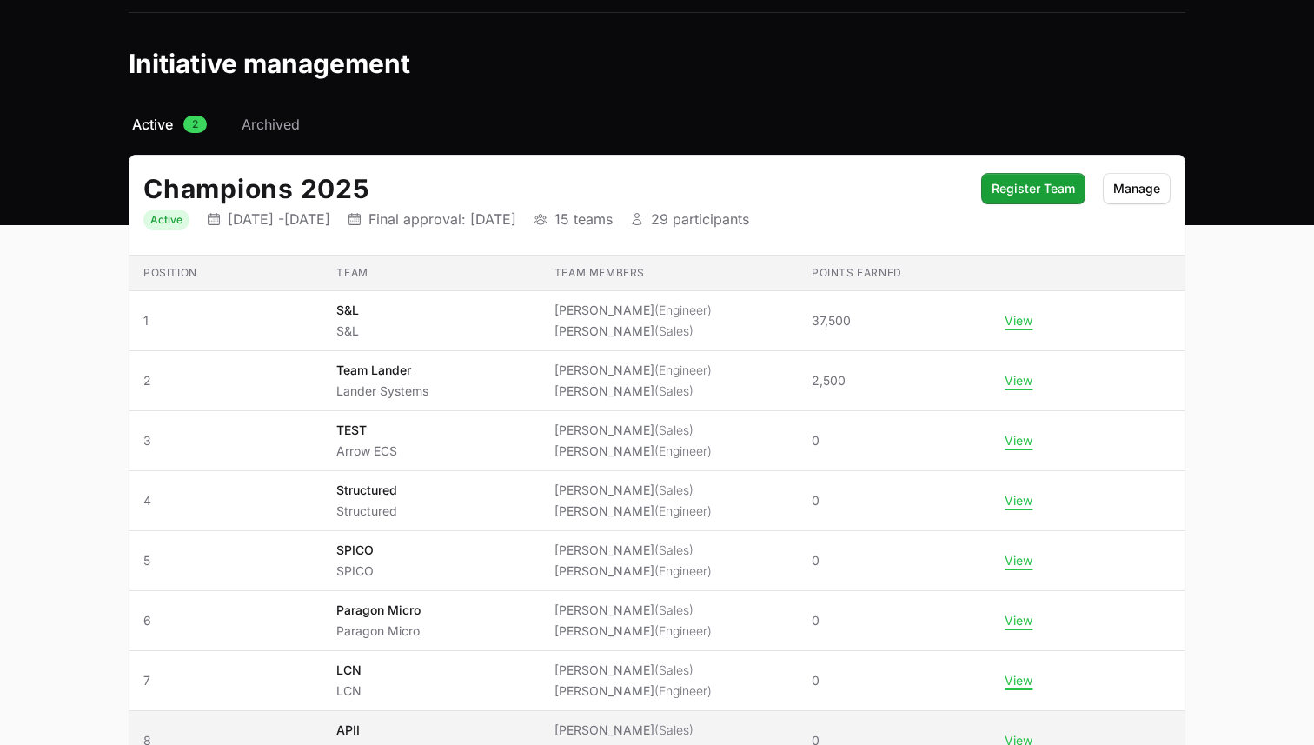
scroll to position [340, 0]
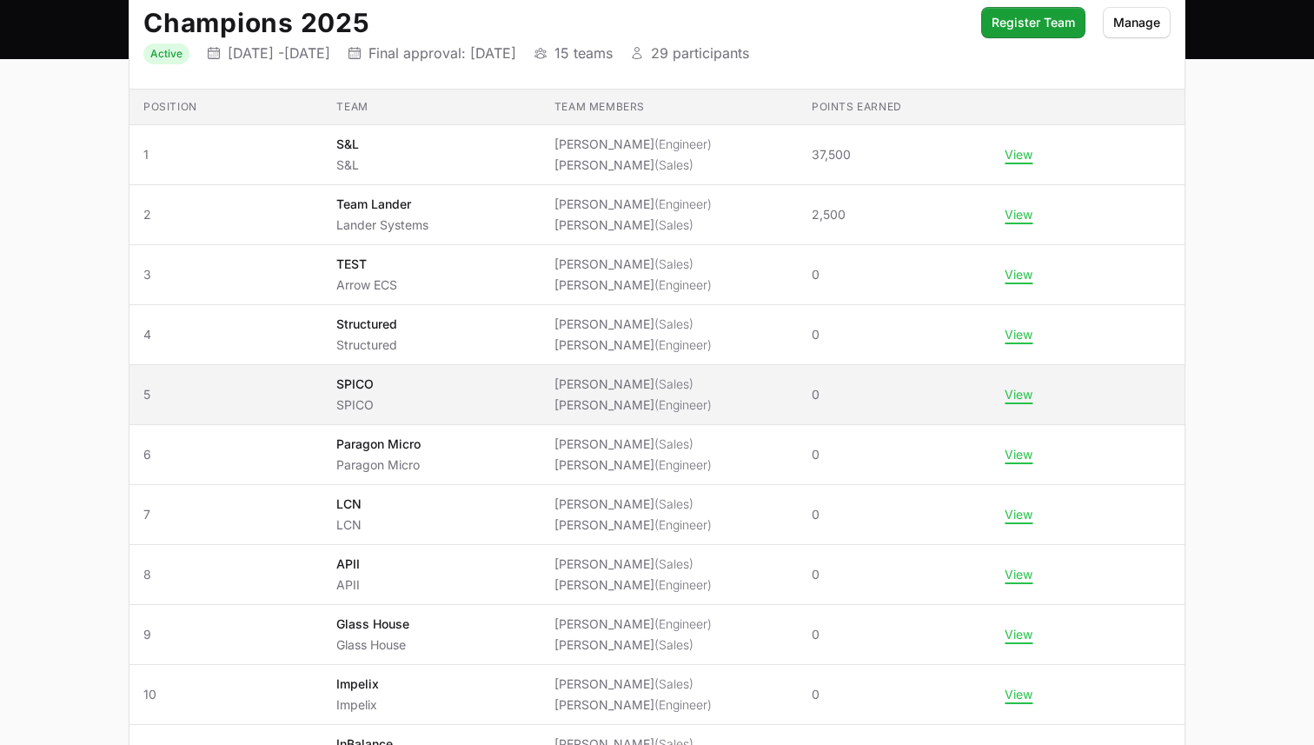
click at [1036, 365] on td "View" at bounding box center [1088, 395] width 194 height 60
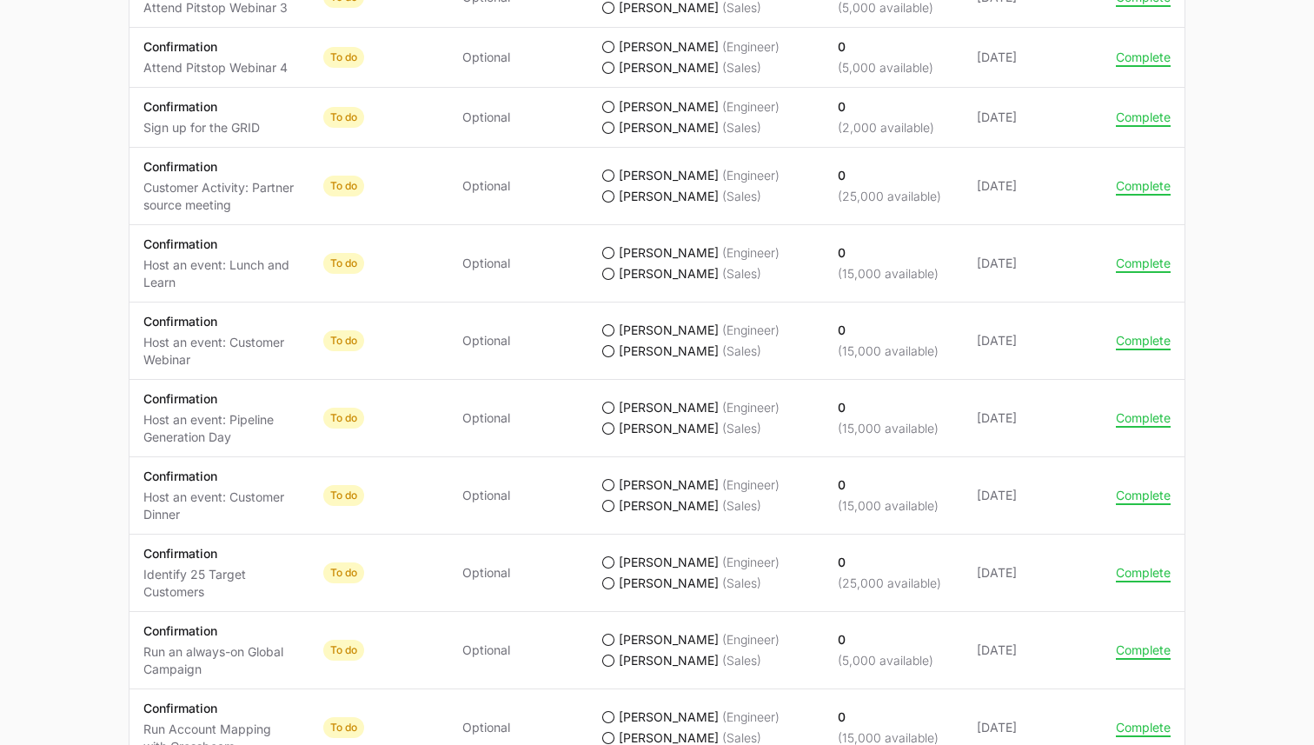
scroll to position [1635, 0]
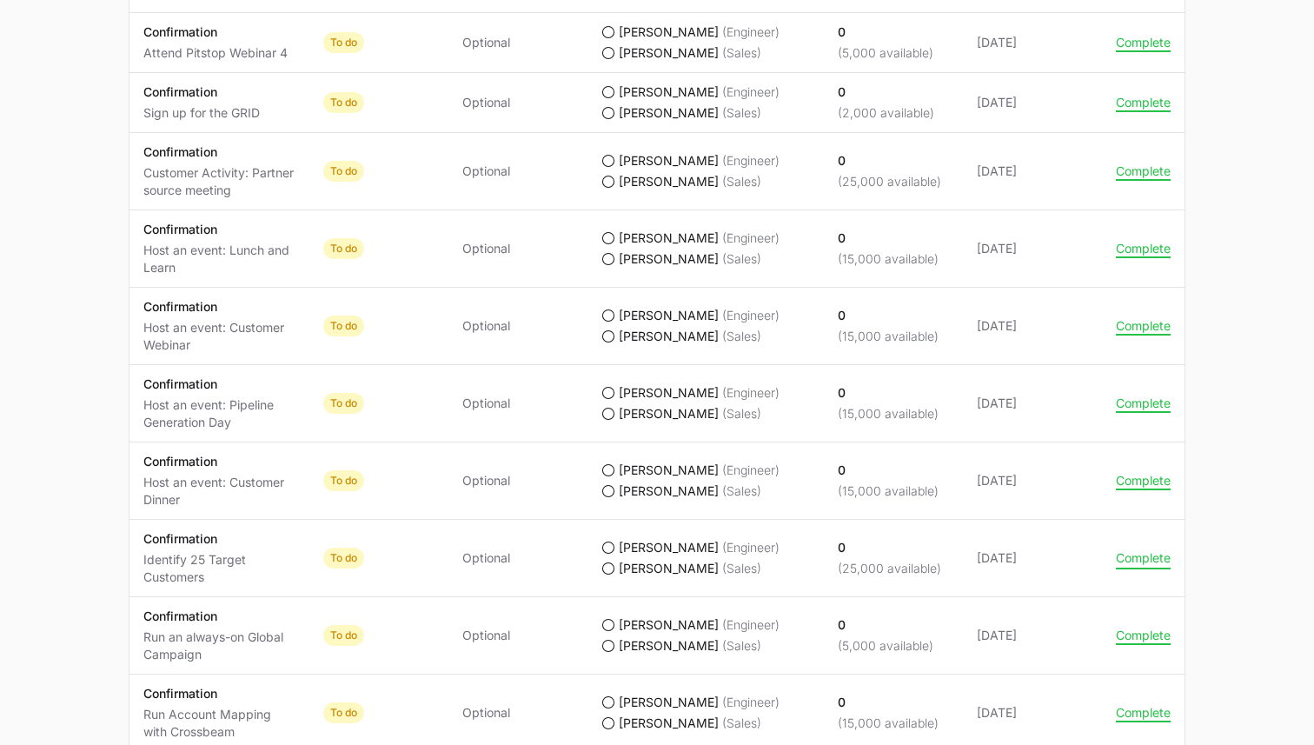
click at [1122, 550] on button "Complete" at bounding box center [1143, 558] width 55 height 16
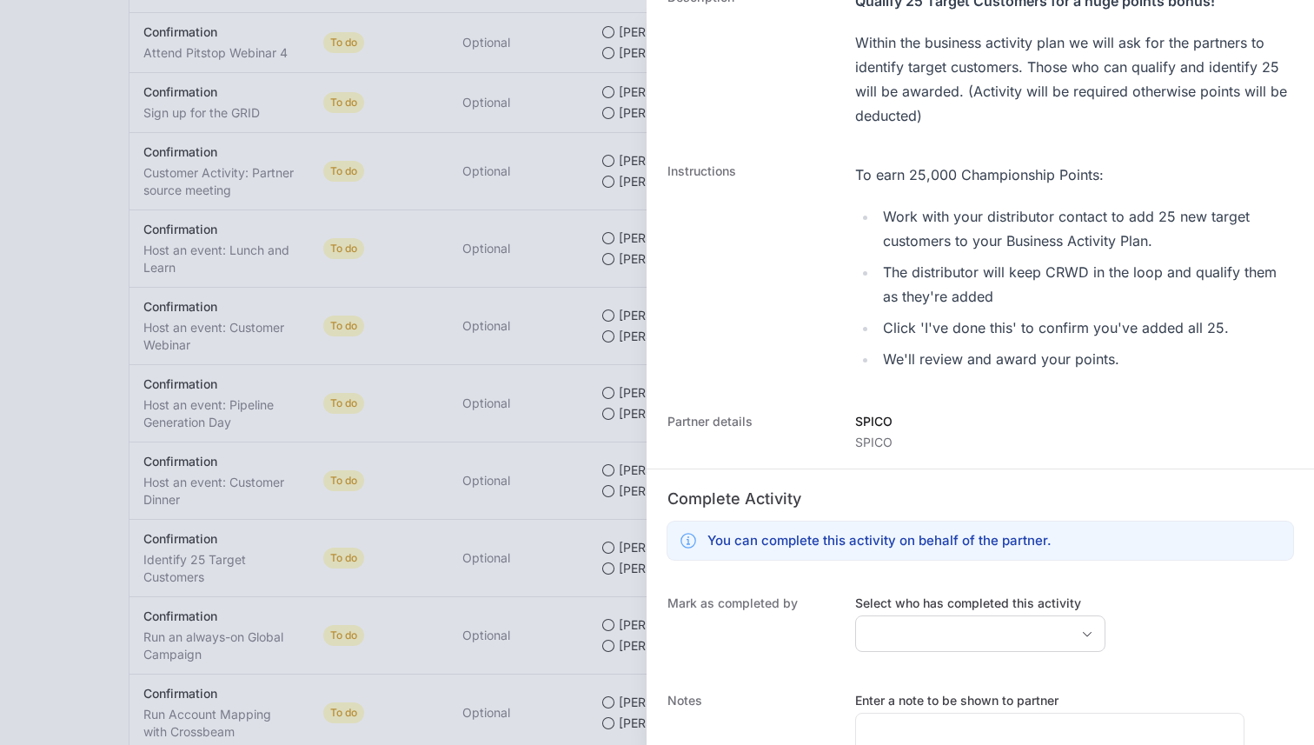
scroll to position [281, 0]
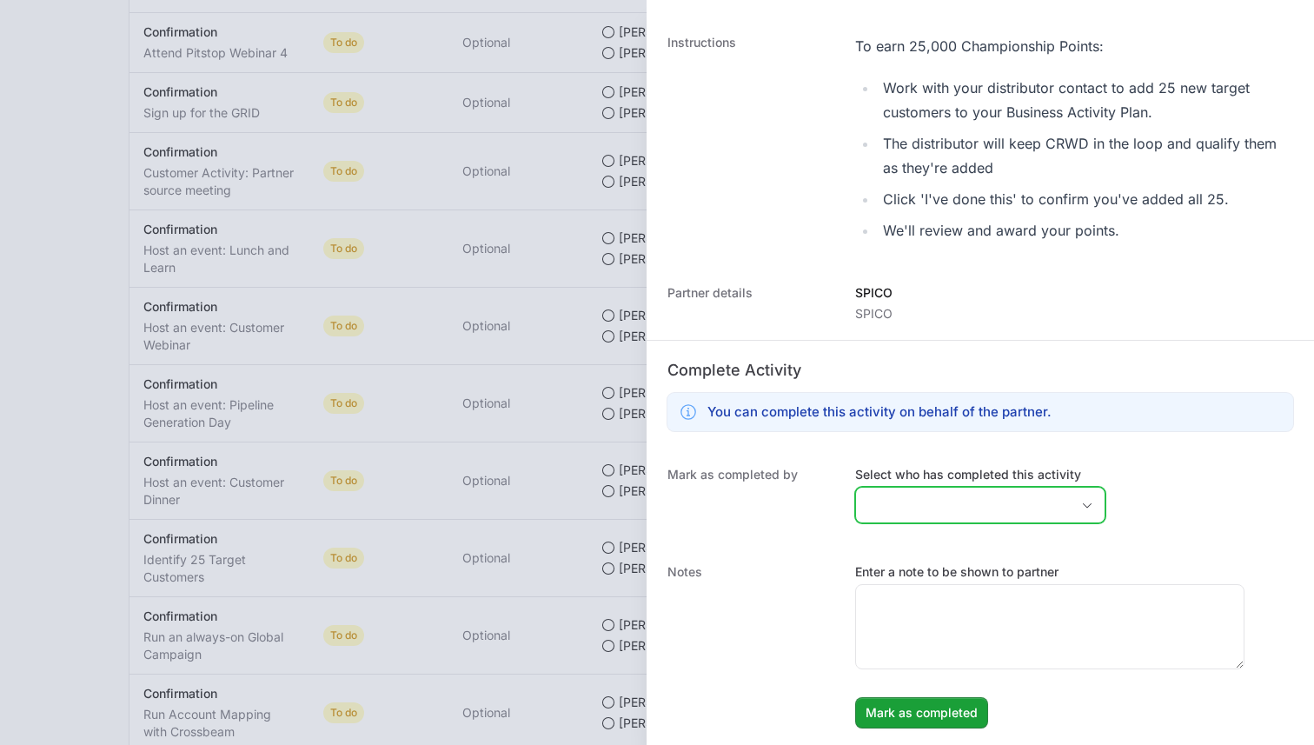
click at [922, 502] on input "Select who has completed this activity" at bounding box center [963, 505] width 214 height 35
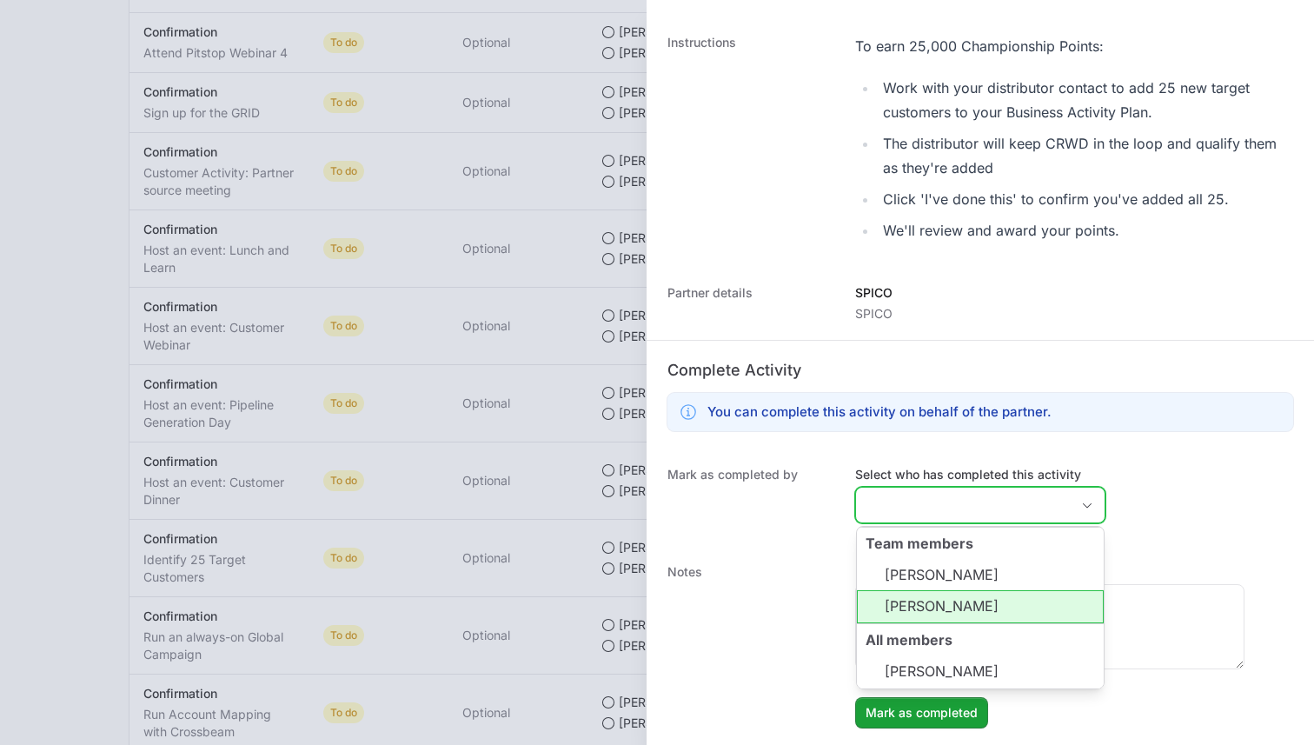
click at [912, 600] on li "[PERSON_NAME]" at bounding box center [980, 606] width 247 height 33
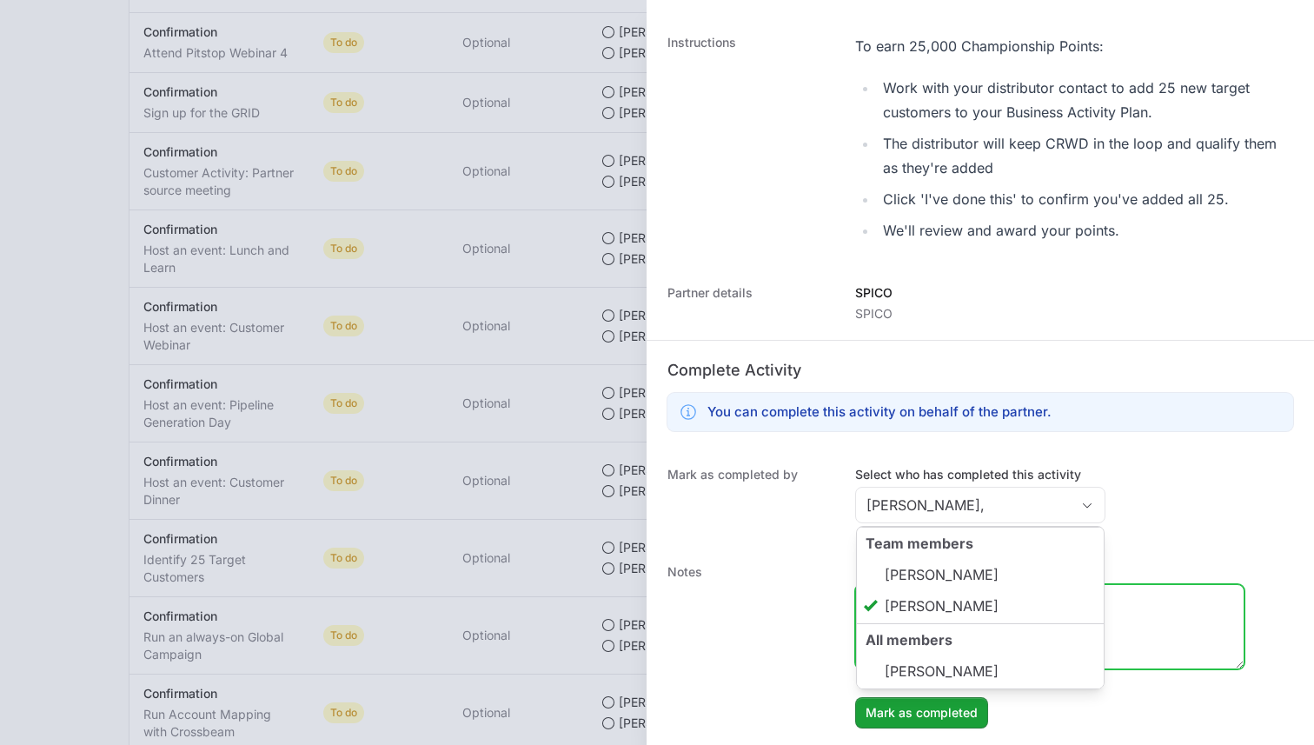
type input "[PERSON_NAME]"
click at [1111, 634] on textarea "Enter a note to be shown to partner" at bounding box center [1050, 626] width 388 height 83
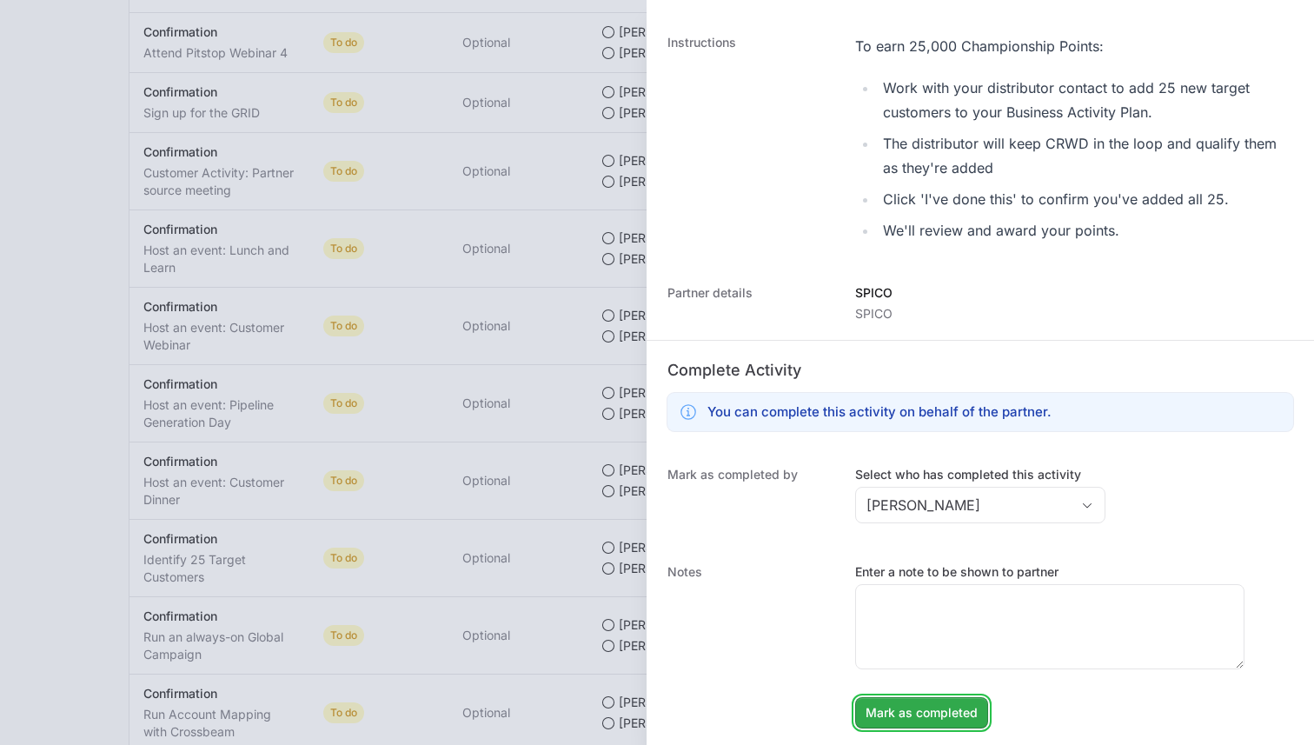
click at [913, 706] on span "Mark as completed" at bounding box center [922, 712] width 112 height 21
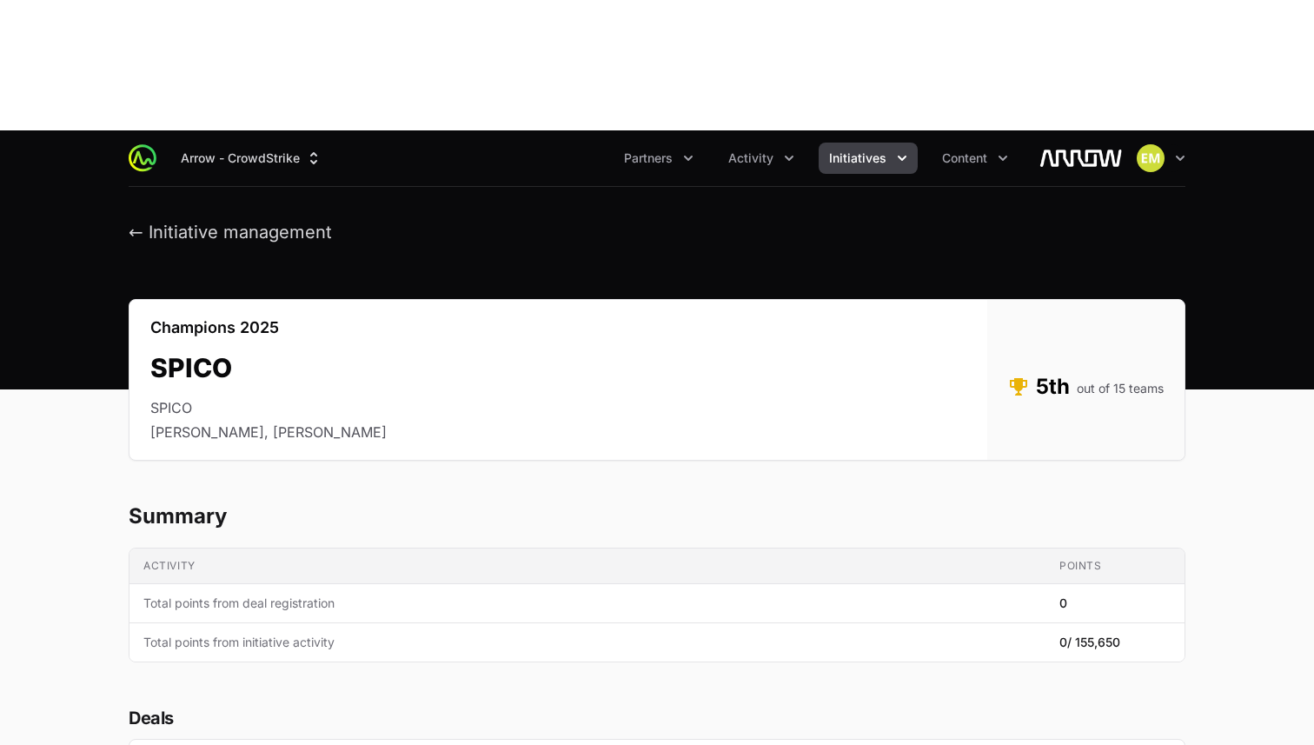
click at [868, 149] on span "Initiatives" at bounding box center [857, 157] width 57 height 17
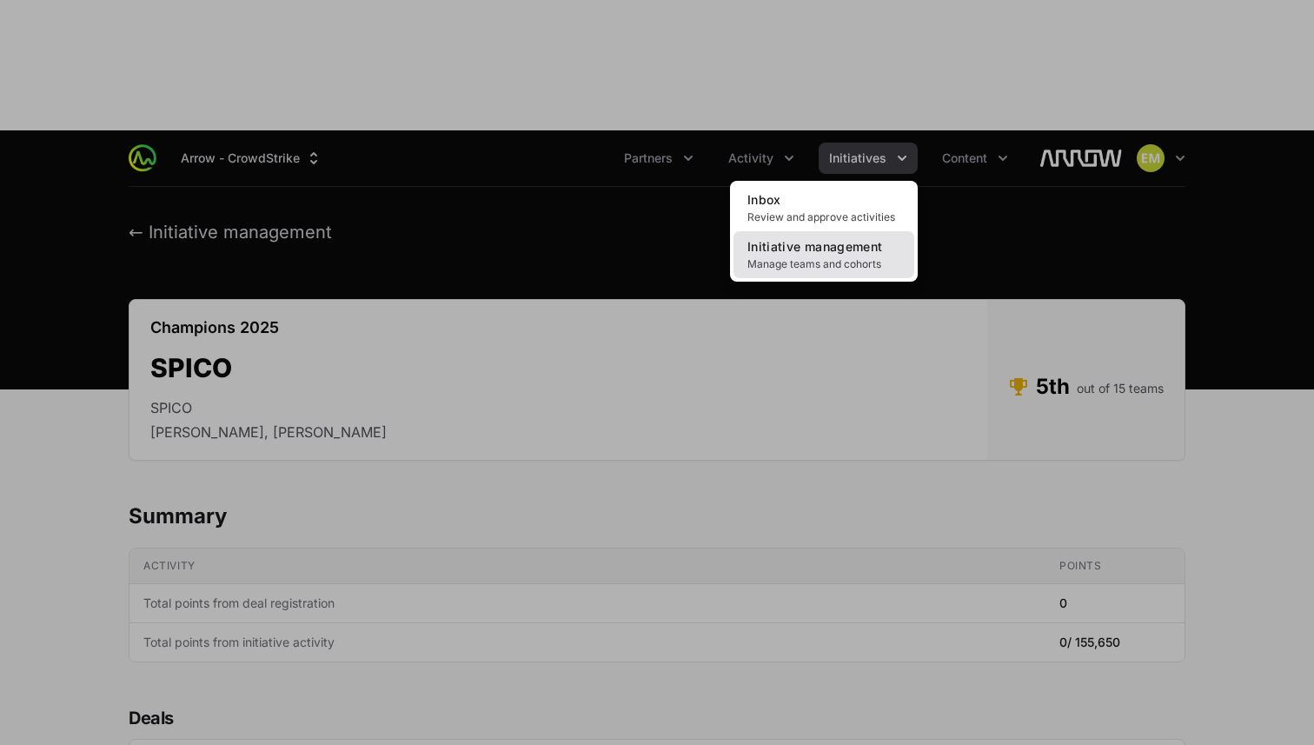
click at [817, 257] on span "Manage teams and cohorts" at bounding box center [823, 264] width 153 height 14
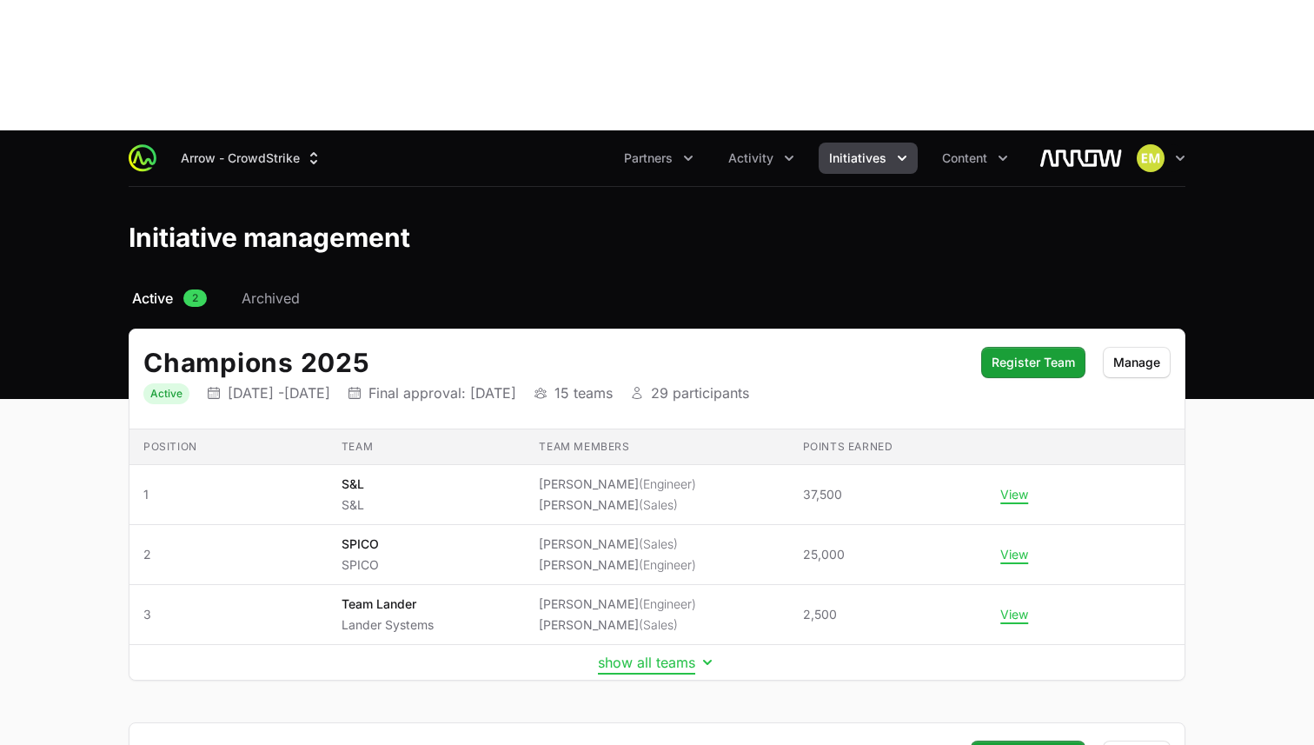
click at [620, 653] on button "show all teams" at bounding box center [657, 661] width 118 height 17
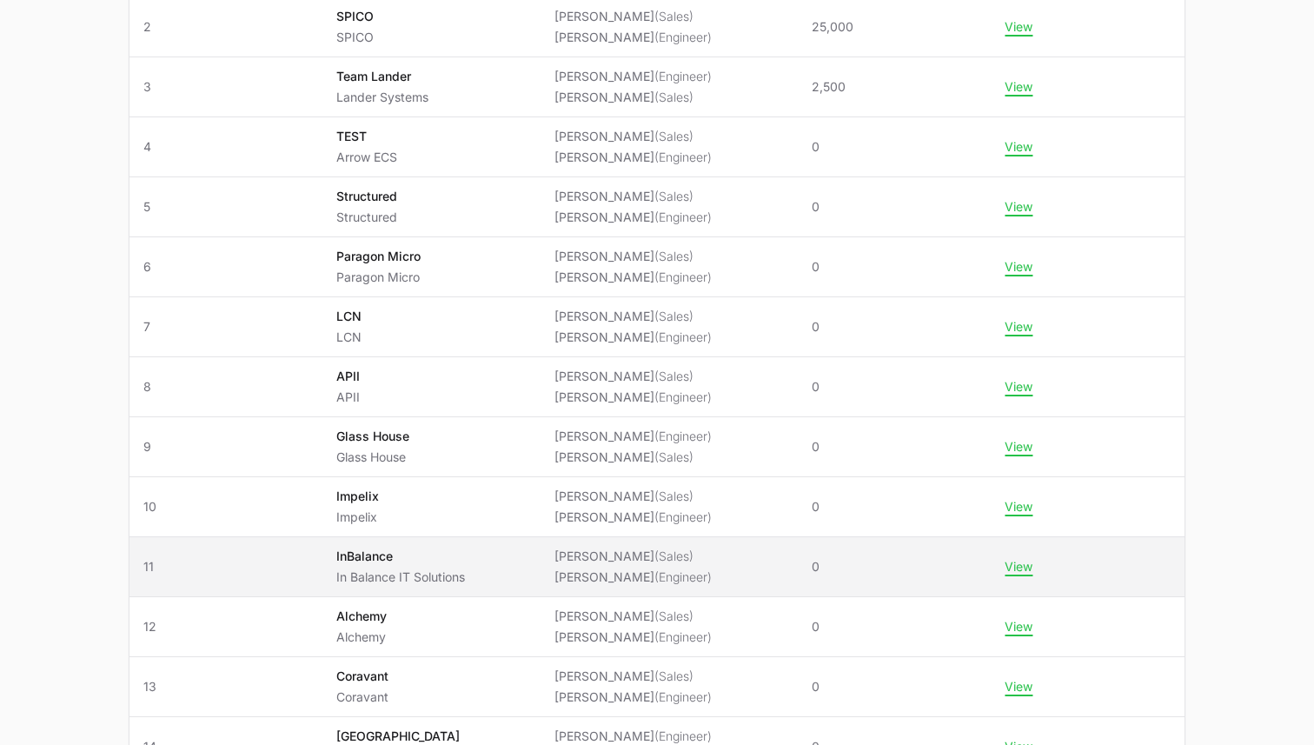
scroll to position [548, 0]
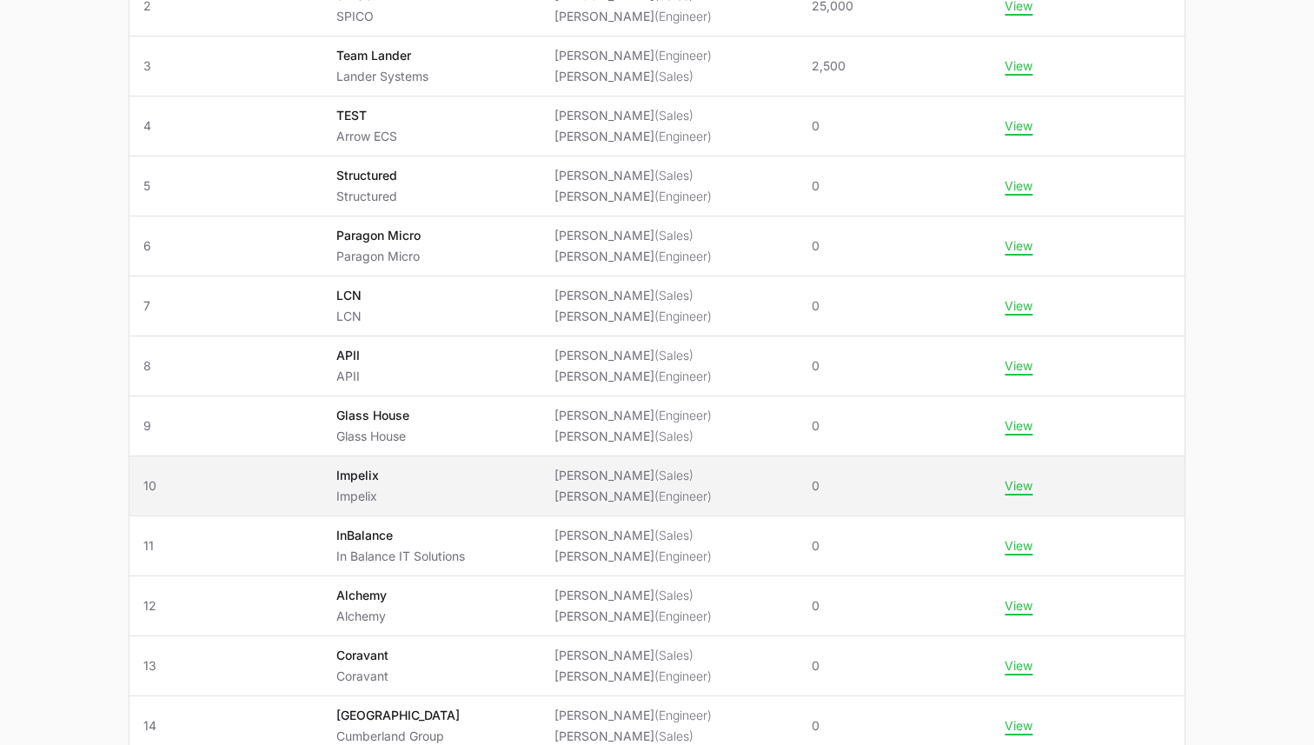
click at [576, 488] on li "[PERSON_NAME] (Engineer)" at bounding box center [632, 496] width 157 height 17
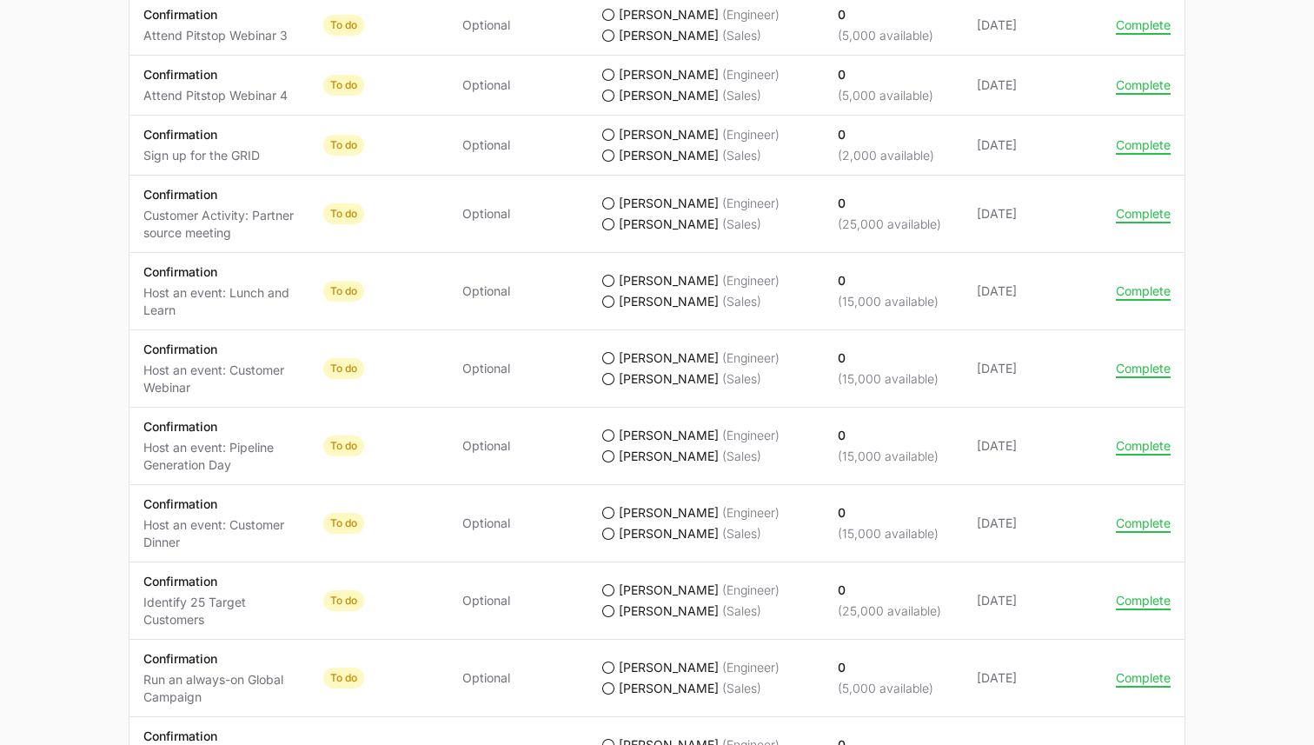
scroll to position [1635, 0]
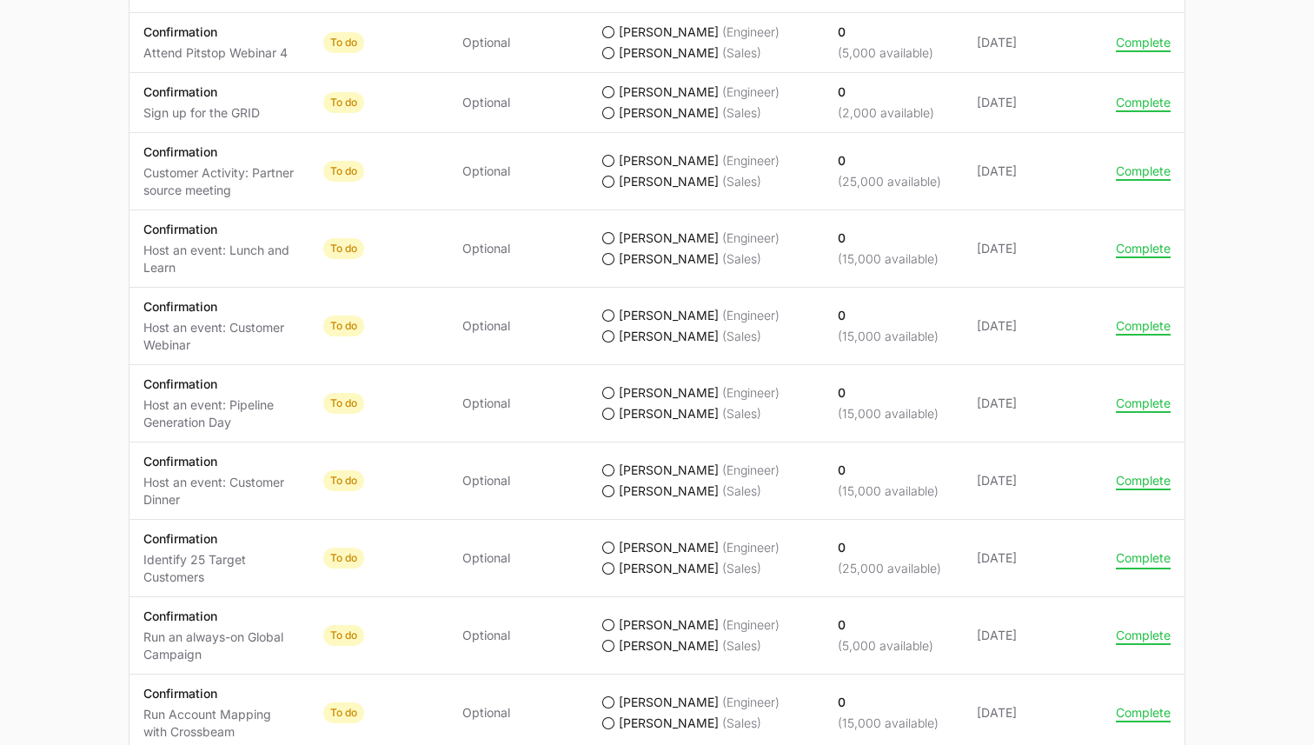
click at [1137, 550] on button "Complete" at bounding box center [1143, 558] width 55 height 16
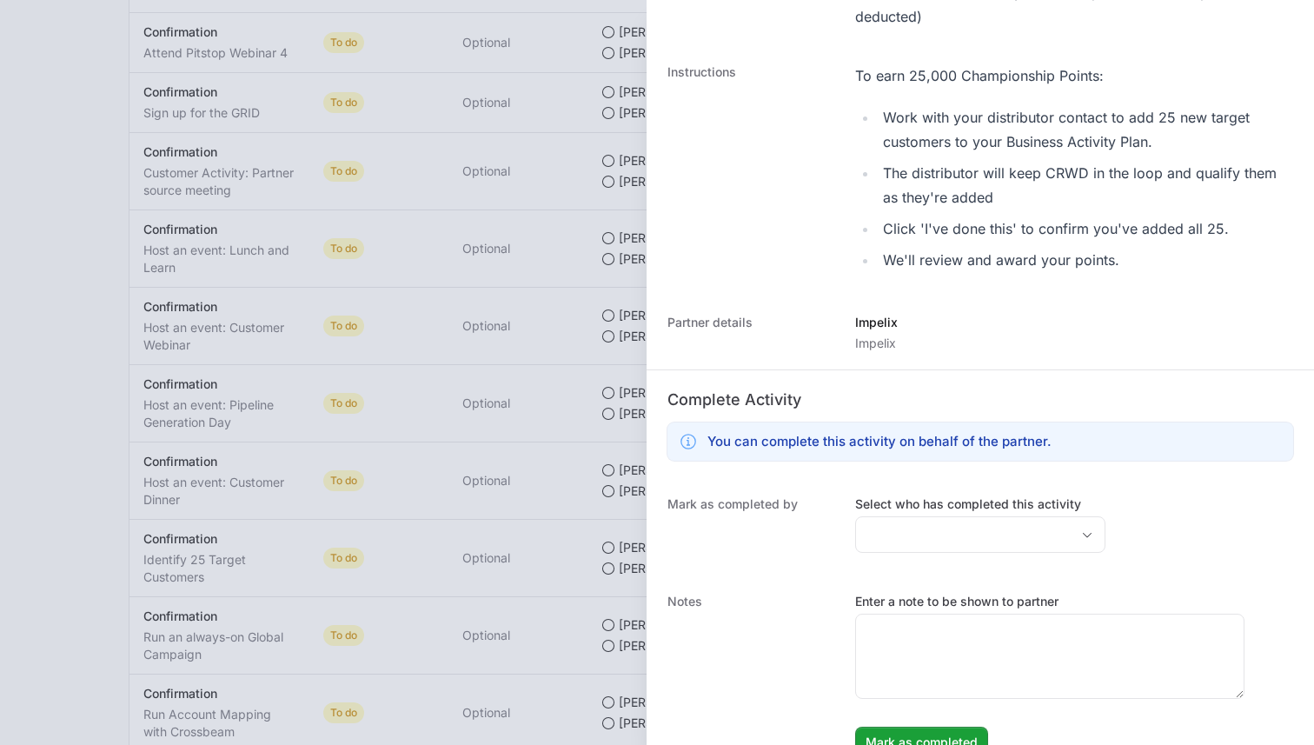
scroll to position [281, 0]
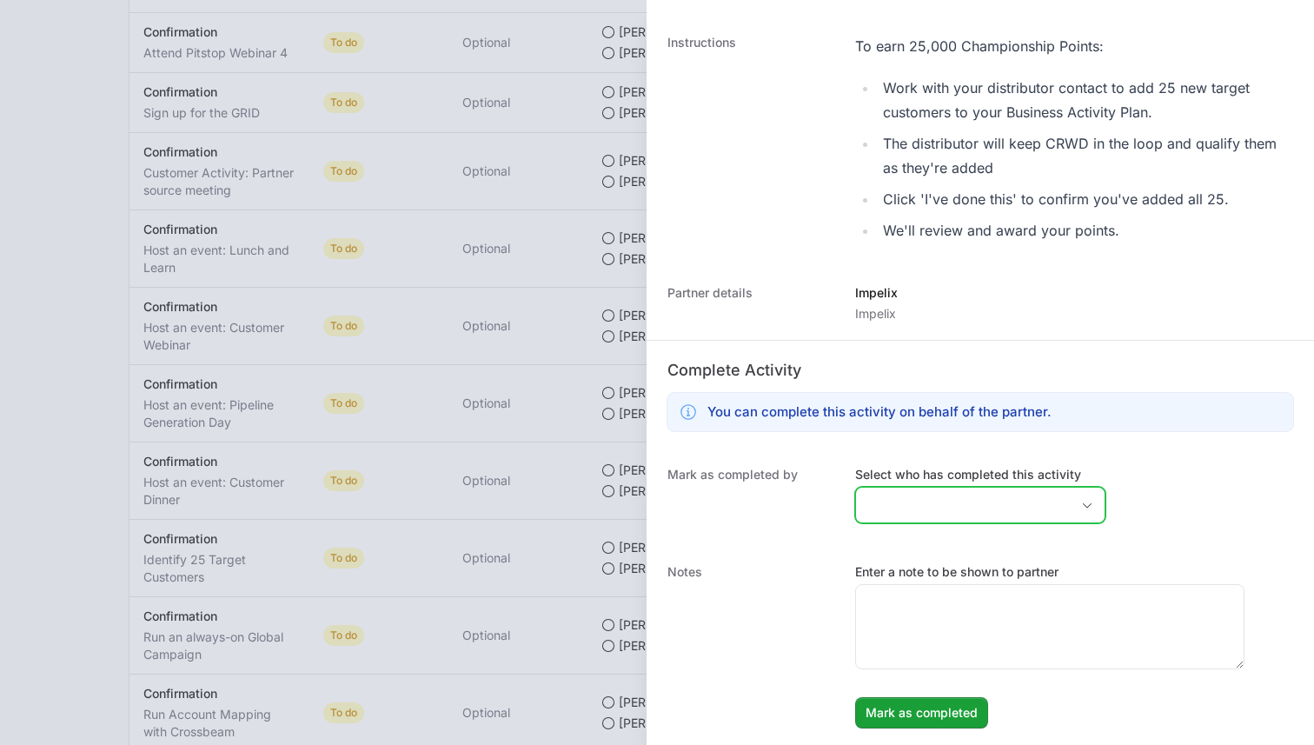
click at [937, 513] on input "Select who has completed this activity" at bounding box center [963, 505] width 214 height 35
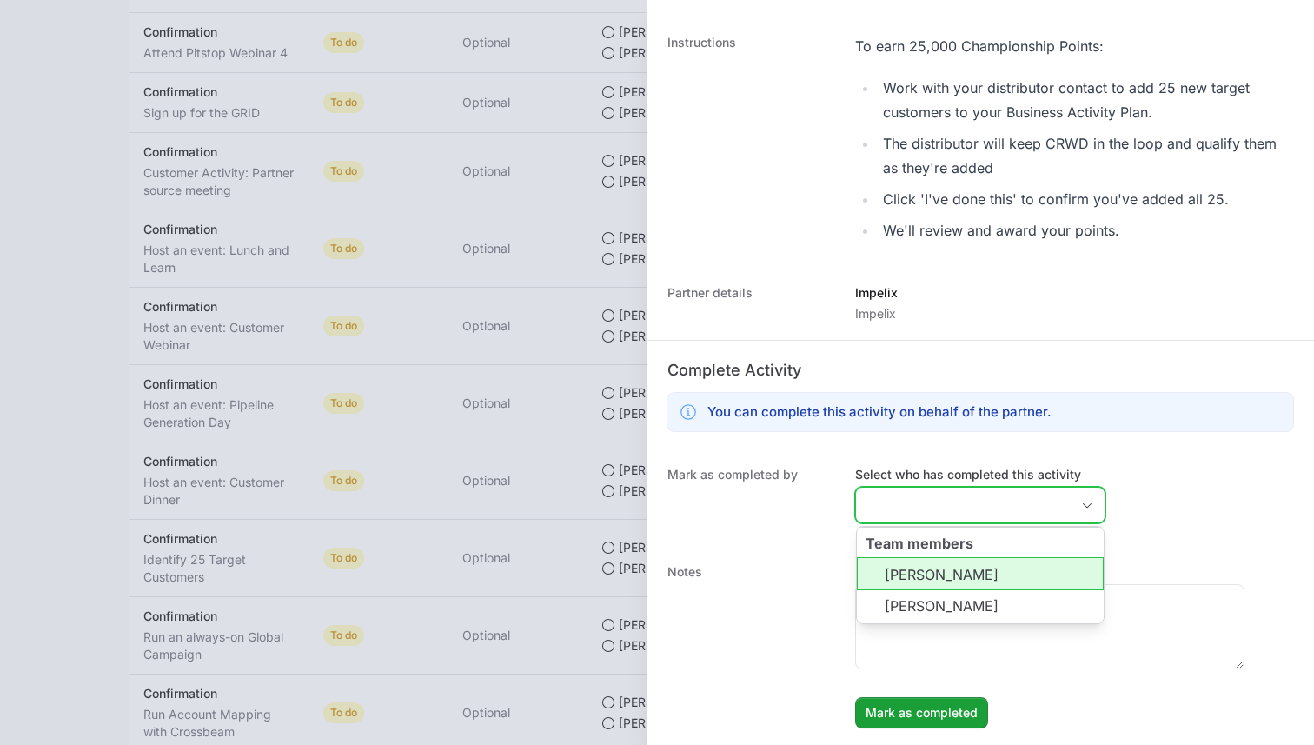
click at [924, 593] on li "[PERSON_NAME]" at bounding box center [980, 606] width 247 height 33
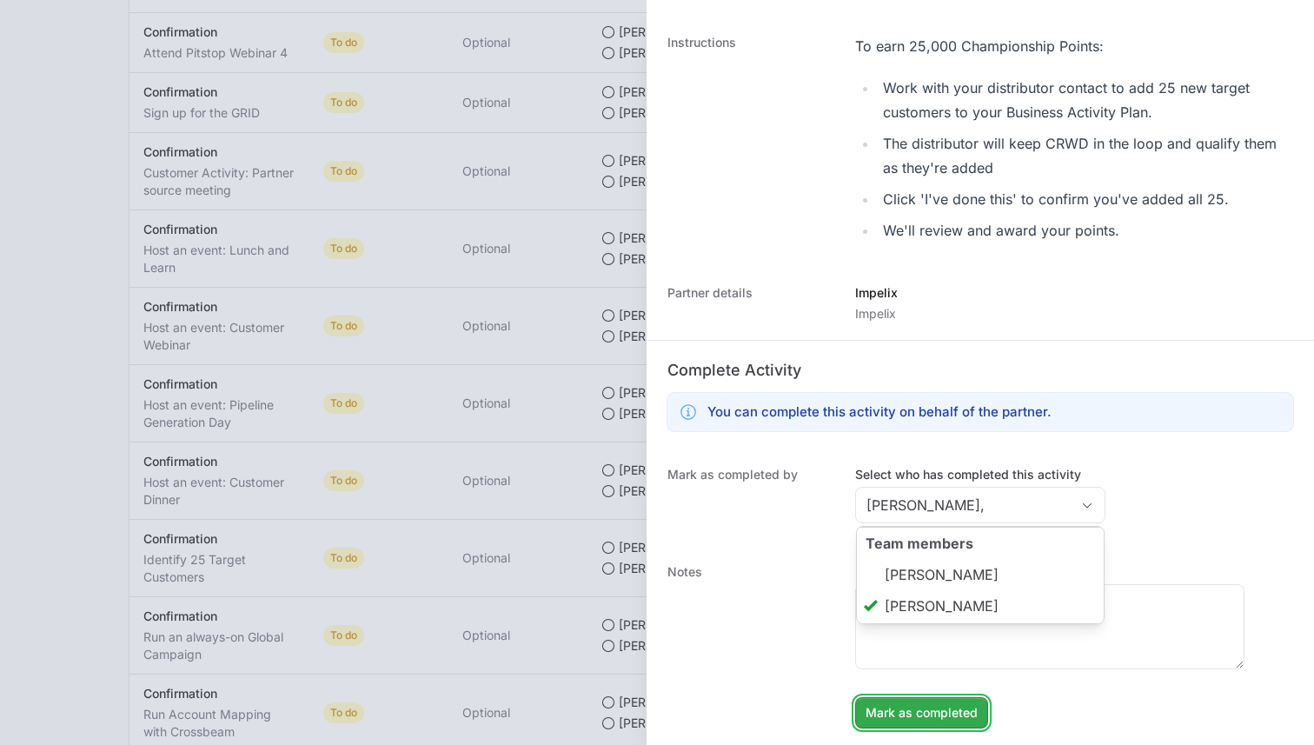
type input "[PERSON_NAME]"
click at [931, 711] on span "Mark as completed" at bounding box center [922, 712] width 112 height 21
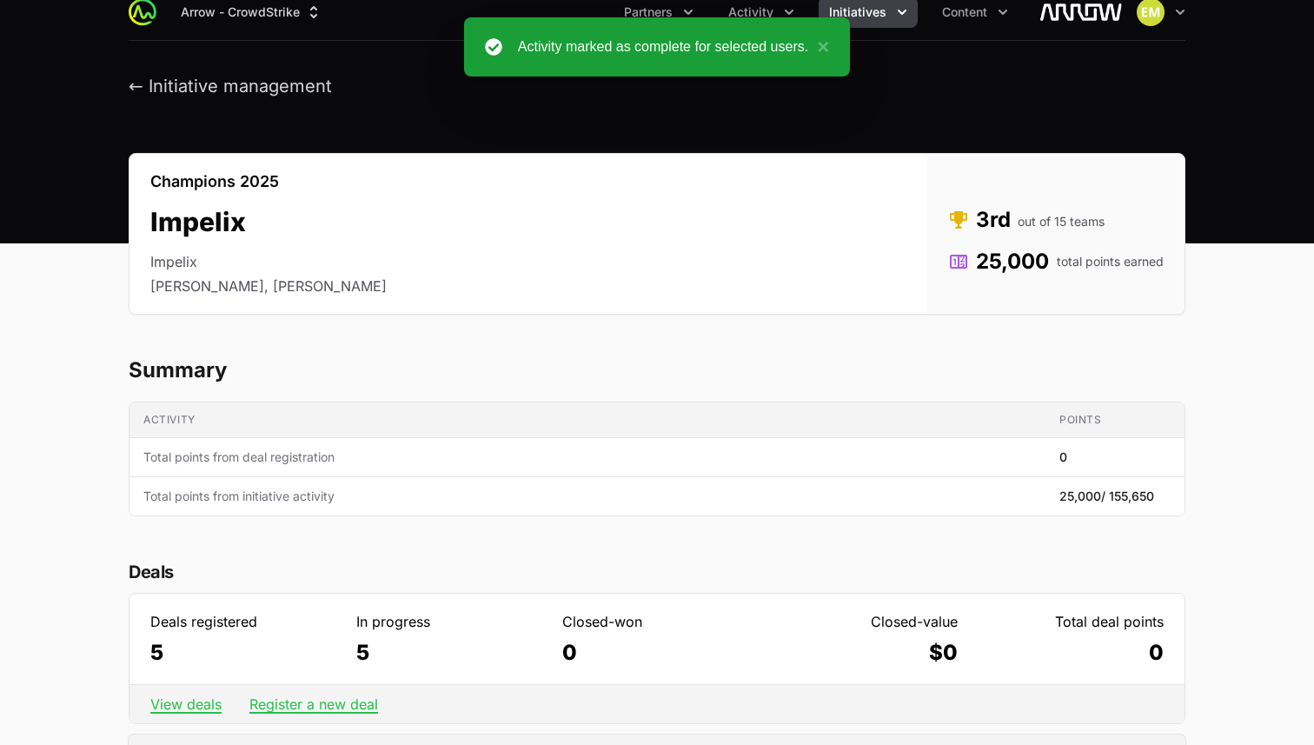
scroll to position [0, 0]
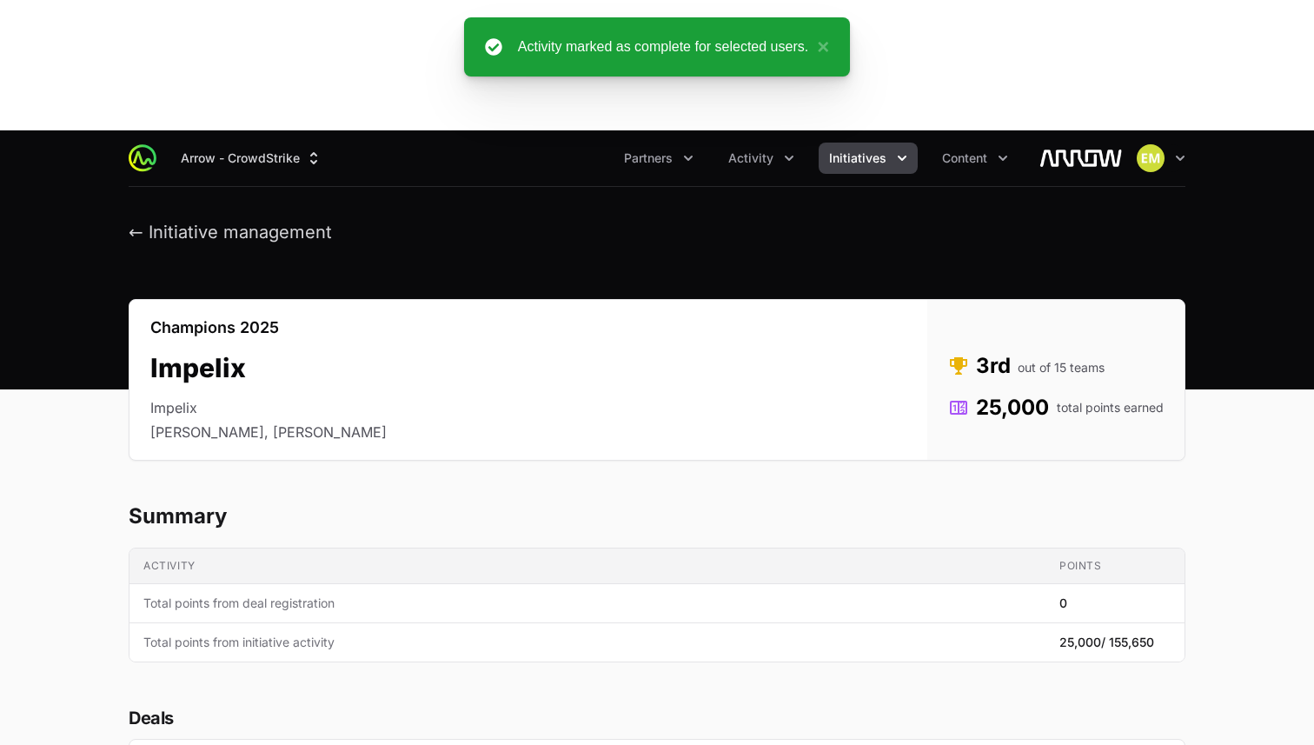
click at [879, 149] on span "Initiatives" at bounding box center [857, 157] width 57 height 17
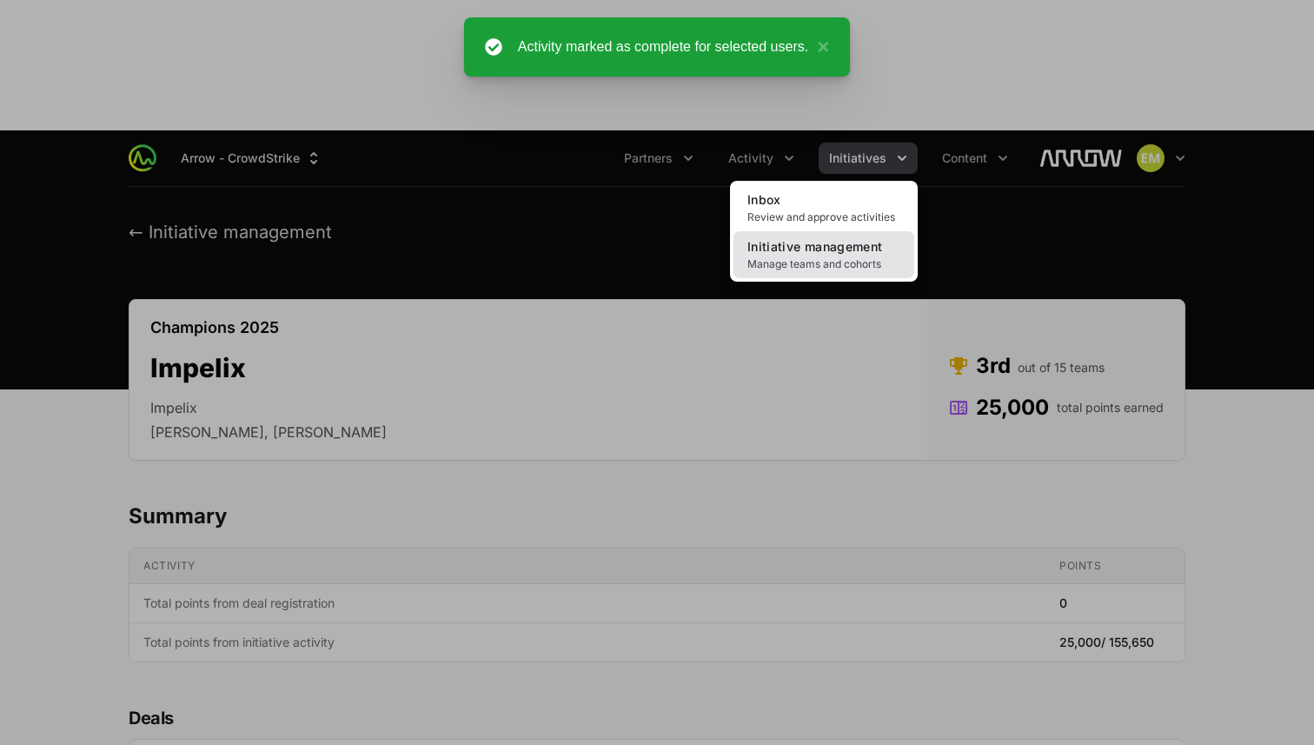
click at [831, 239] on span "Initiative management" at bounding box center [814, 246] width 135 height 15
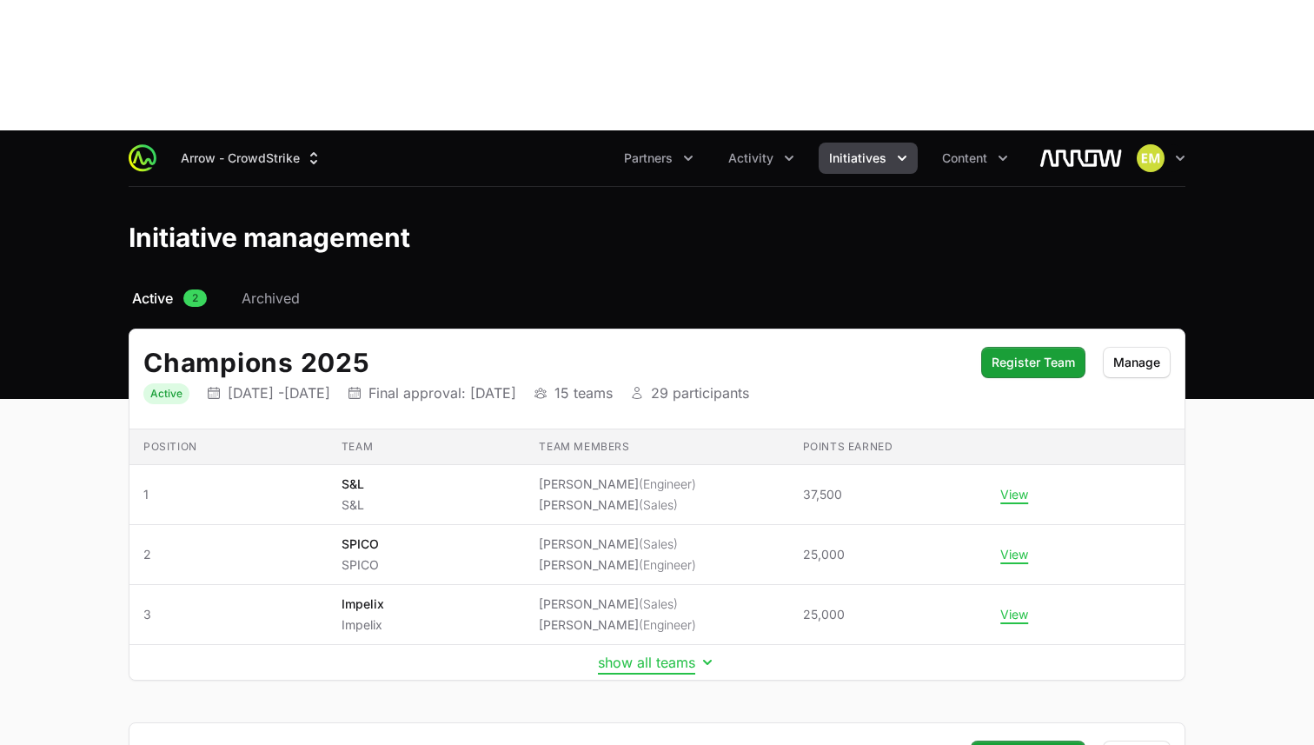
click at [659, 653] on button "show all teams" at bounding box center [657, 661] width 118 height 17
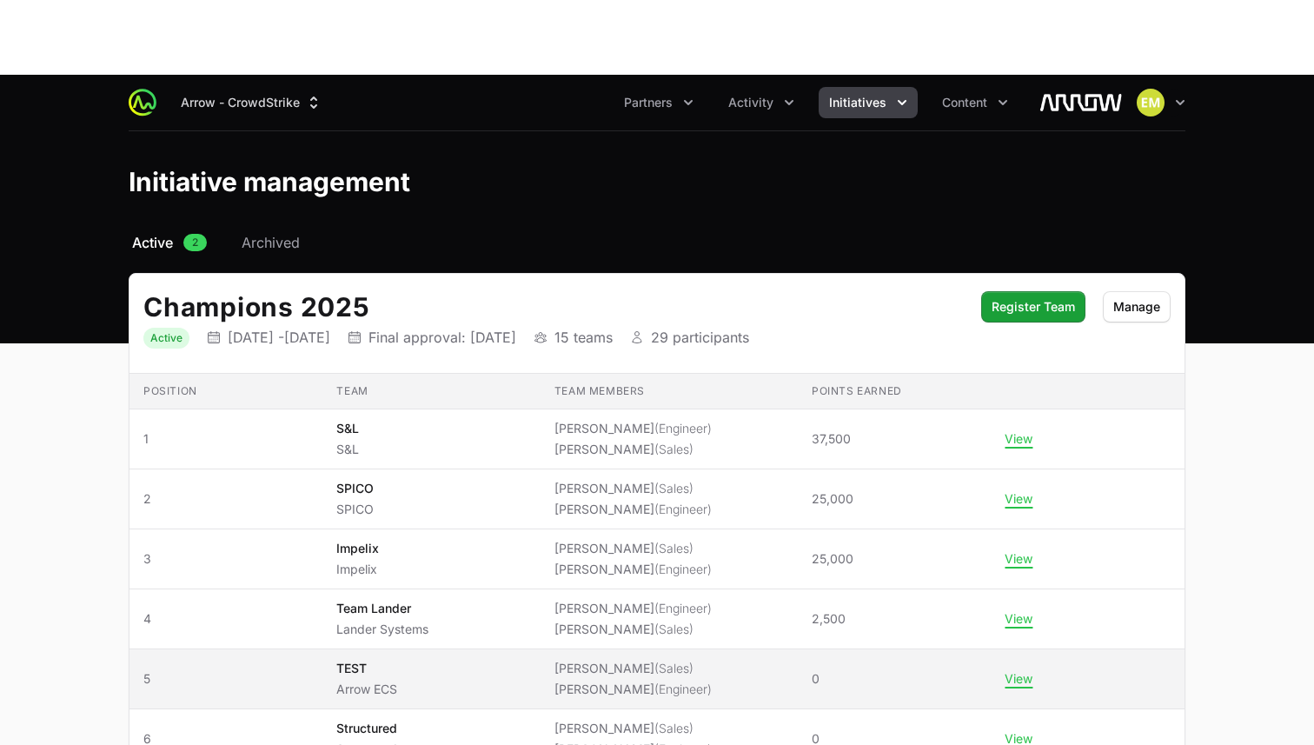
scroll to position [103, 0]
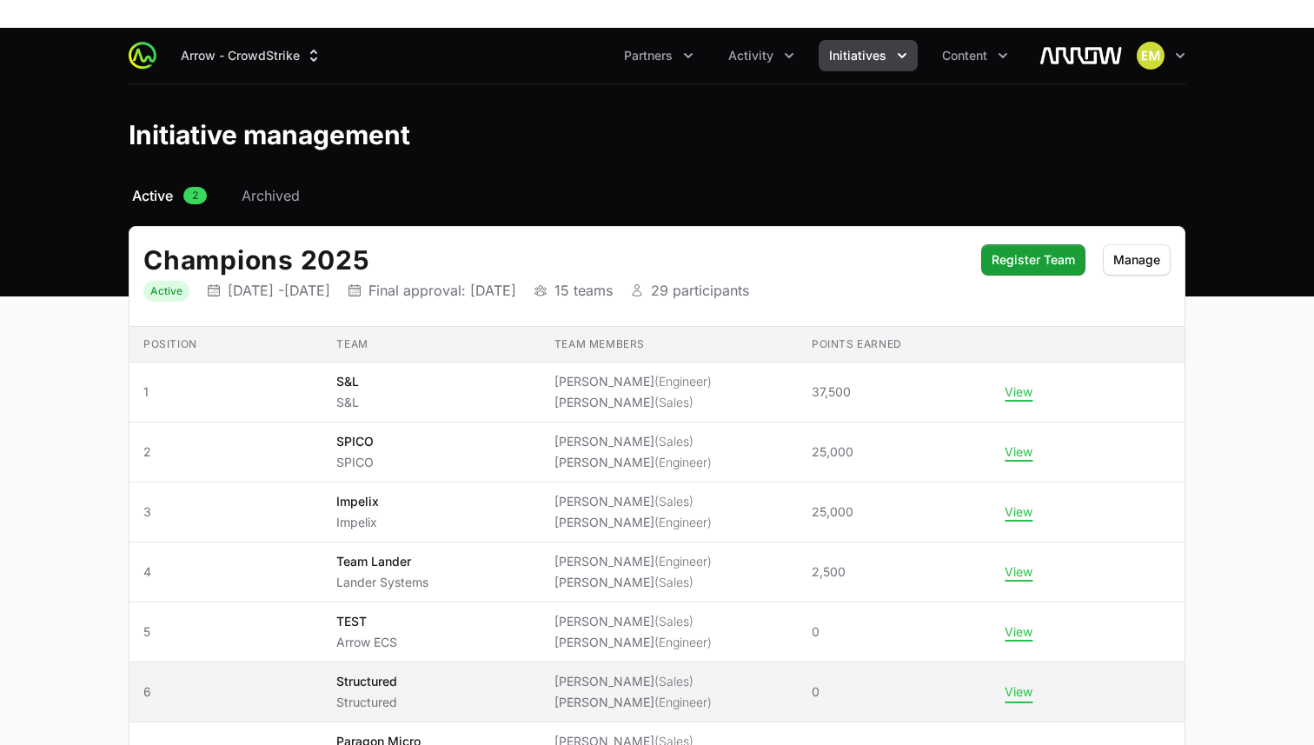
click at [1032, 684] on button "View" at bounding box center [1019, 692] width 28 height 16
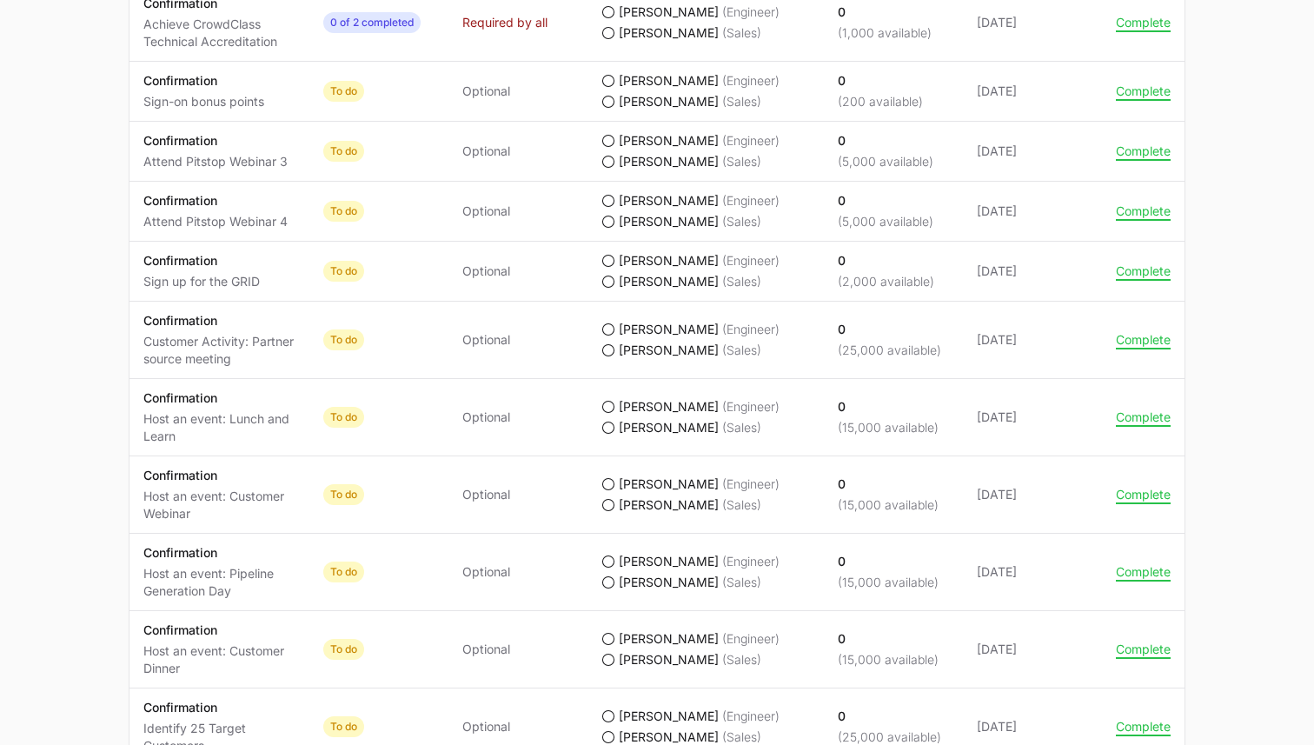
scroll to position [1635, 0]
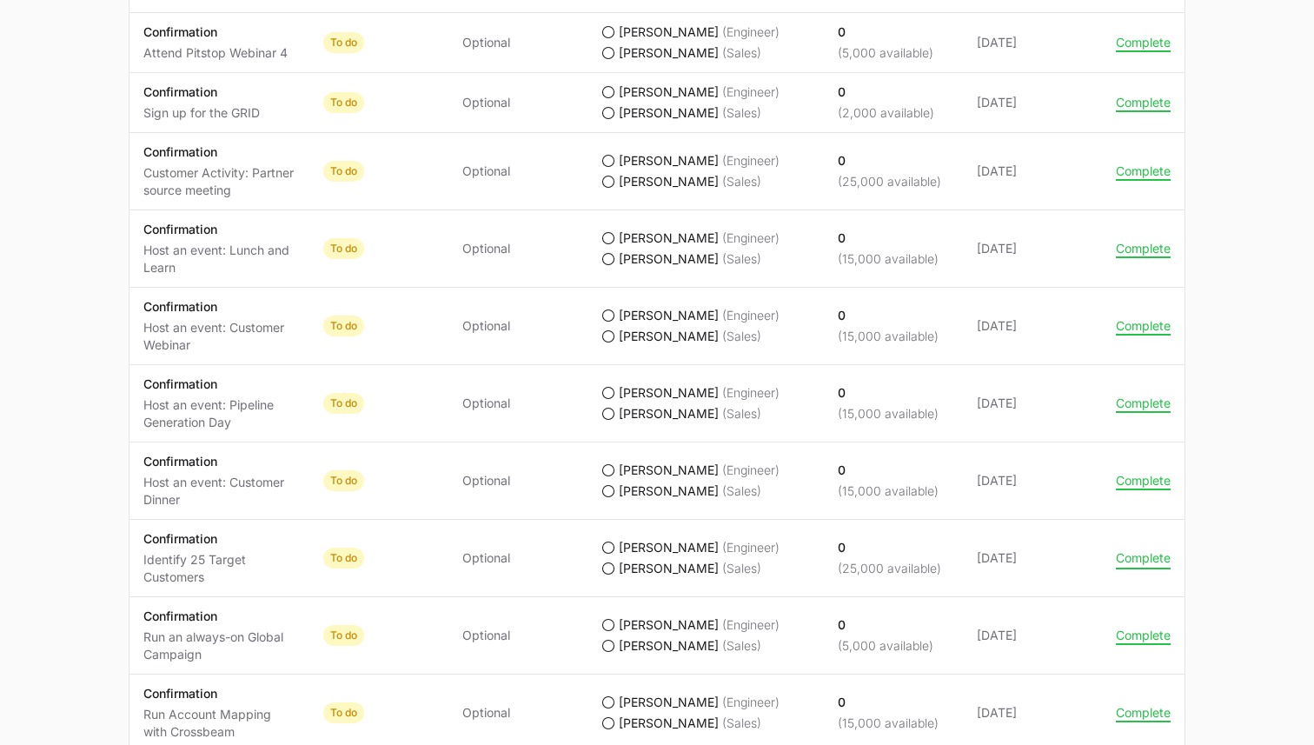
click at [1127, 550] on button "Complete" at bounding box center [1143, 558] width 55 height 16
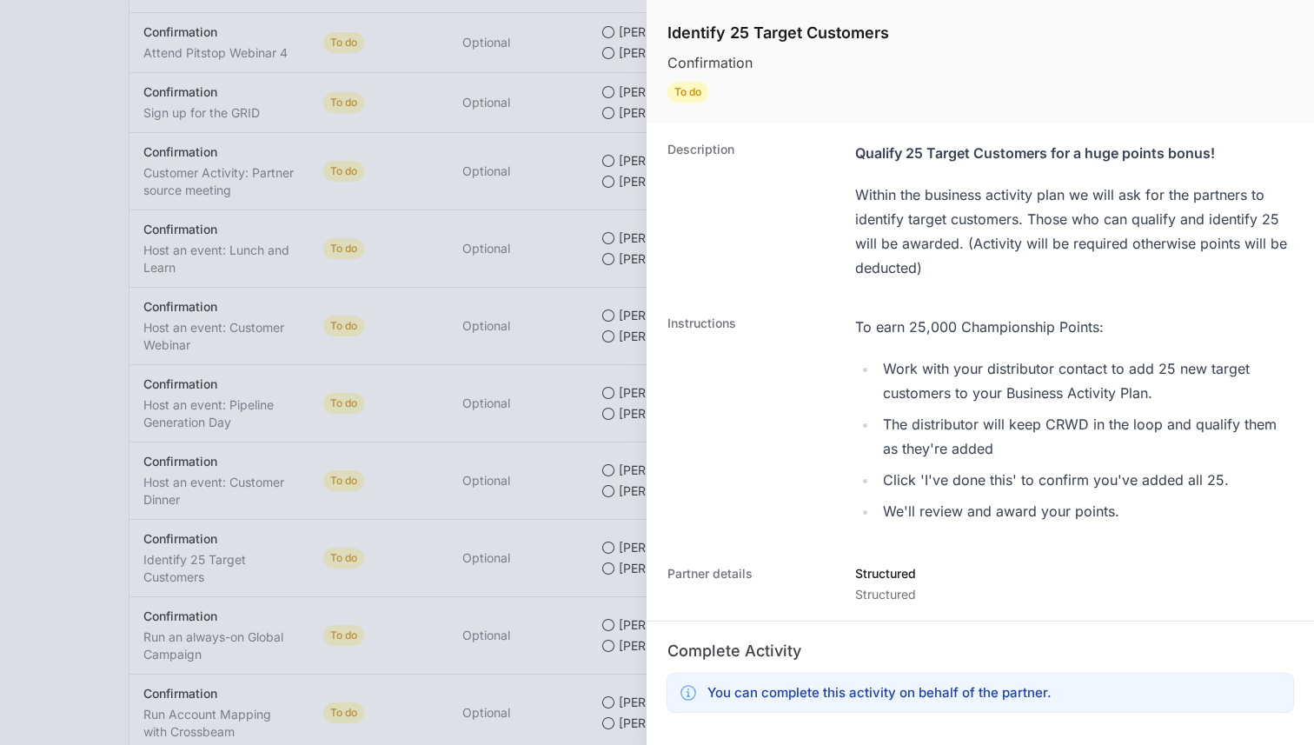
scroll to position [281, 0]
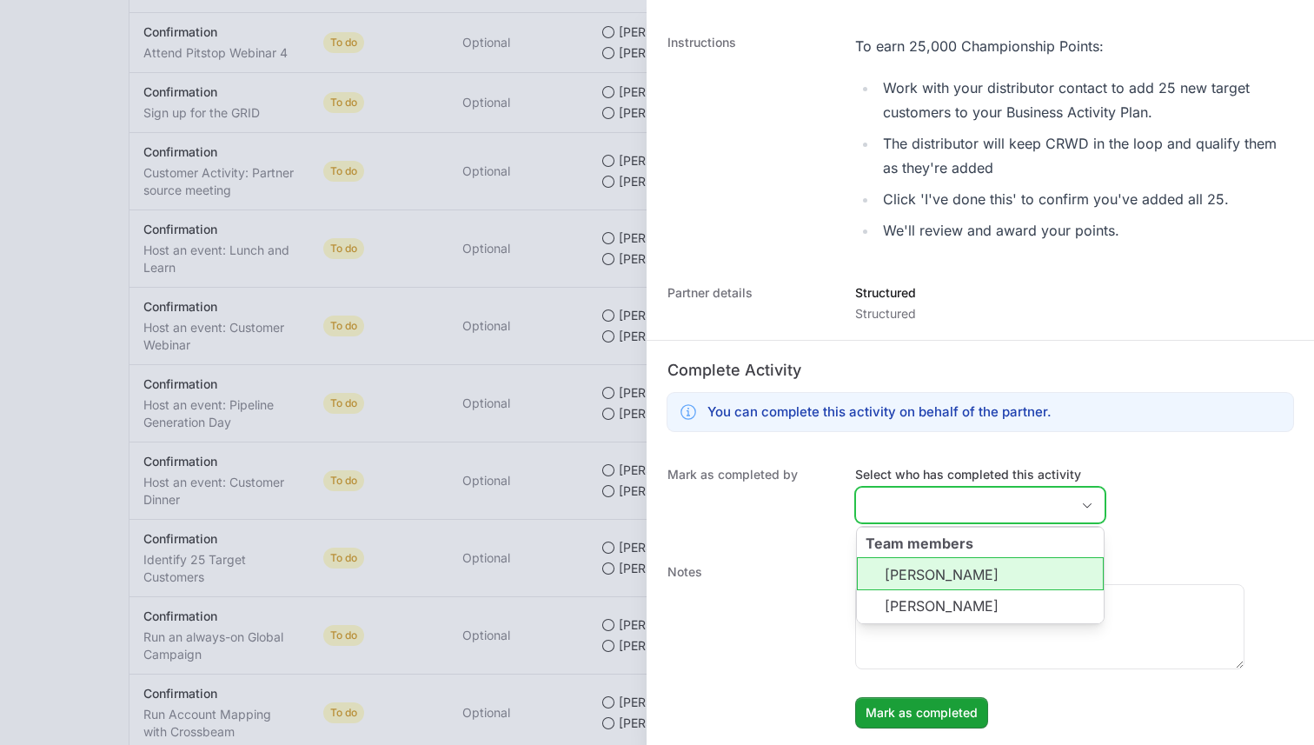
click at [922, 514] on input "Select who has completed this activity" at bounding box center [963, 505] width 214 height 35
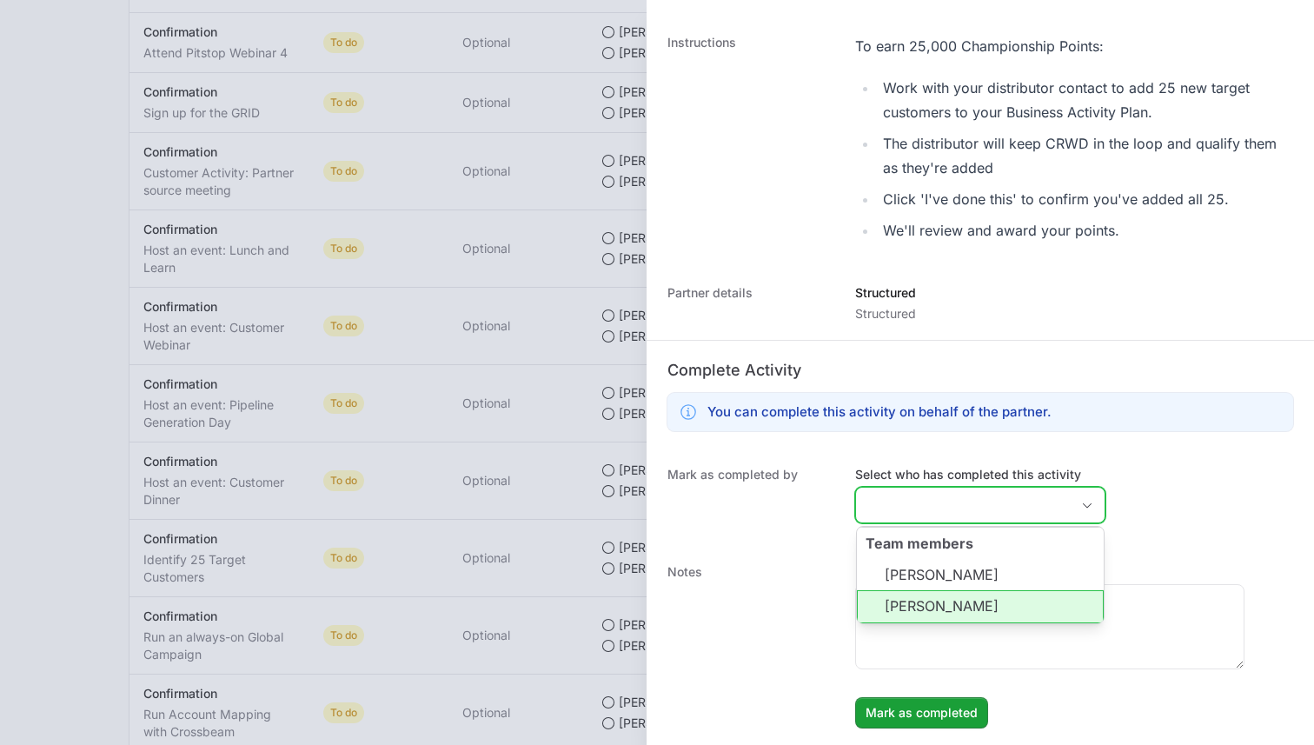
drag, startPoint x: 914, startPoint y: 609, endPoint x: 918, endPoint y: 620, distance: 11.8
click at [914, 609] on li "[PERSON_NAME]" at bounding box center [980, 606] width 247 height 33
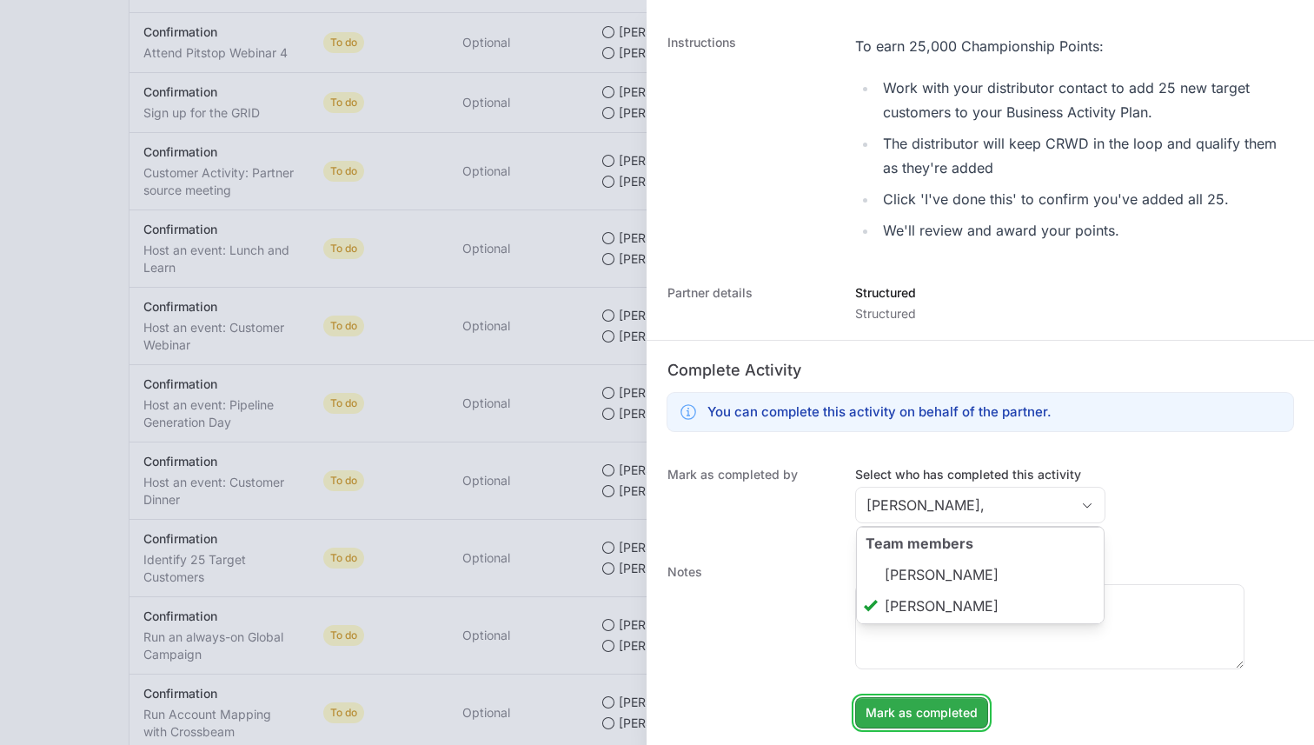
type input "[PERSON_NAME]"
click at [925, 708] on span "Mark as completed" at bounding box center [922, 712] width 112 height 21
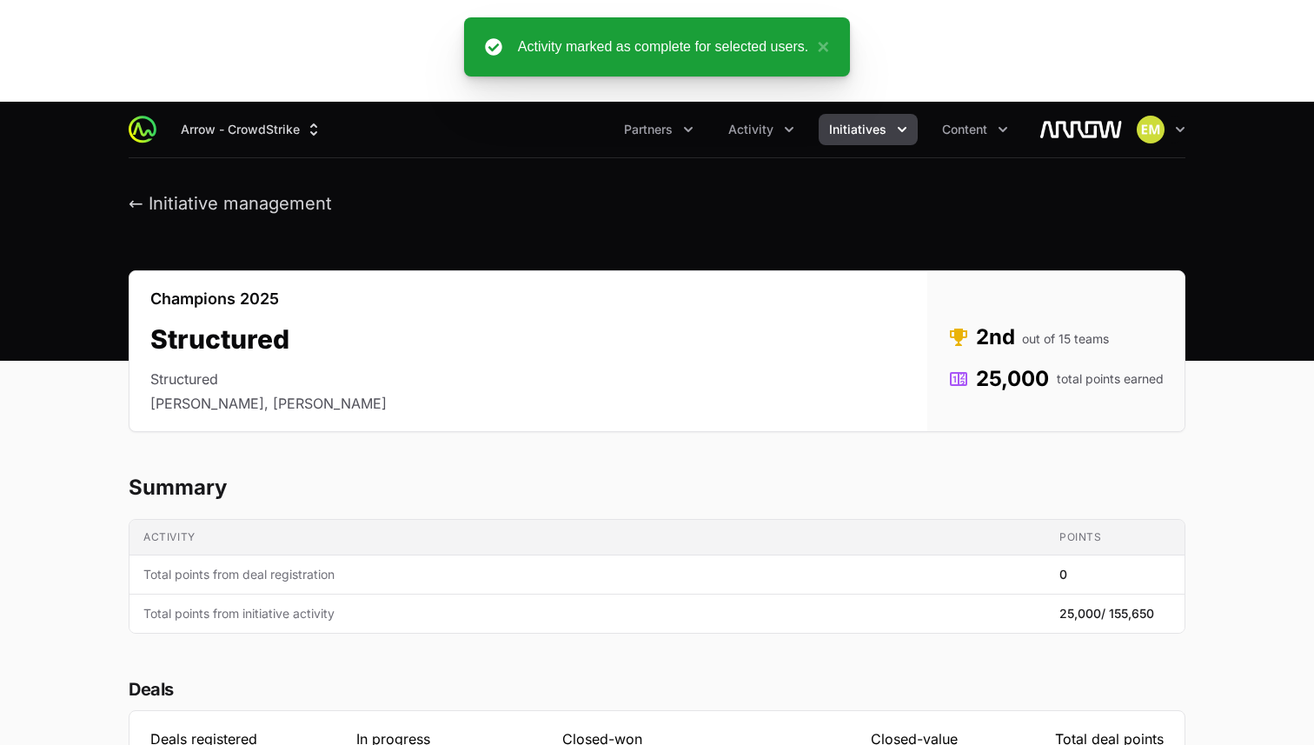
scroll to position [0, 0]
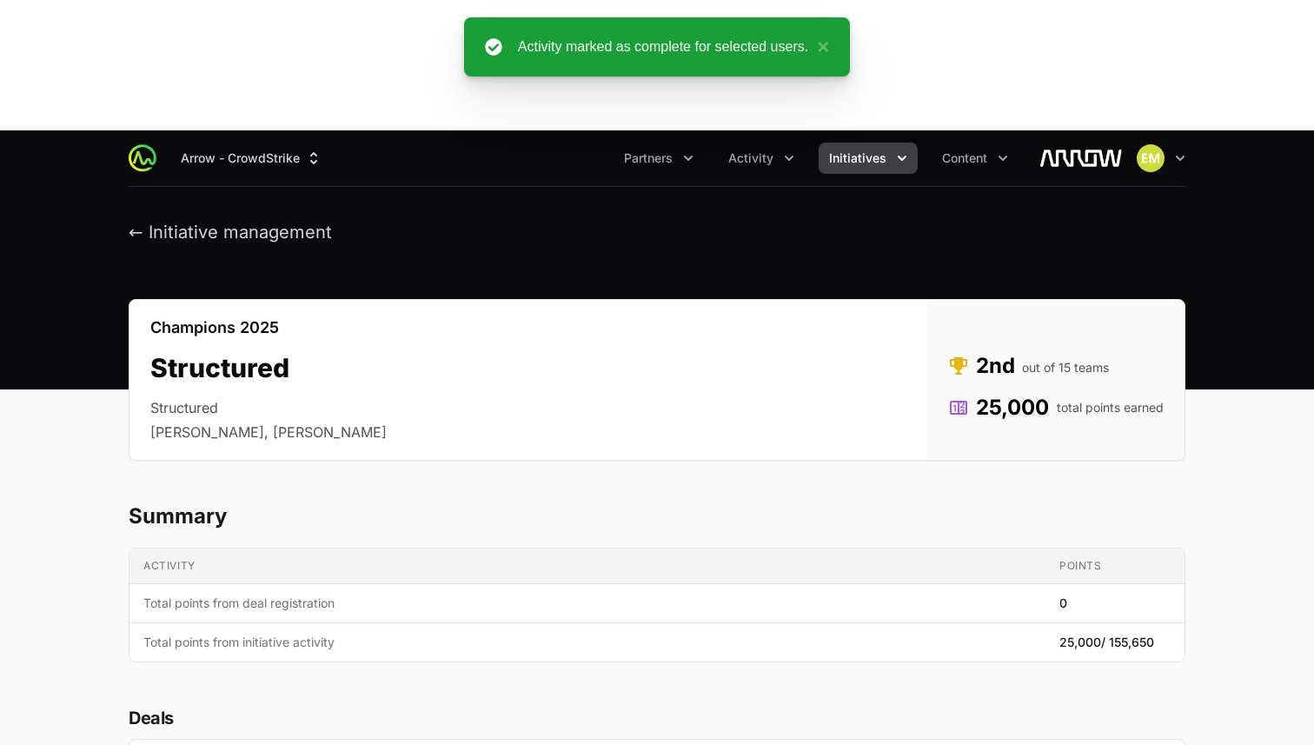
click at [888, 143] on button "Initiatives" at bounding box center [868, 158] width 99 height 31
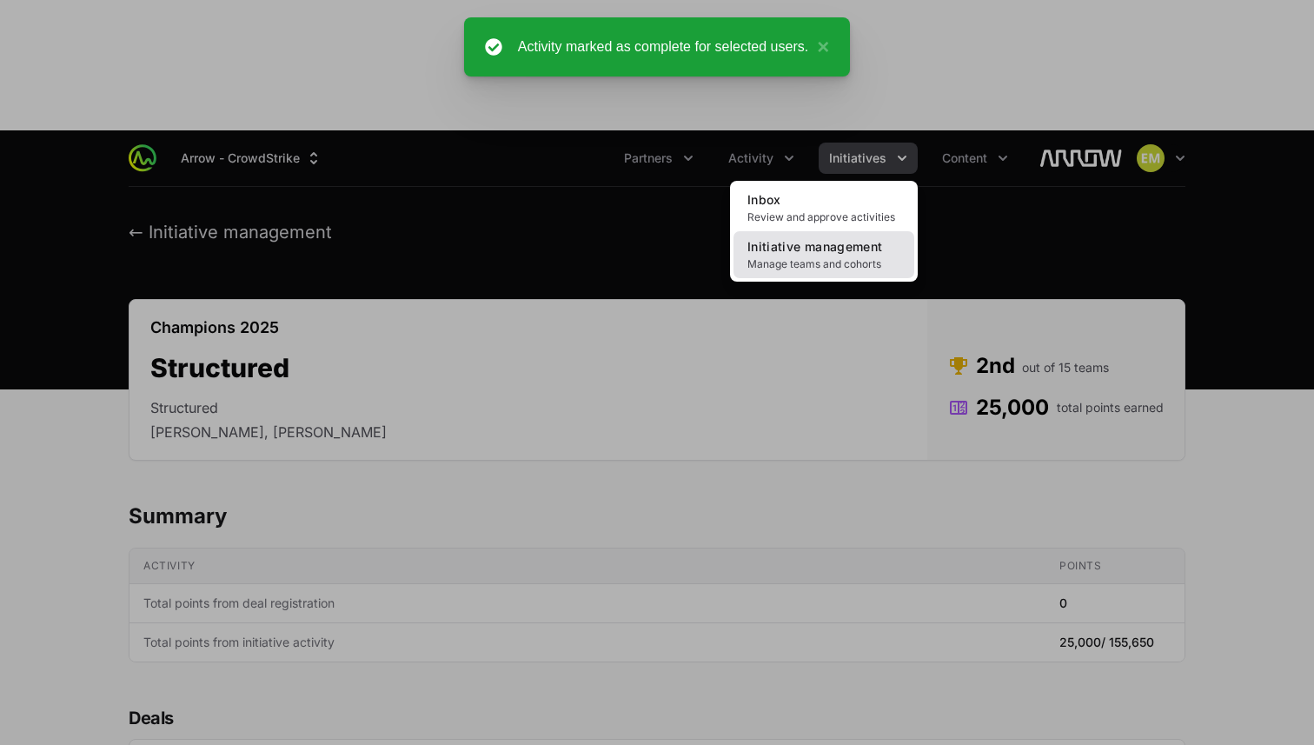
click at [869, 257] on span "Manage teams and cohorts" at bounding box center [823, 264] width 153 height 14
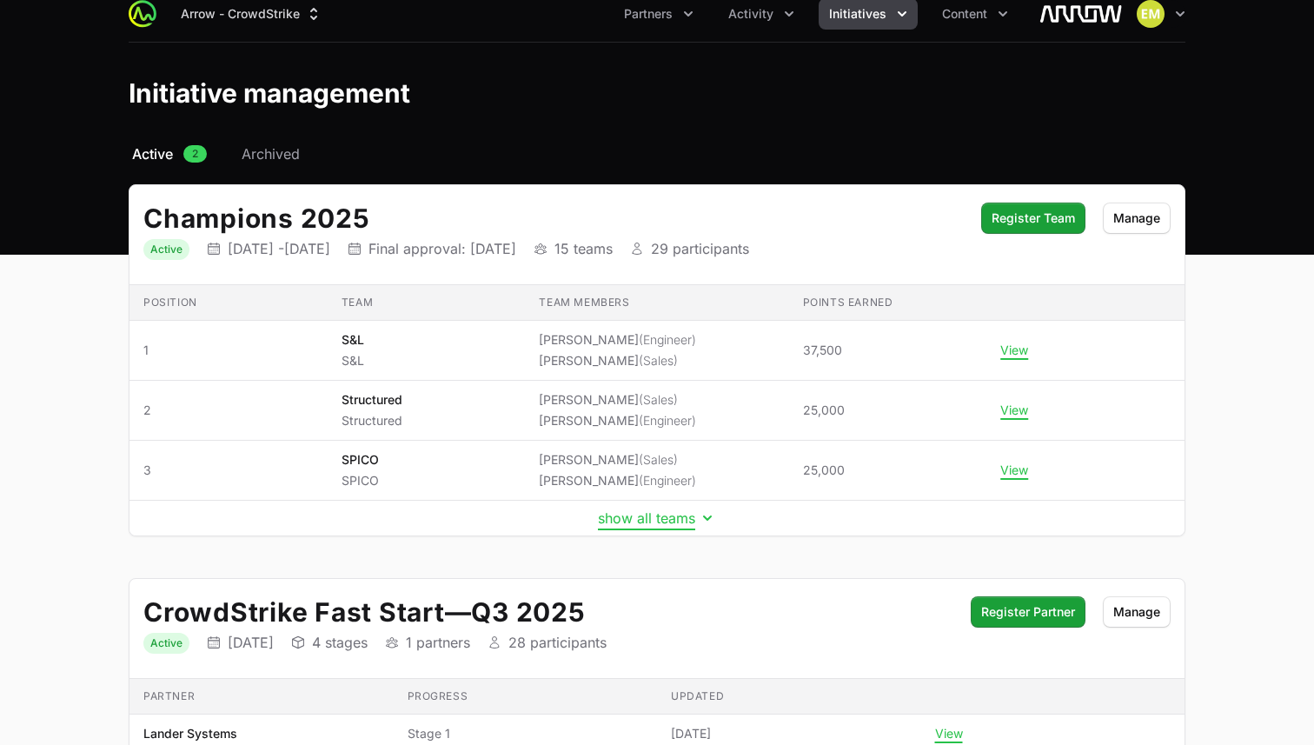
click at [670, 509] on button "show all teams" at bounding box center [657, 517] width 118 height 17
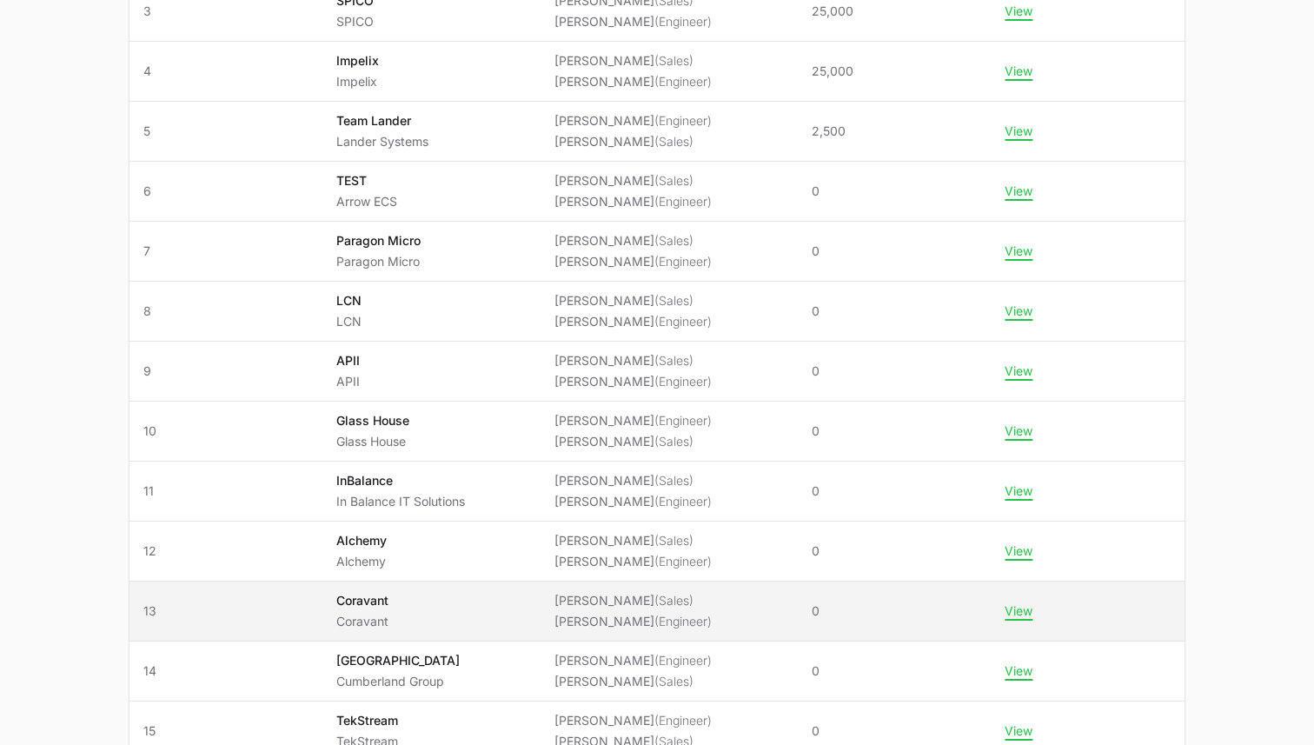
scroll to position [607, 0]
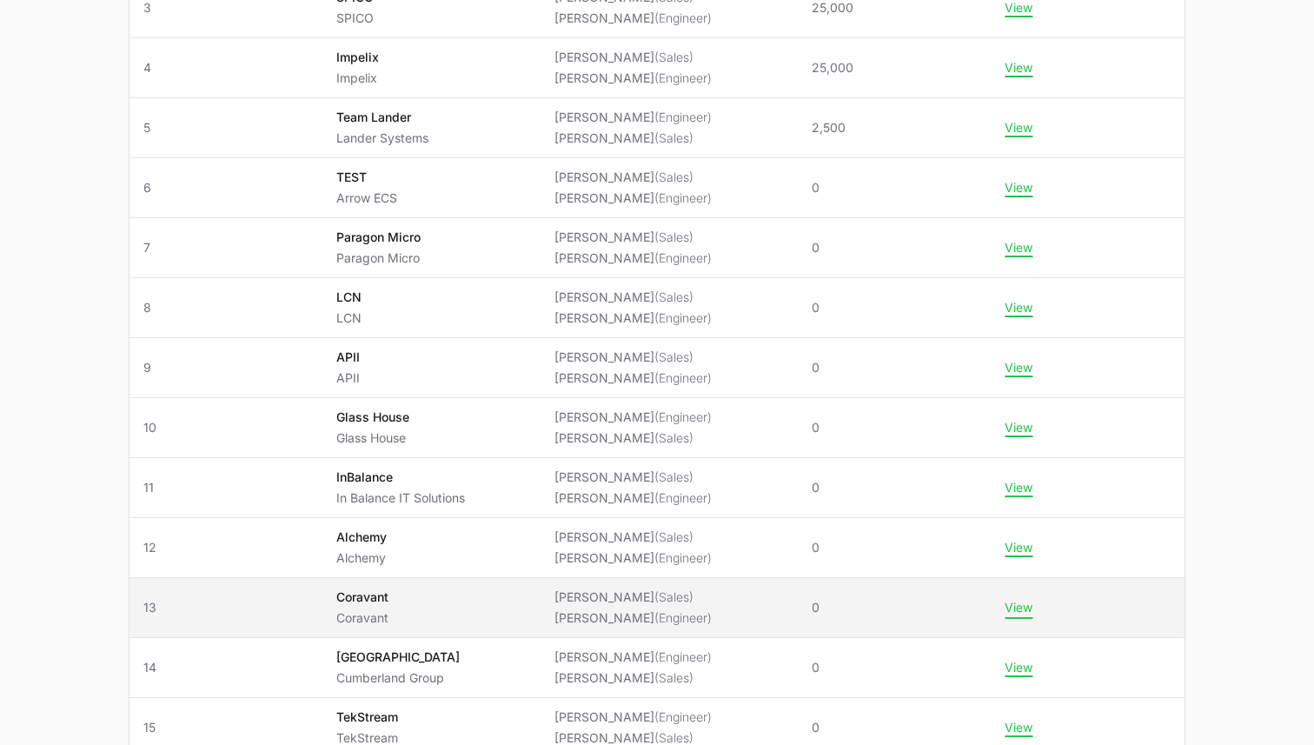
click at [1032, 600] on button "View" at bounding box center [1019, 608] width 28 height 16
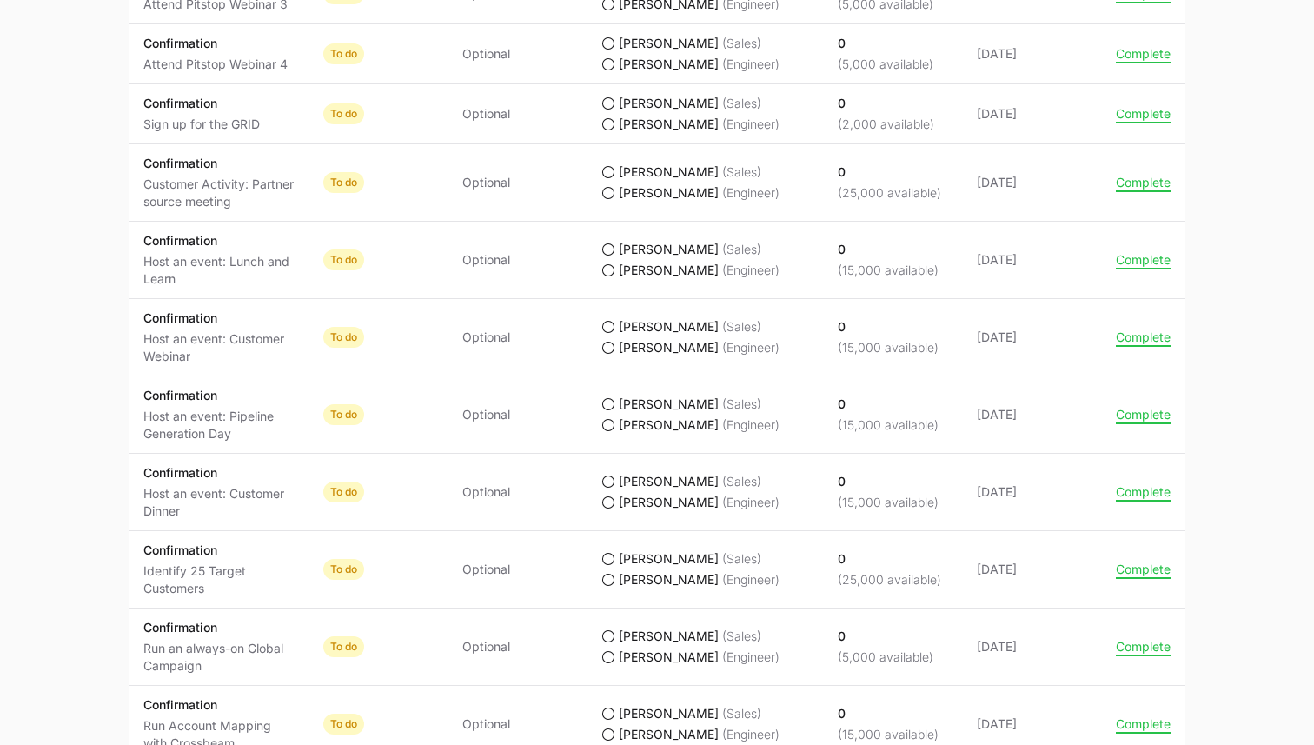
scroll to position [1635, 0]
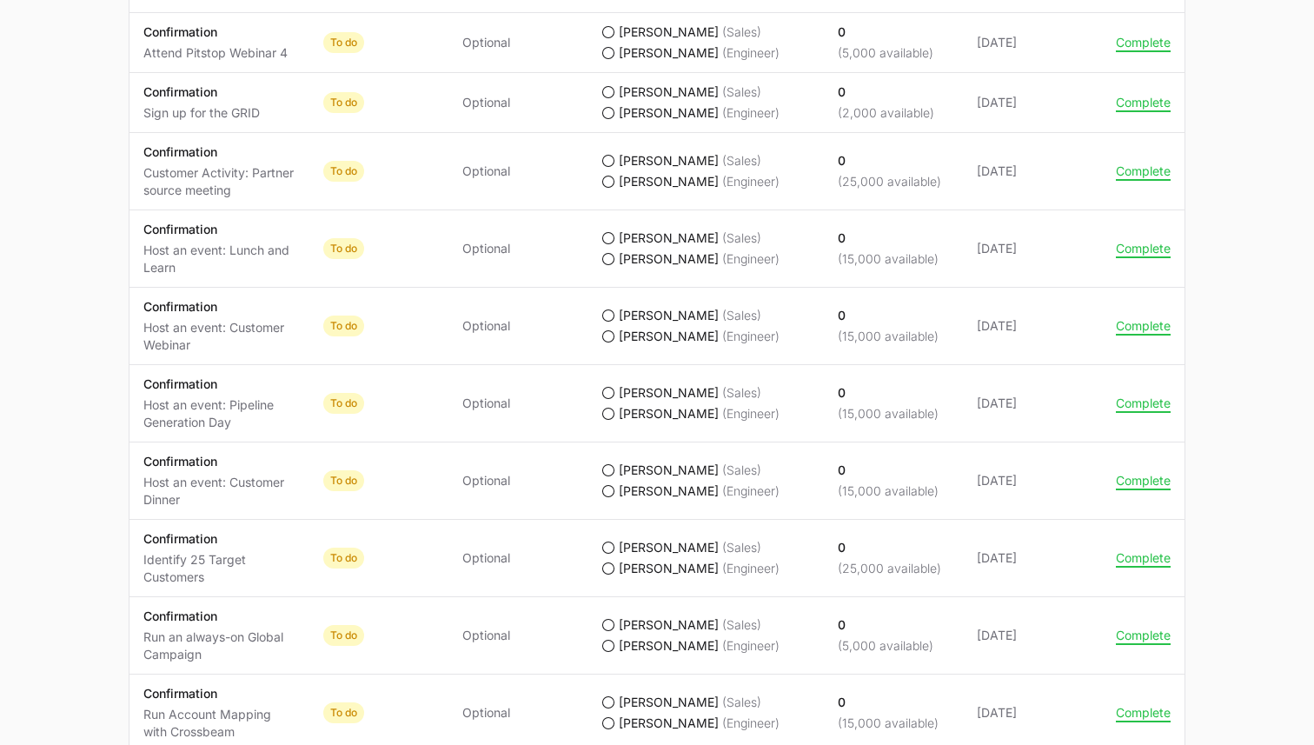
click at [1141, 520] on td "Actions Complete" at bounding box center [1143, 558] width 83 height 77
click at [1140, 550] on button "Complete" at bounding box center [1143, 558] width 55 height 16
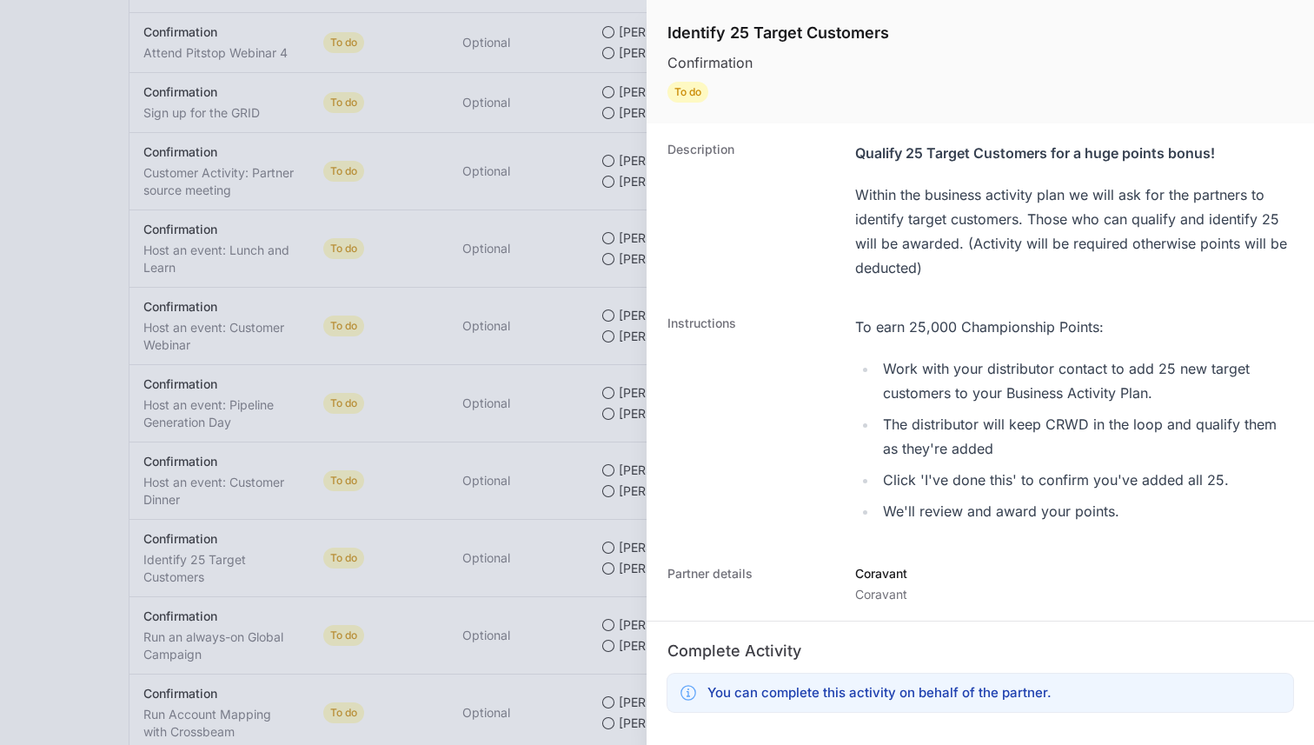
scroll to position [281, 0]
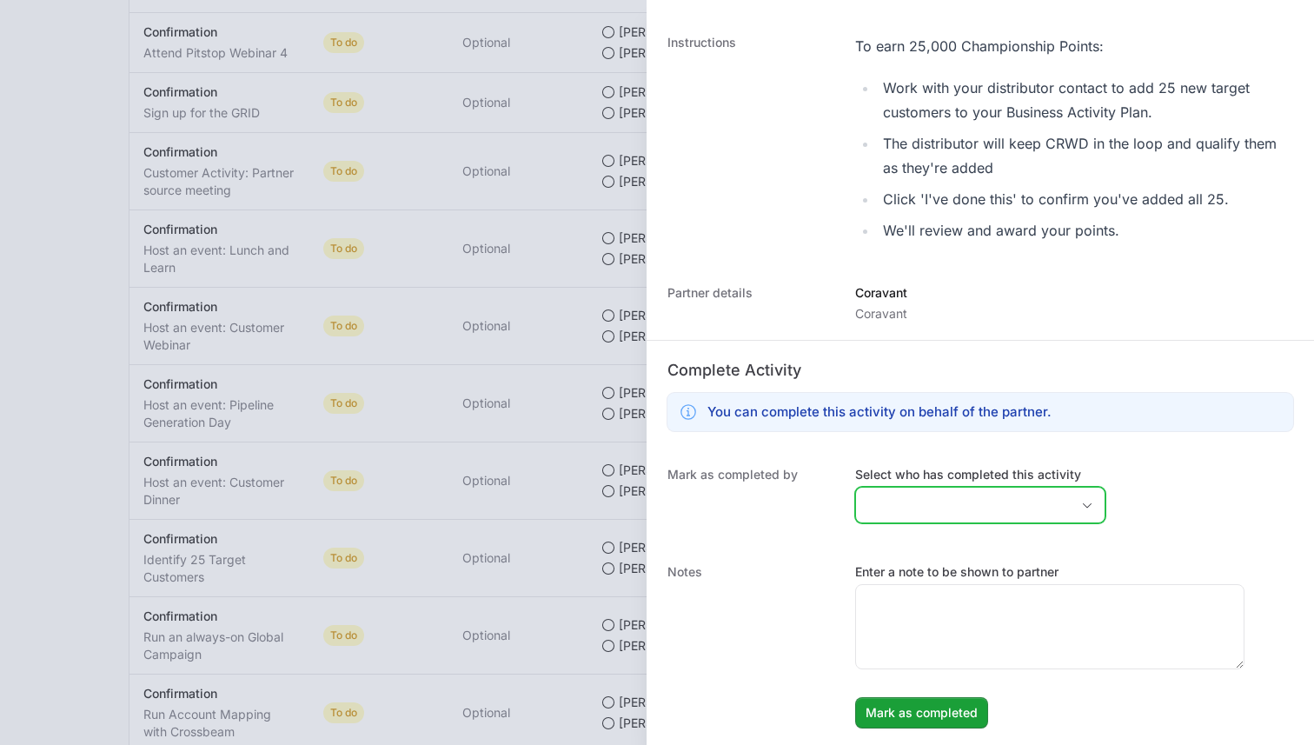
click at [956, 511] on input "Select who has completed this activity" at bounding box center [963, 505] width 214 height 35
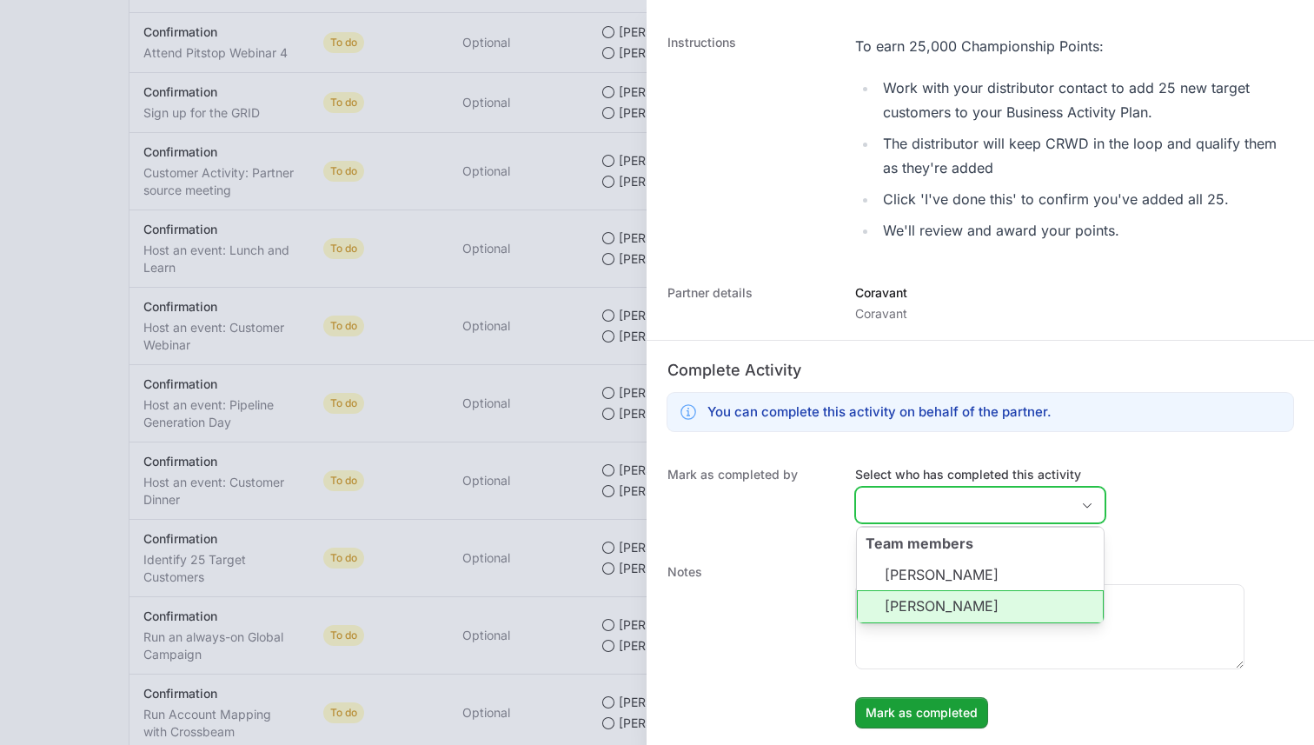
click at [913, 603] on li "[PERSON_NAME]" at bounding box center [980, 606] width 247 height 33
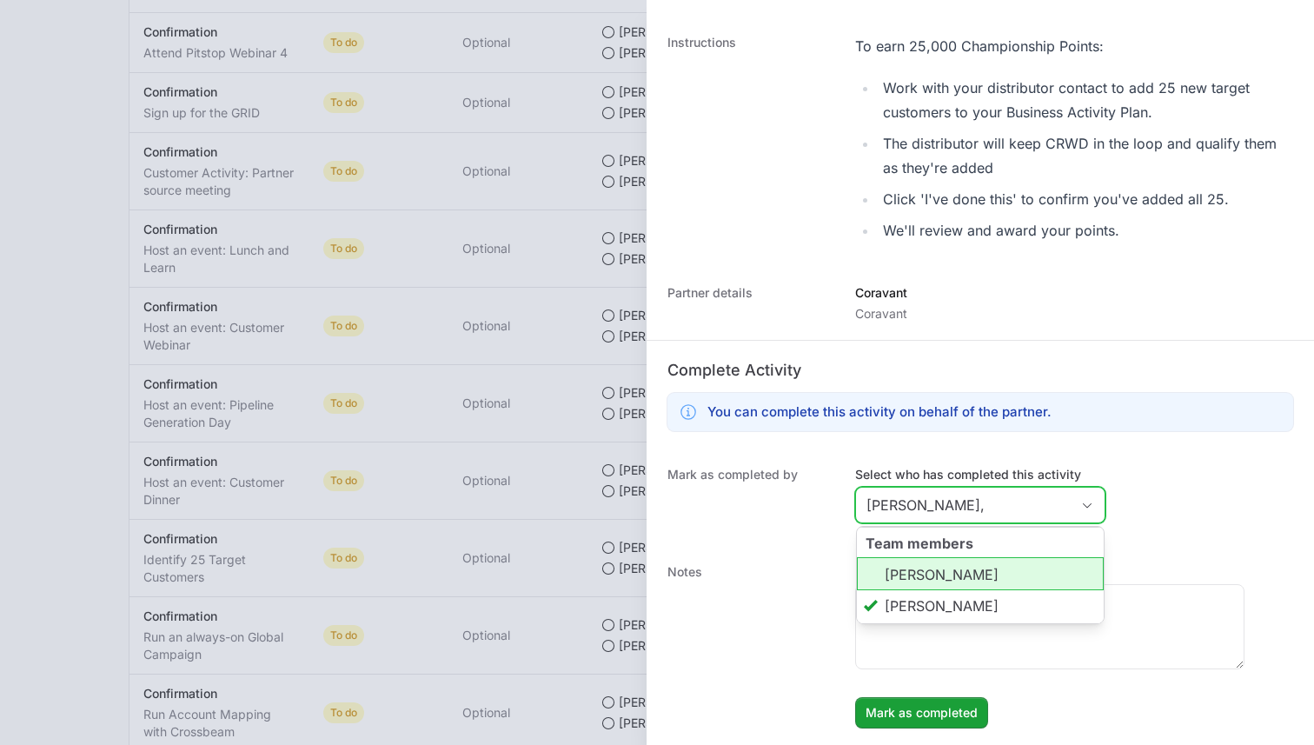
click at [950, 569] on li "[PERSON_NAME]" at bounding box center [980, 573] width 247 height 33
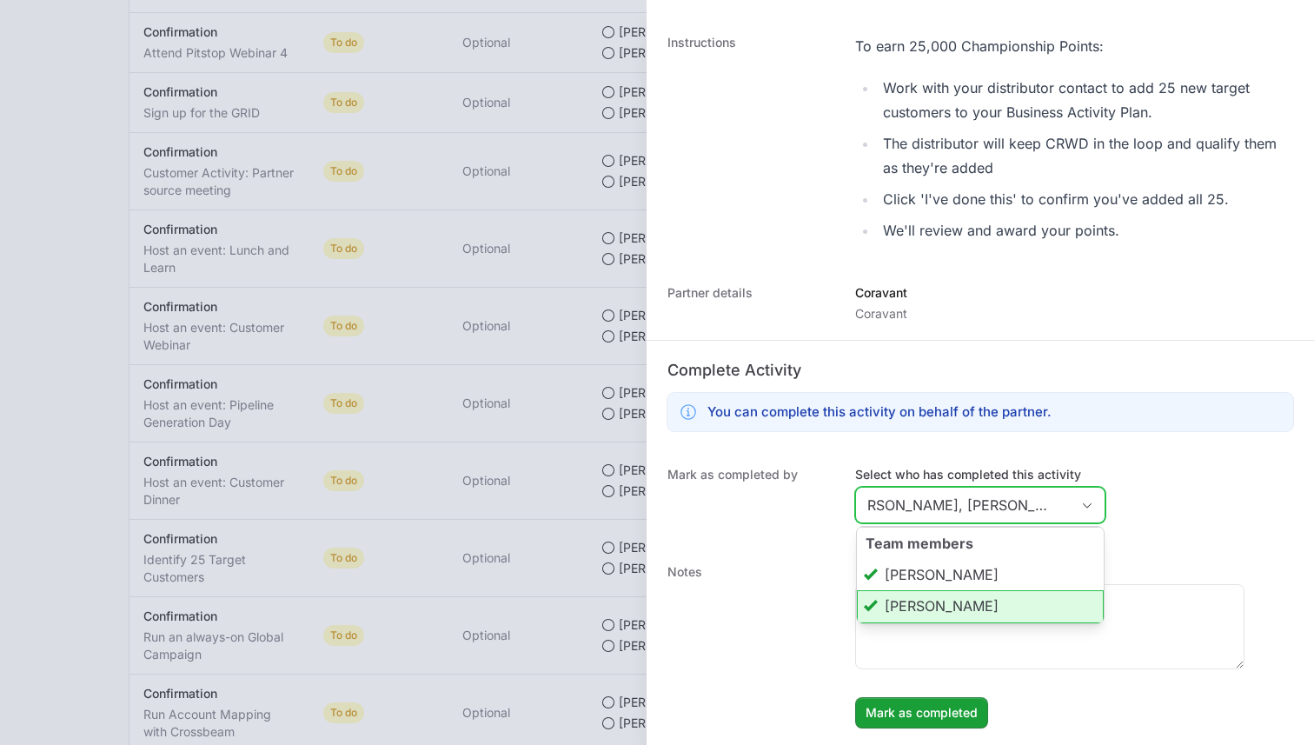
click at [945, 604] on li "[PERSON_NAME]" at bounding box center [980, 606] width 247 height 33
type input "[PERSON_NAME]"
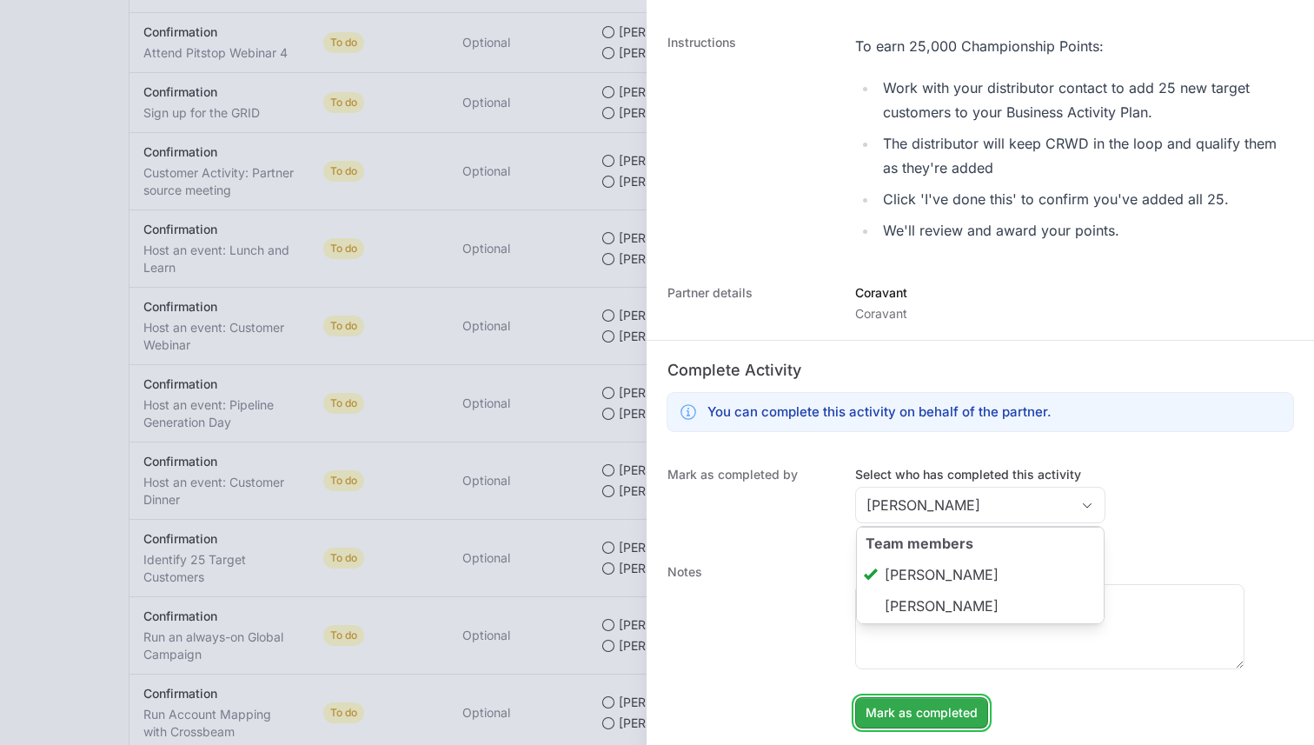
click at [910, 707] on span "Mark as completed" at bounding box center [922, 712] width 112 height 21
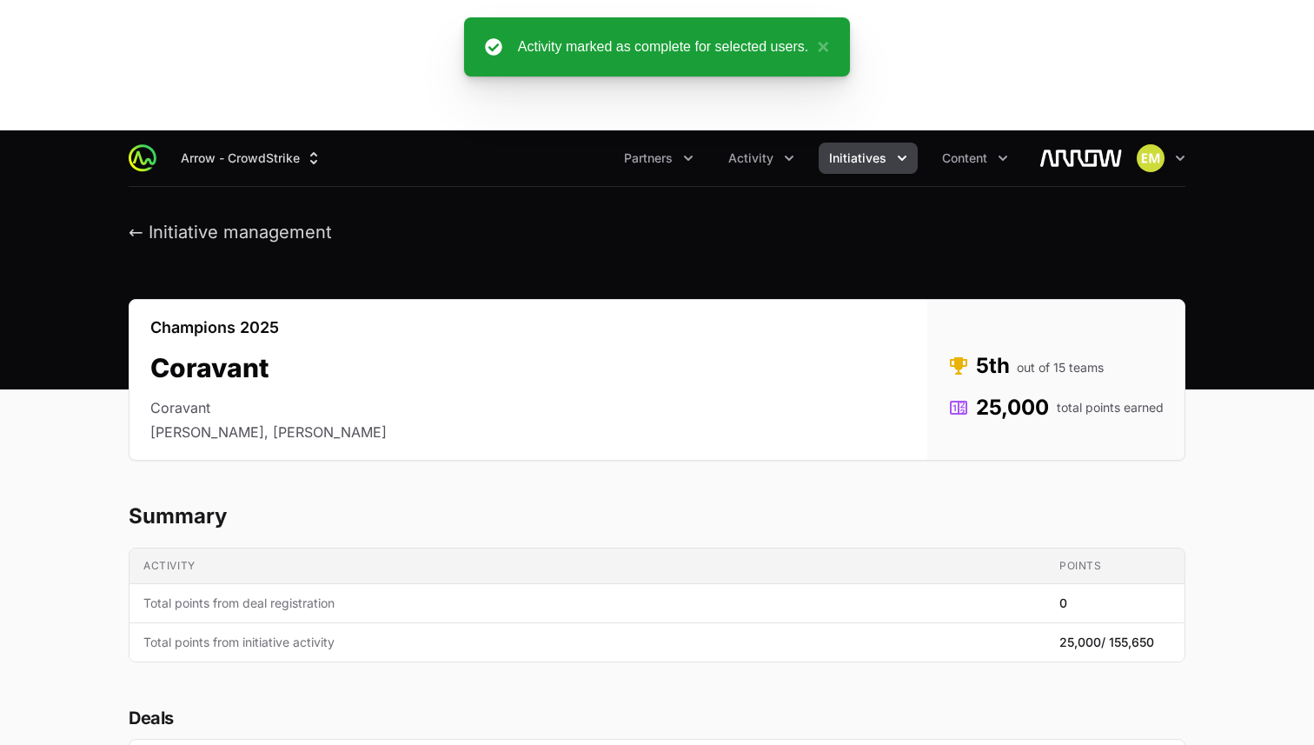
click at [879, 149] on span "Initiatives" at bounding box center [857, 157] width 57 height 17
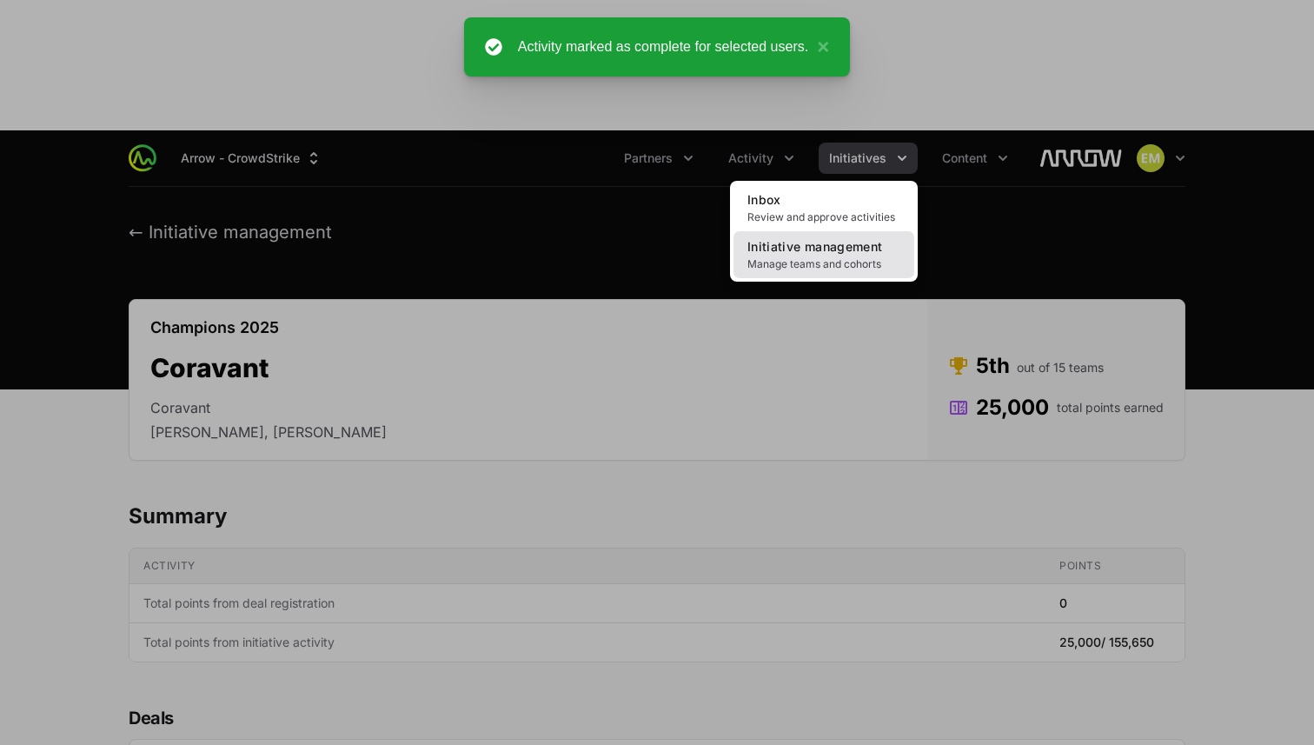
click at [835, 239] on span "Initiative management" at bounding box center [814, 246] width 135 height 15
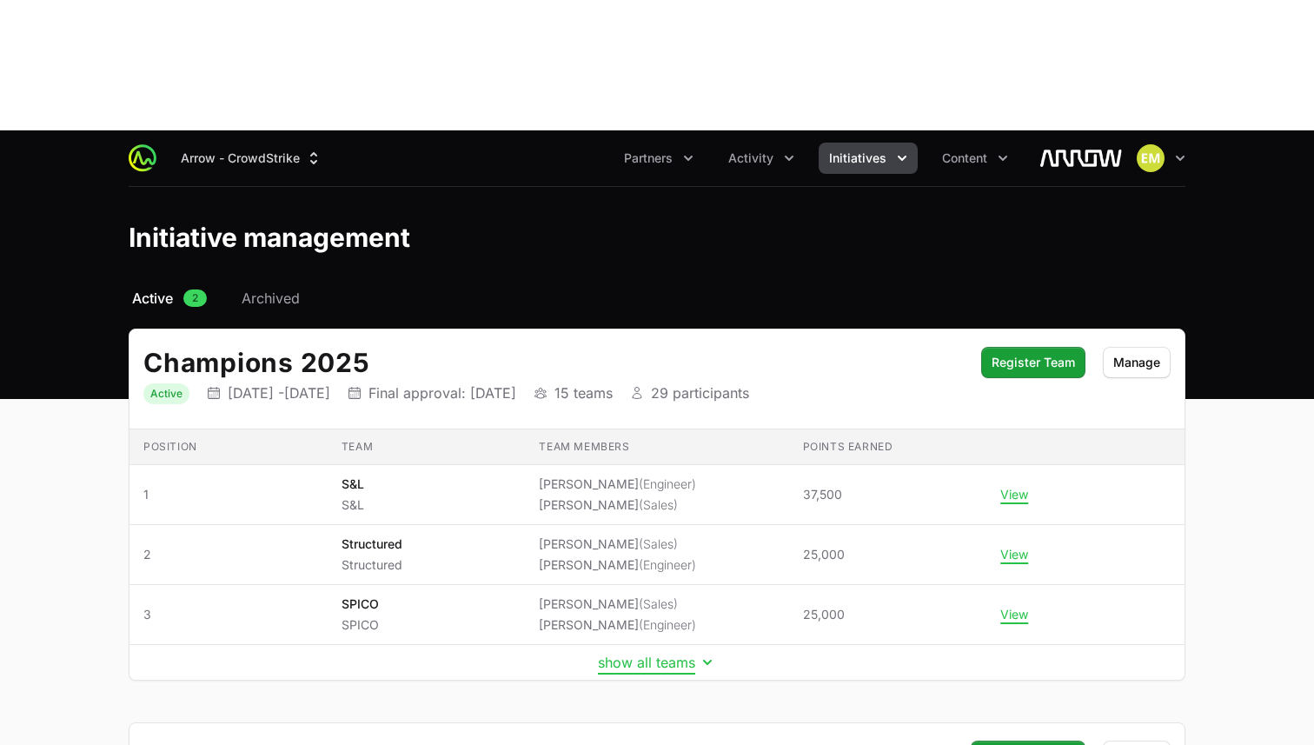
click at [644, 653] on button "show all teams" at bounding box center [657, 661] width 118 height 17
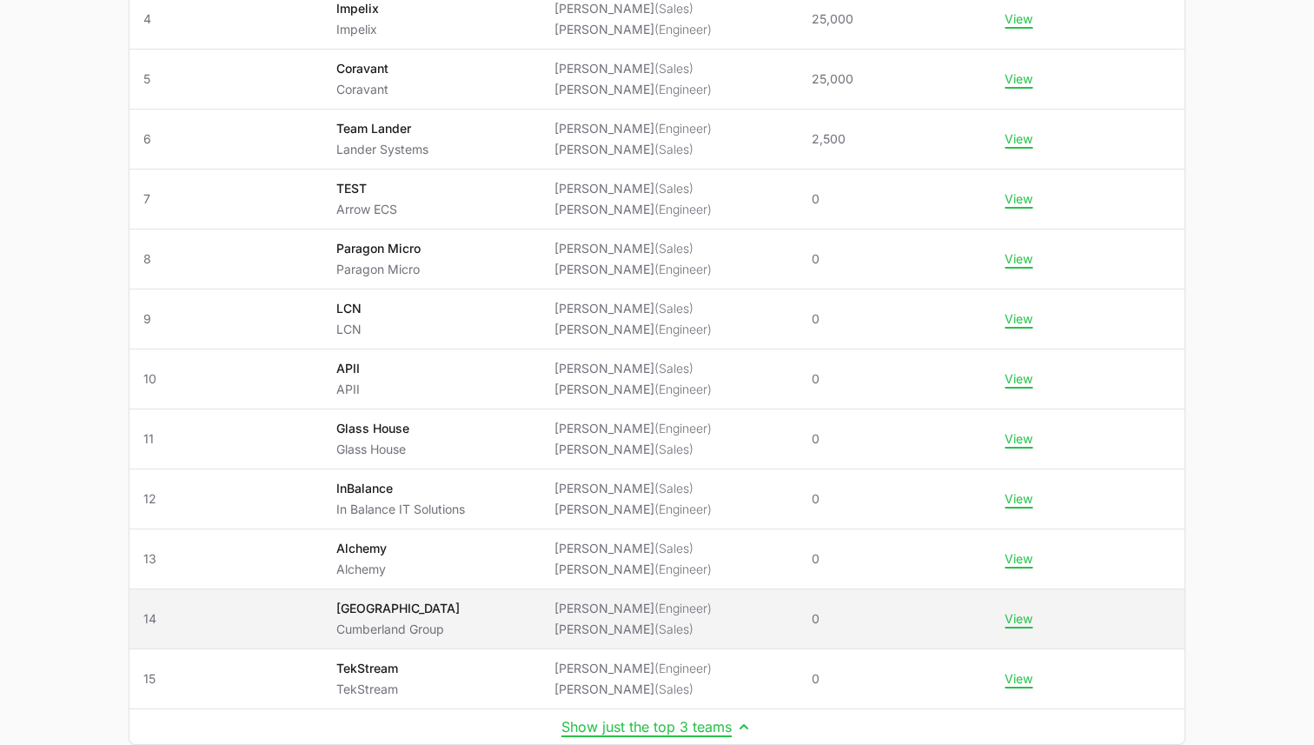
scroll to position [659, 0]
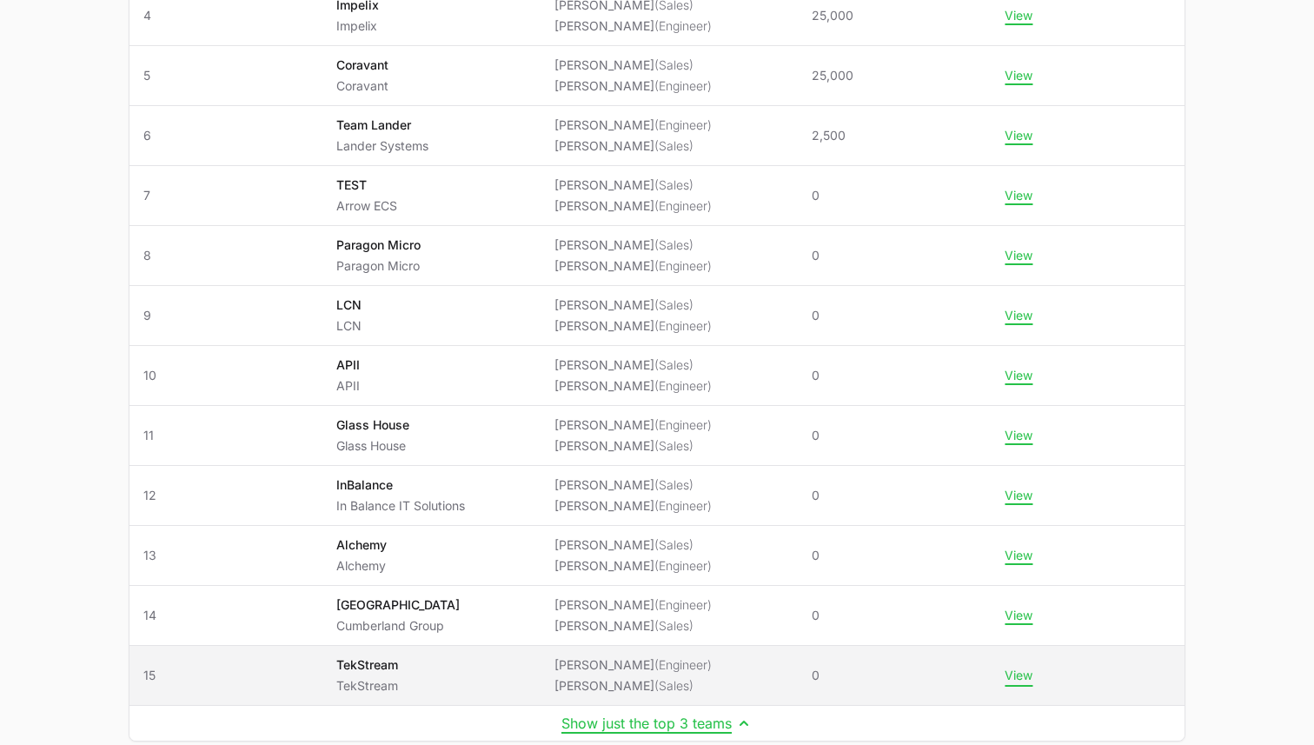
click at [1032, 667] on button "View" at bounding box center [1019, 675] width 28 height 16
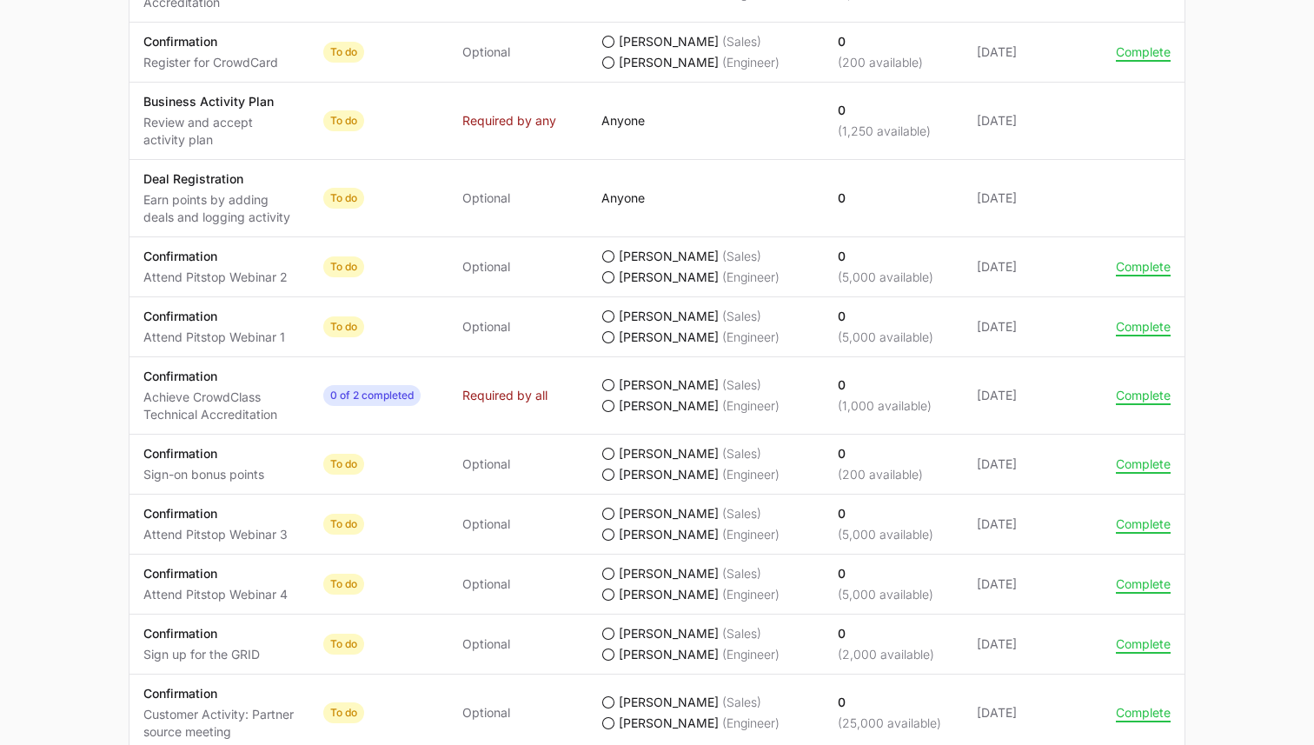
scroll to position [1635, 0]
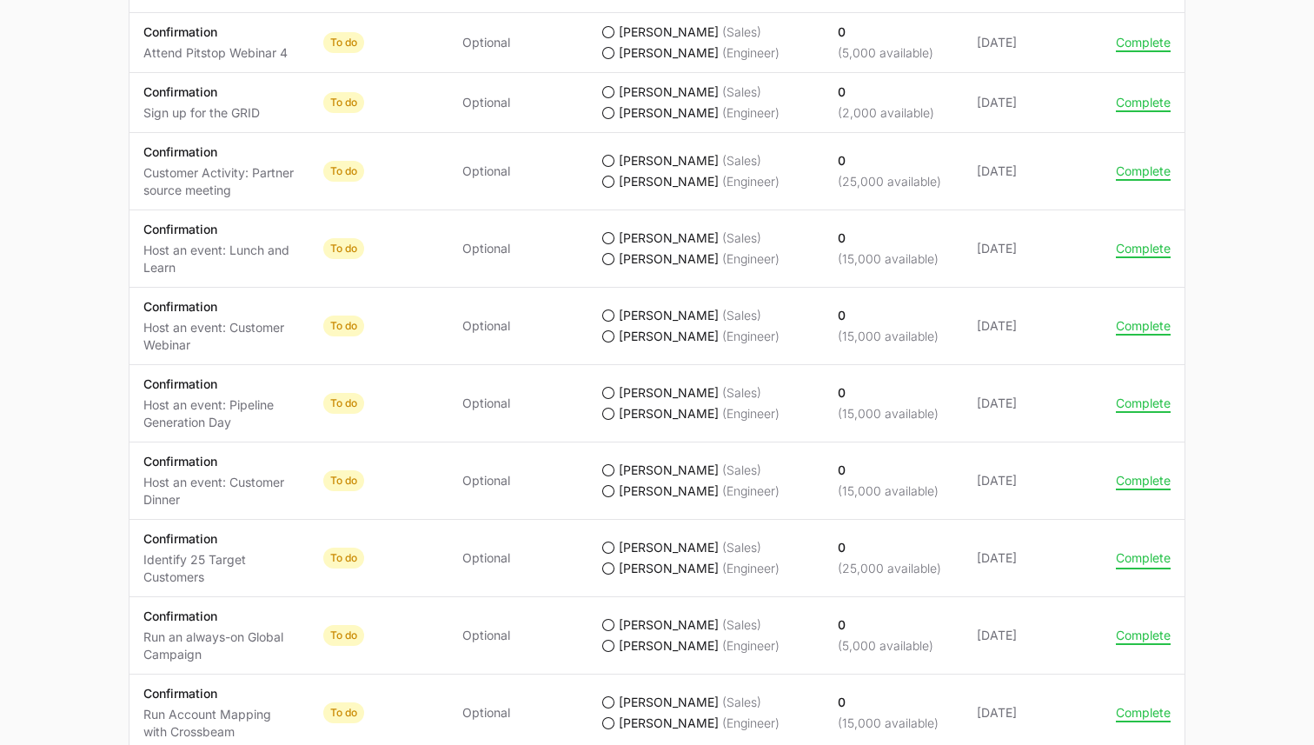
click at [1120, 550] on button "Complete" at bounding box center [1143, 558] width 55 height 16
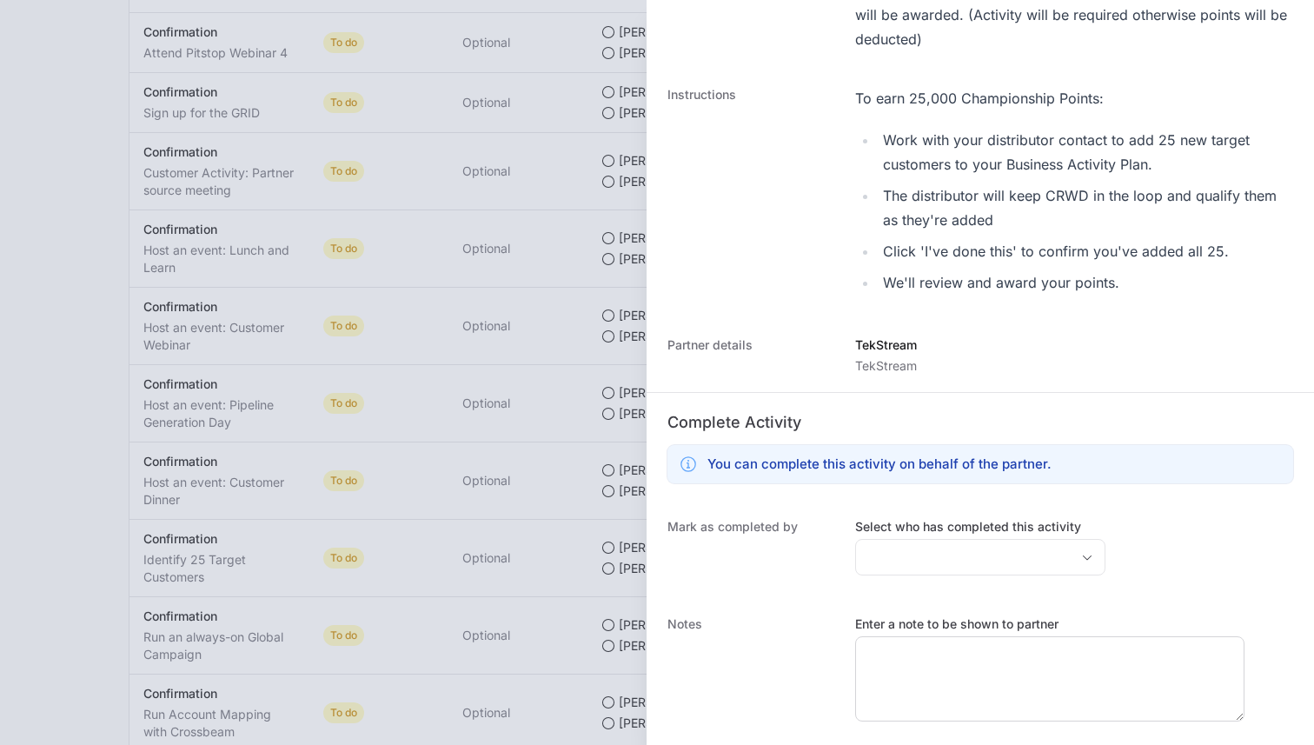
scroll to position [281, 0]
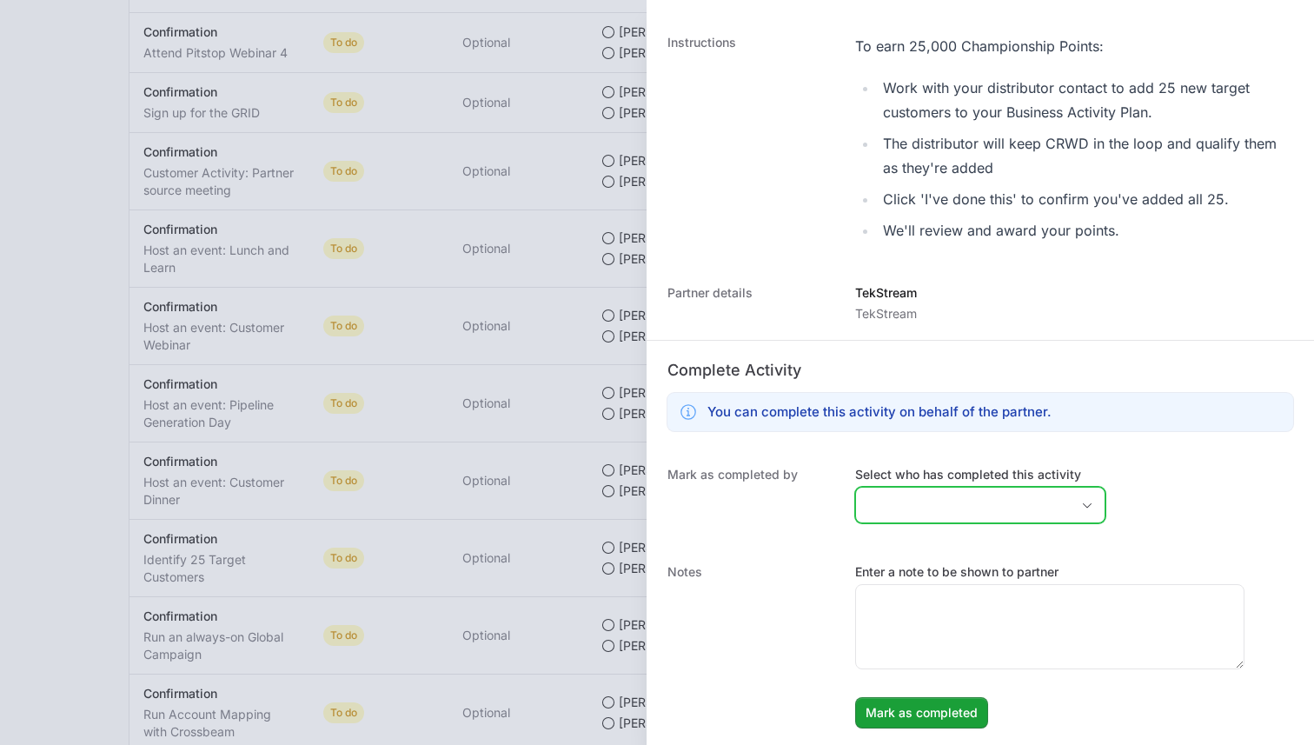
click at [880, 503] on input "Select who has completed this activity" at bounding box center [963, 505] width 214 height 35
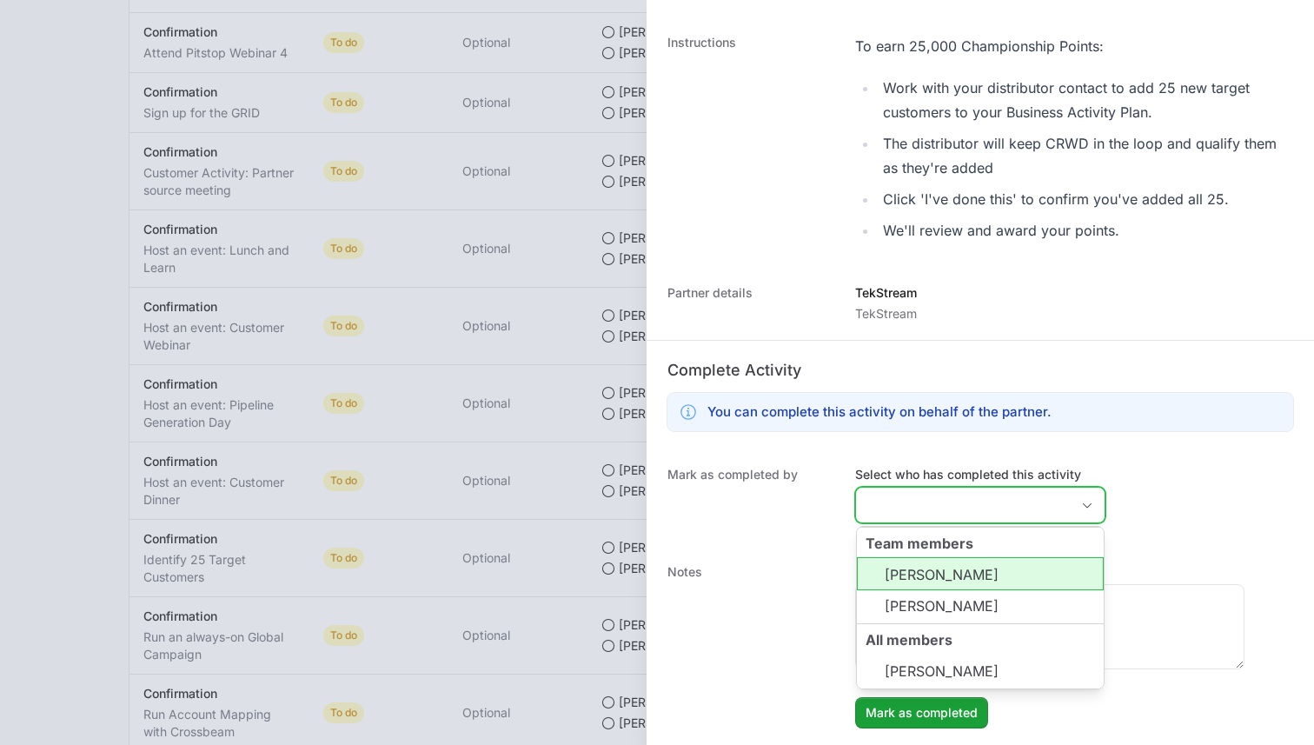
click at [919, 573] on li "[PERSON_NAME]" at bounding box center [980, 573] width 247 height 33
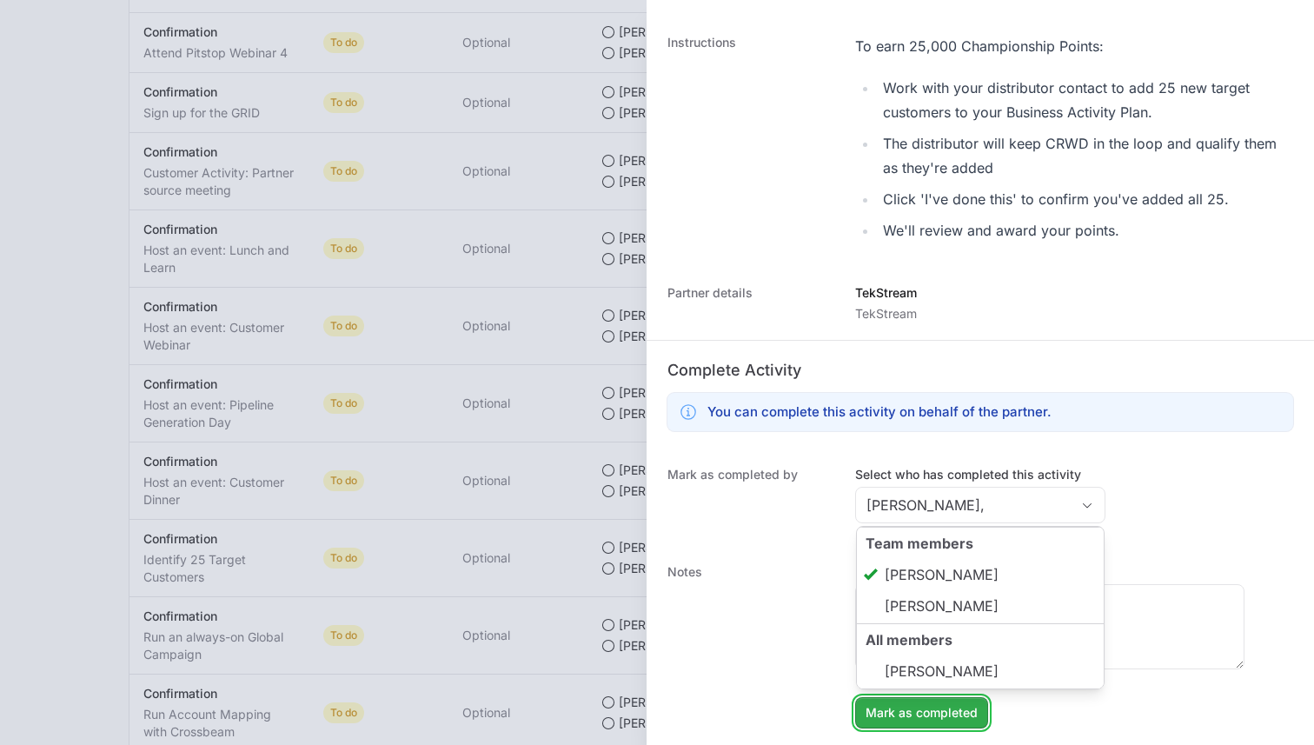
type input "[PERSON_NAME]"
click at [932, 713] on span "Mark as completed" at bounding box center [922, 712] width 112 height 21
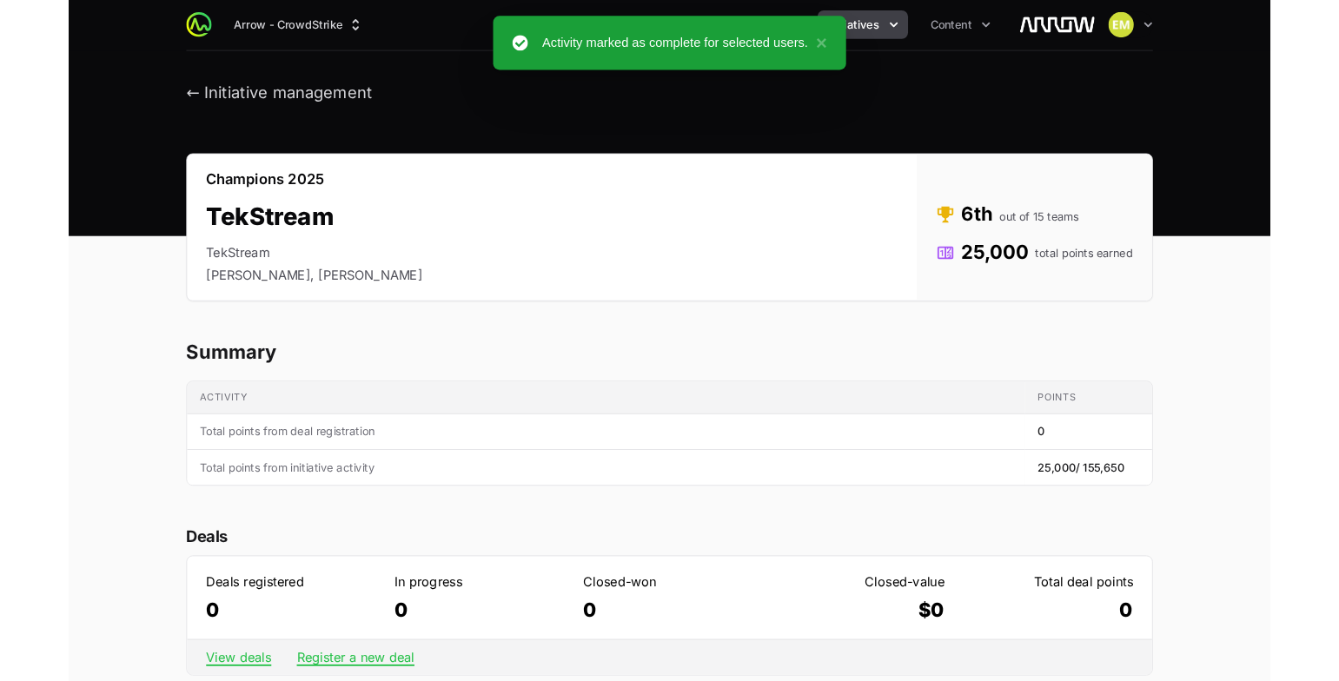
scroll to position [0, 0]
